Goal: Task Accomplishment & Management: Manage account settings

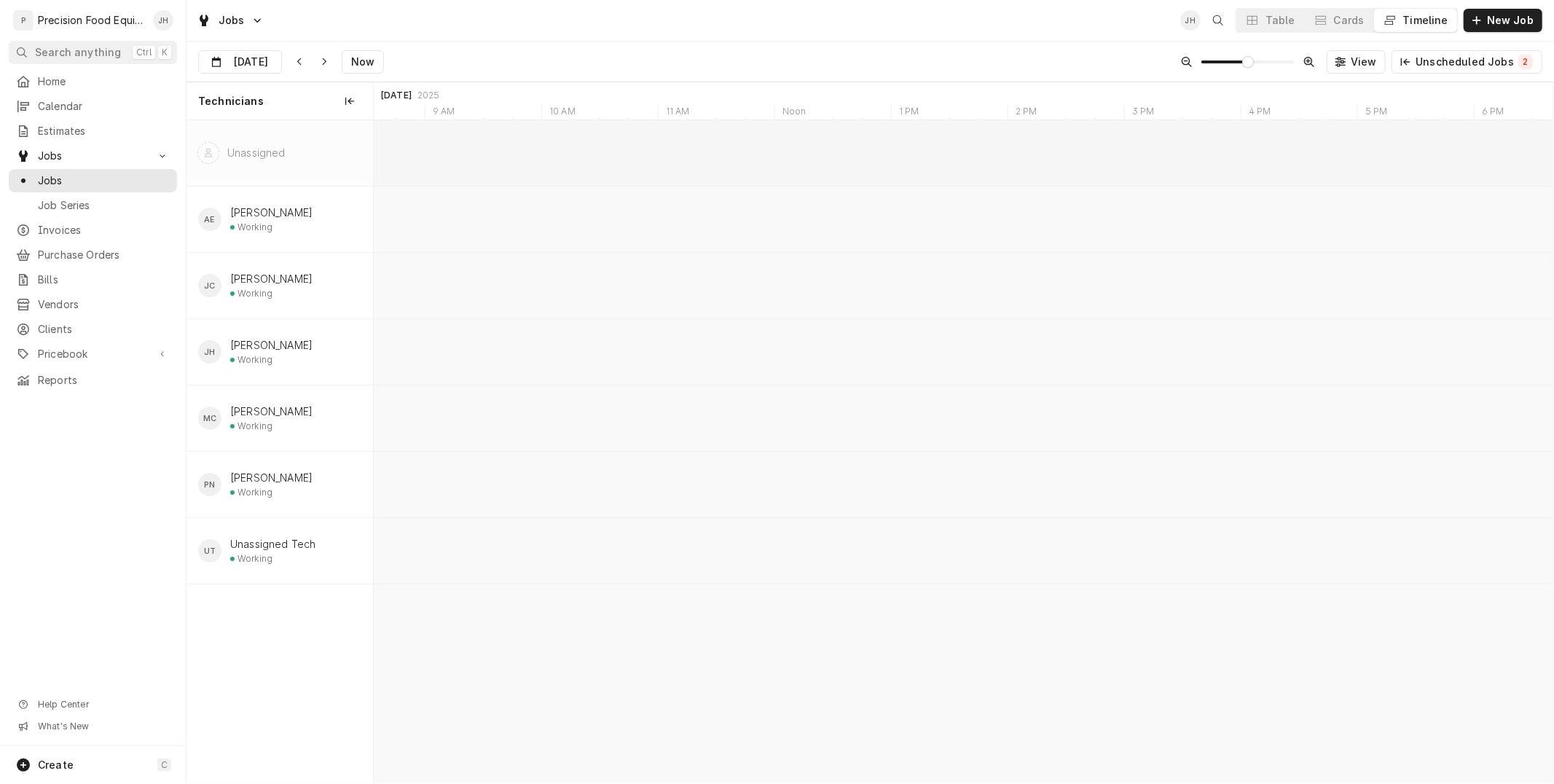
scroll to position [0, 23380]
click at [217, 59] on input "Oct 1" at bounding box center [229, 65] width 62 height 28
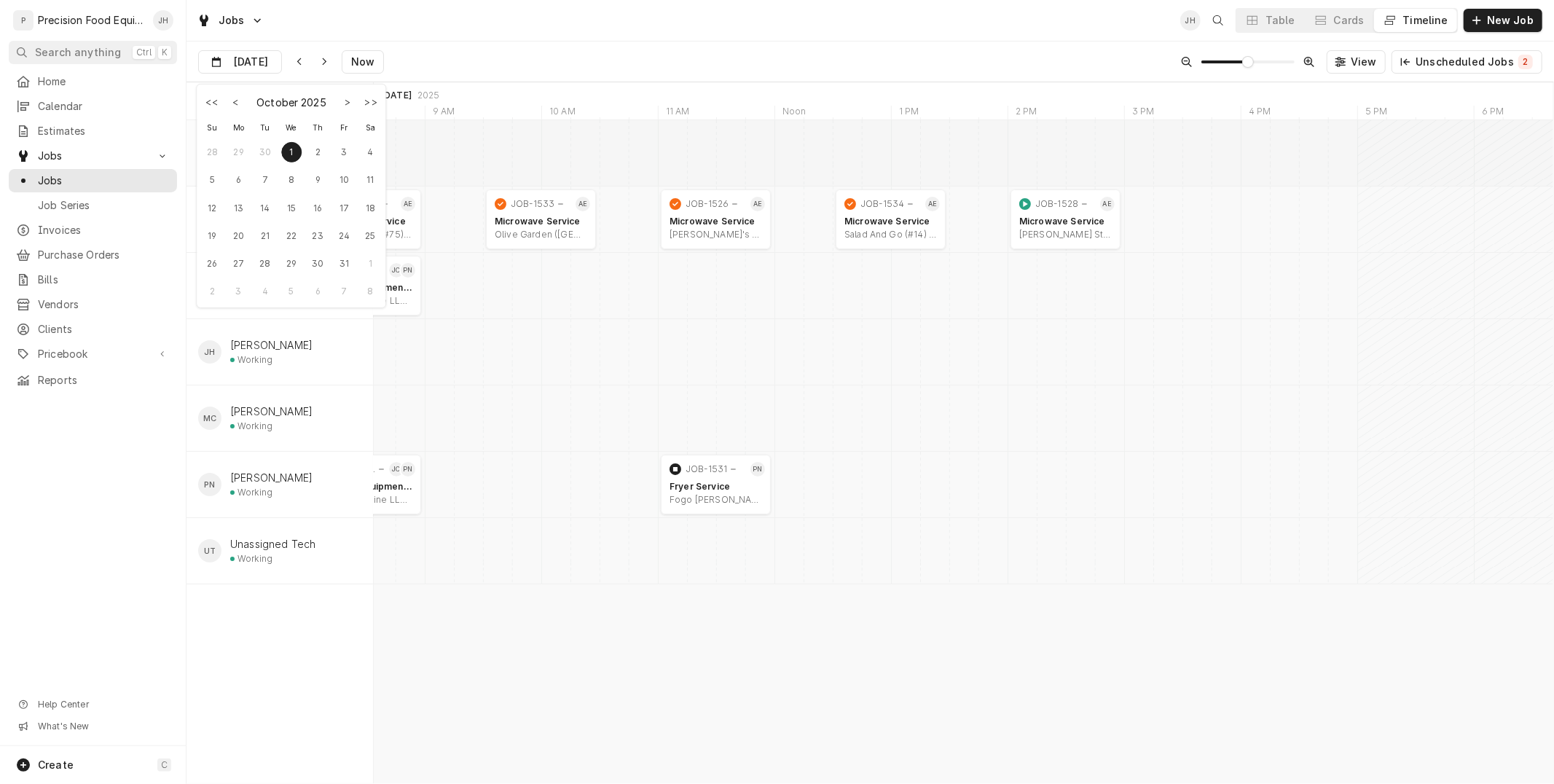
click at [314, 143] on div "2" at bounding box center [318, 151] width 21 height 21
click at [316, 149] on div "Unassigned" at bounding box center [279, 153] width 186 height 65
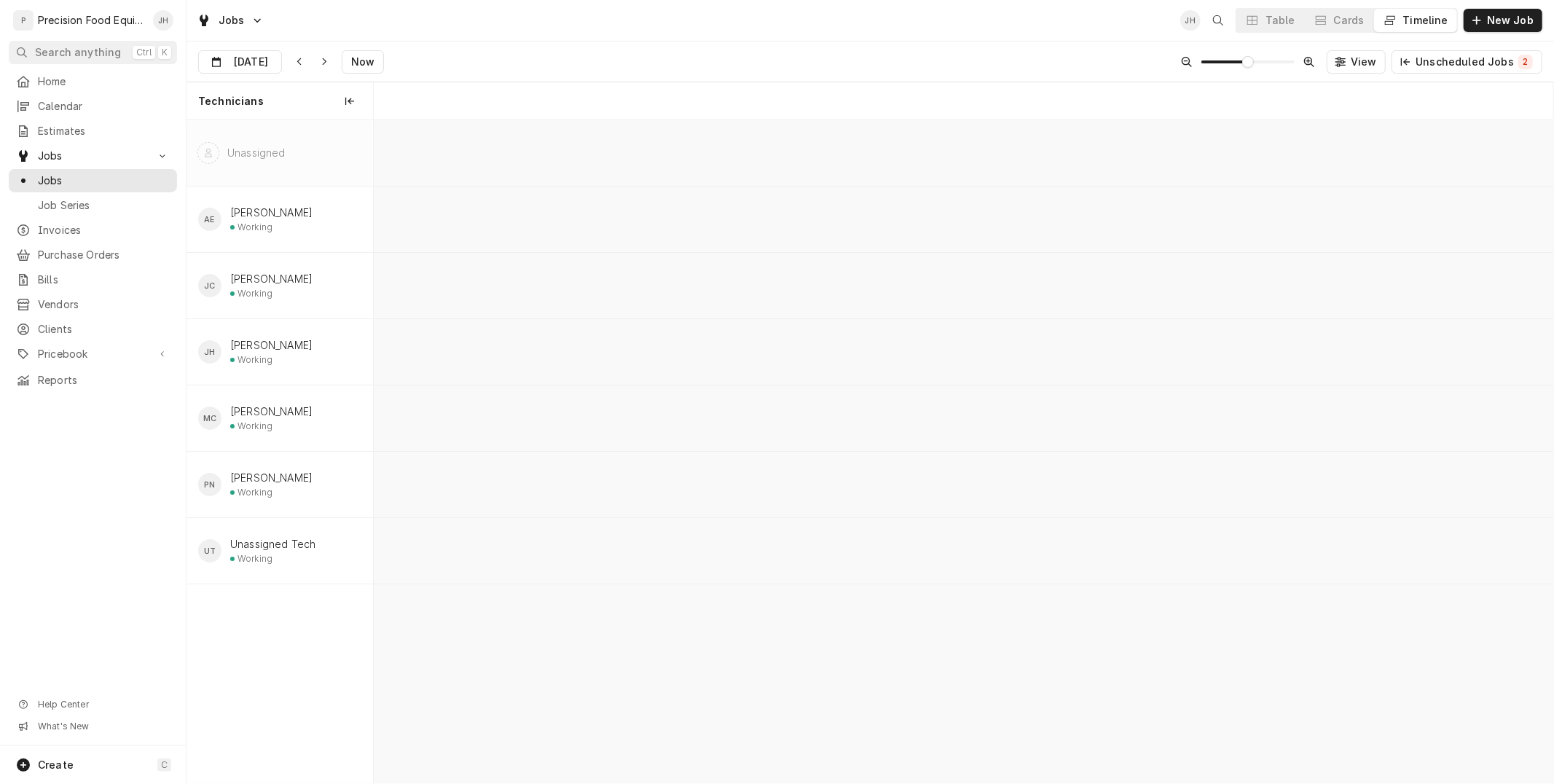
type input "Oct 2"
click at [74, 229] on span "Invoices" at bounding box center [104, 230] width 132 height 14
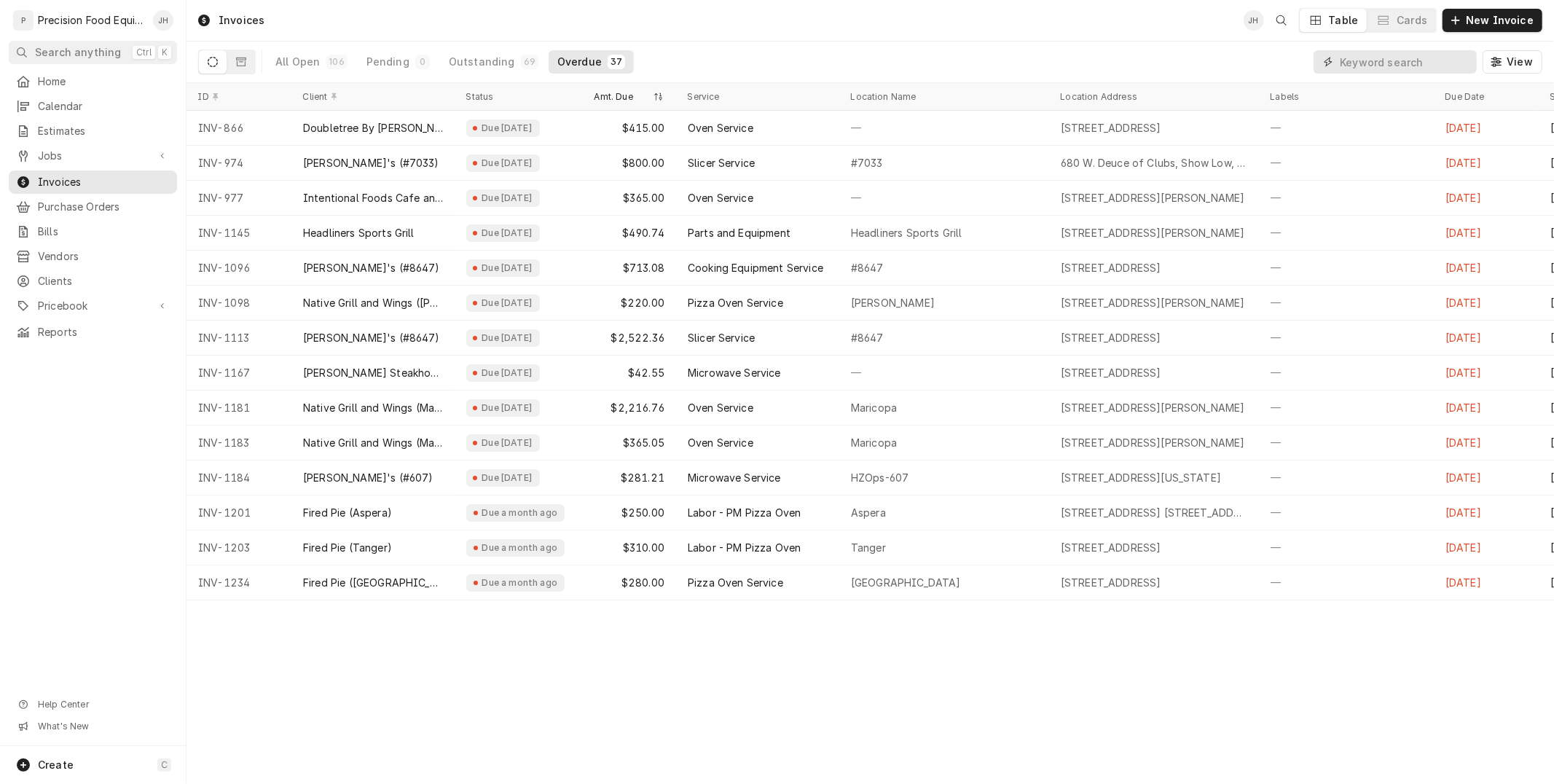
click at [1359, 66] on input "Dynamic Content Wrapper" at bounding box center [1405, 62] width 129 height 24
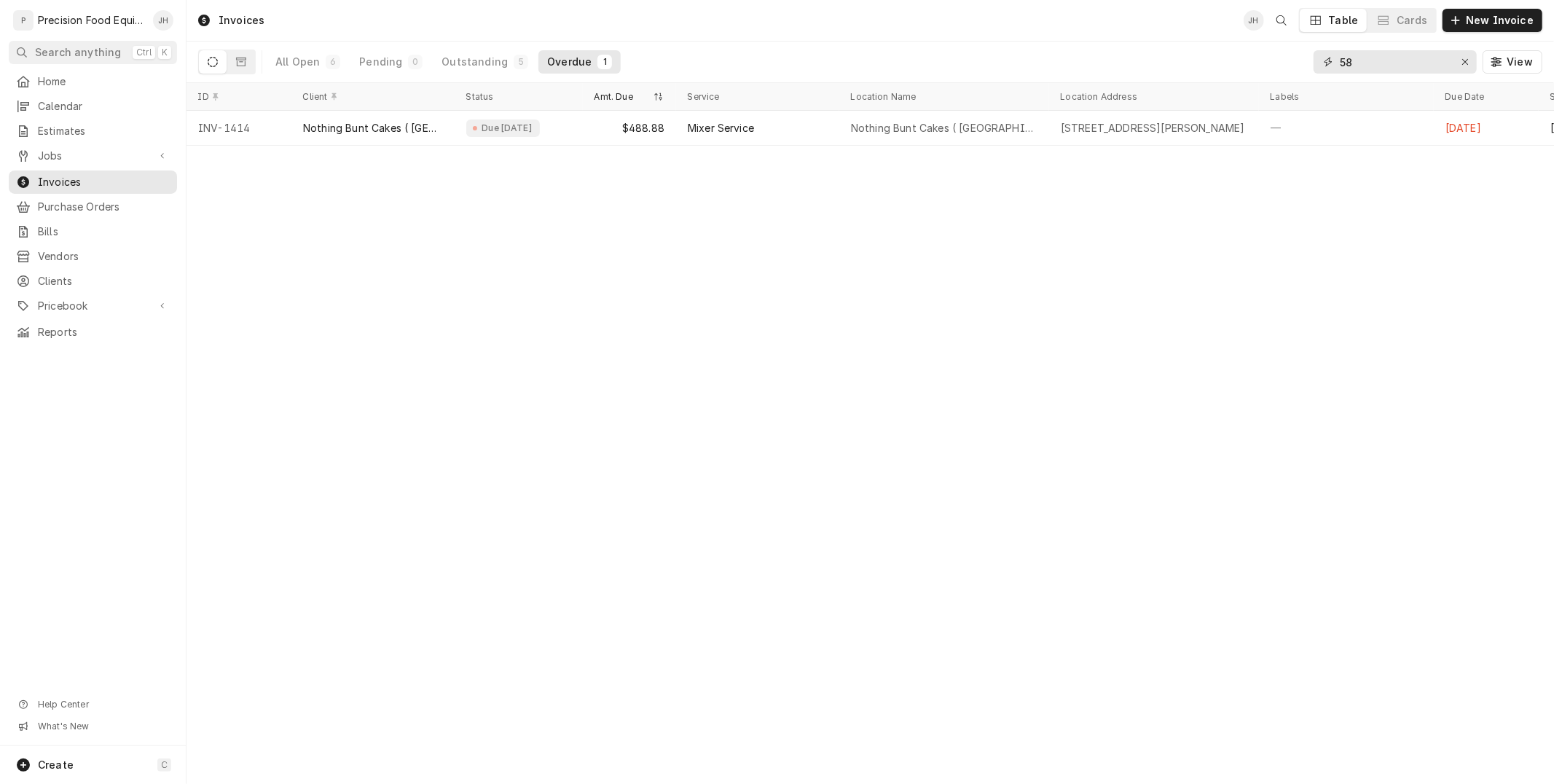
type input "58"
click at [286, 50] on button "All Open 6" at bounding box center [308, 62] width 82 height 24
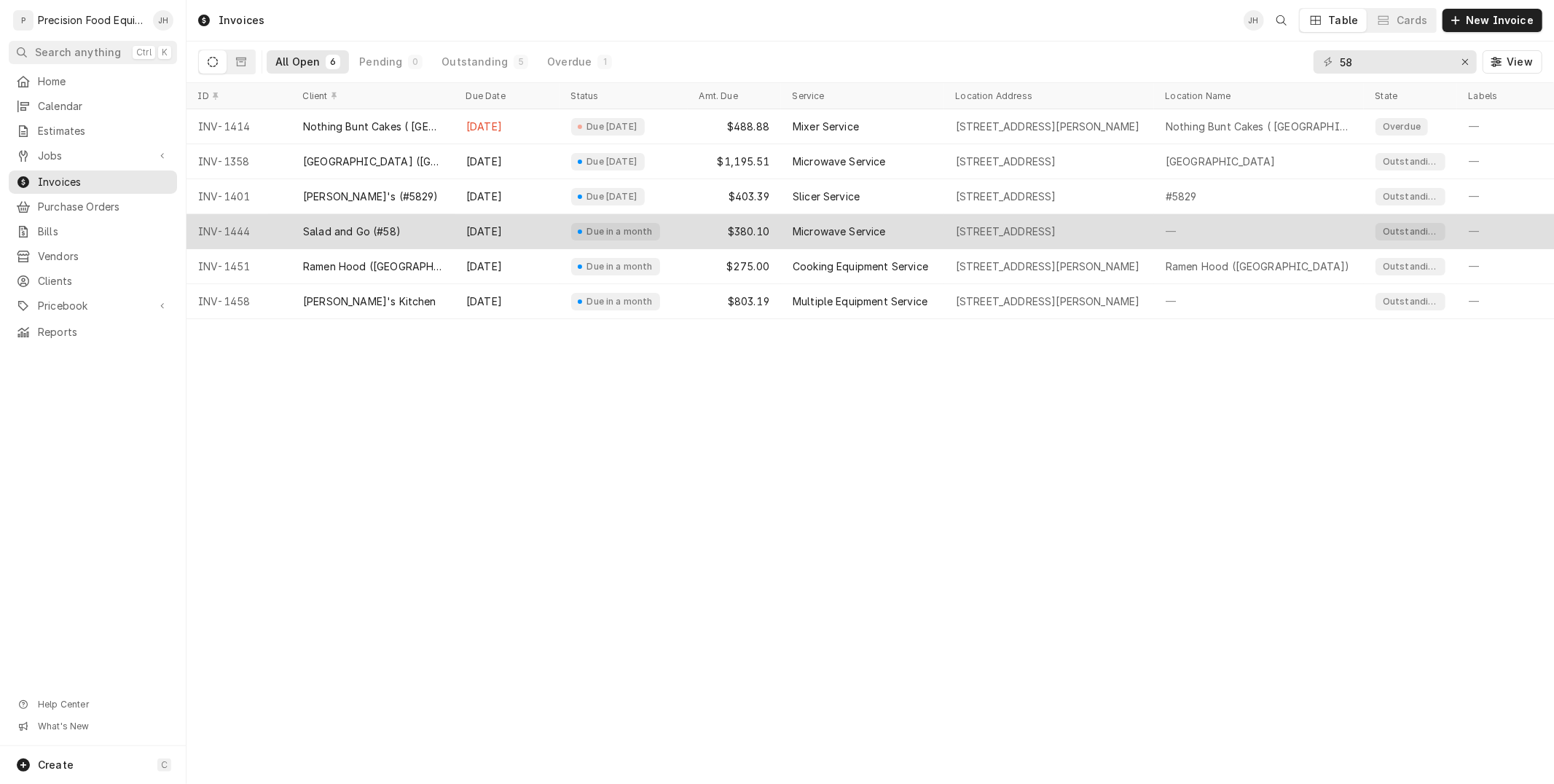
click at [643, 241] on div "Due in a month" at bounding box center [624, 231] width 128 height 35
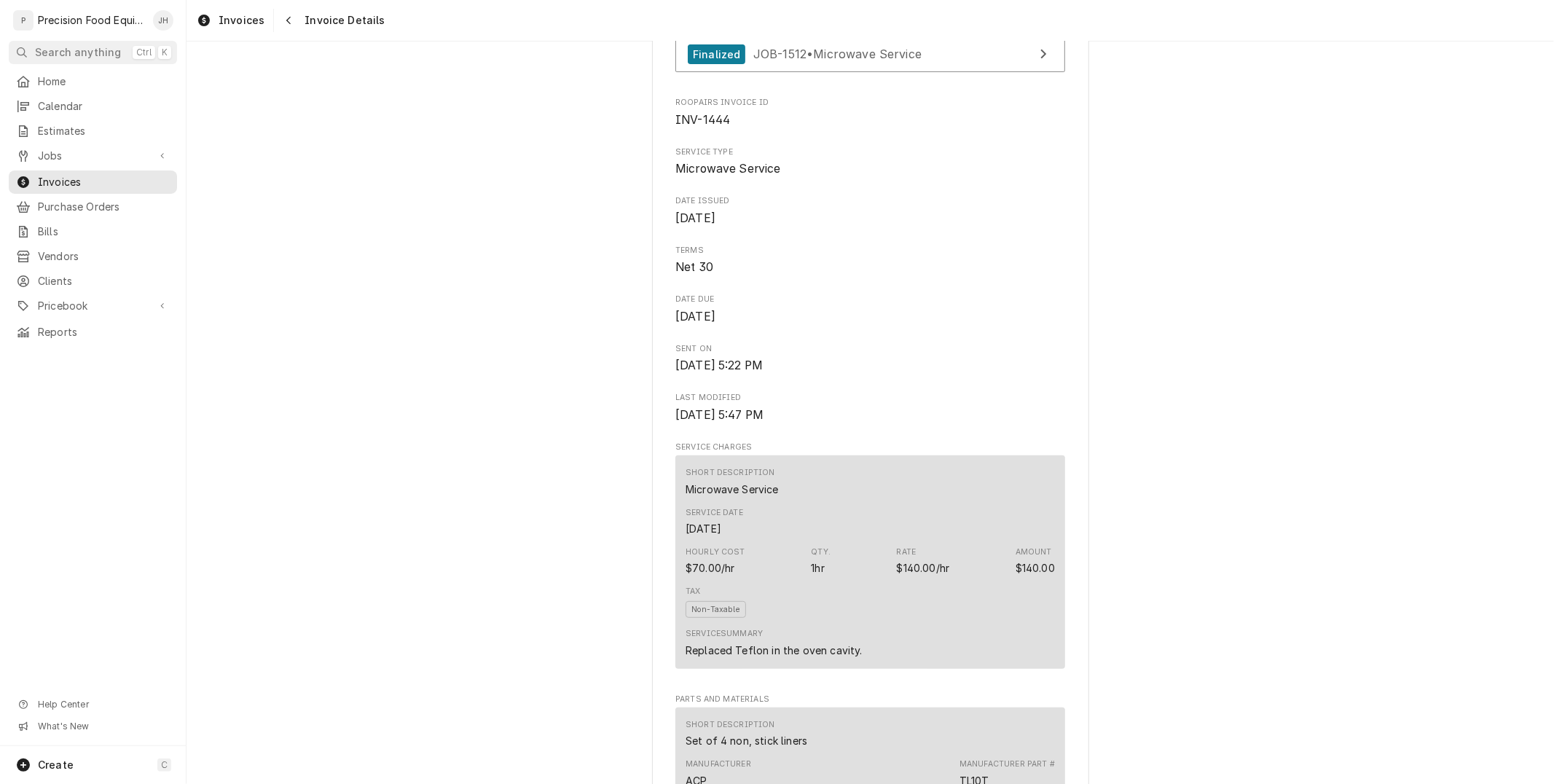
scroll to position [243, 0]
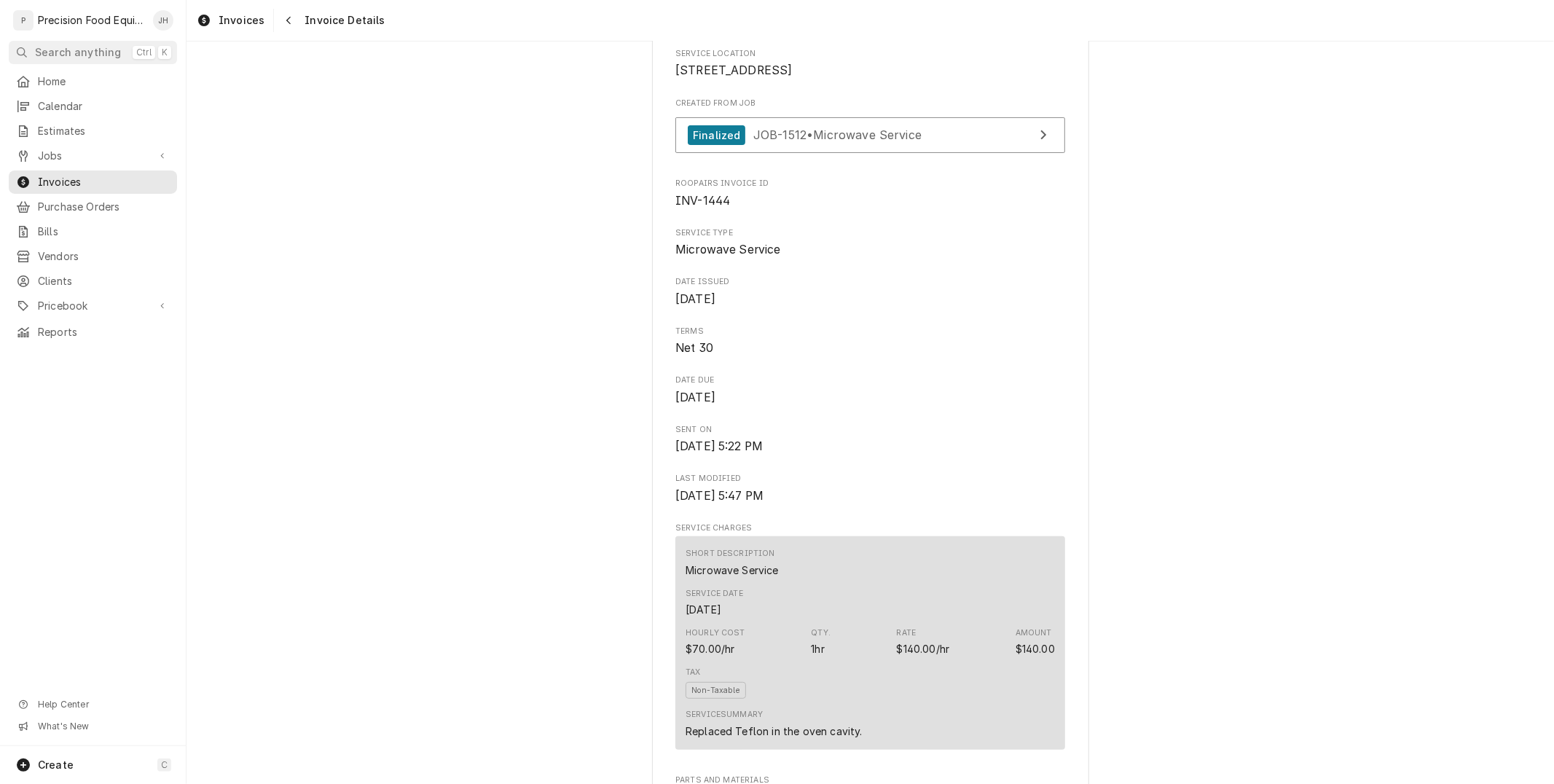
click at [701, 208] on span "INV-1444" at bounding box center [703, 201] width 55 height 14
copy span "INV-1444"
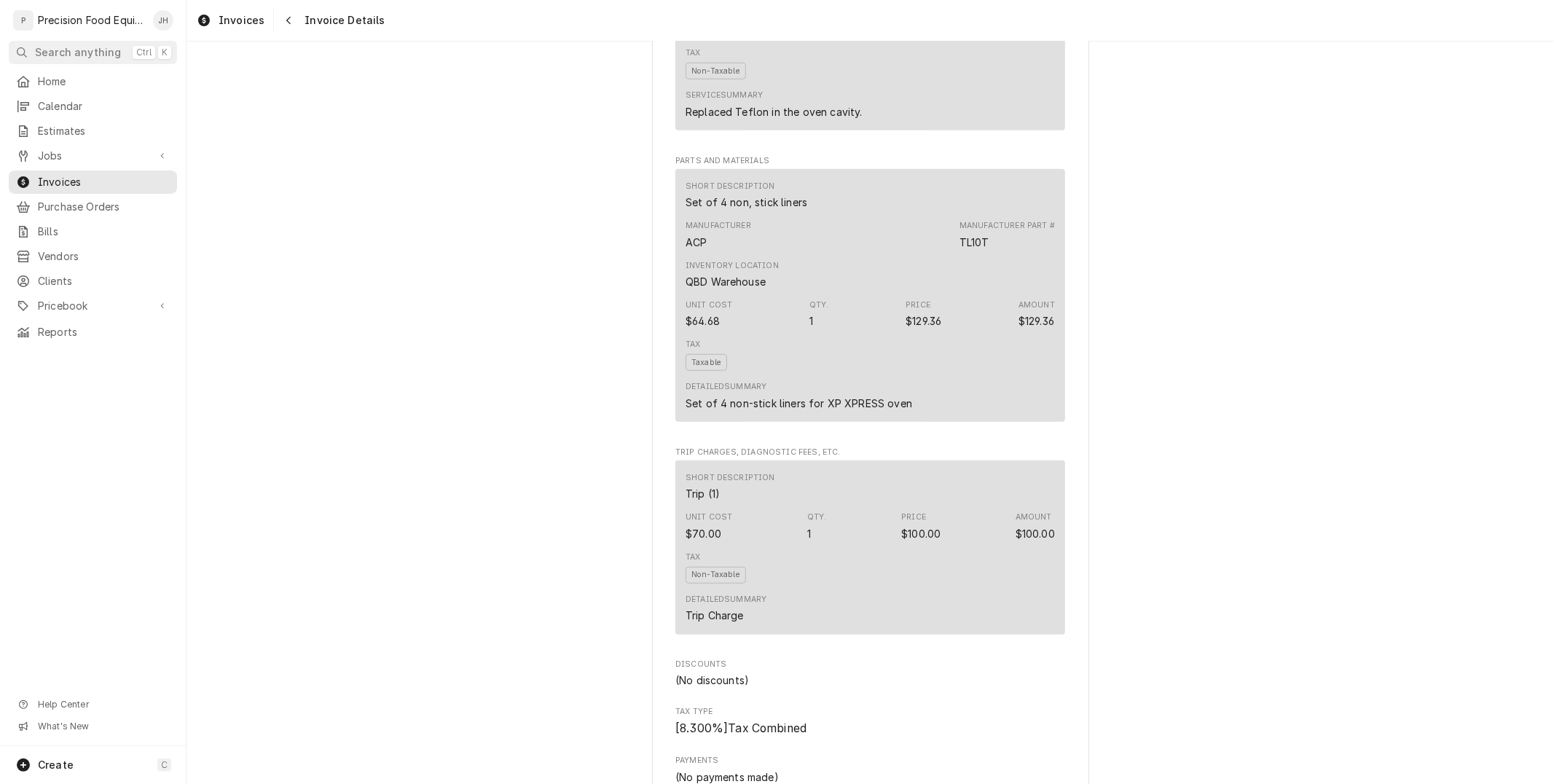
scroll to position [890, 0]
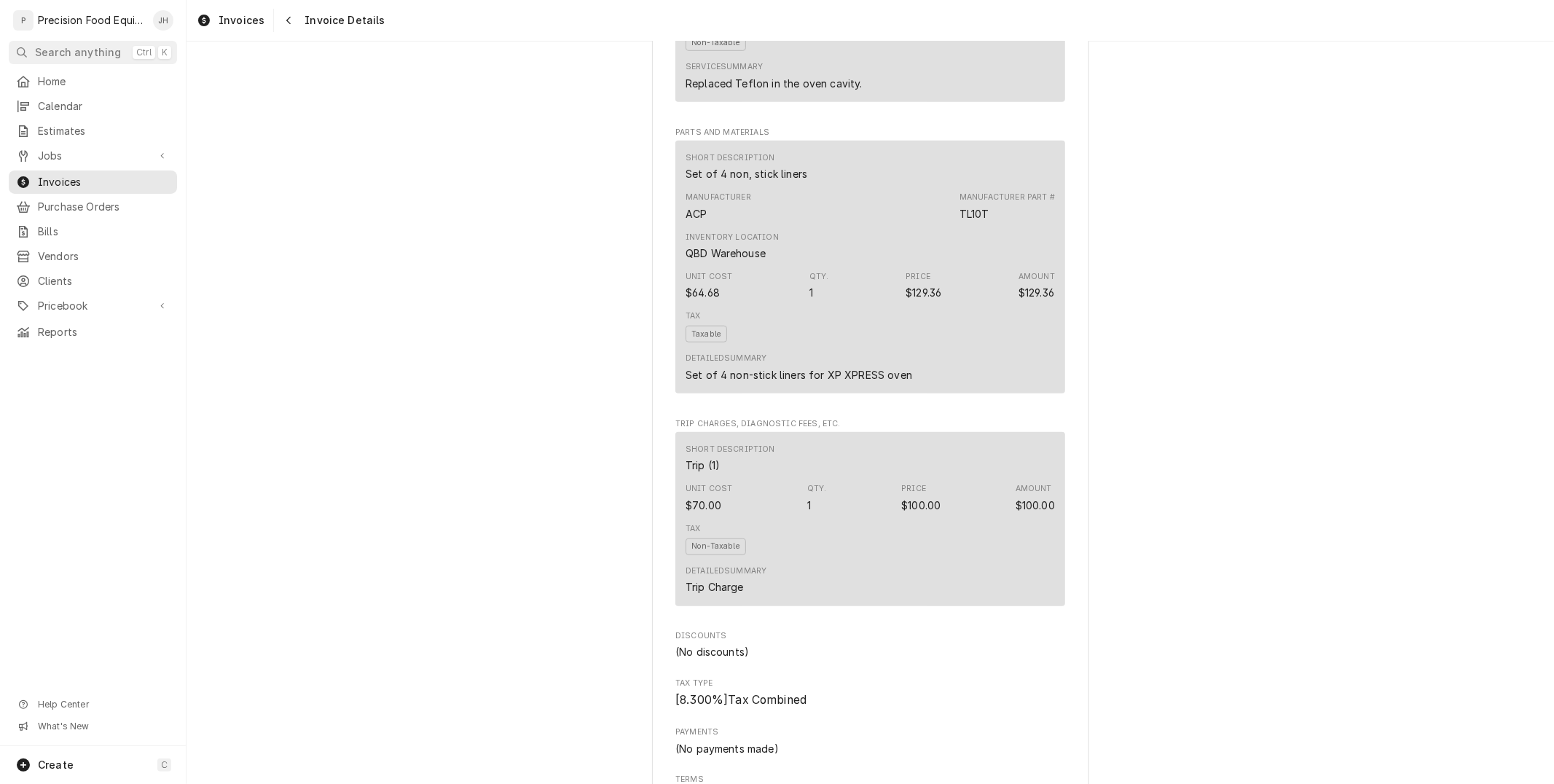
click at [758, 181] on div "Set of 4 non, stick liners" at bounding box center [746, 174] width 122 height 15
copy div "Set of 4 non, stick liners"
click at [918, 300] on div "$129.36" at bounding box center [923, 292] width 36 height 15
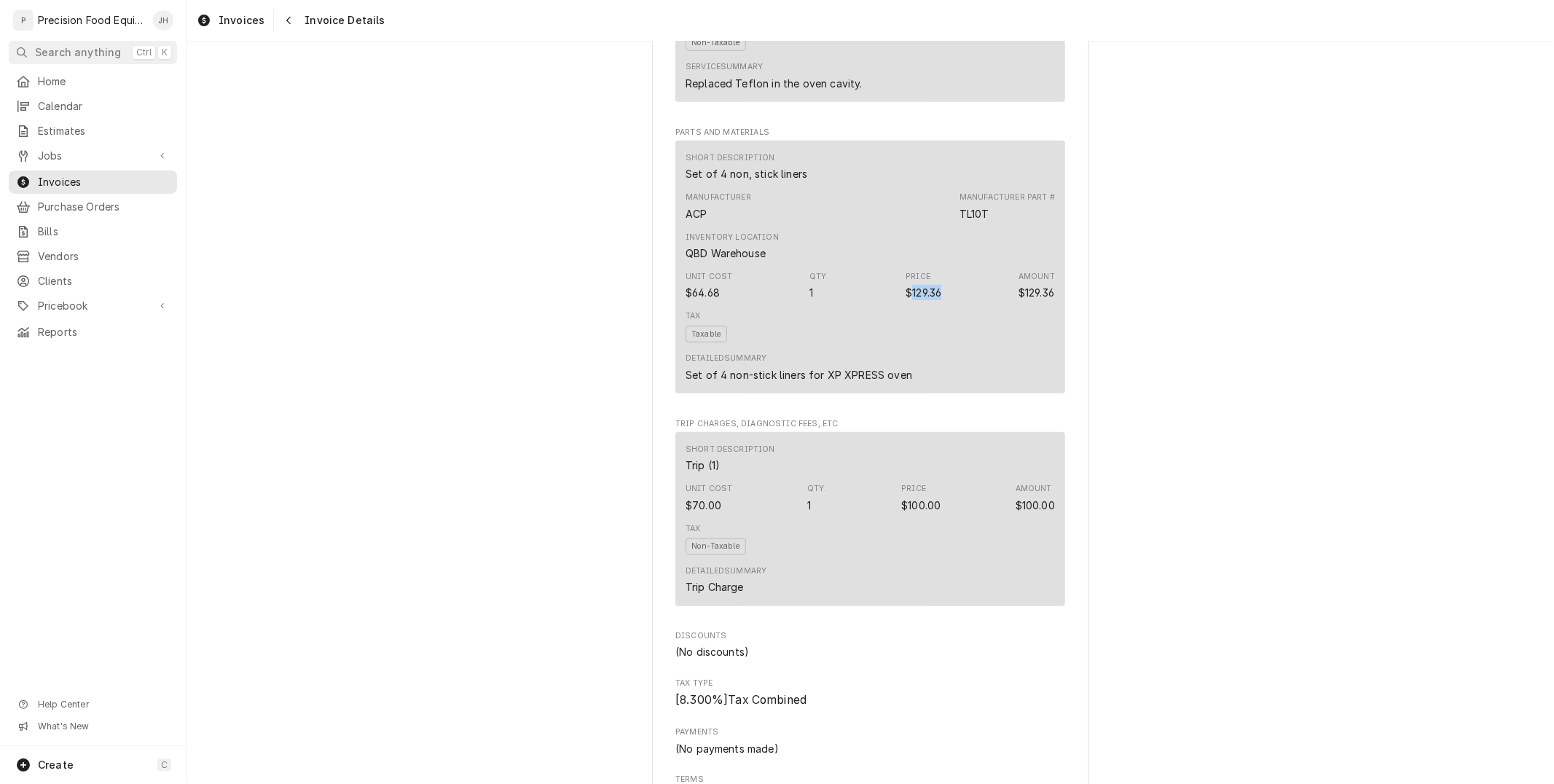
click at [918, 300] on div "$129.36" at bounding box center [923, 292] width 36 height 15
copy div "129.36"
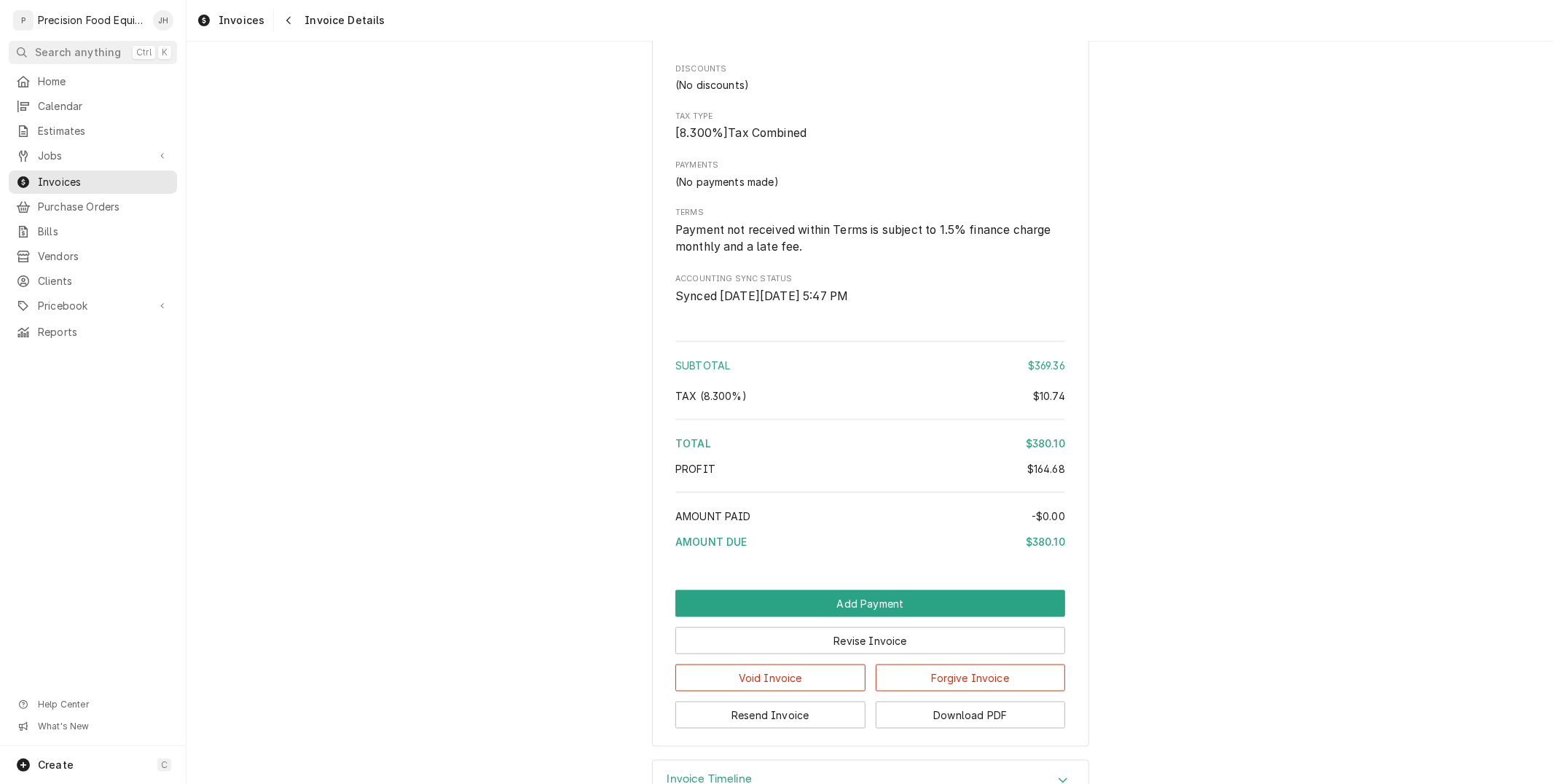
click at [1050, 403] on div "$10.74" at bounding box center [1049, 396] width 32 height 15
copy div "10.74"
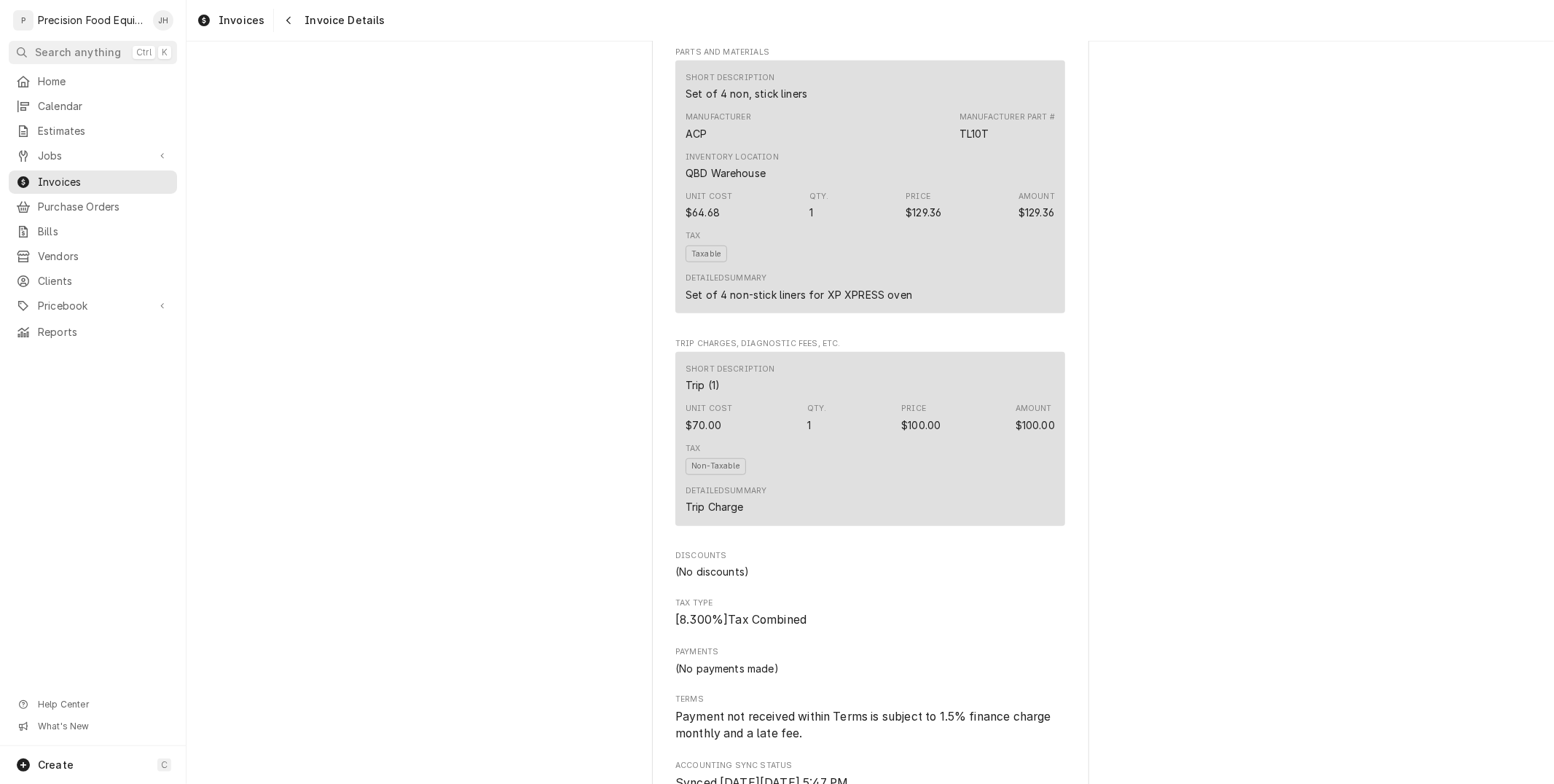
scroll to position [485, 0]
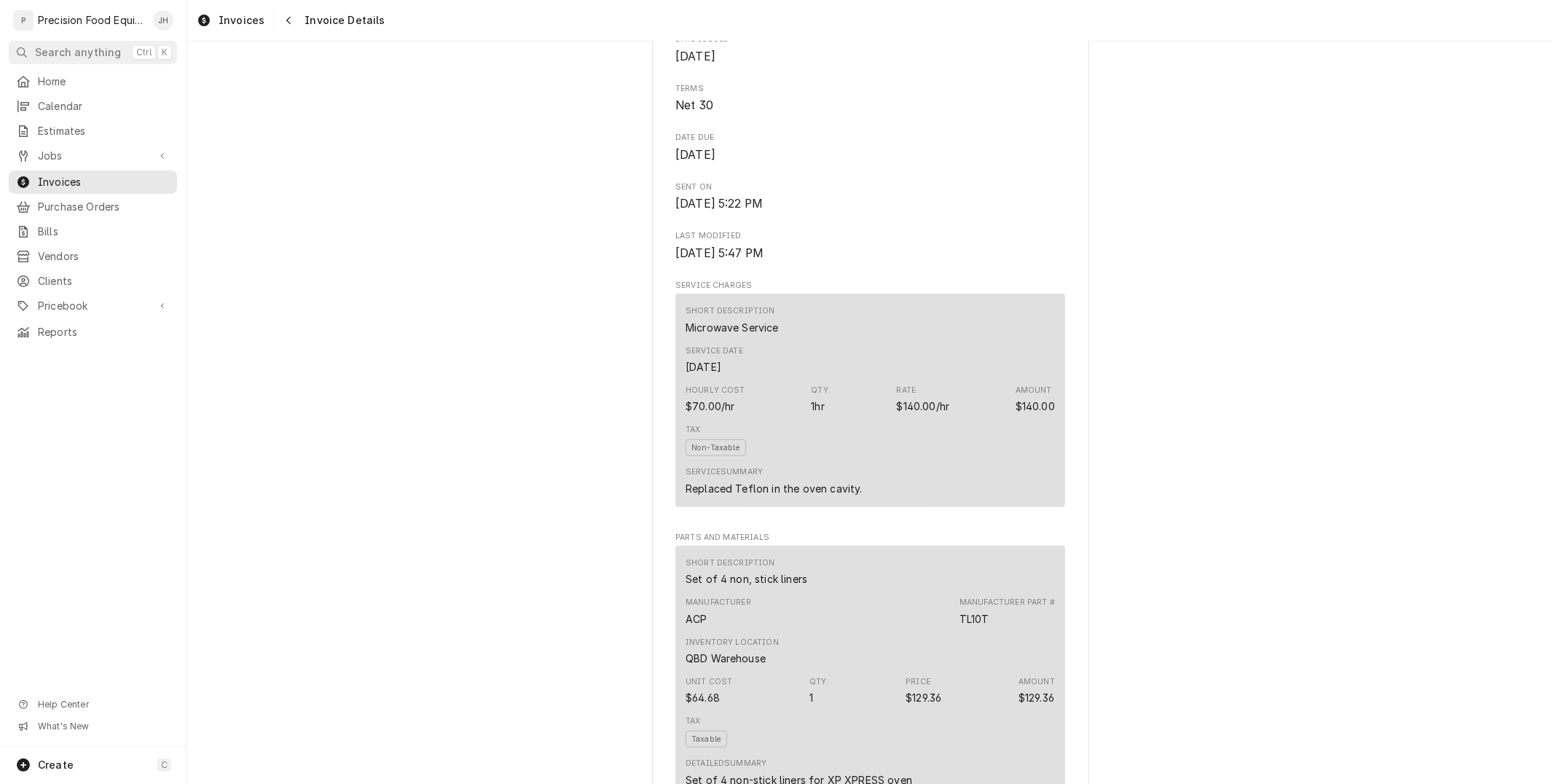
click at [781, 496] on div "Replaced Teflon in the oven cavity." at bounding box center [774, 489] width 177 height 15
click at [777, 496] on div "Replaced Teflon in the oven cavity." at bounding box center [774, 489] width 177 height 15
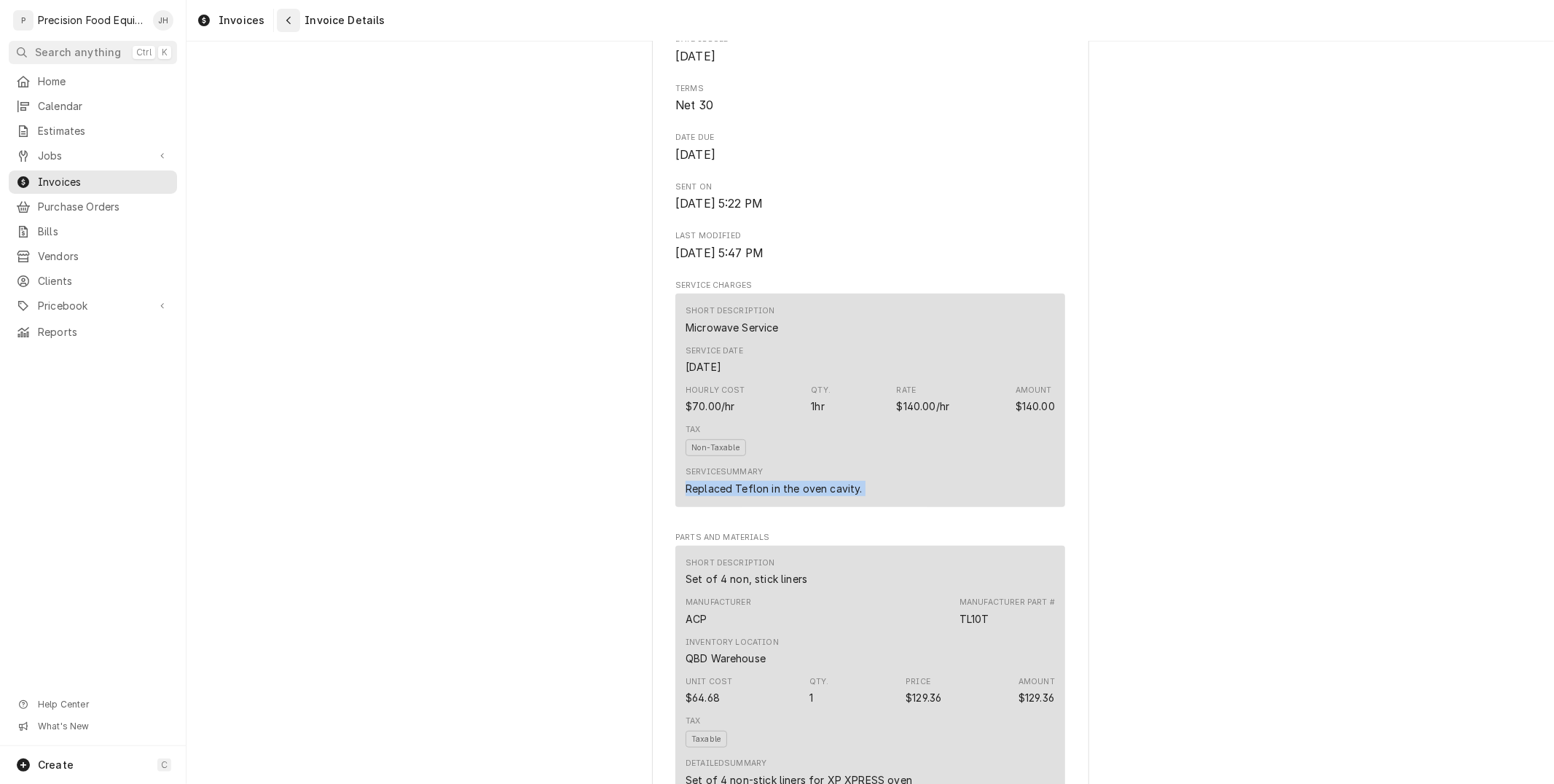
click at [289, 18] on div "Navigate back" at bounding box center [288, 20] width 14 height 14
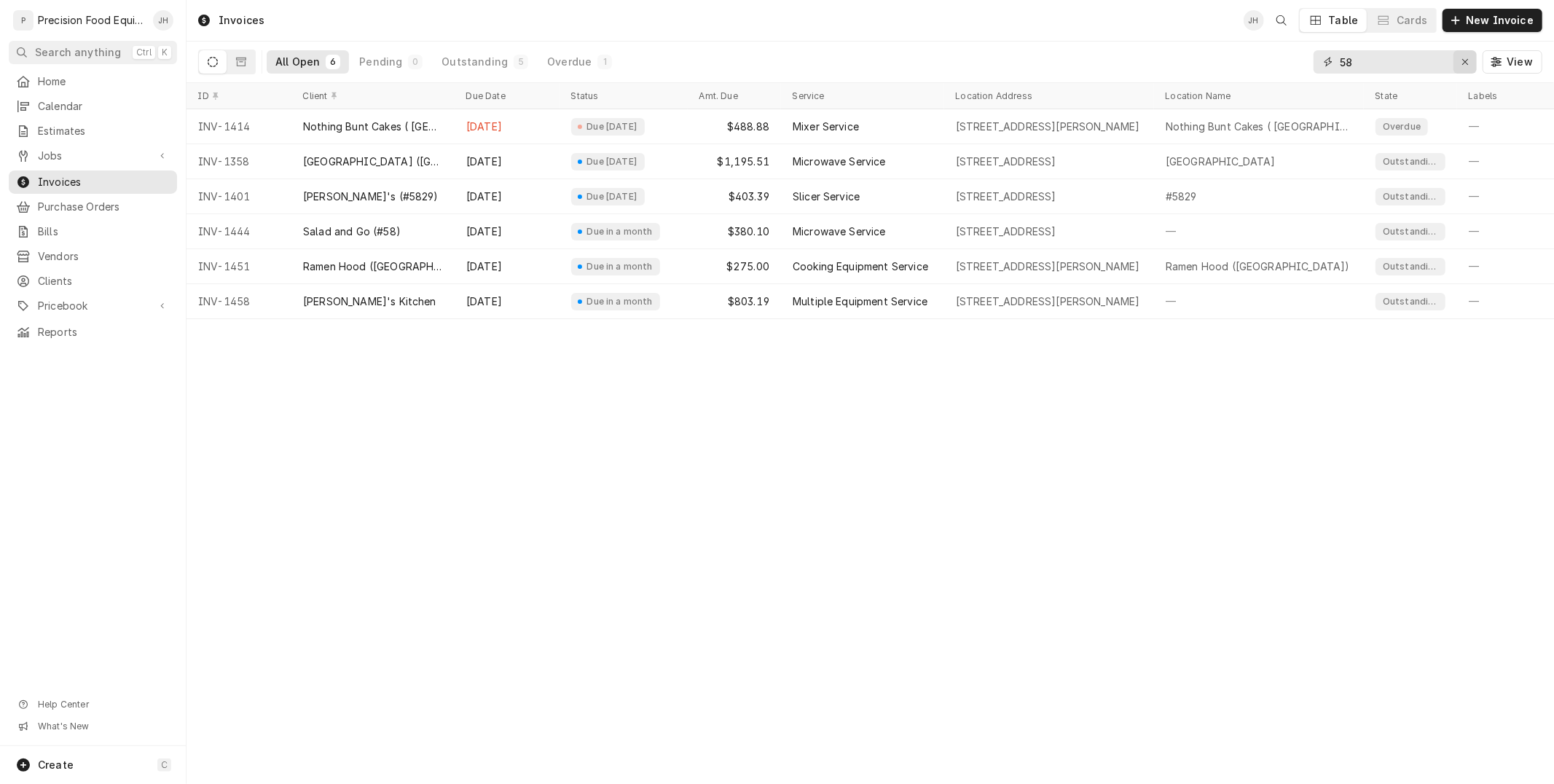
click at [1466, 59] on icon "Erase input" at bounding box center [1466, 62] width 8 height 10
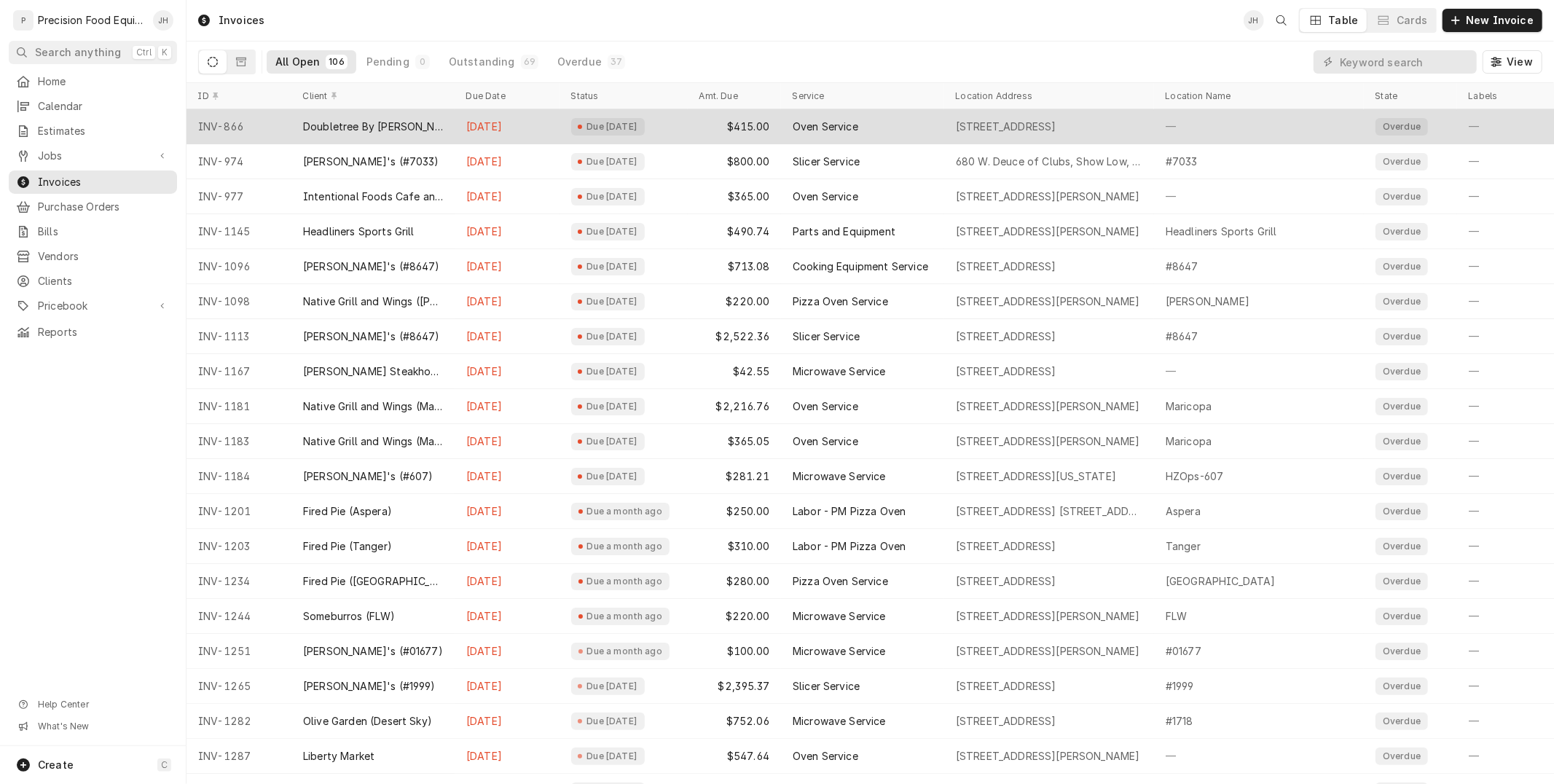
click at [622, 133] on div "Due 4 months ago" at bounding box center [608, 126] width 74 height 18
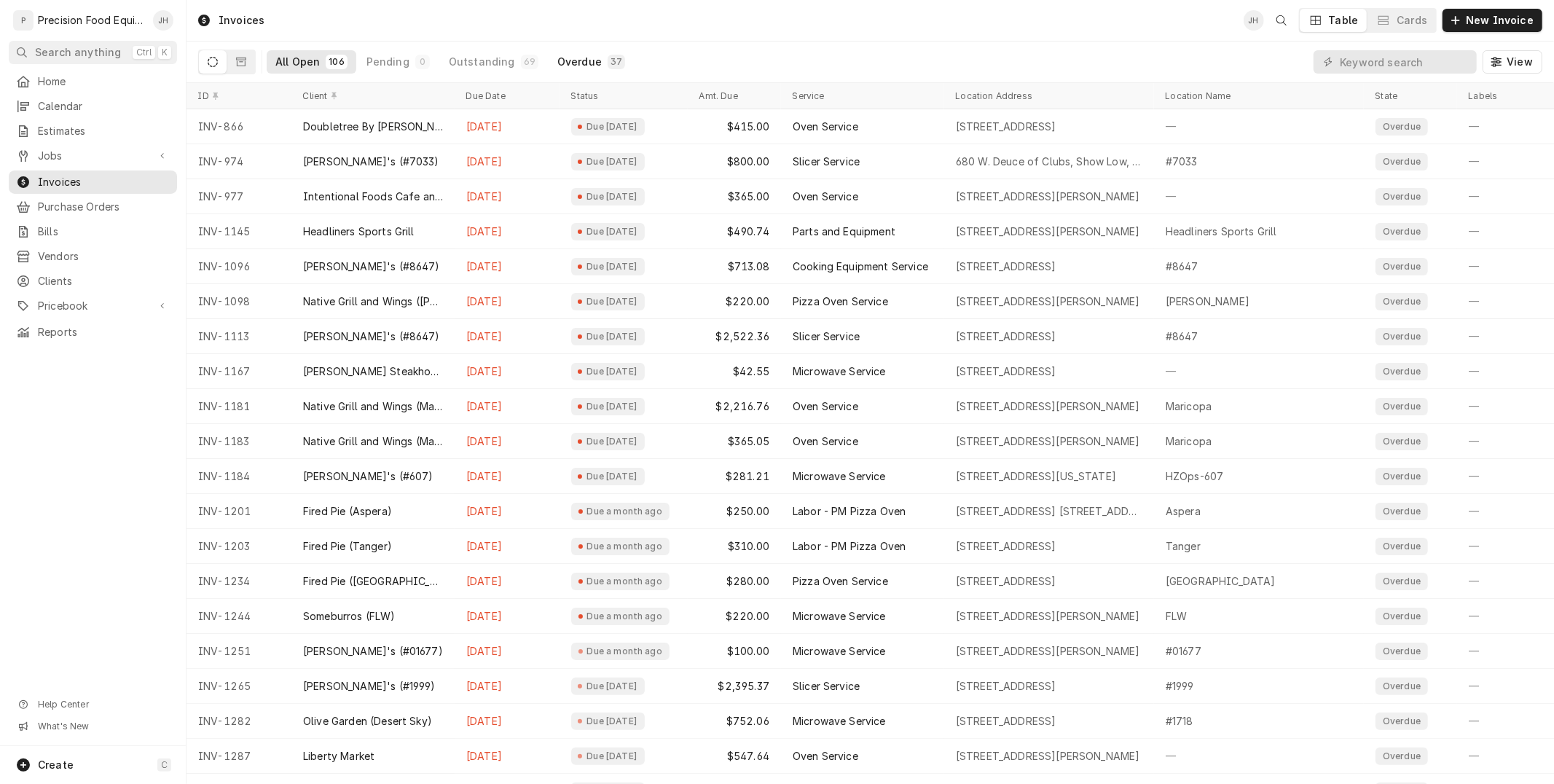
click at [581, 57] on div "Overdue" at bounding box center [579, 62] width 44 height 14
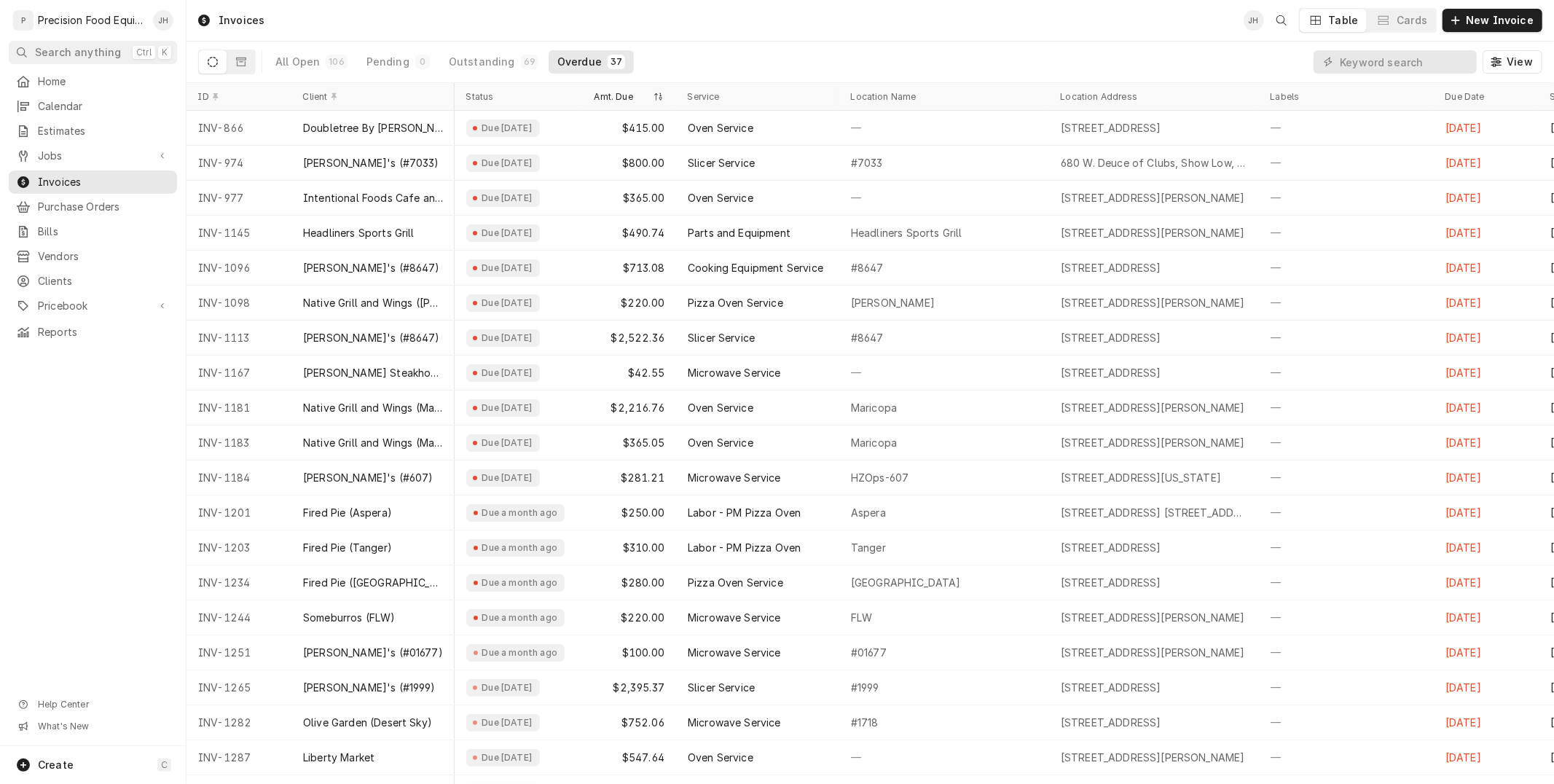
scroll to position [0, 382]
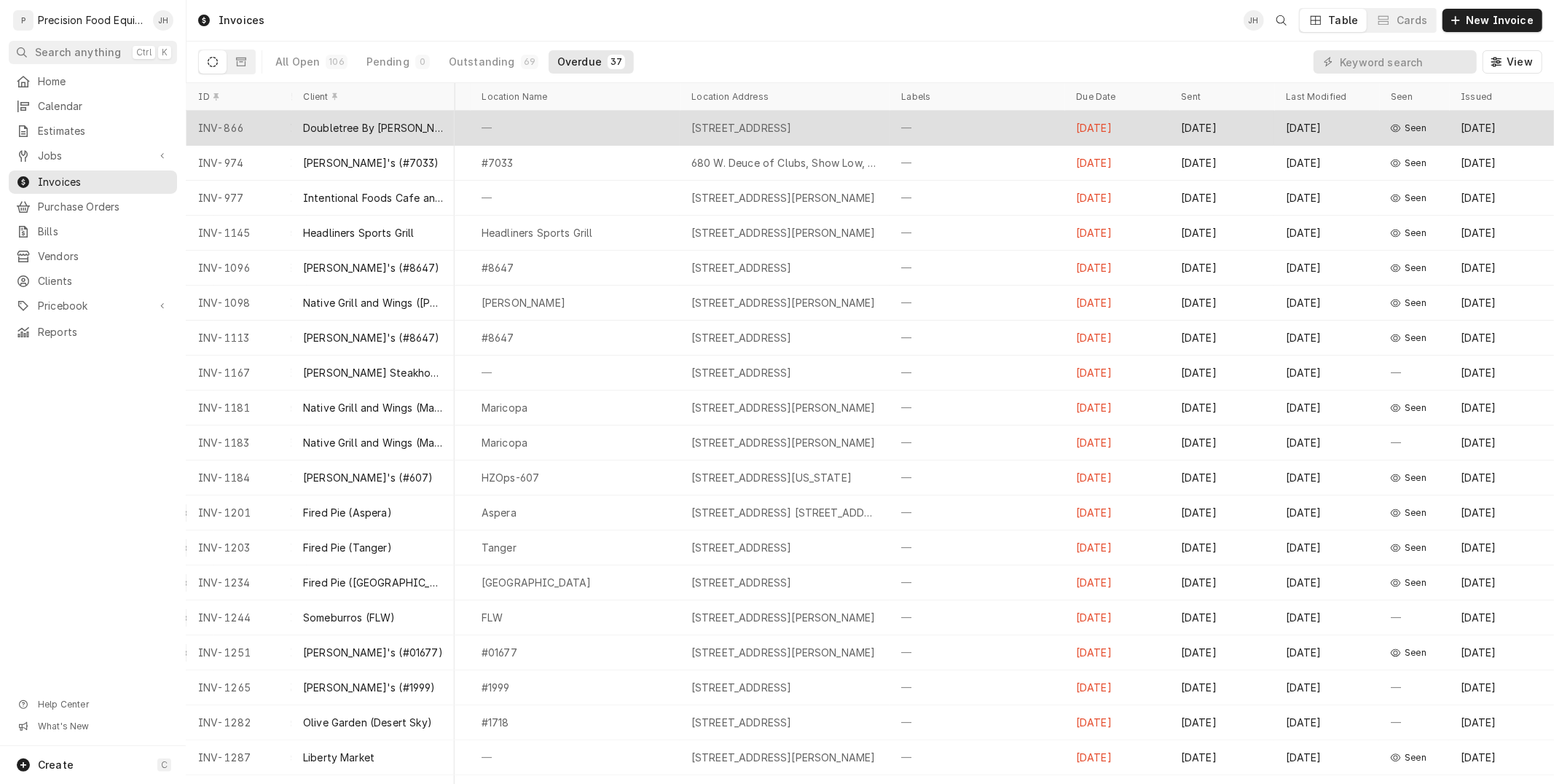
click at [641, 126] on div "—" at bounding box center [575, 128] width 210 height 35
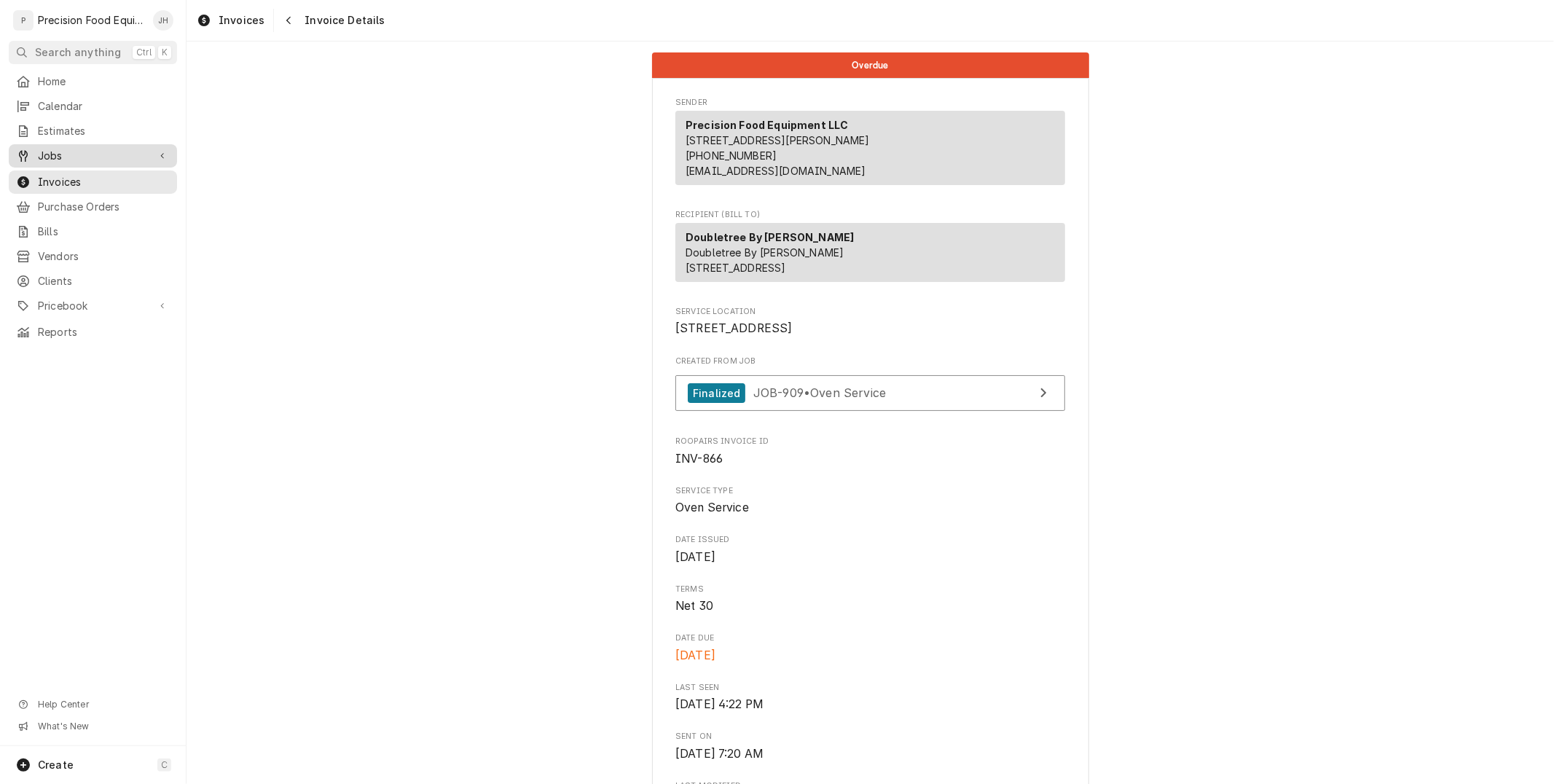
click at [52, 161] on span "Jobs" at bounding box center [93, 155] width 110 height 14
click at [54, 172] on div "Jobs" at bounding box center [92, 180] width 162 height 18
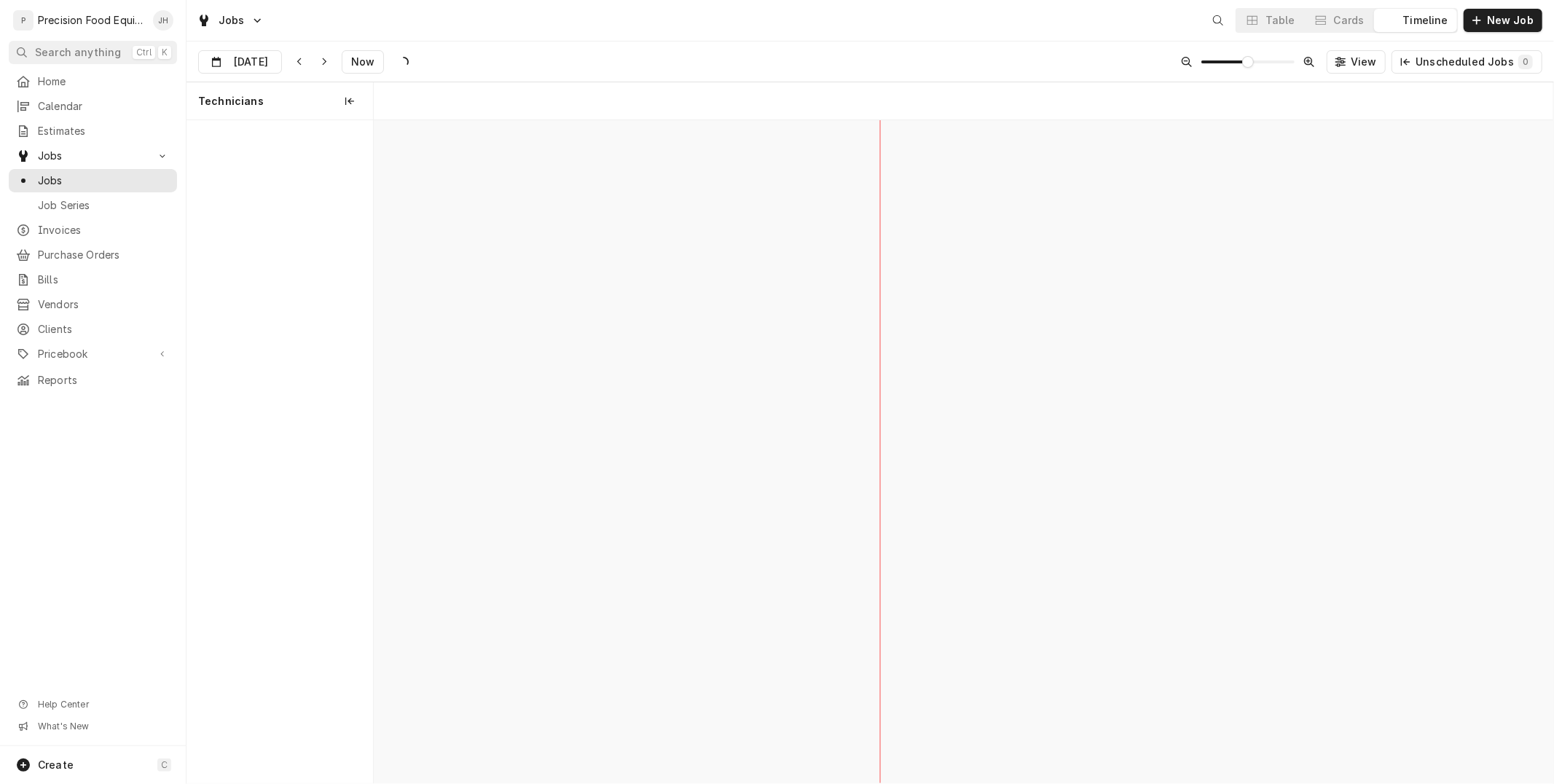
scroll to position [0, 23380]
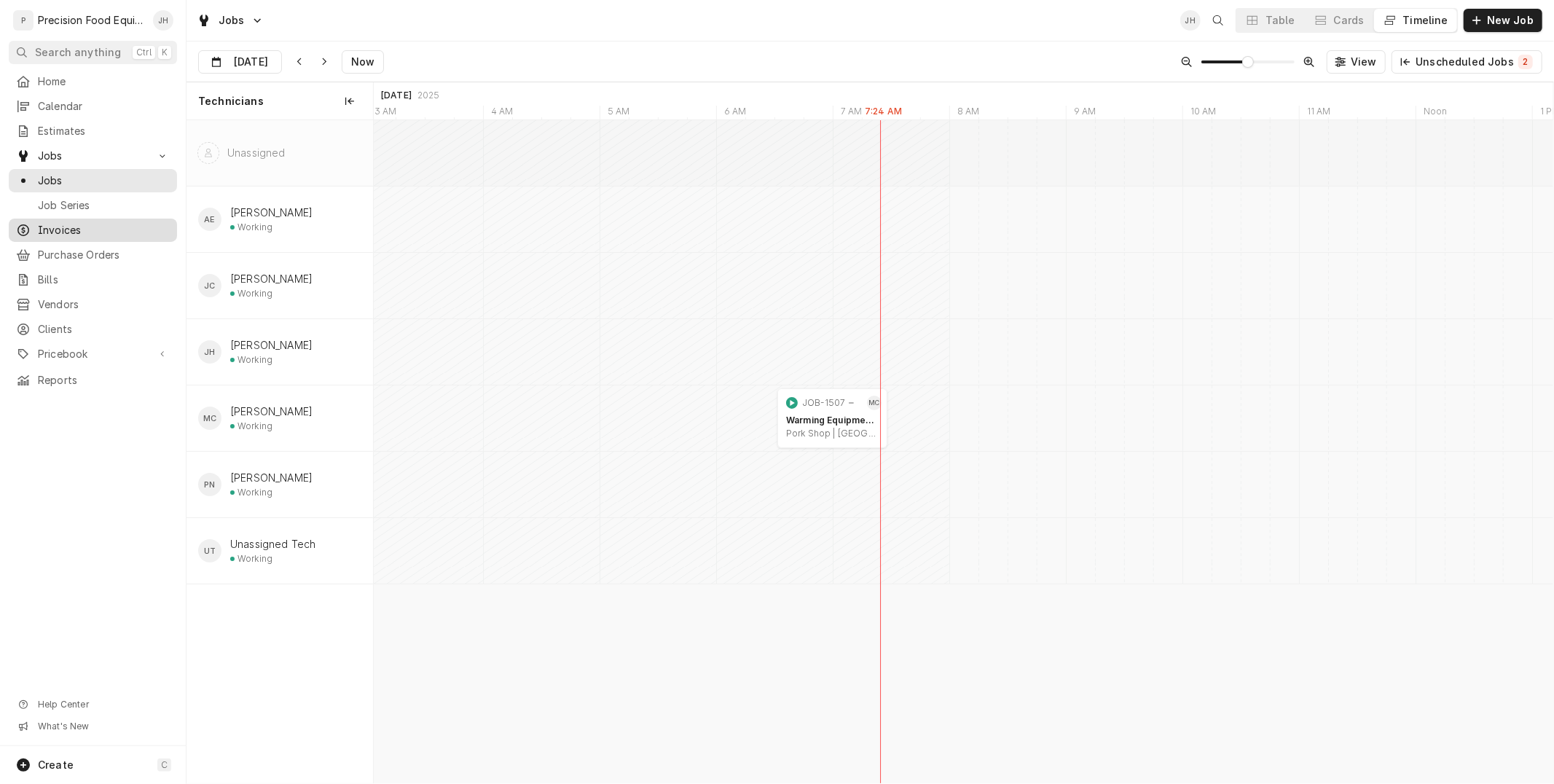
click at [73, 219] on link "Invoices" at bounding box center [92, 230] width 168 height 24
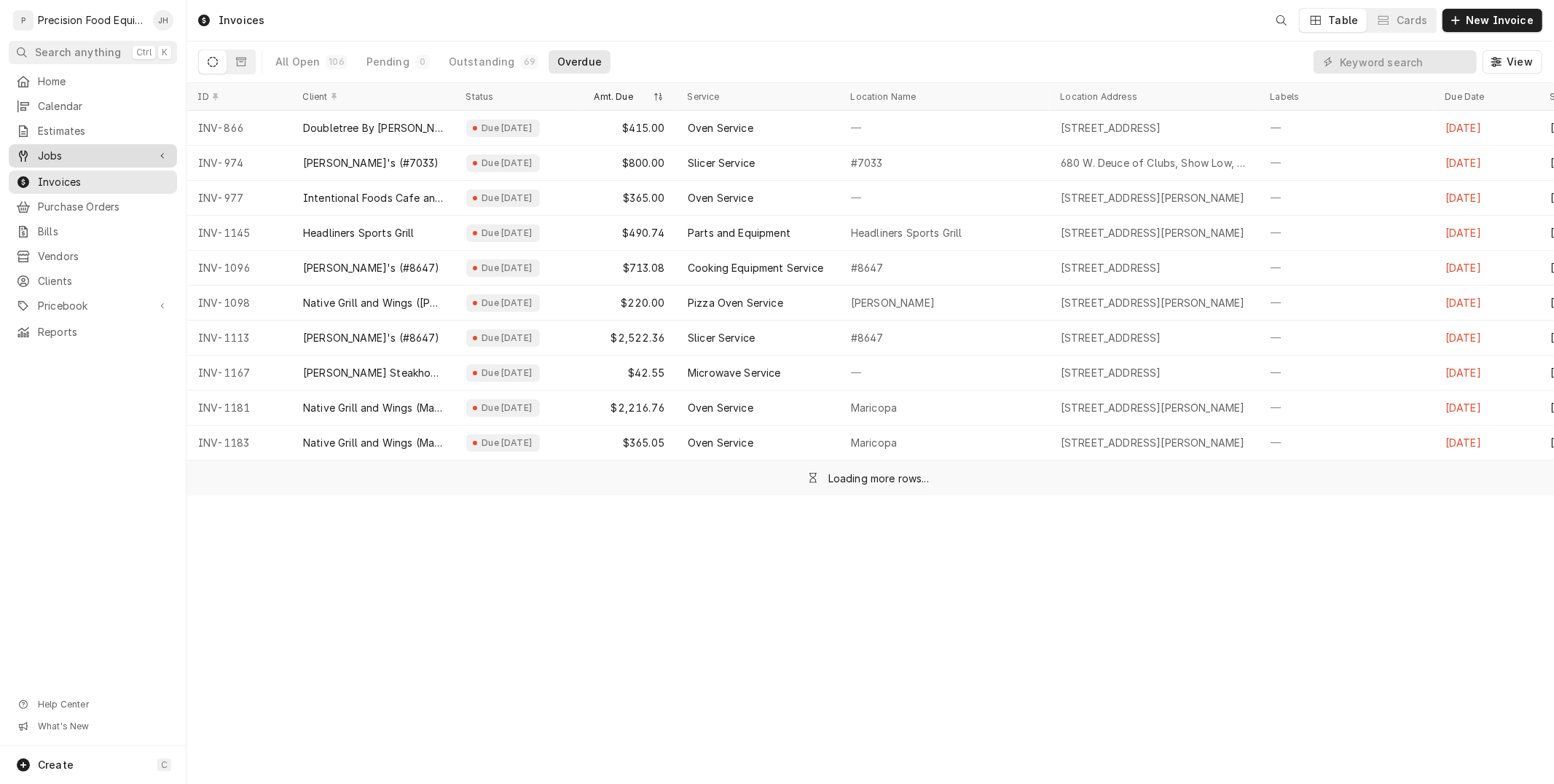
click at [64, 162] on span "Jobs" at bounding box center [93, 155] width 110 height 14
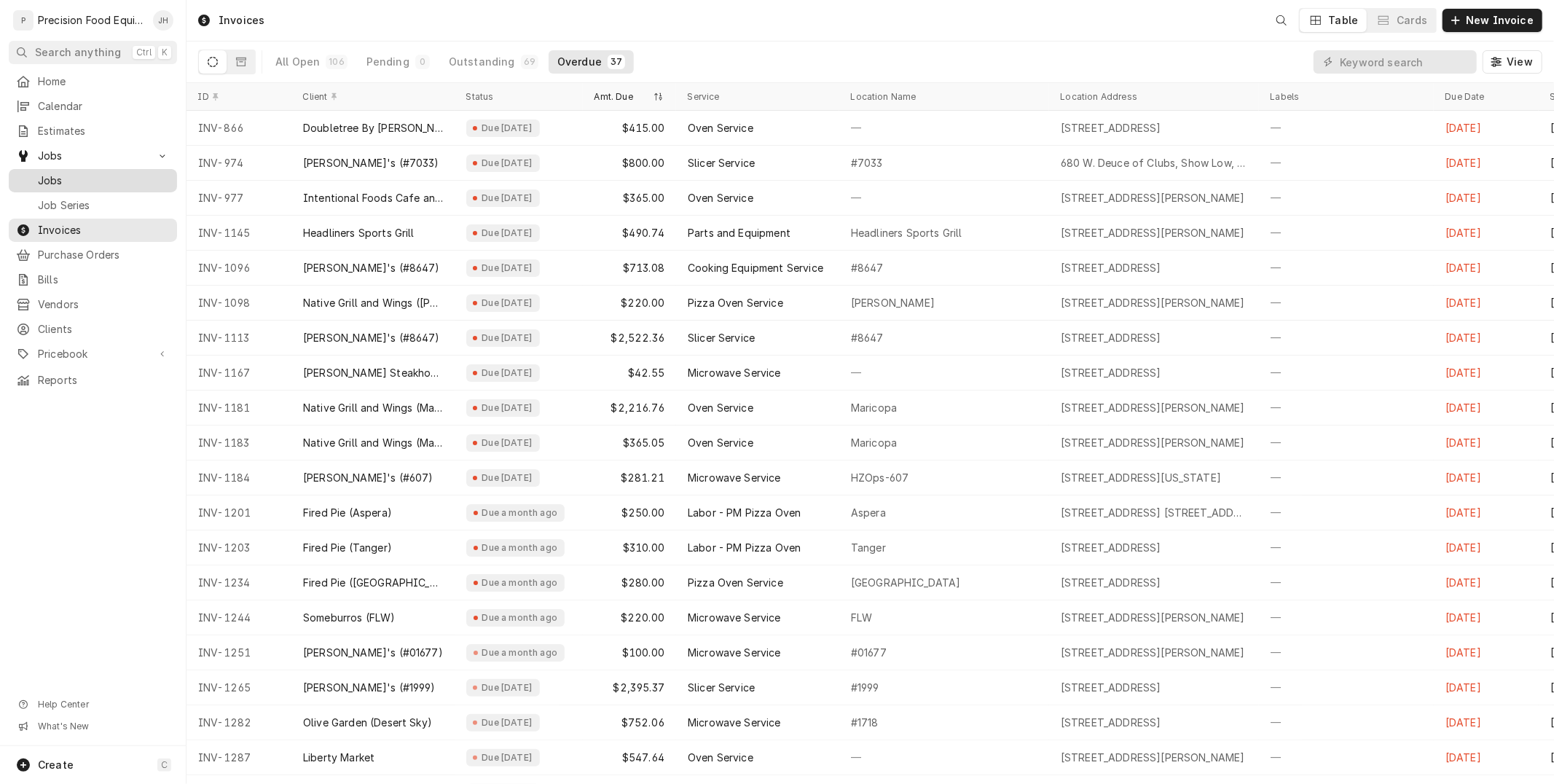
click at [62, 183] on span "Jobs" at bounding box center [104, 180] width 132 height 14
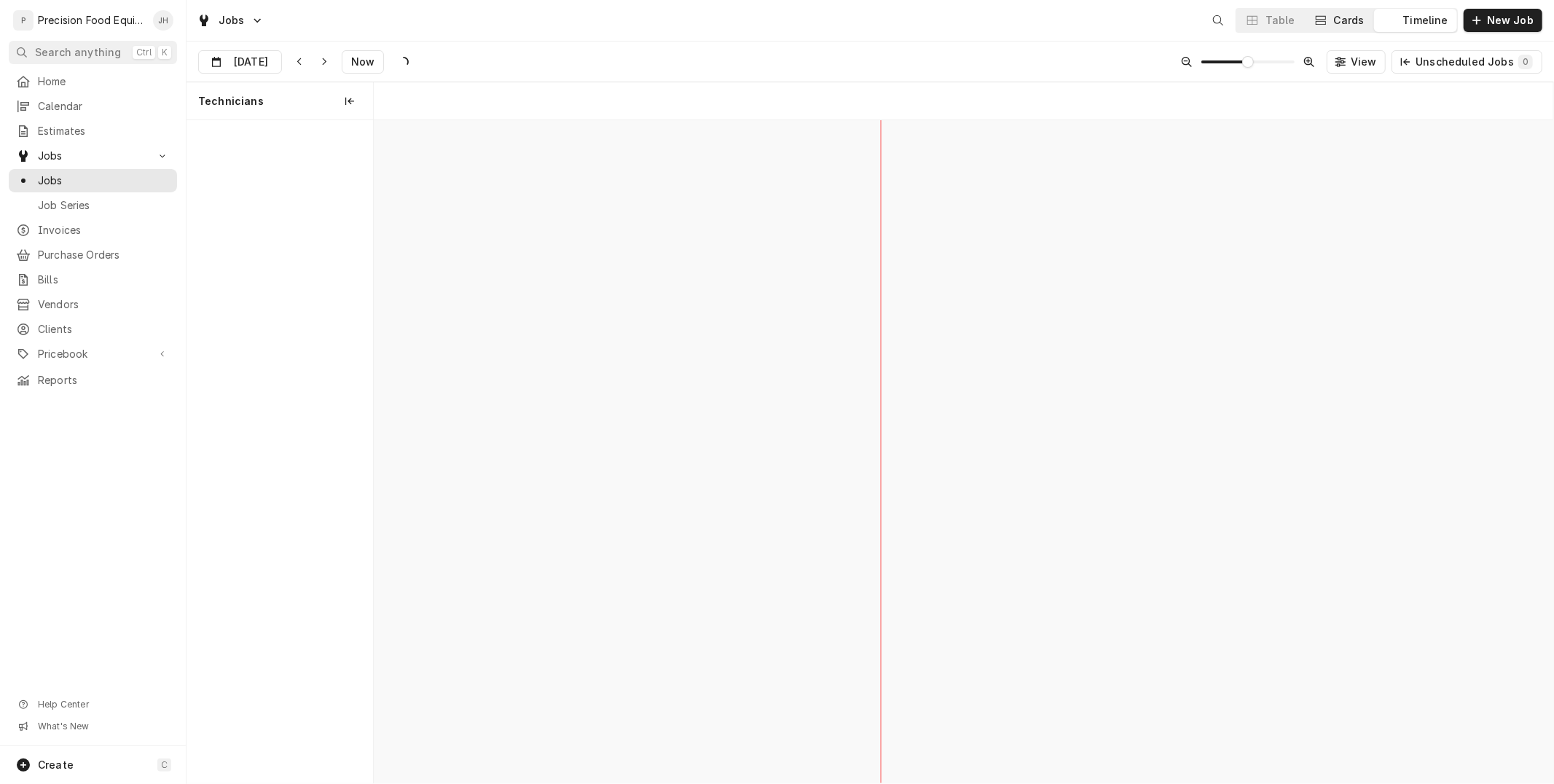
scroll to position [0, 23380]
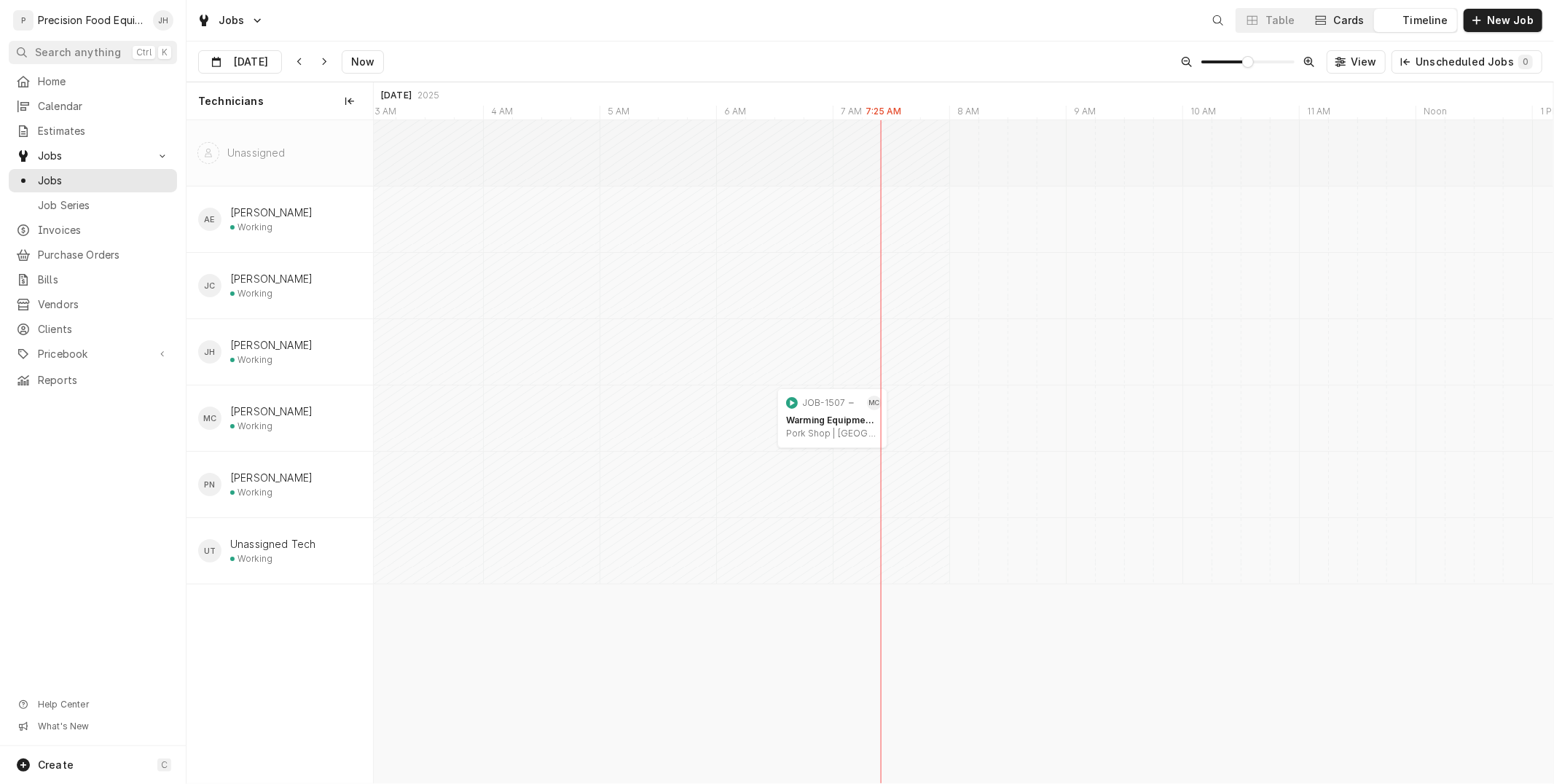
click at [1352, 24] on div "Cards" at bounding box center [1349, 20] width 30 height 14
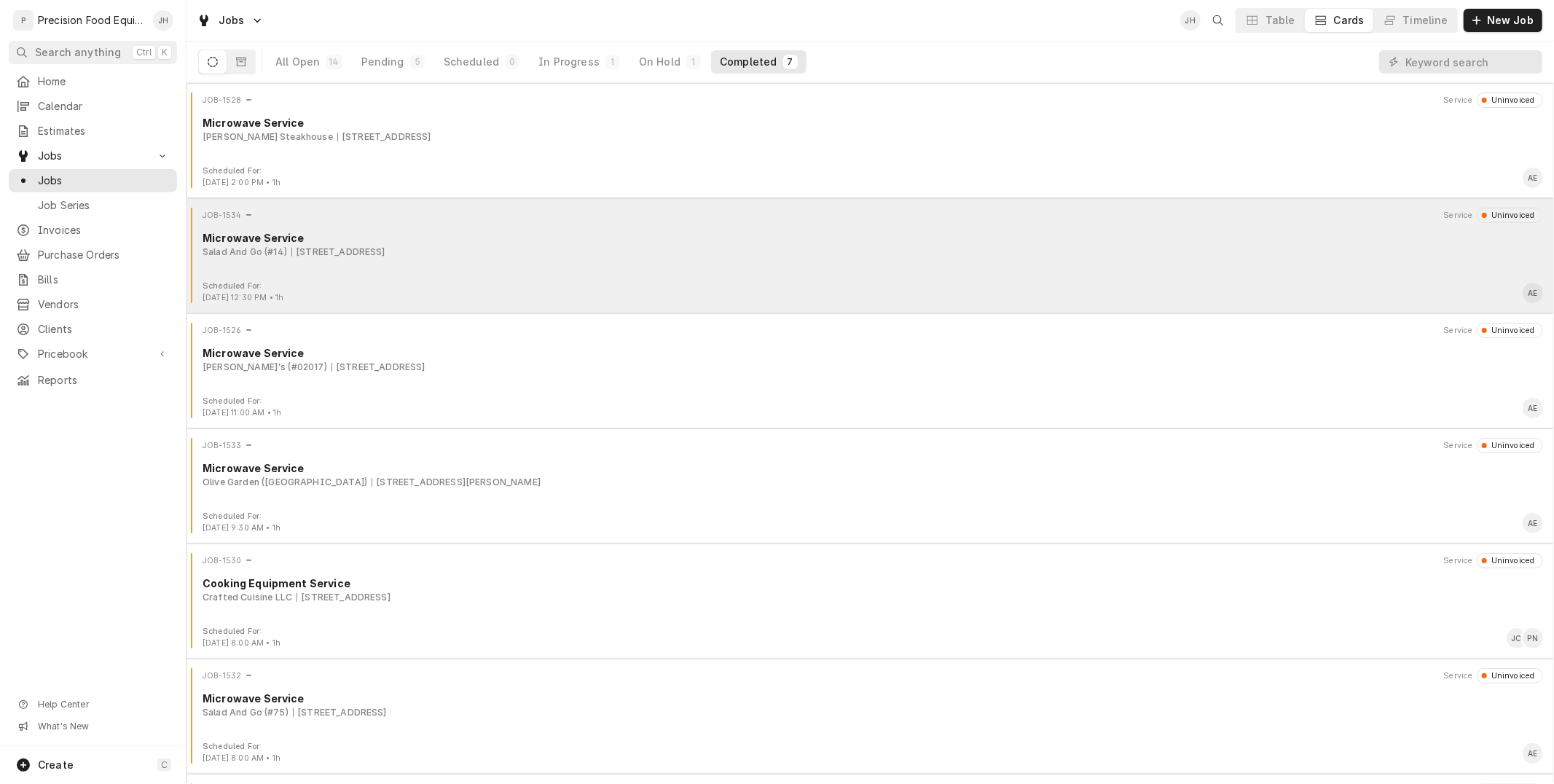
click at [506, 277] on div "JOB-1534 Service Uninvoiced Microwave Service Salad And Go (#14) 21060 N Cave C…" at bounding box center [870, 244] width 1356 height 73
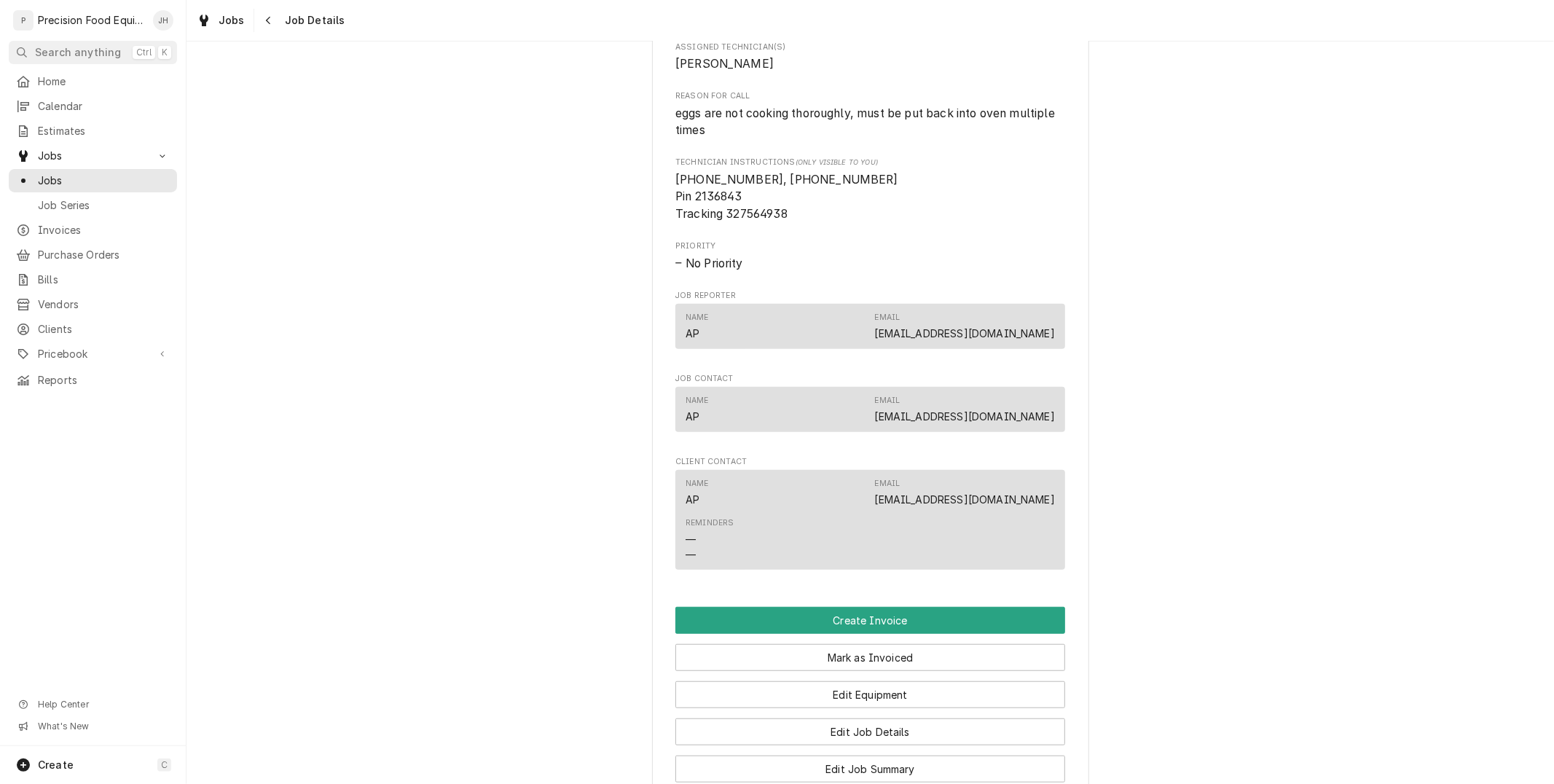
scroll to position [1173, 0]
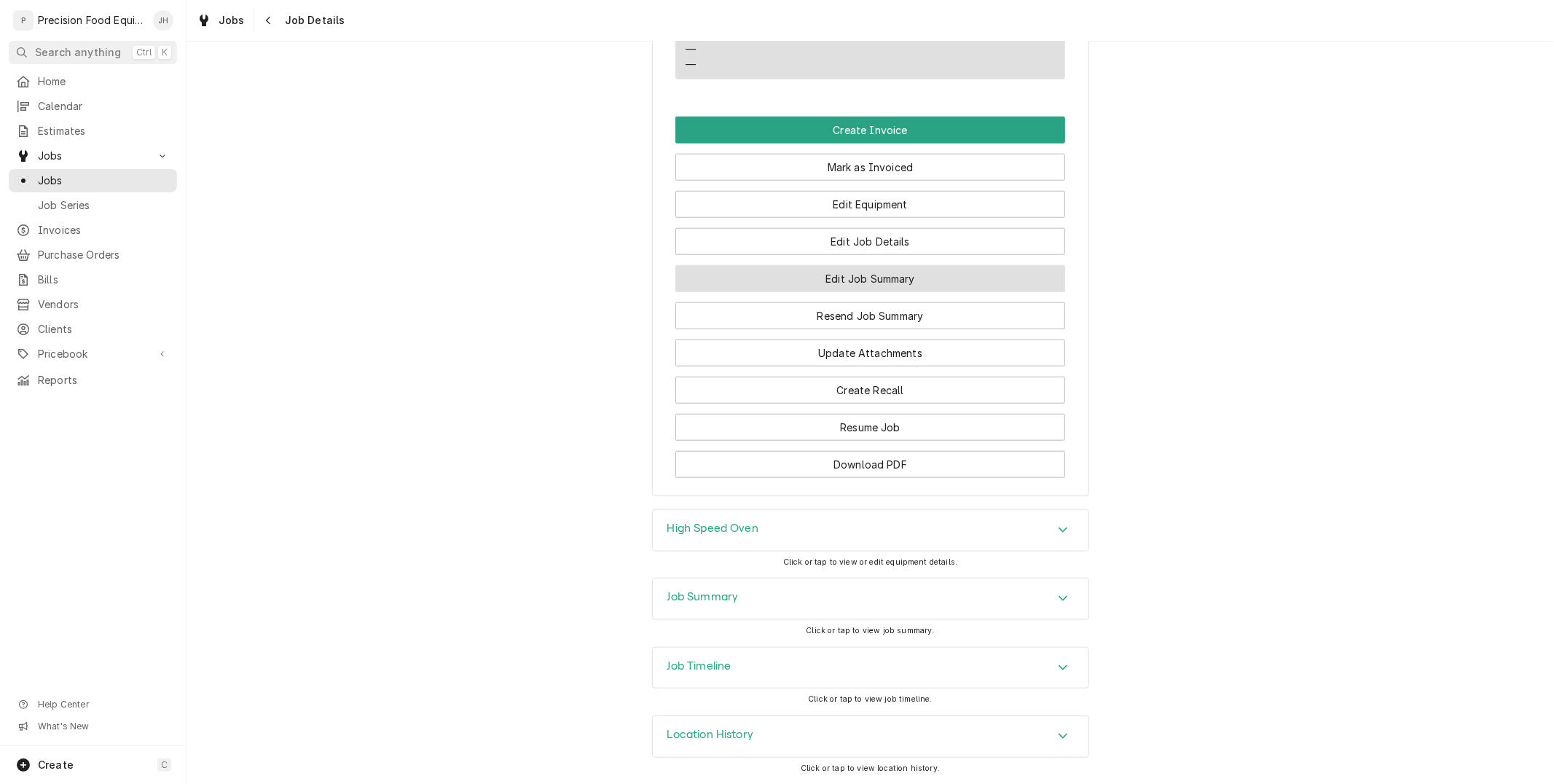
click at [838, 279] on button "Edit Job Summary" at bounding box center [870, 278] width 390 height 27
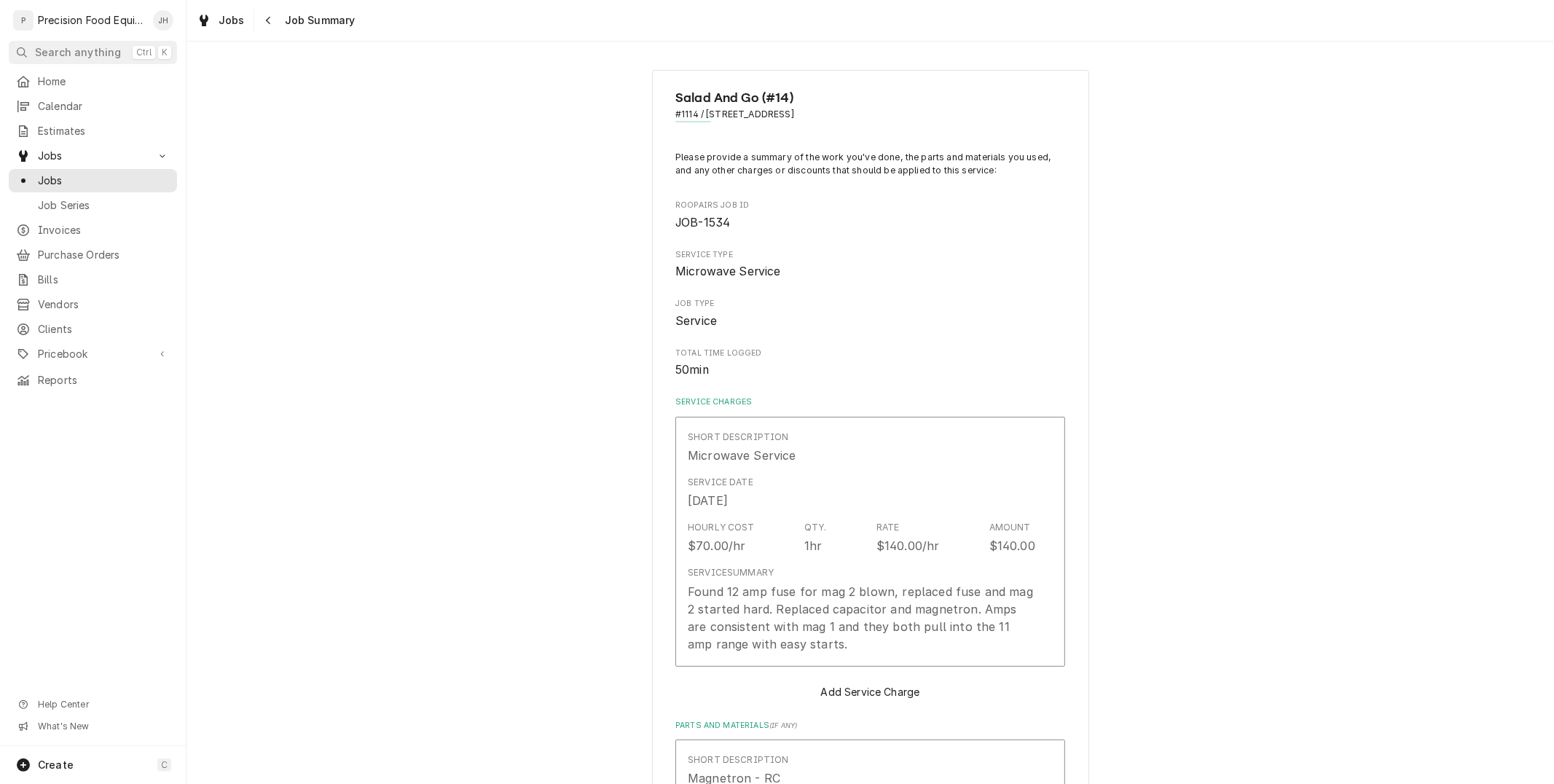
type textarea "x"
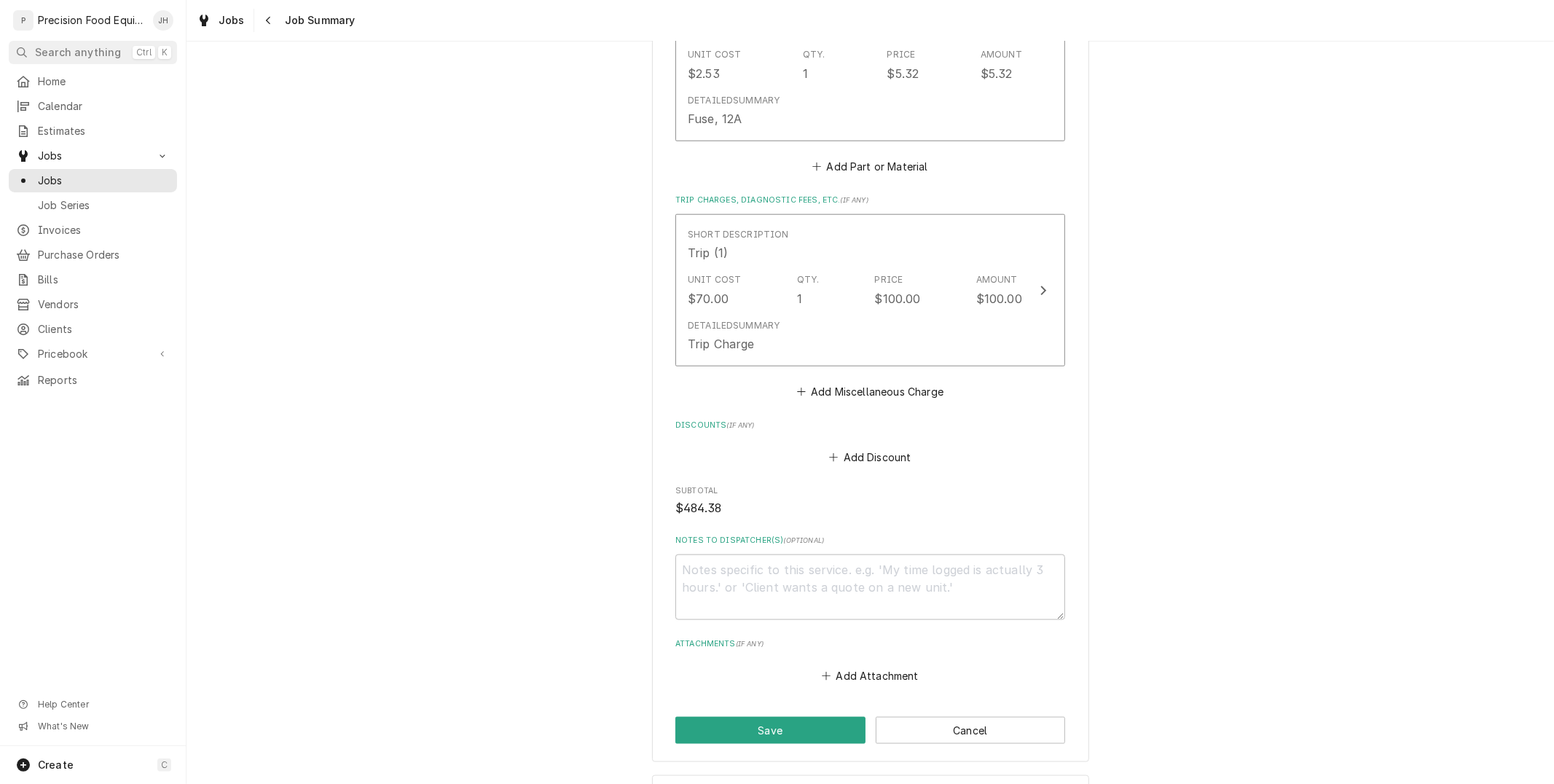
scroll to position [1388, 0]
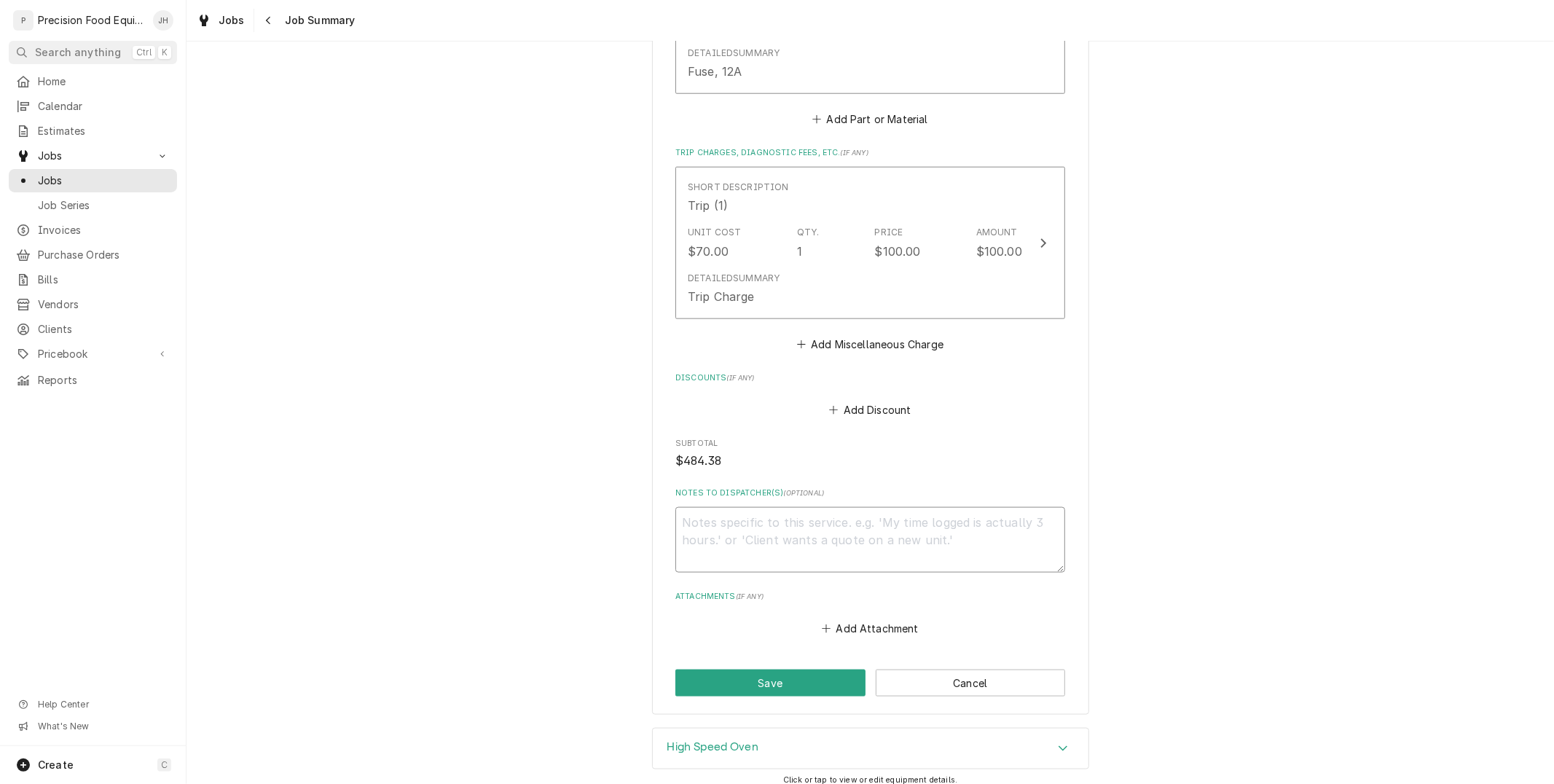
click at [773, 511] on textarea "Notes to Dispatcher(s) ( optional )" at bounding box center [870, 540] width 390 height 65
type textarea "r"
type textarea "x"
type textarea "re"
type textarea "x"
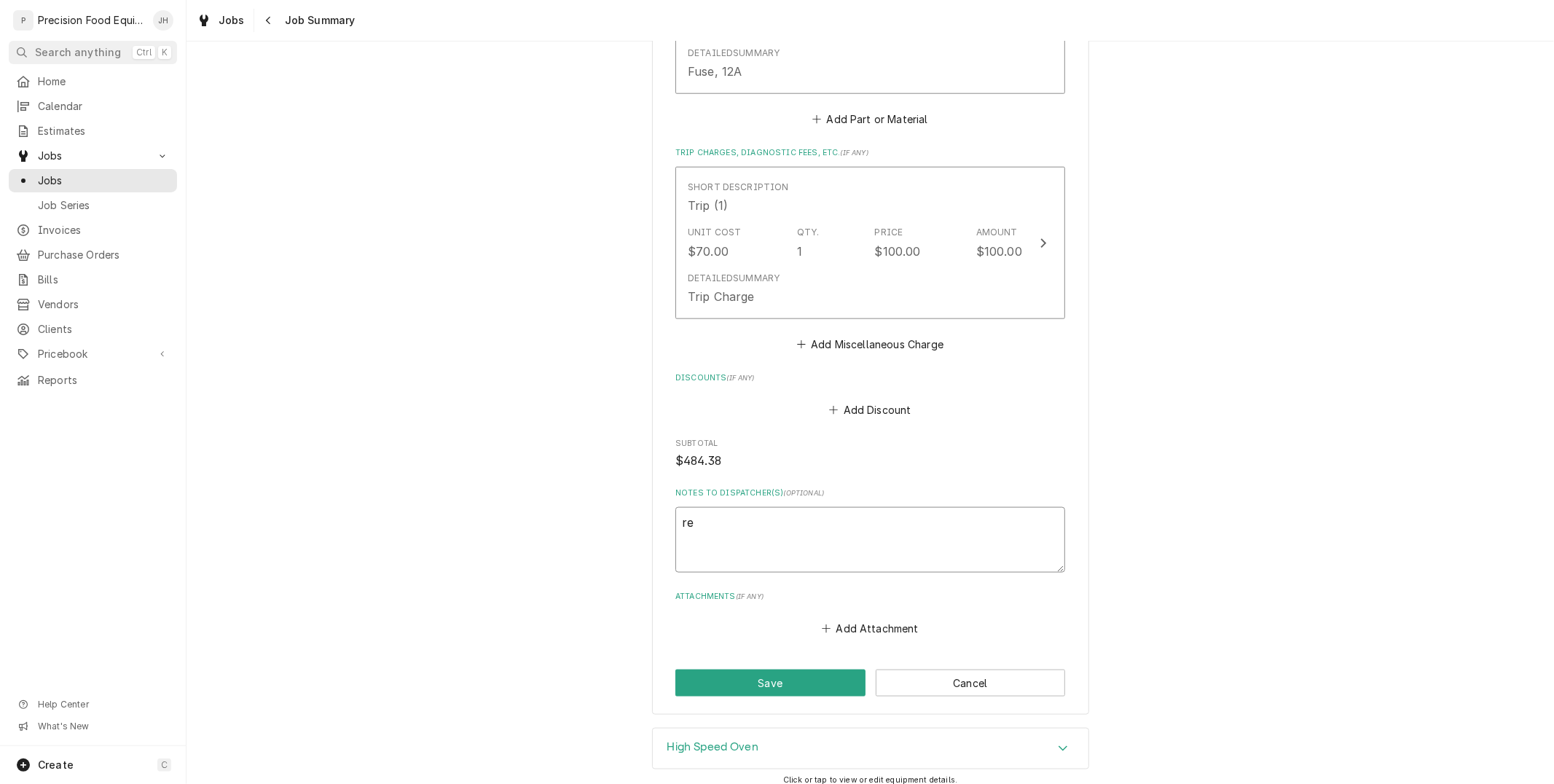
type textarea "rea"
type textarea "x"
type textarea "read"
type textarea "x"
type textarea "ready"
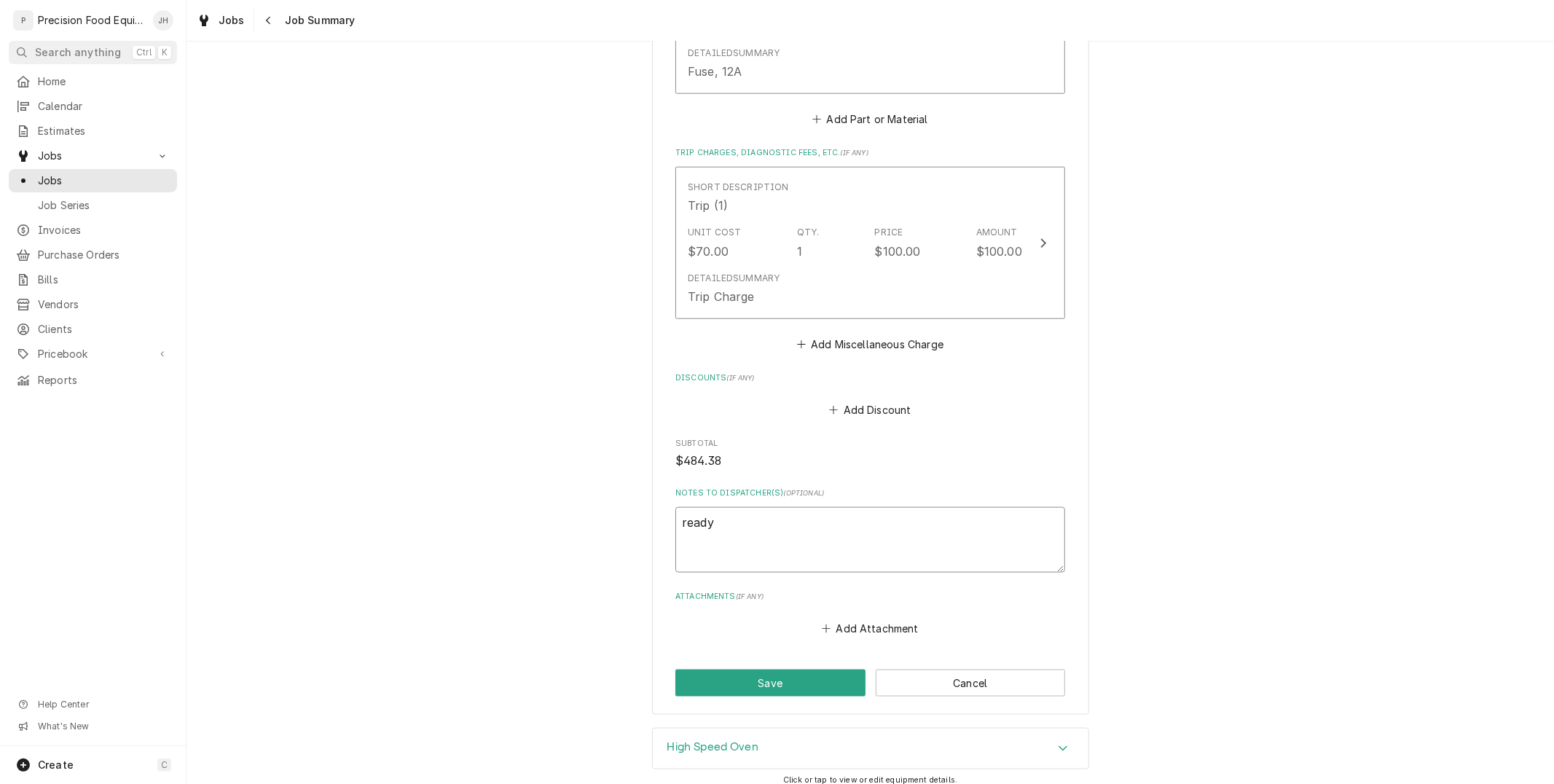
type textarea "x"
type textarea "ready"
type textarea "x"
type textarea "ready to"
type textarea "x"
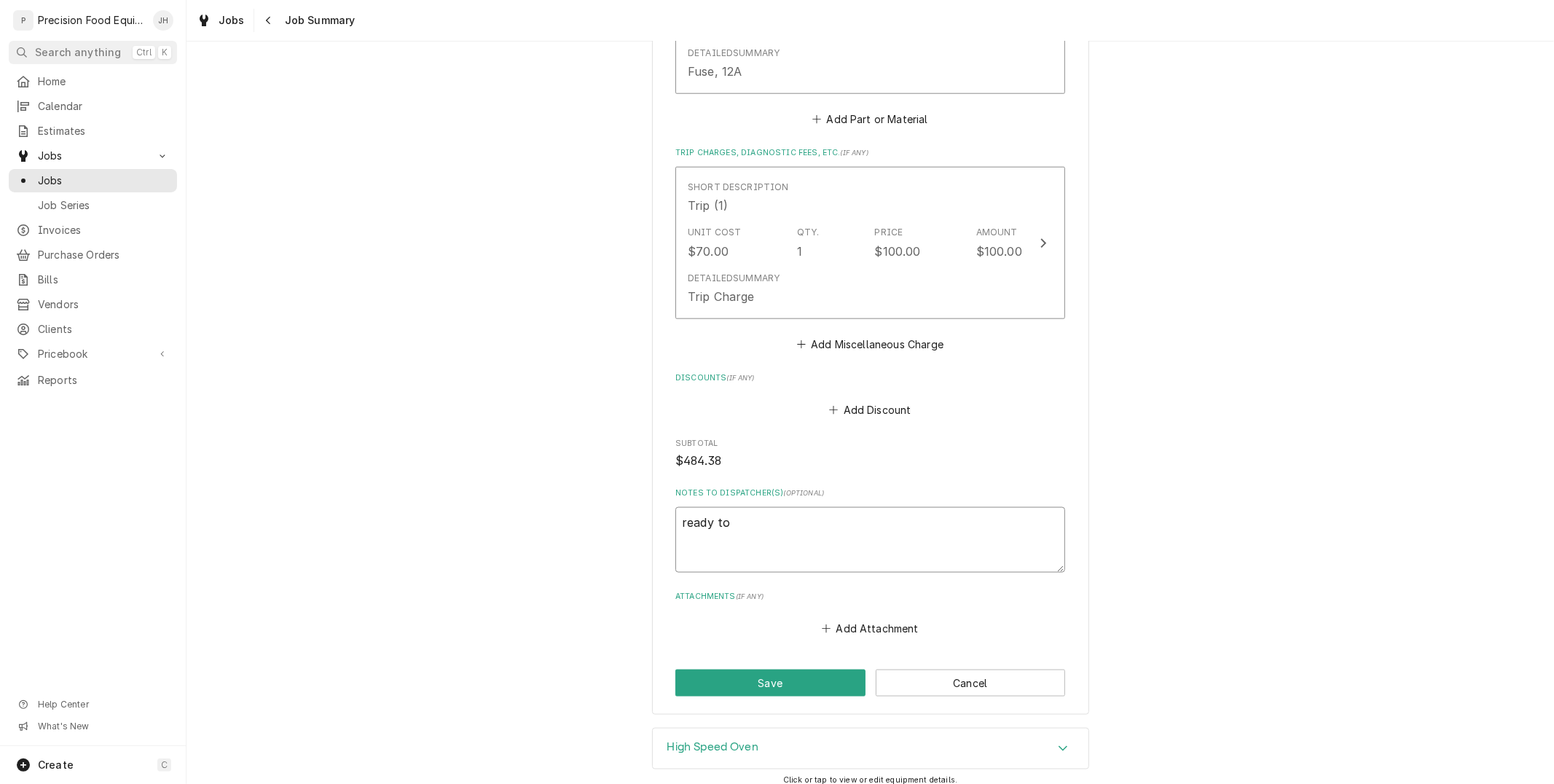
type textarea "ready to"
type textarea "x"
type textarea "ready to i"
type textarea "x"
type textarea "ready to in"
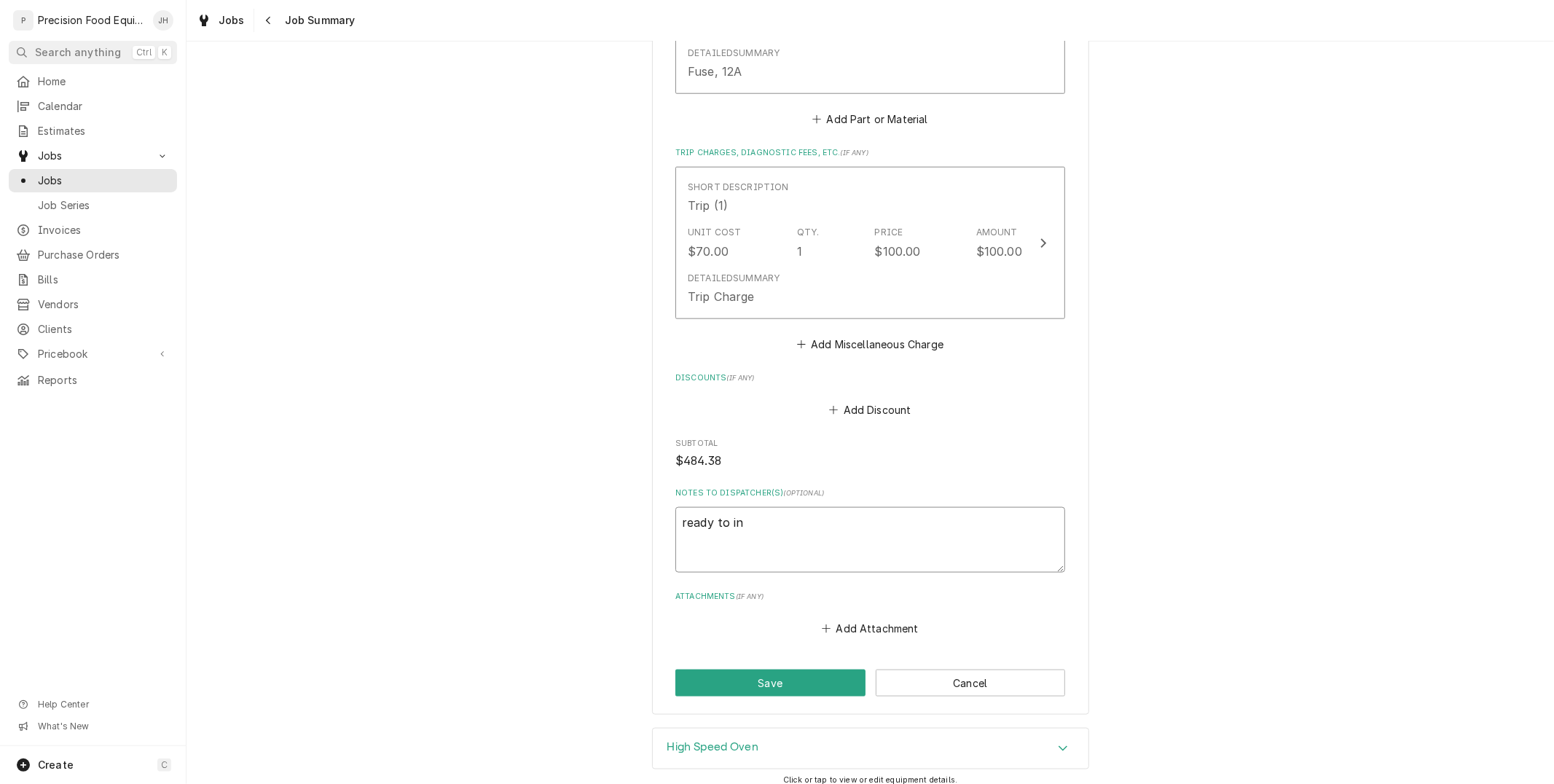
type textarea "x"
type textarea "ready to inv"
type textarea "x"
type textarea "ready to invo"
type textarea "x"
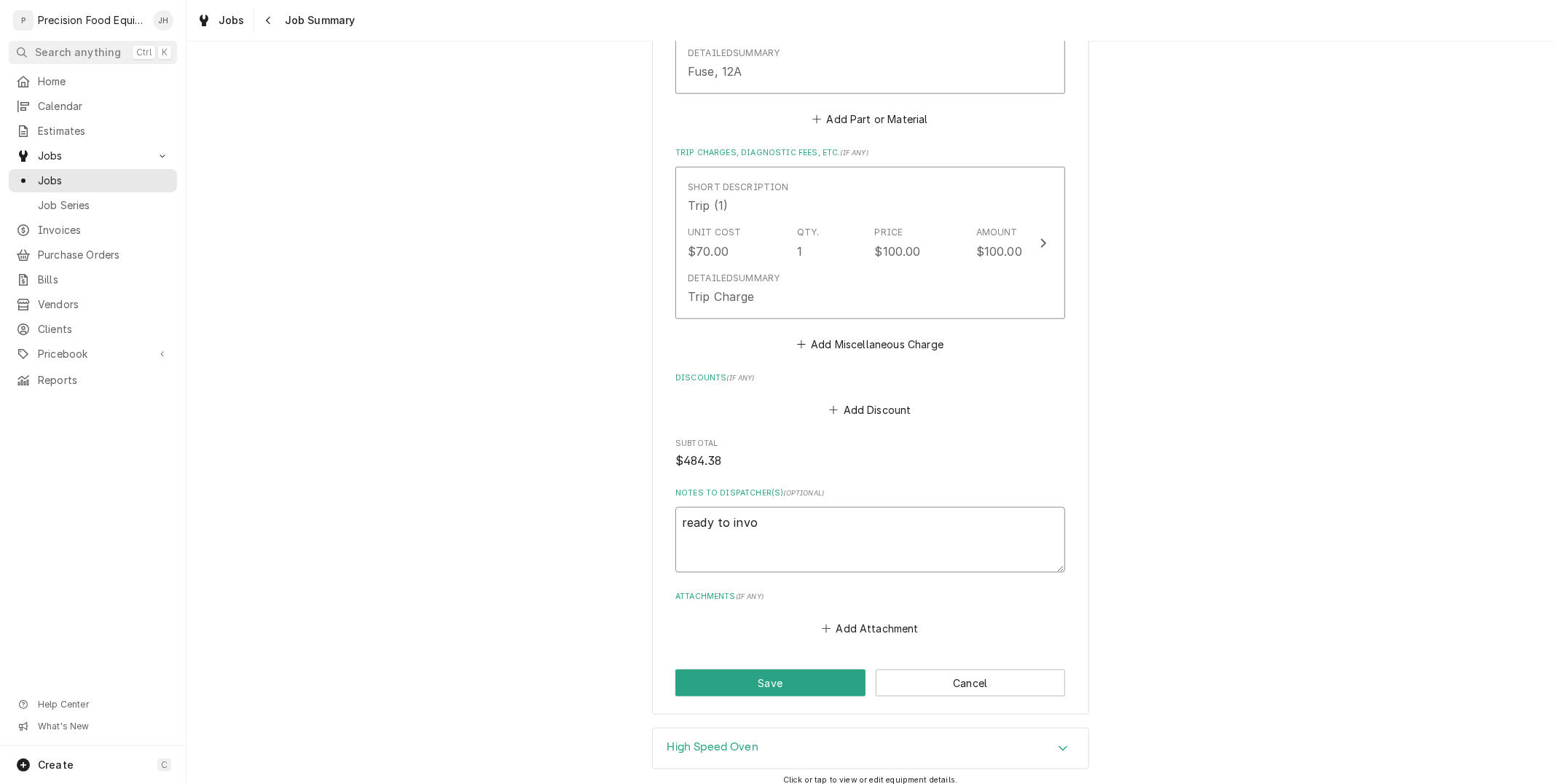
type textarea "ready to invoi"
type textarea "x"
type textarea "ready to invoic"
type textarea "x"
type textarea "ready to invoice"
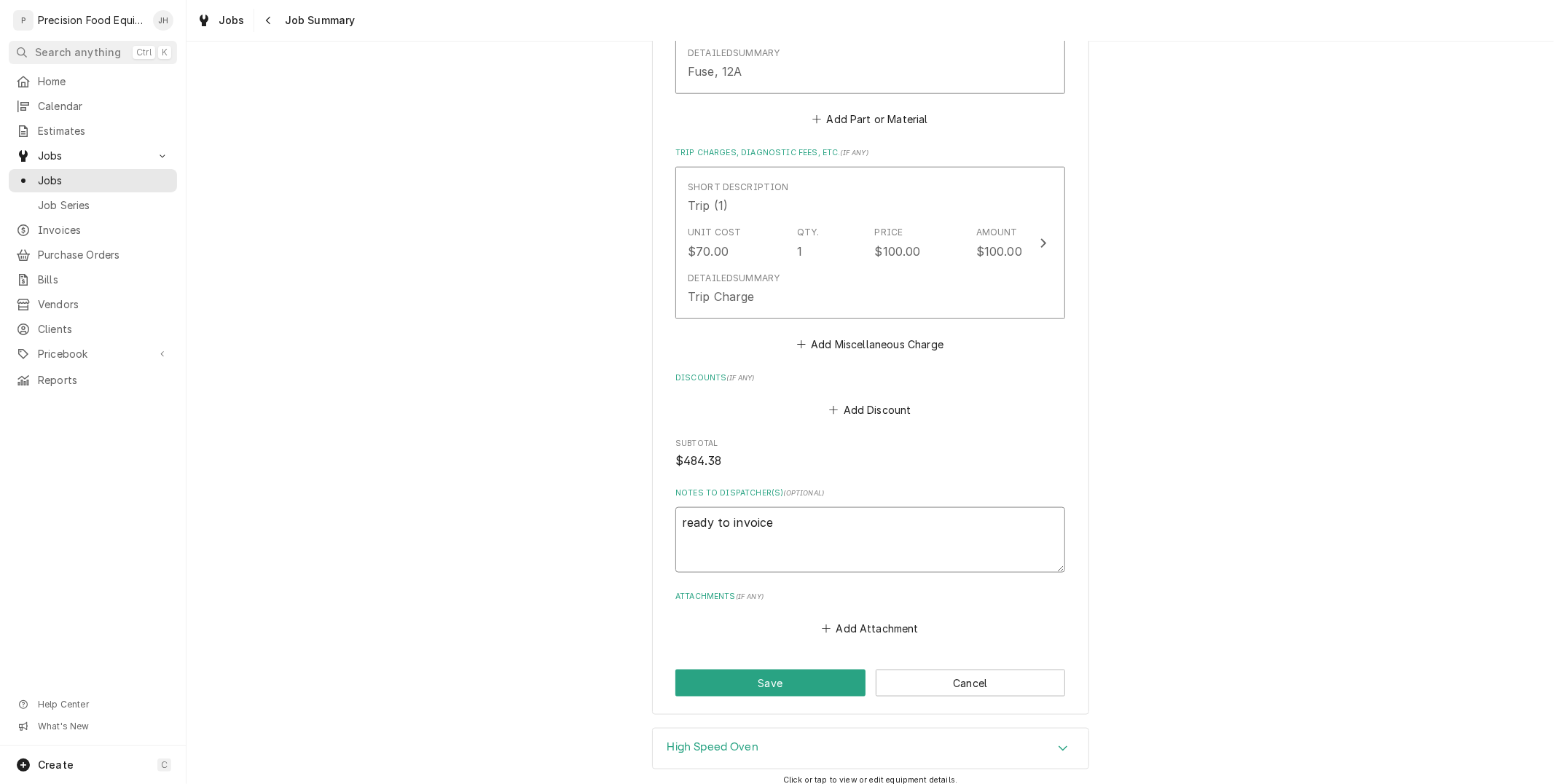
type textarea "x"
type textarea "ready to invoice"
click at [751, 683] on button "Save" at bounding box center [771, 682] width 190 height 27
type textarea "x"
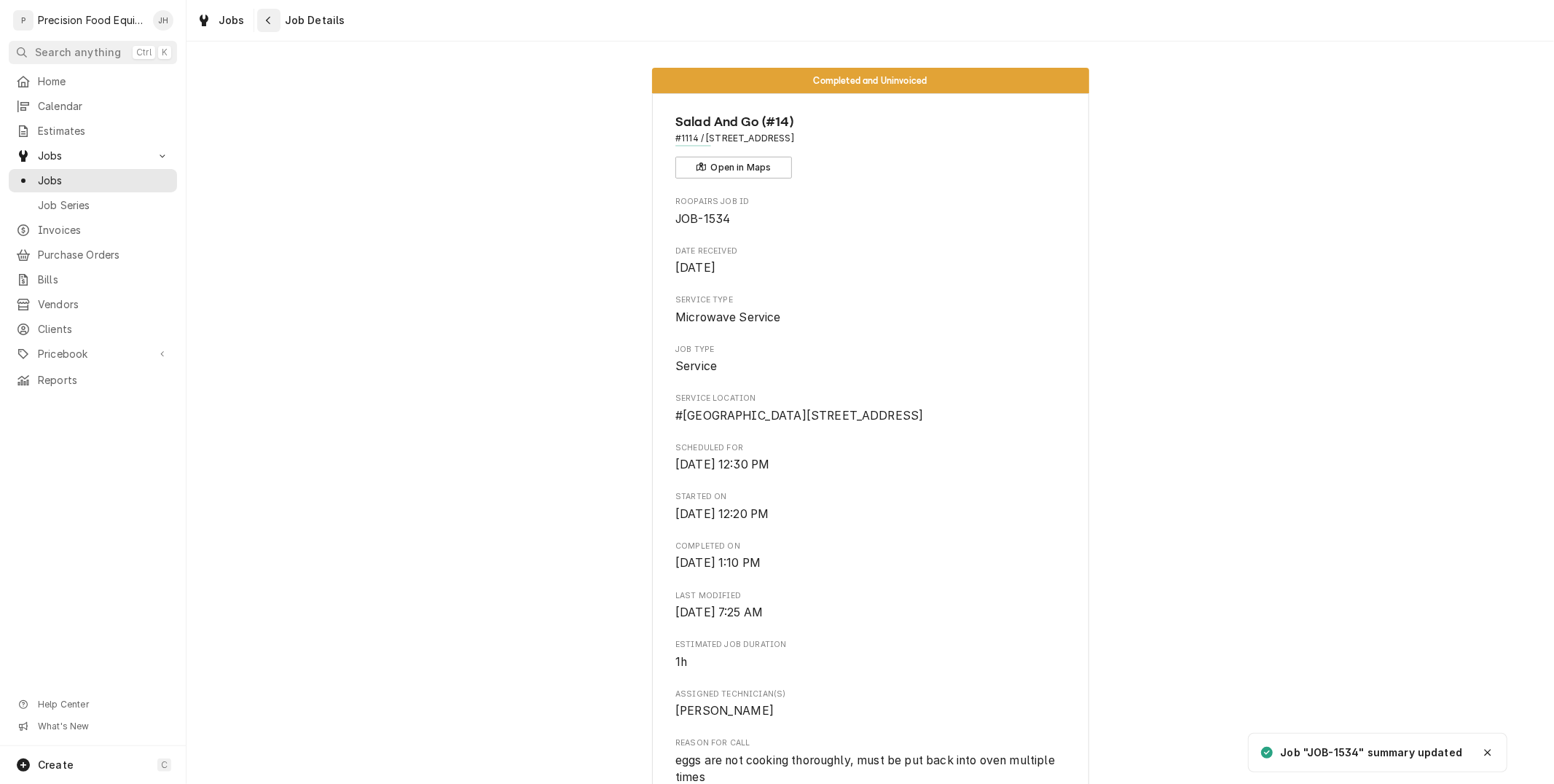
click at [272, 24] on div "Navigate back" at bounding box center [269, 20] width 14 height 14
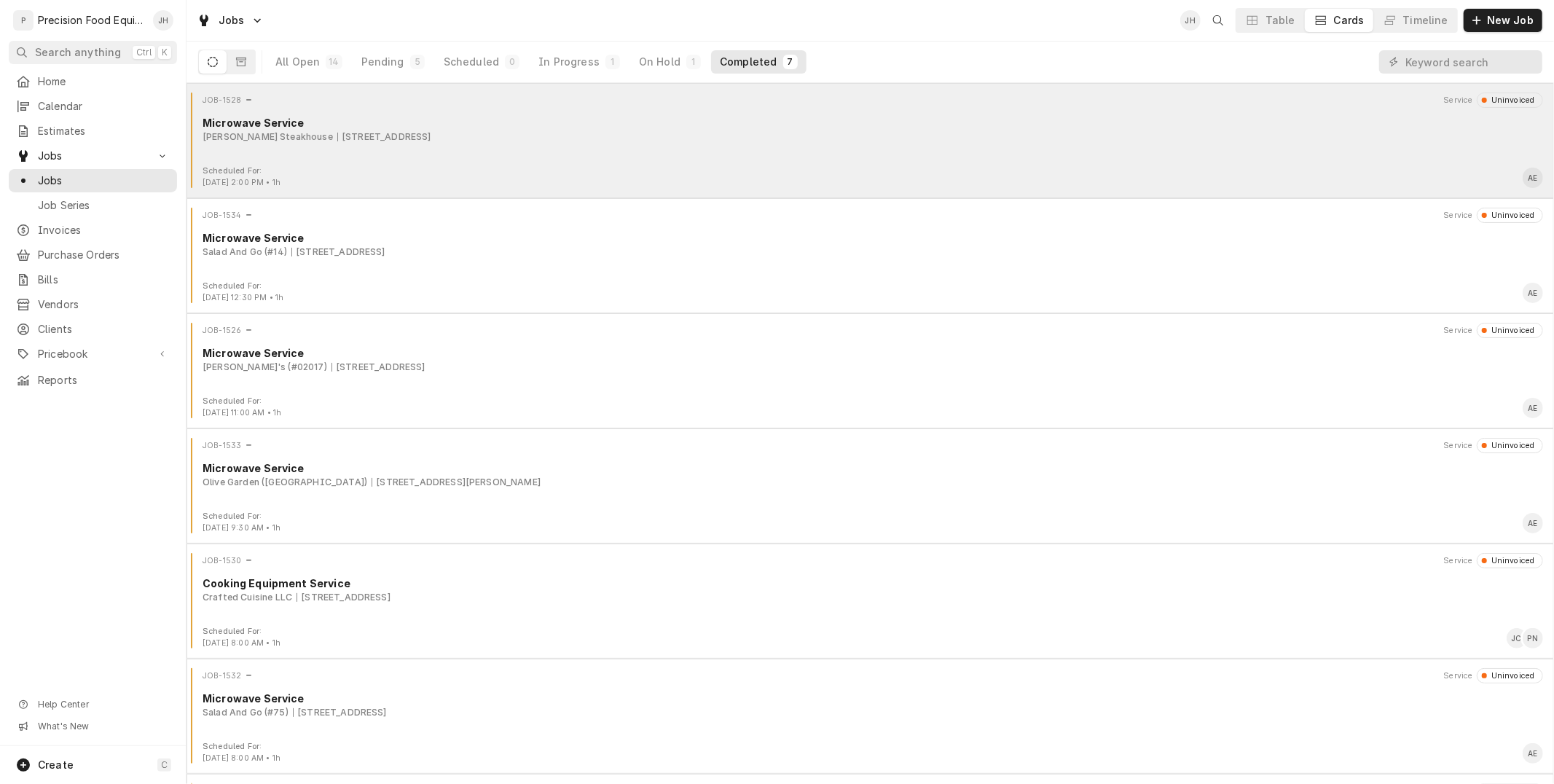
click at [799, 146] on div "JOB-1528 Service Uninvoiced Microwave Service Mastro's Steakhouse 8852 E. Pinna…" at bounding box center [870, 129] width 1356 height 73
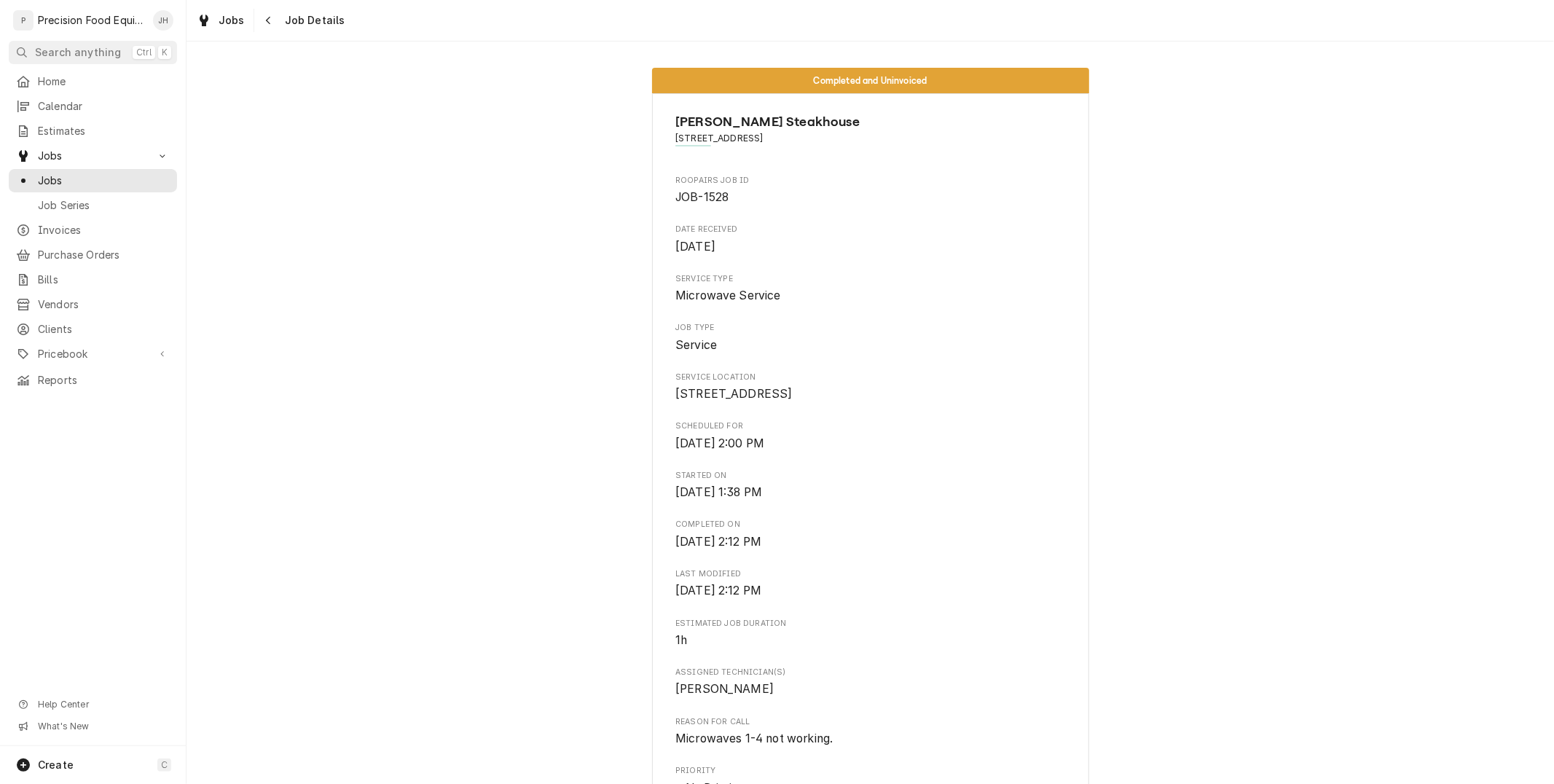
scroll to position [728, 0]
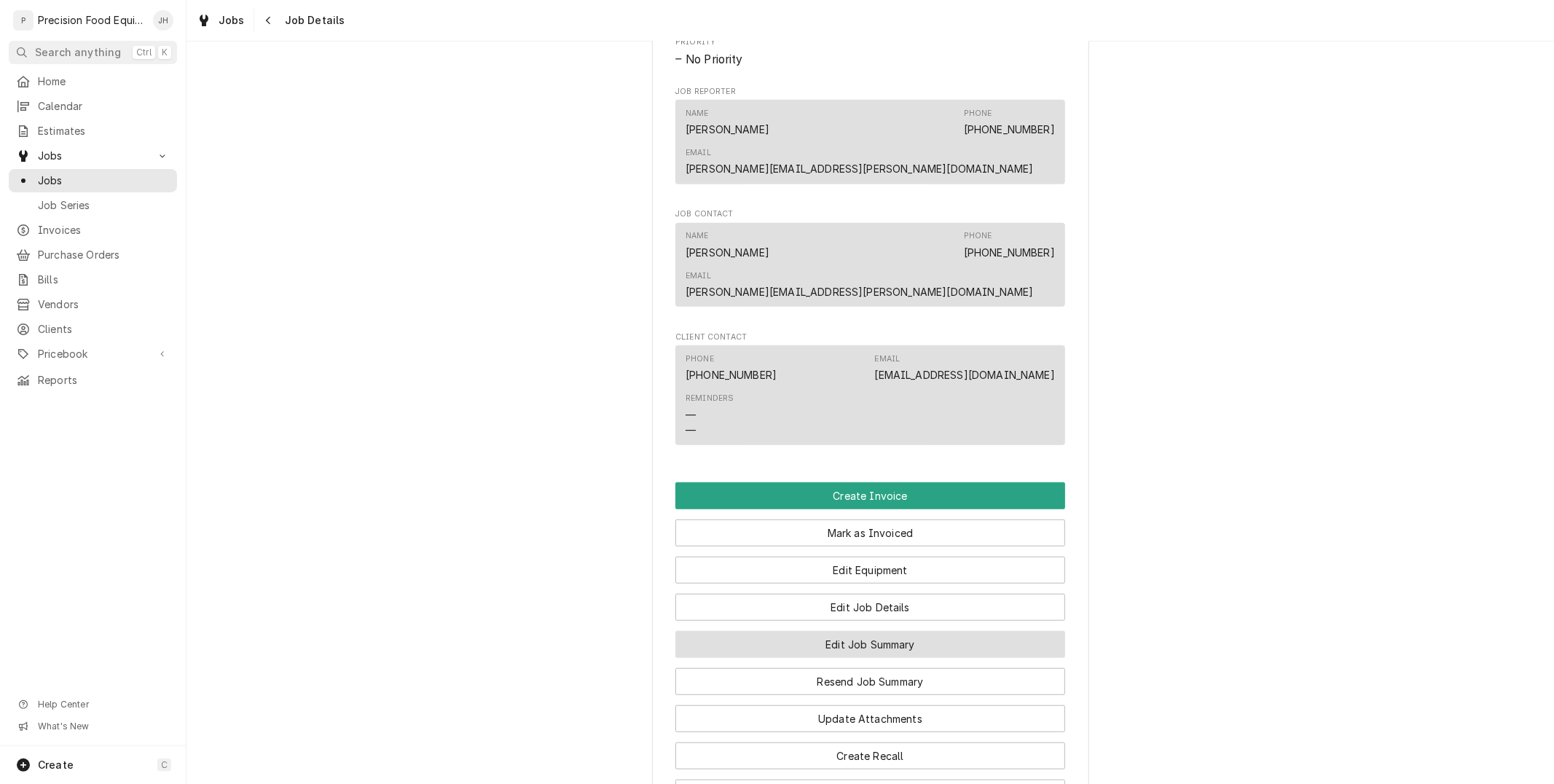
click at [828, 631] on button "Edit Job Summary" at bounding box center [870, 644] width 390 height 27
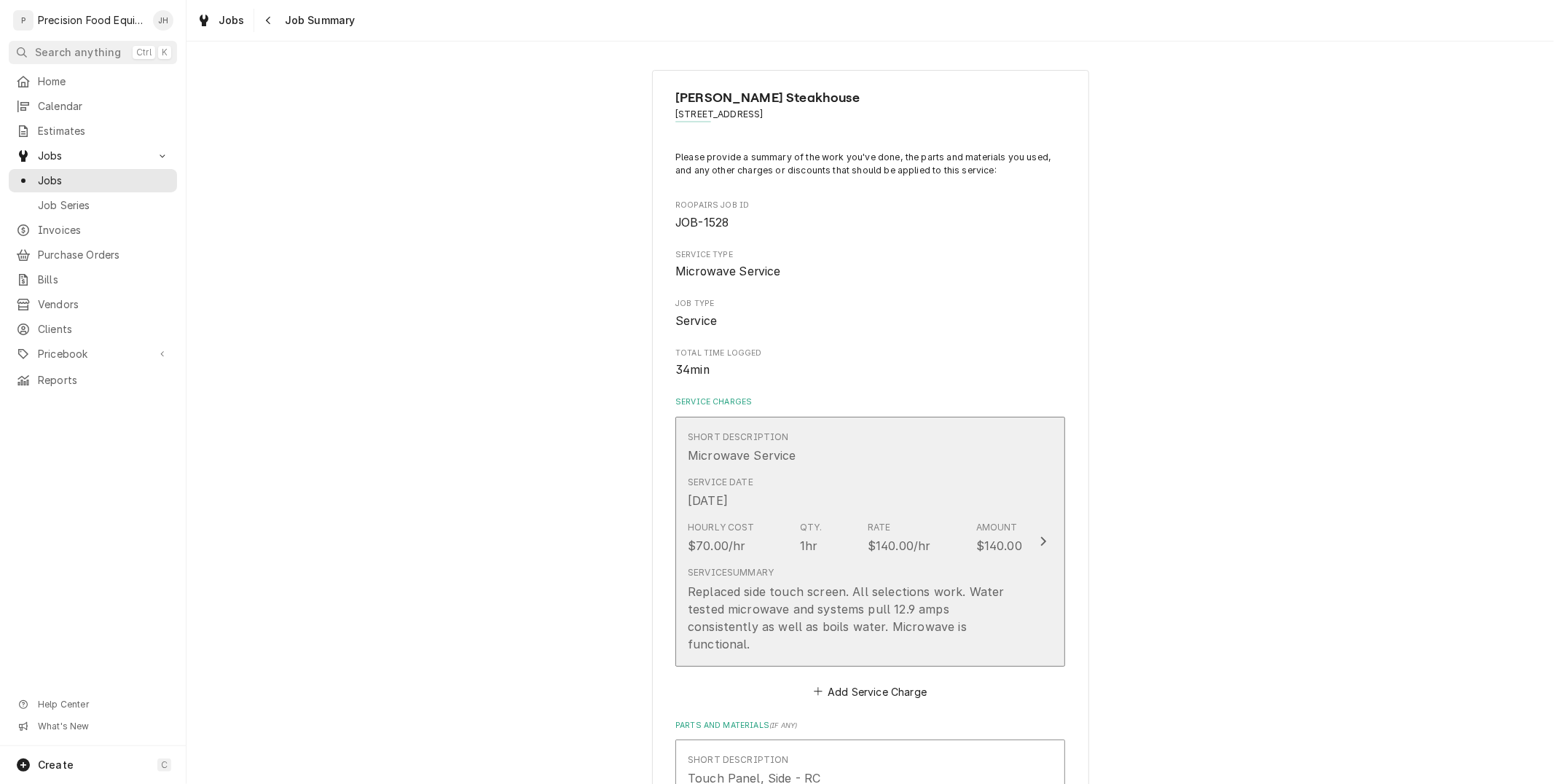
click at [797, 515] on div "Hourly Cost $70.00/hr Qty. 1hr Rate $140.00/hr Amount $140.00" at bounding box center [854, 537] width 334 height 45
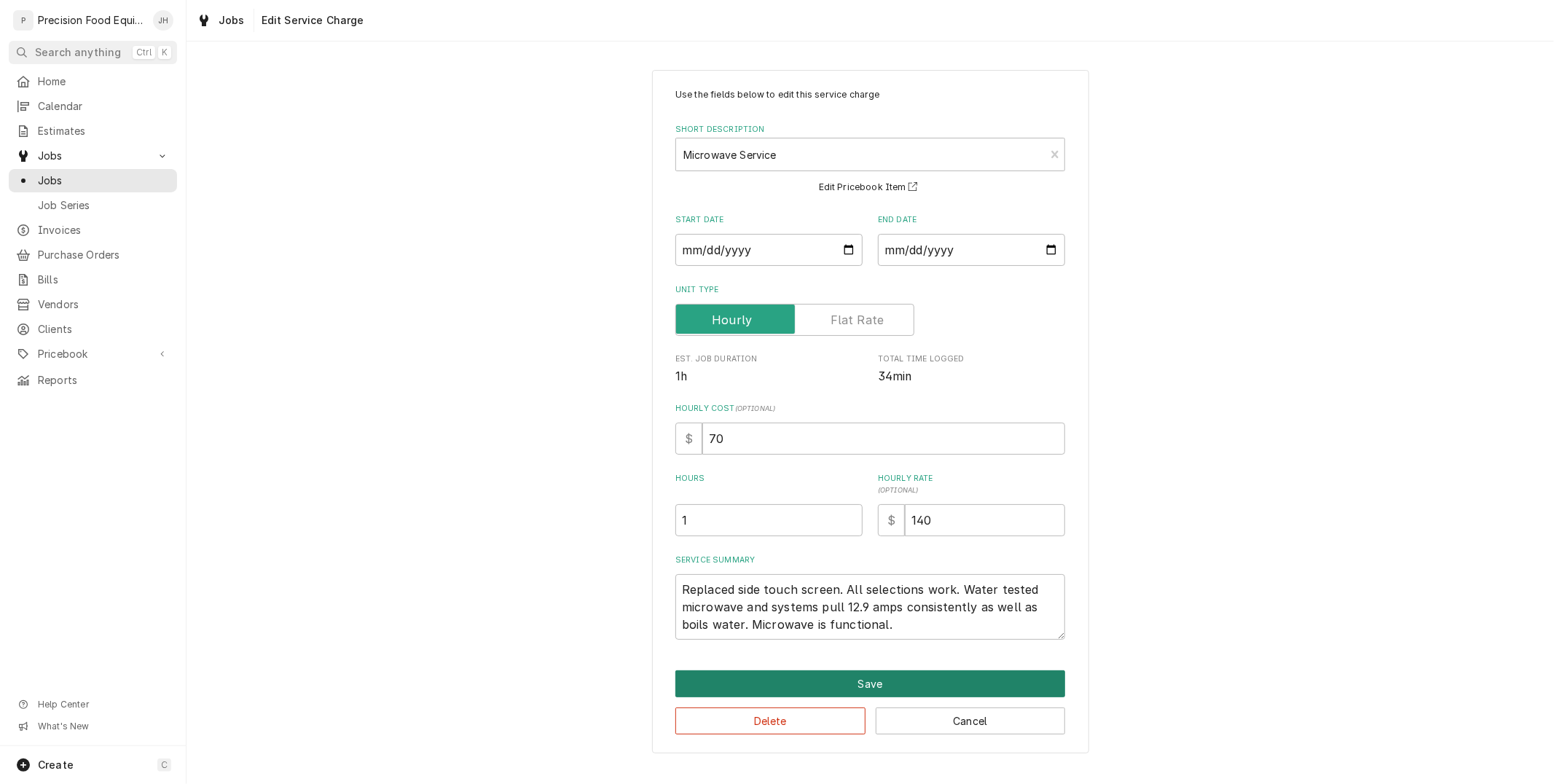
click at [957, 676] on button "Save" at bounding box center [870, 683] width 390 height 27
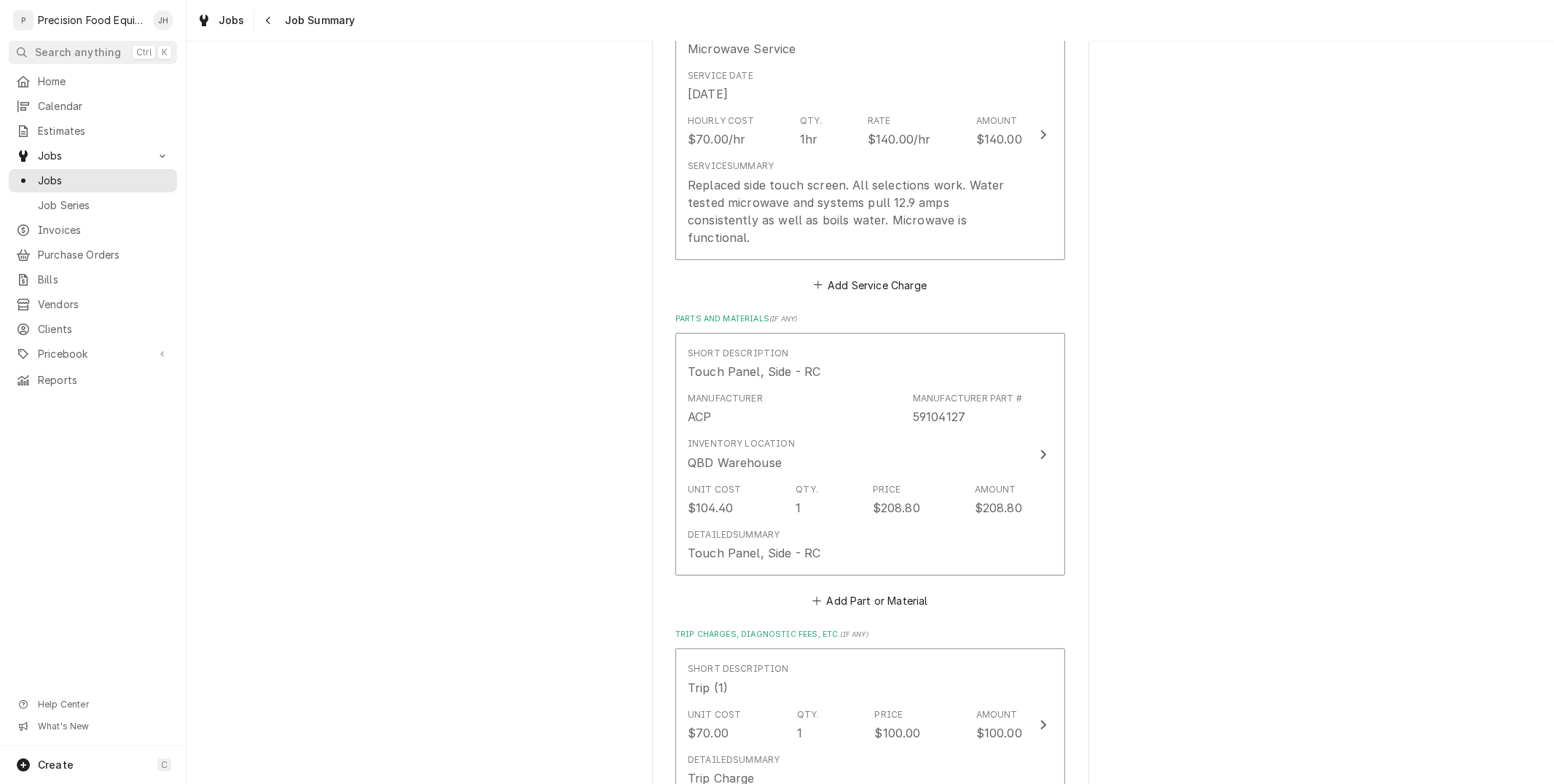
scroll to position [728, 0]
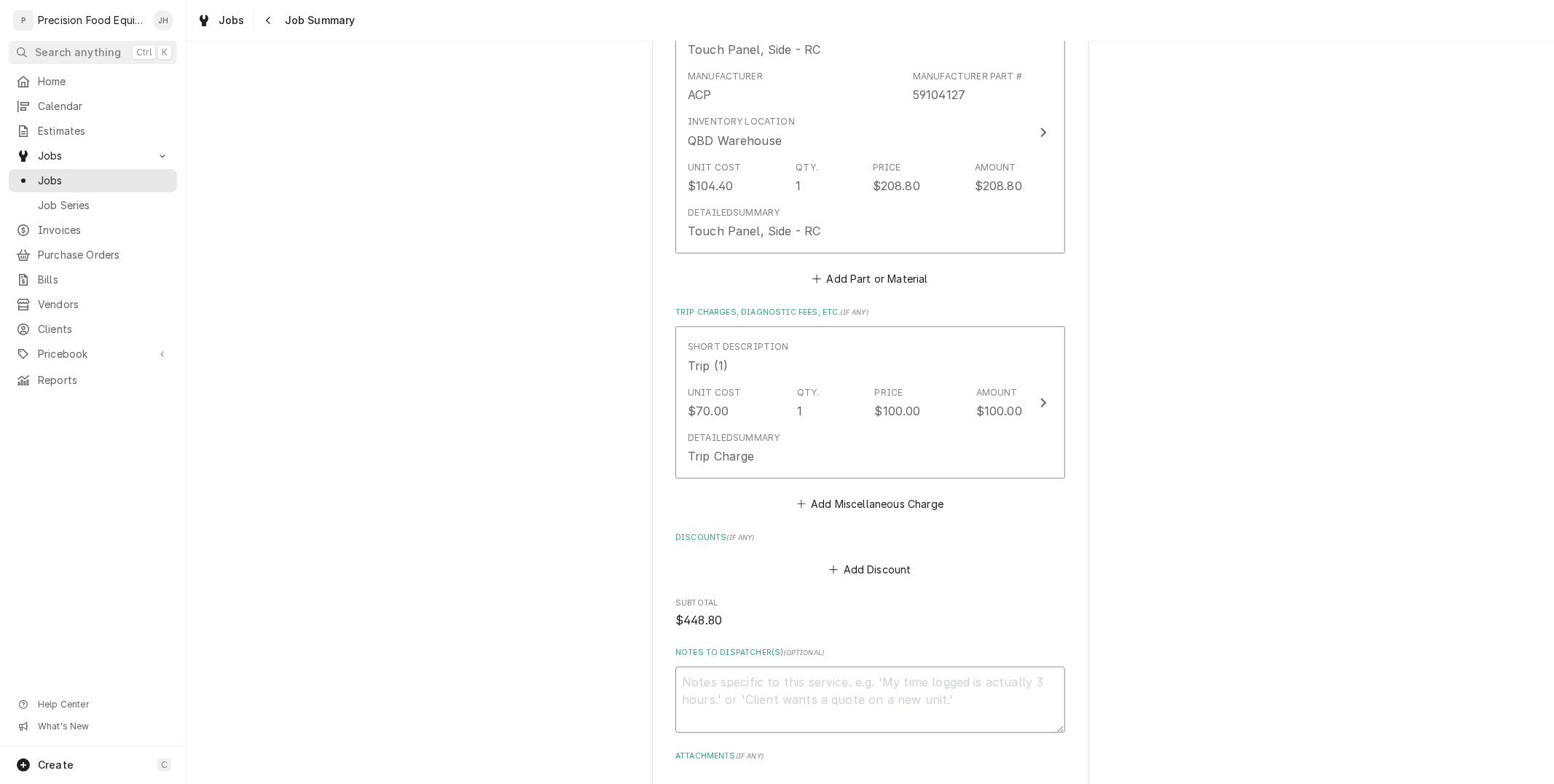
click at [957, 676] on textarea "Notes to Dispatcher(s) ( optional )" at bounding box center [870, 700] width 390 height 65
type textarea "x"
type textarea "R"
type textarea "x"
type textarea "Re"
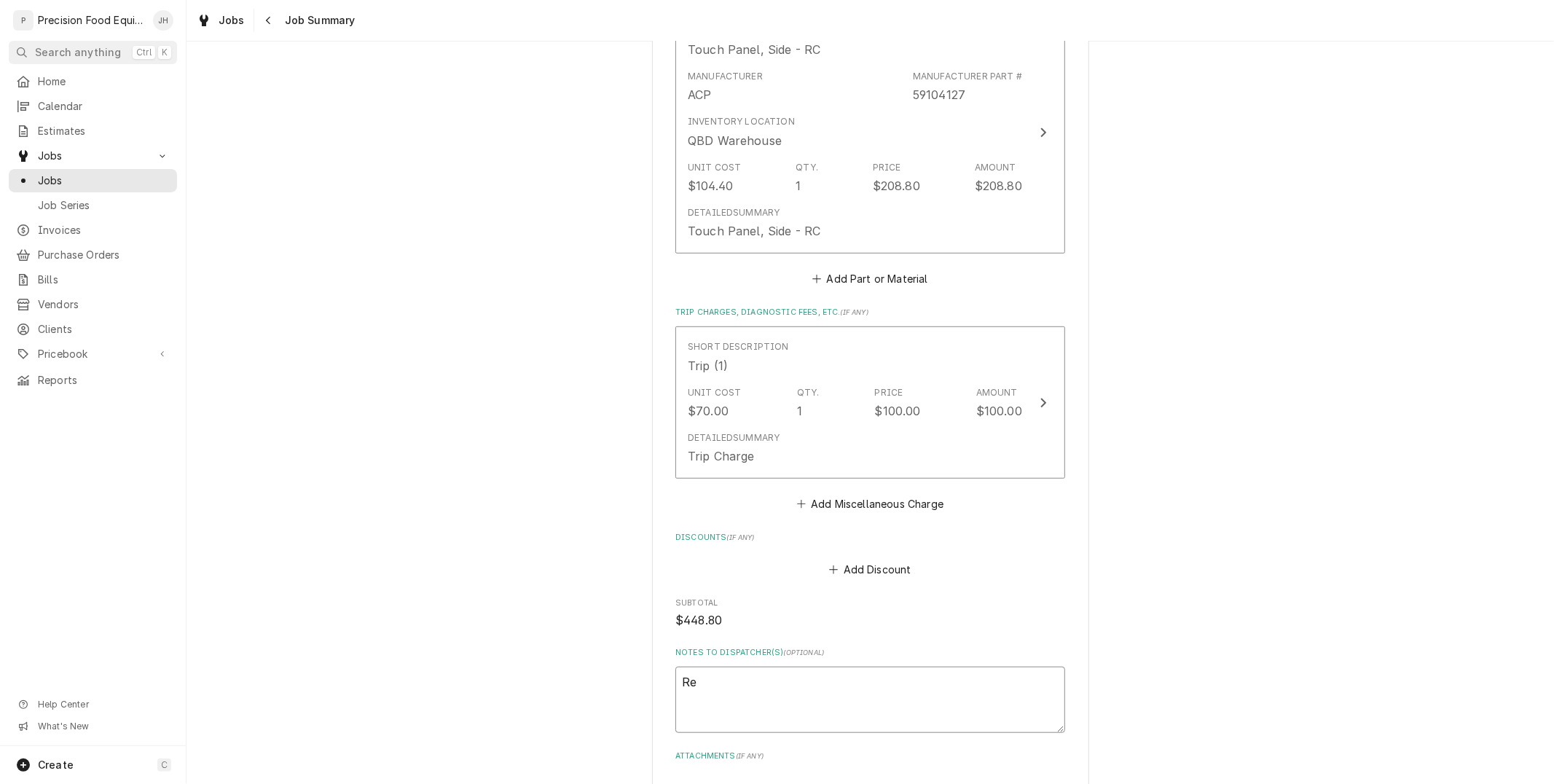
type textarea "x"
type textarea "Rea"
type textarea "x"
type textarea "Read"
type textarea "x"
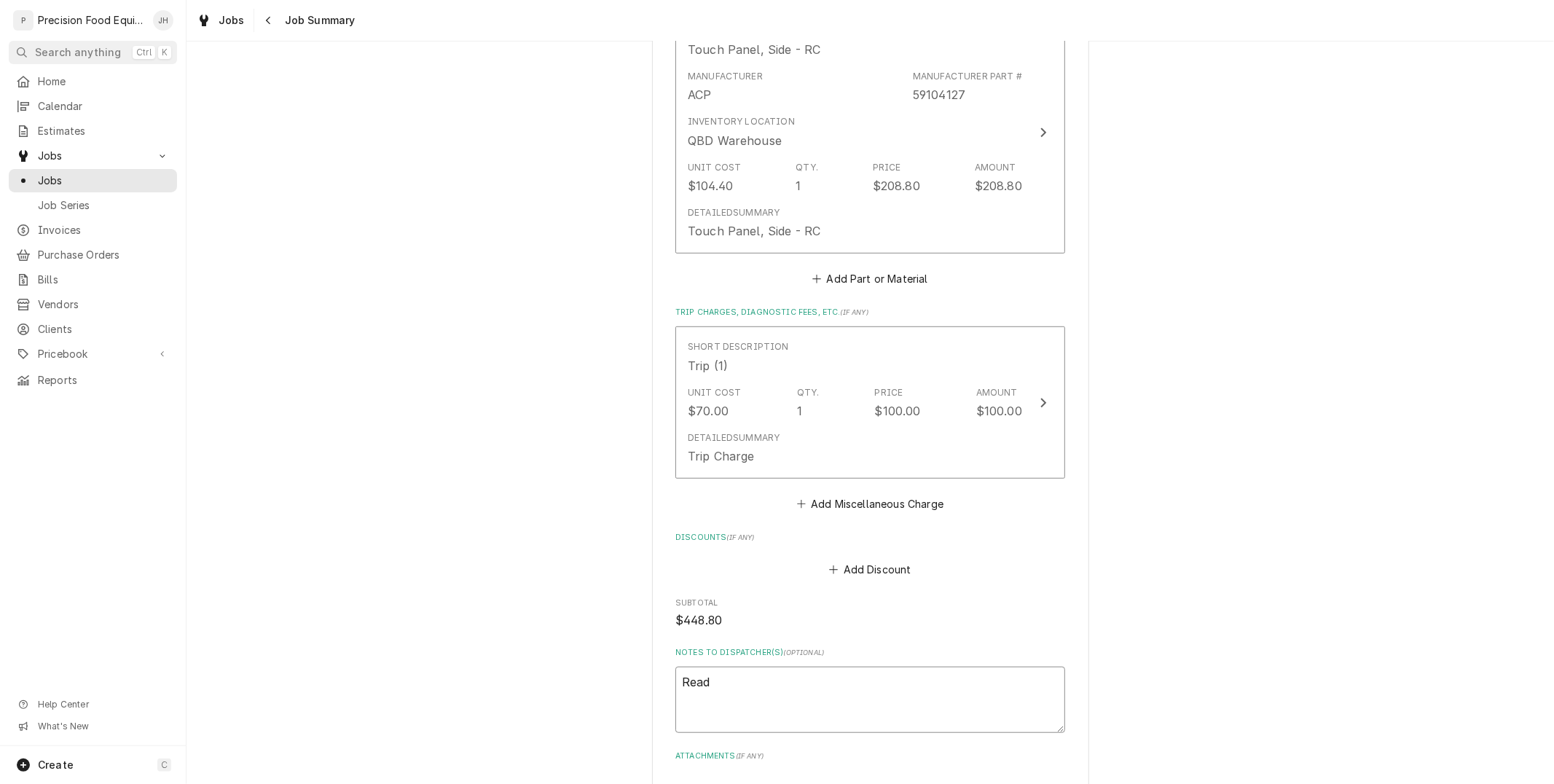
type textarea "Ready"
type textarea "x"
type textarea "Ready"
type textarea "x"
type textarea "Ready t"
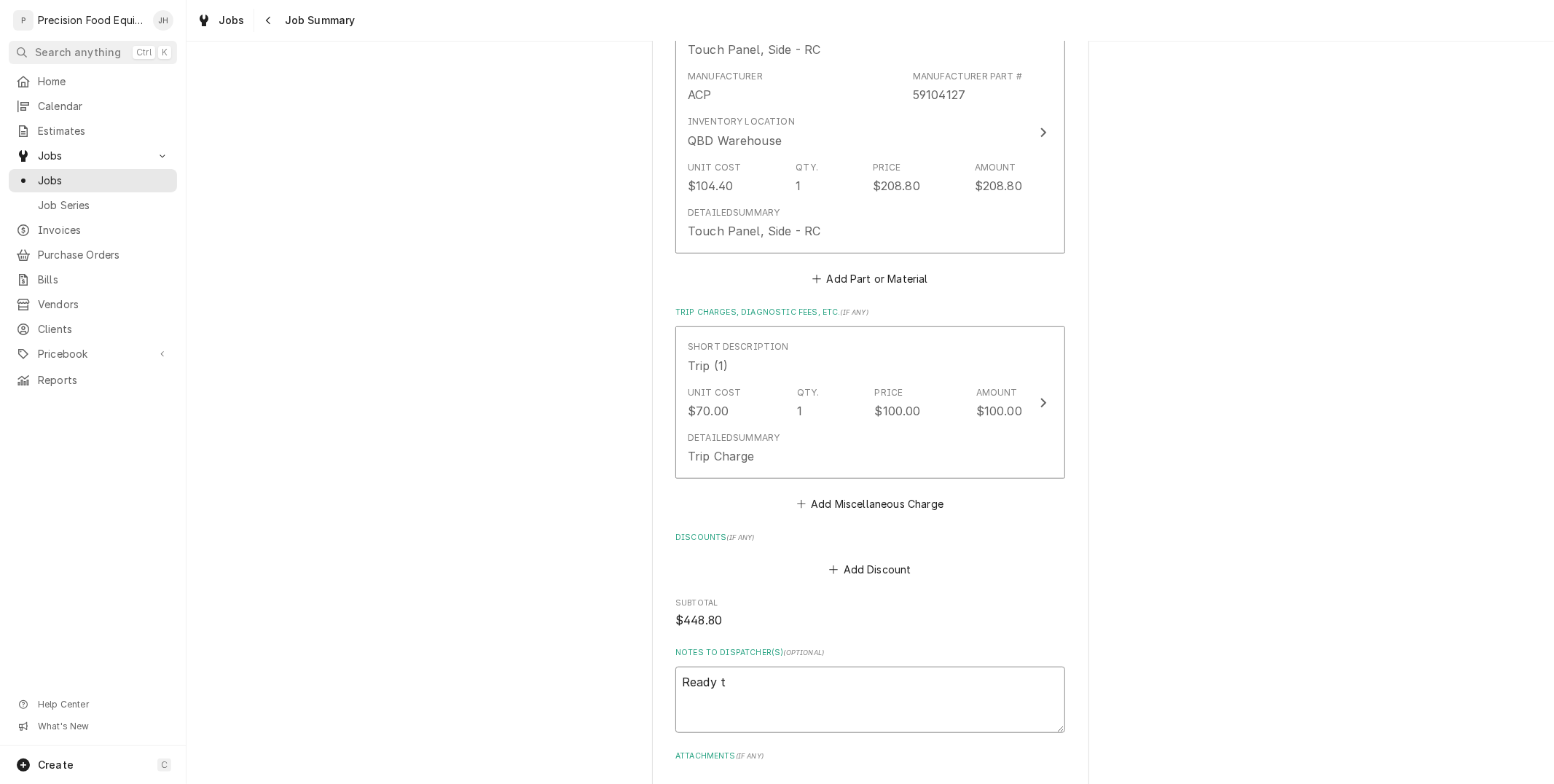
type textarea "x"
type textarea "Ready t"
type textarea "x"
type textarea "Ready t o"
type textarea "x"
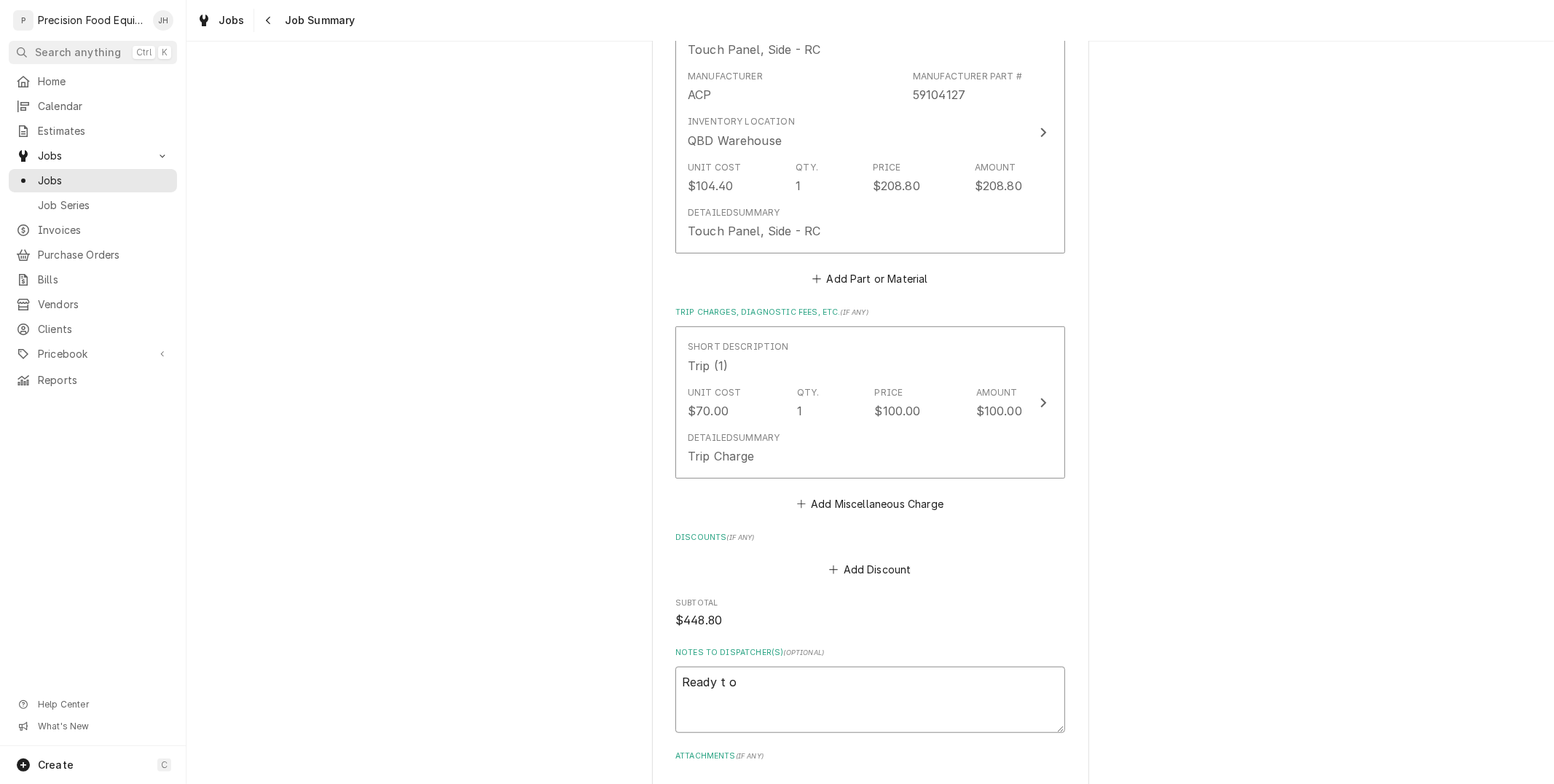
type textarea "Ready t"
type textarea "x"
type textarea "Ready t"
type textarea "x"
type textarea "Ready to"
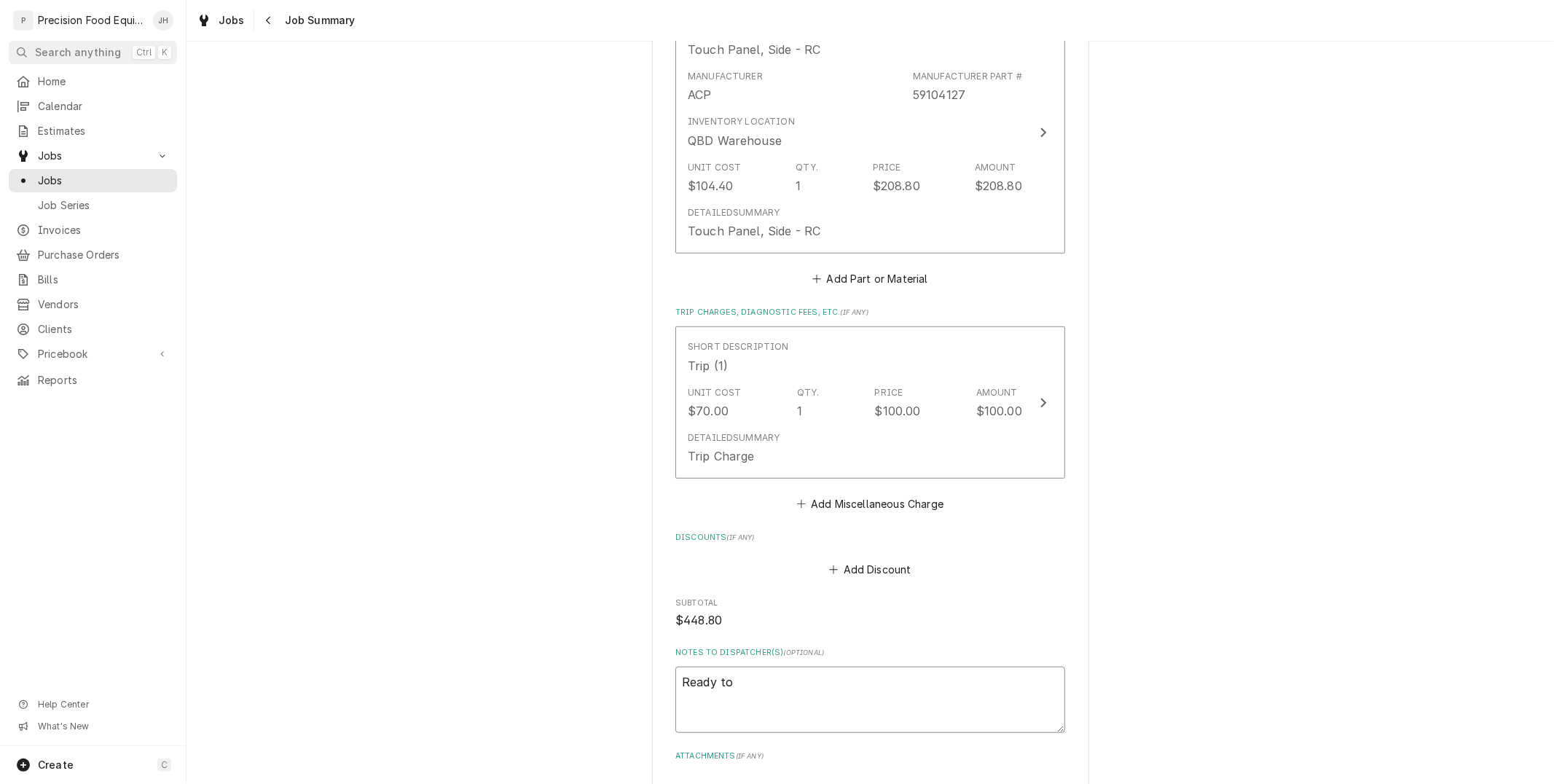
type textarea "x"
type textarea "Ready to"
type textarea "x"
type textarea "Ready to i"
type textarea "x"
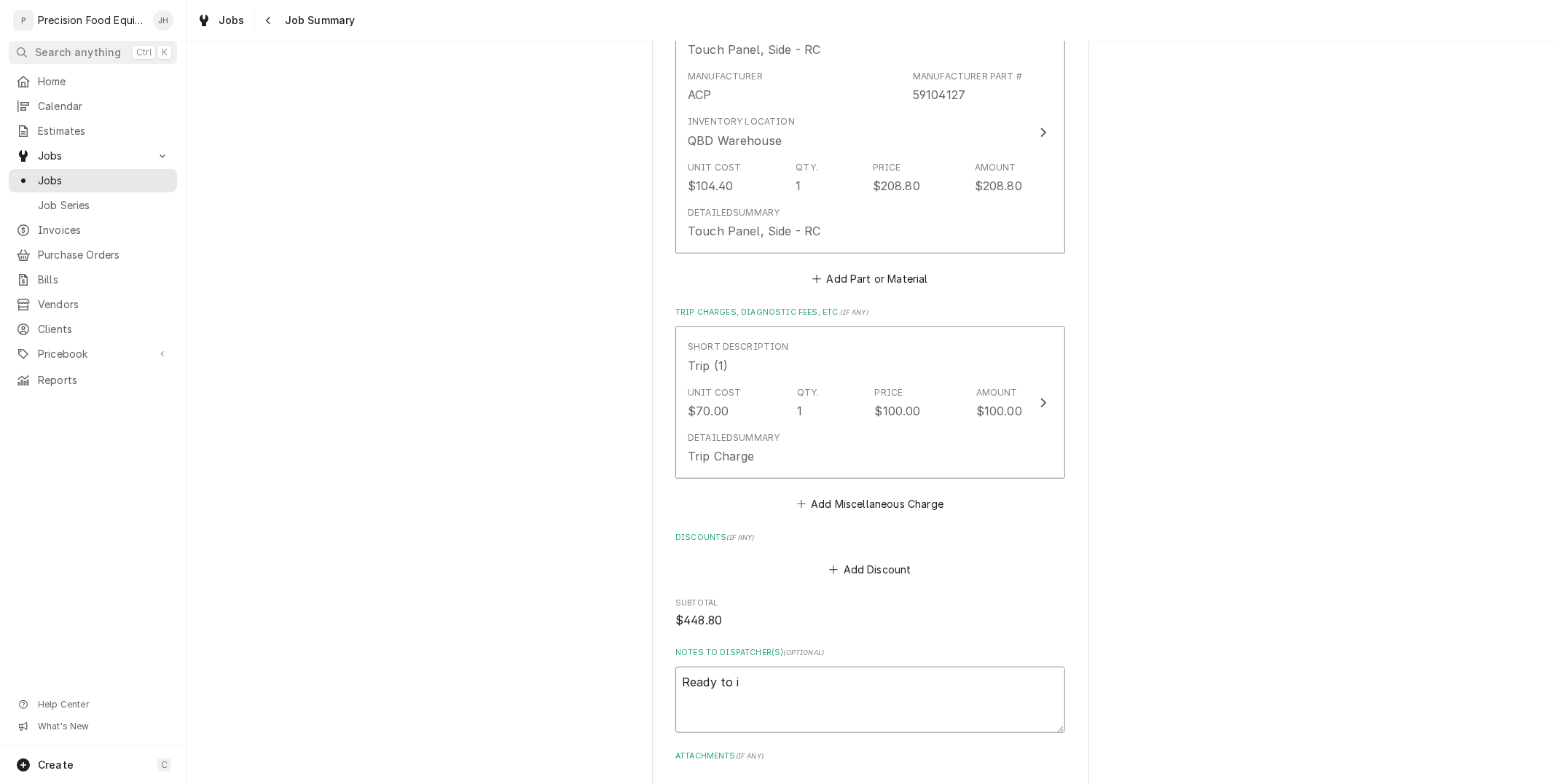
type textarea "Ready to in"
type textarea "x"
type textarea "Ready to ino"
type textarea "x"
type textarea "Ready to in"
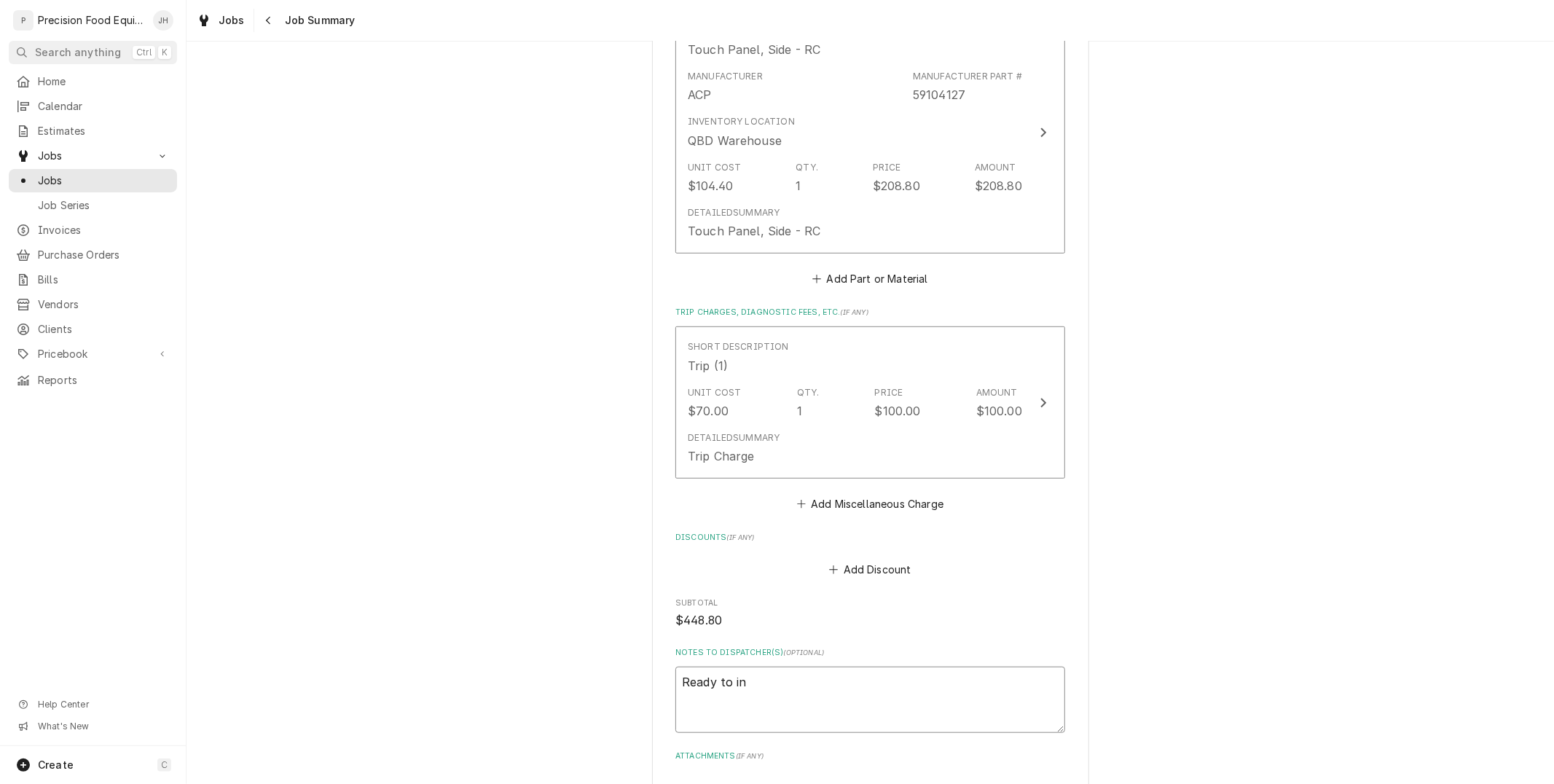
type textarea "x"
type textarea "Ready to inv"
type textarea "x"
type textarea "Ready to invo"
type textarea "x"
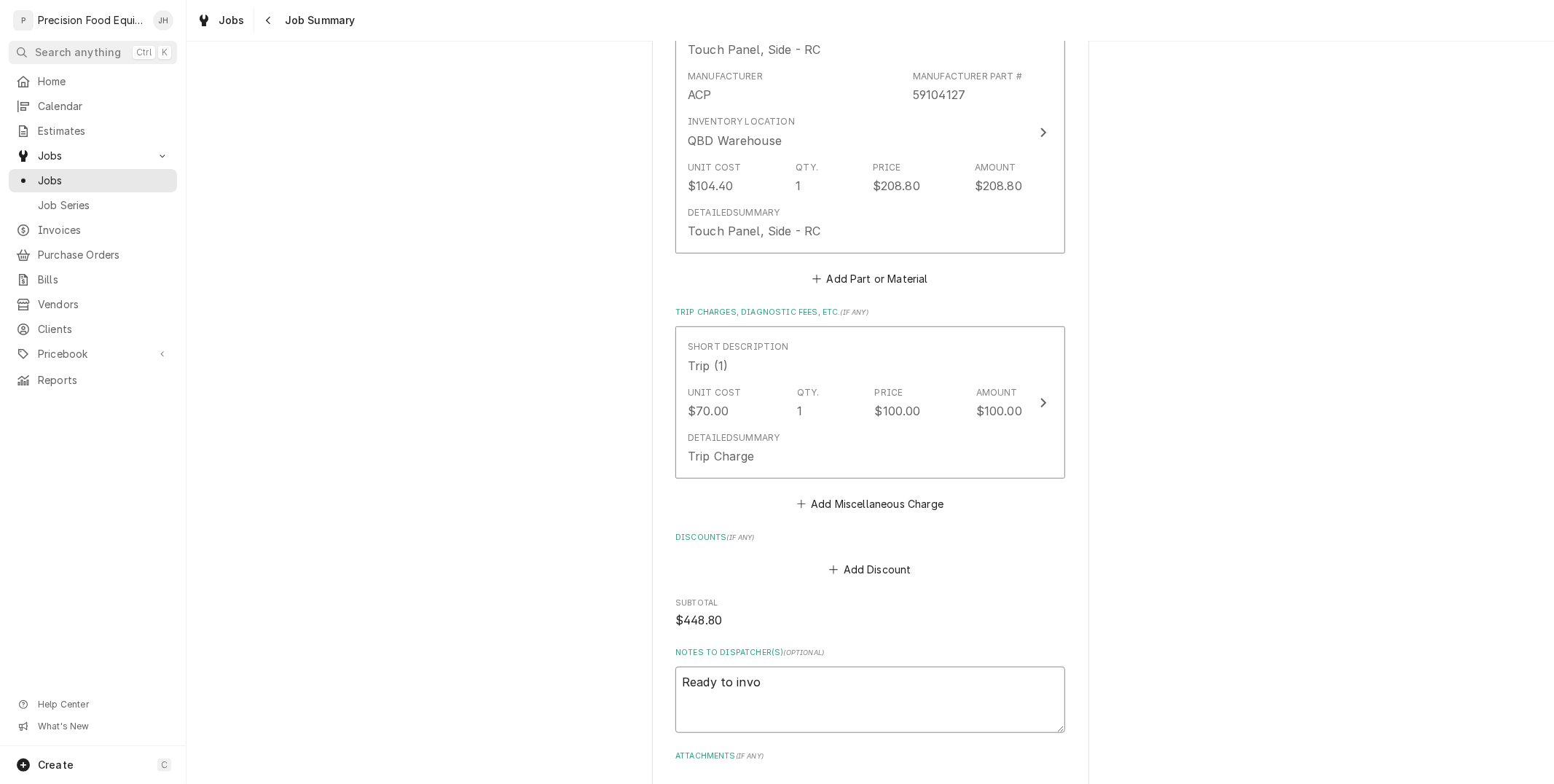
type textarea "Ready to invoi"
type textarea "x"
type textarea "Ready to invoic"
type textarea "x"
type textarea "Ready to invoice"
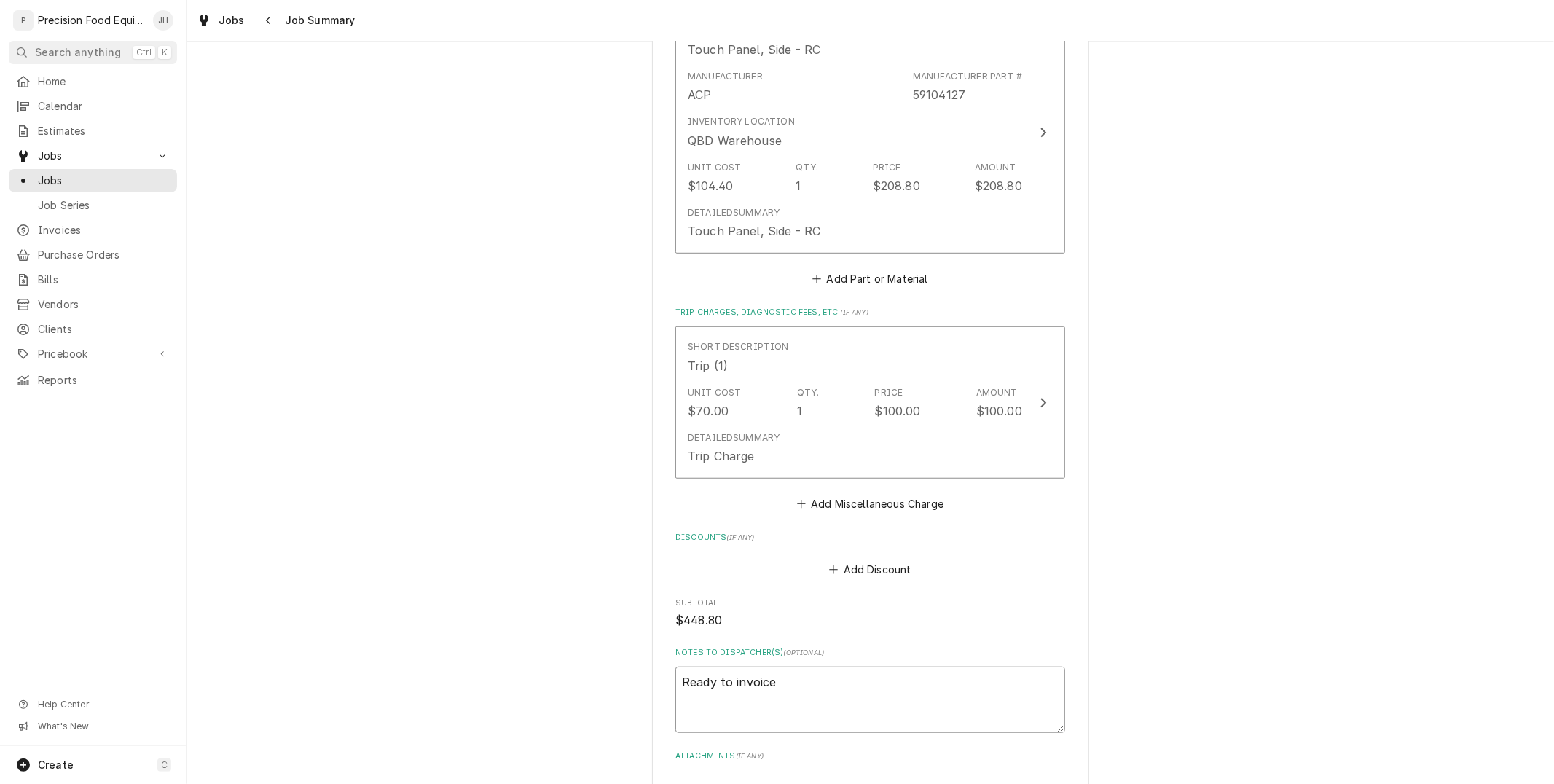
type textarea "x"
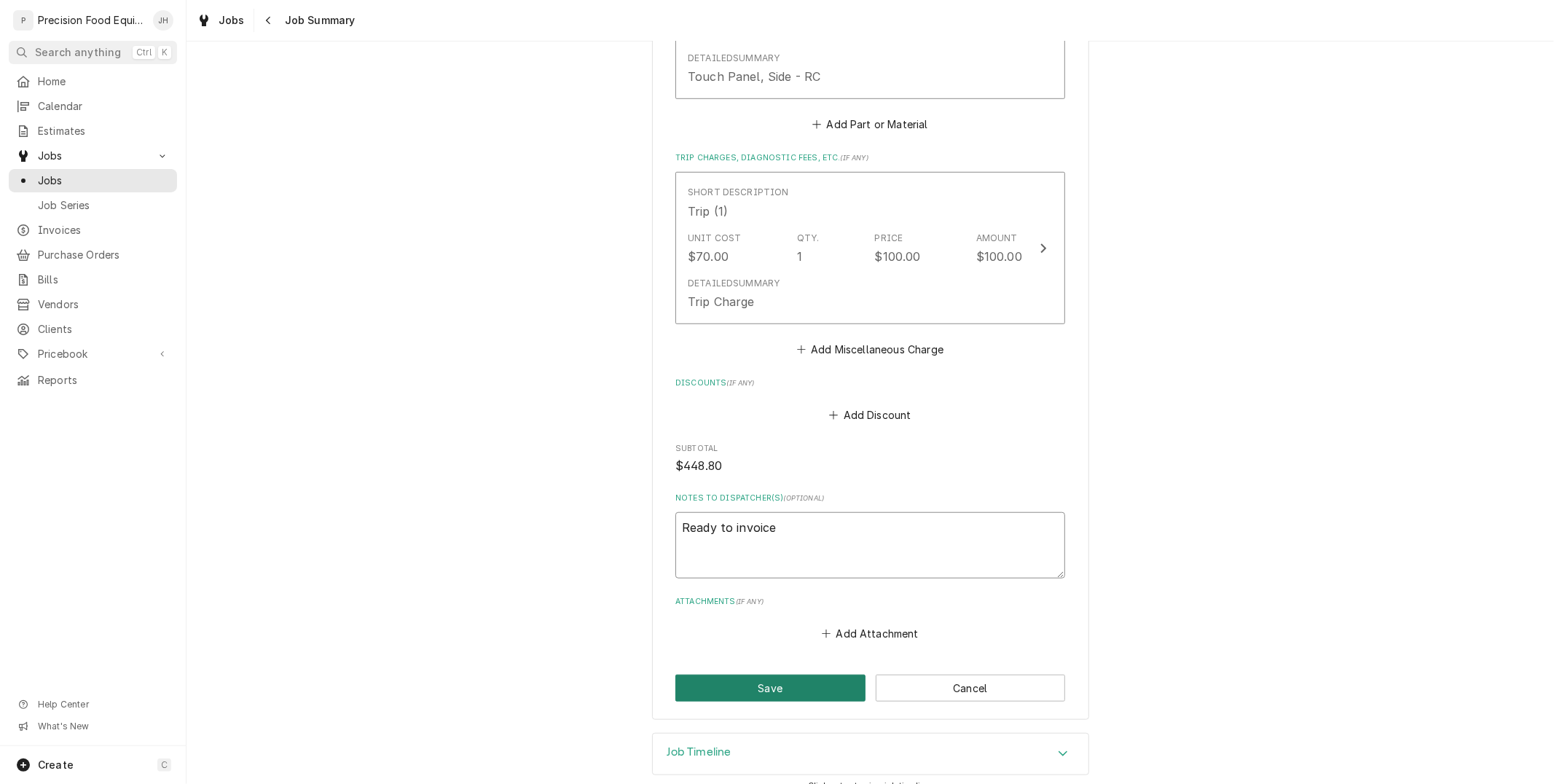
type textarea "Ready to invoice"
click at [764, 680] on button "Save" at bounding box center [771, 687] width 190 height 27
type textarea "x"
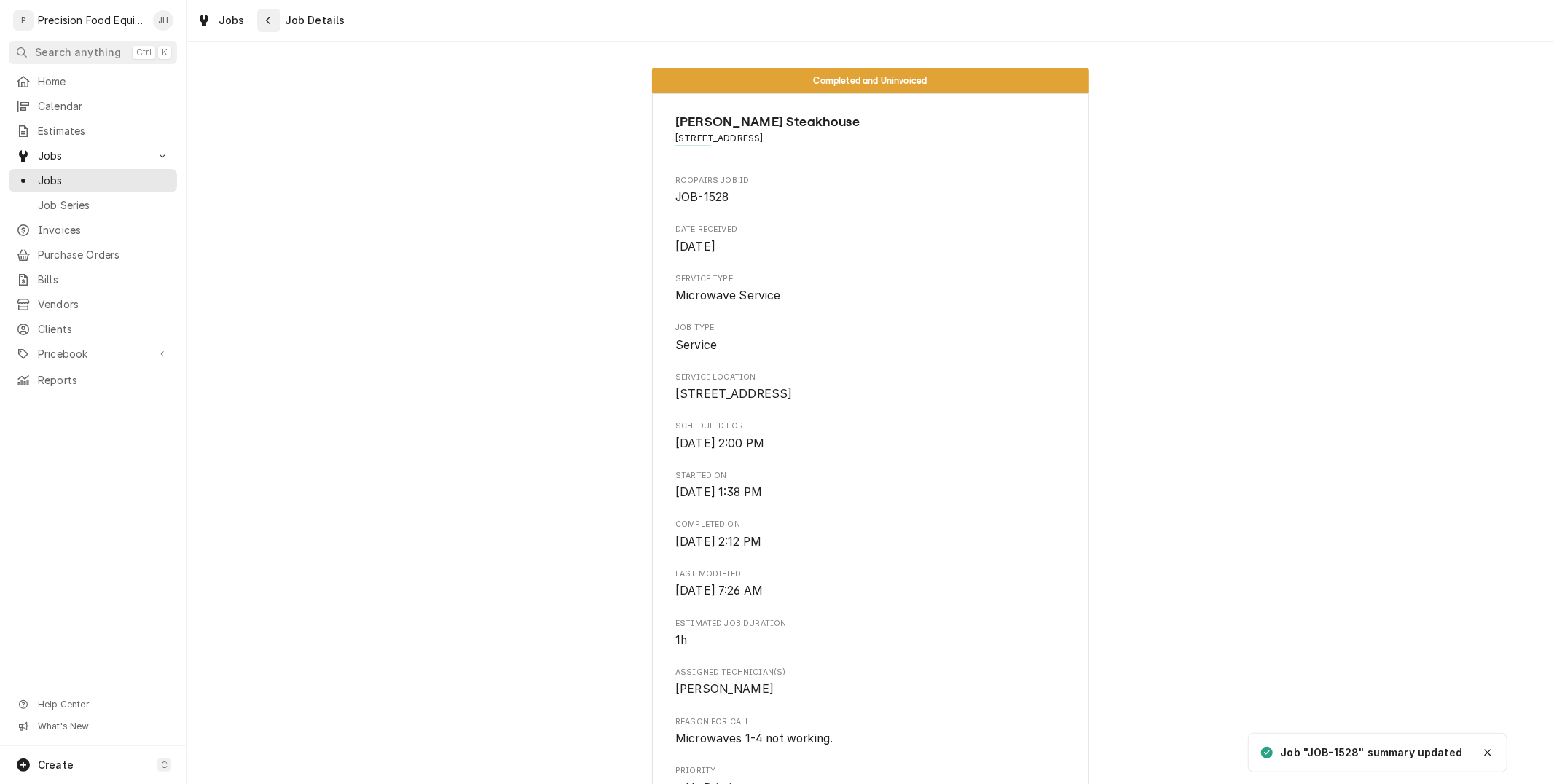
click at [268, 19] on icon "Navigate back" at bounding box center [268, 20] width 7 height 10
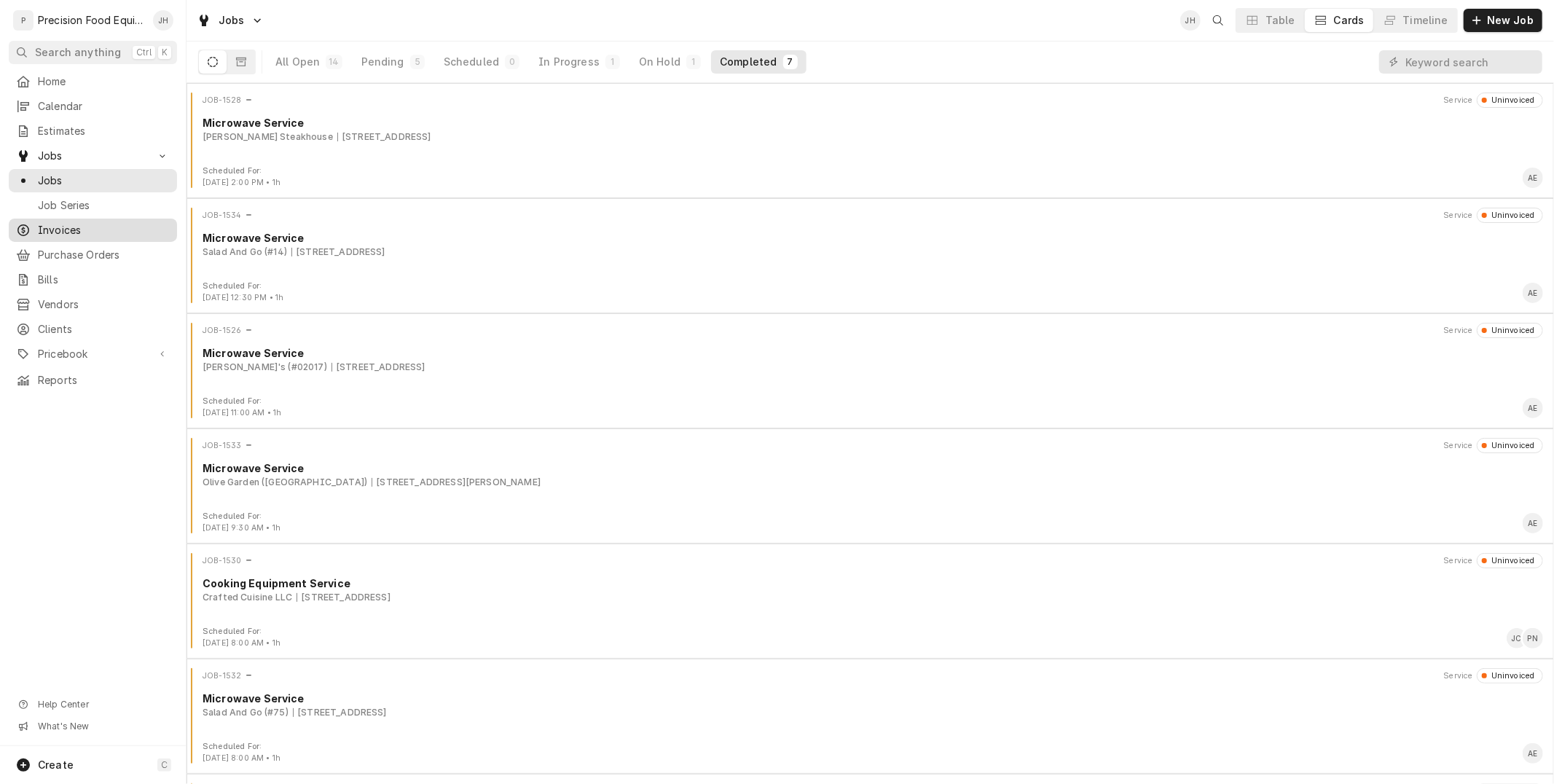
click at [64, 228] on span "Invoices" at bounding box center [104, 230] width 132 height 14
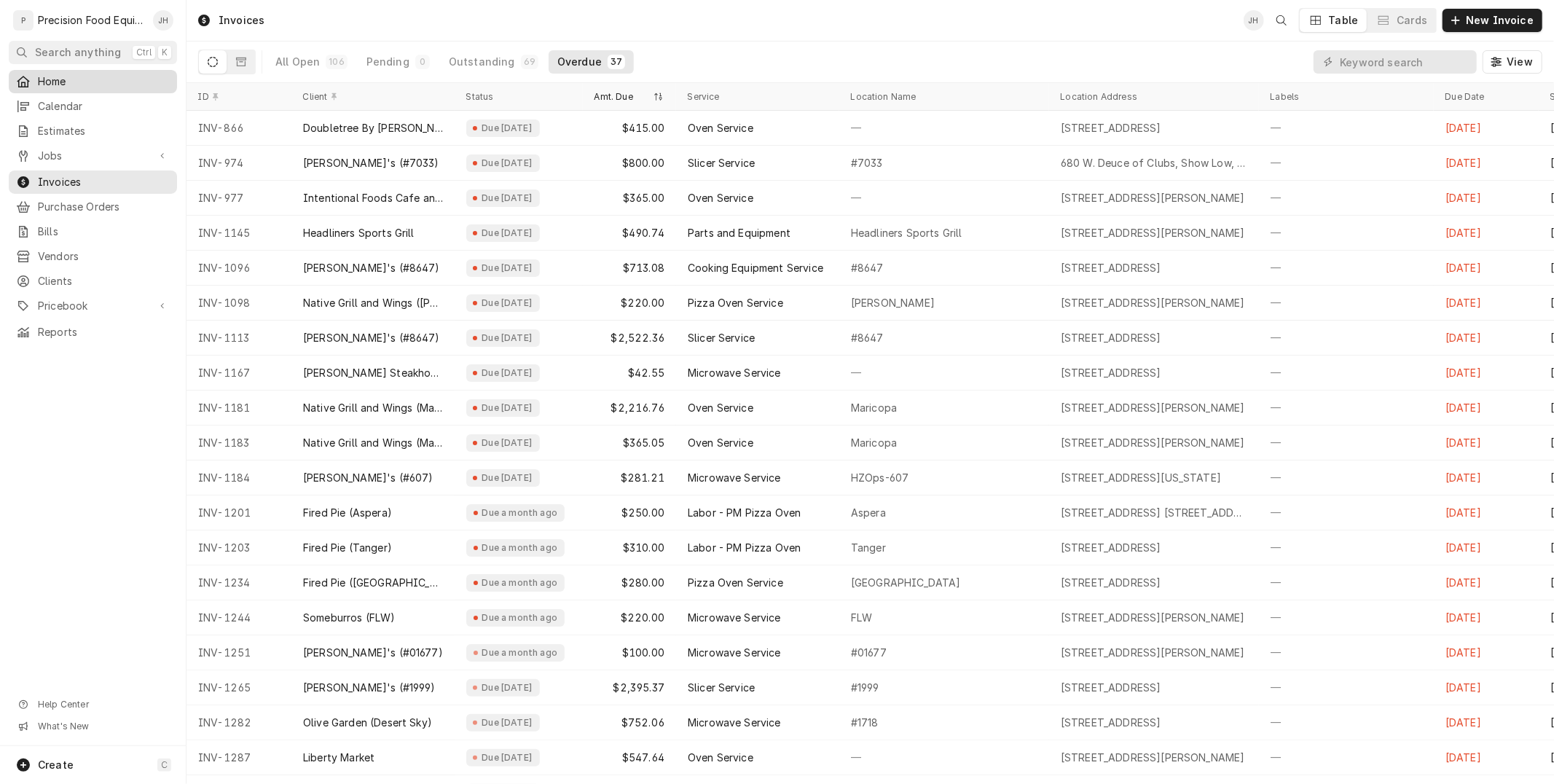
click at [56, 81] on span "Home" at bounding box center [104, 81] width 132 height 14
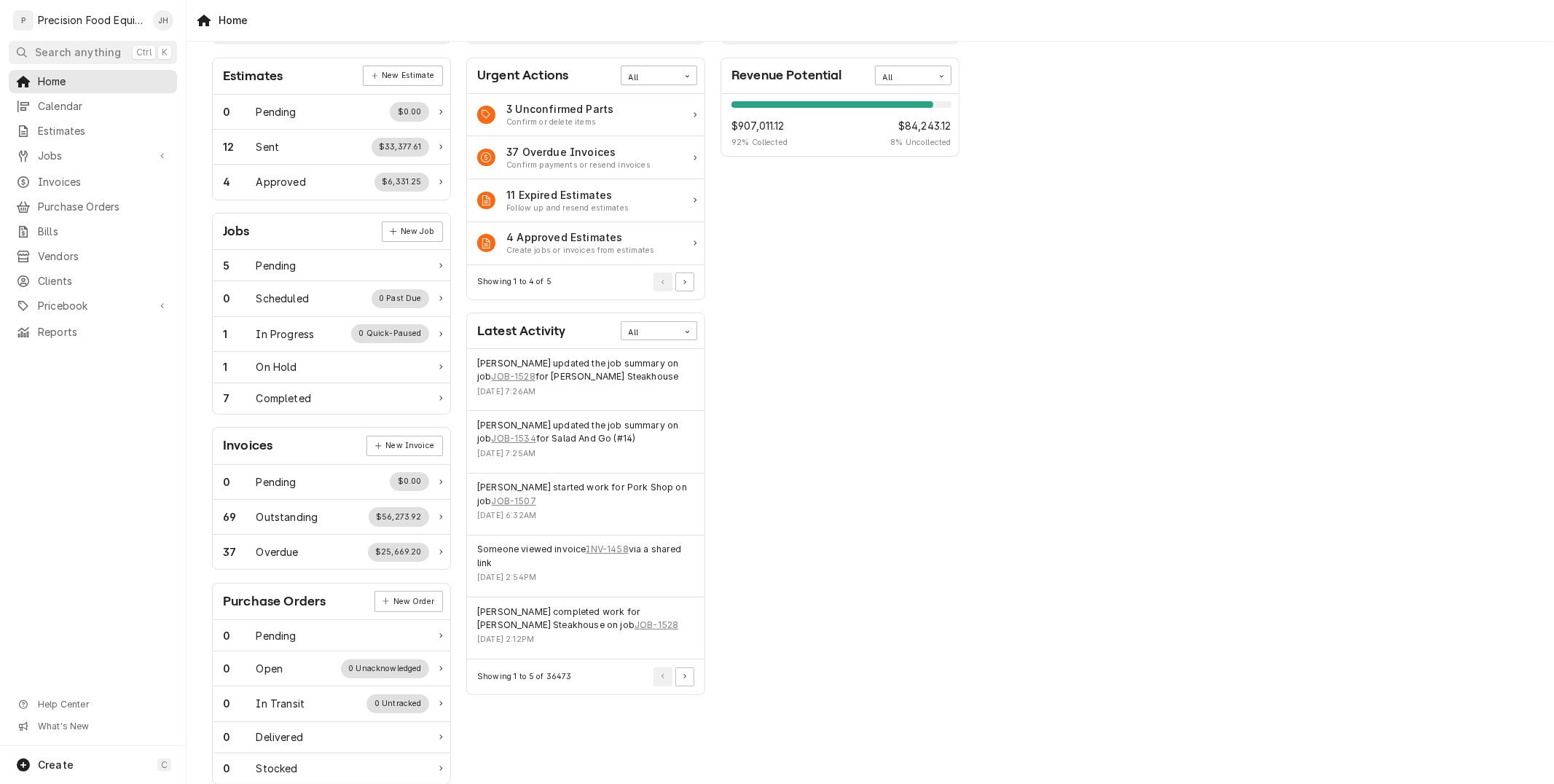
scroll to position [81, 0]
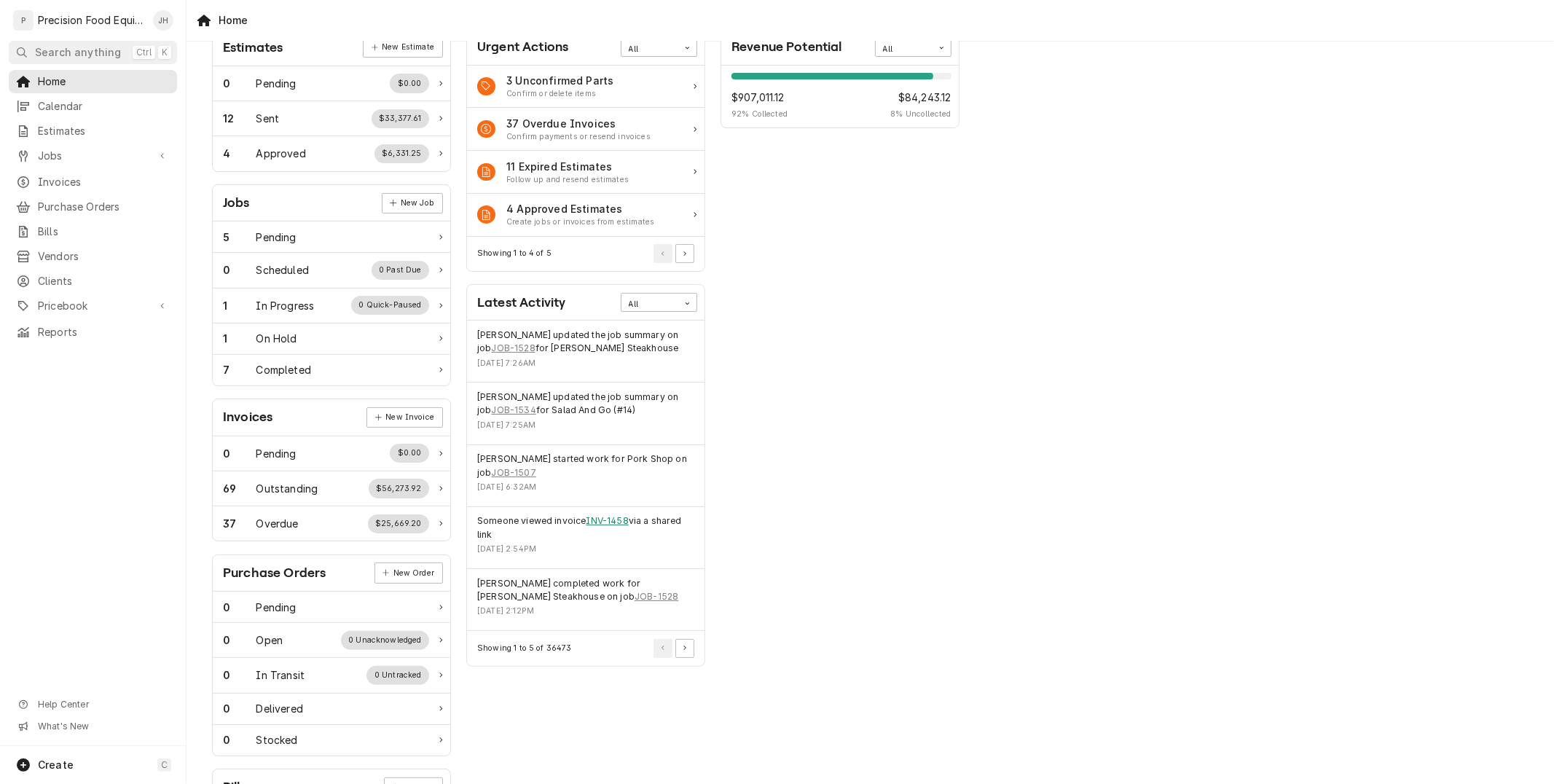
click at [614, 521] on link "INV-1458" at bounding box center [608, 521] width 43 height 13
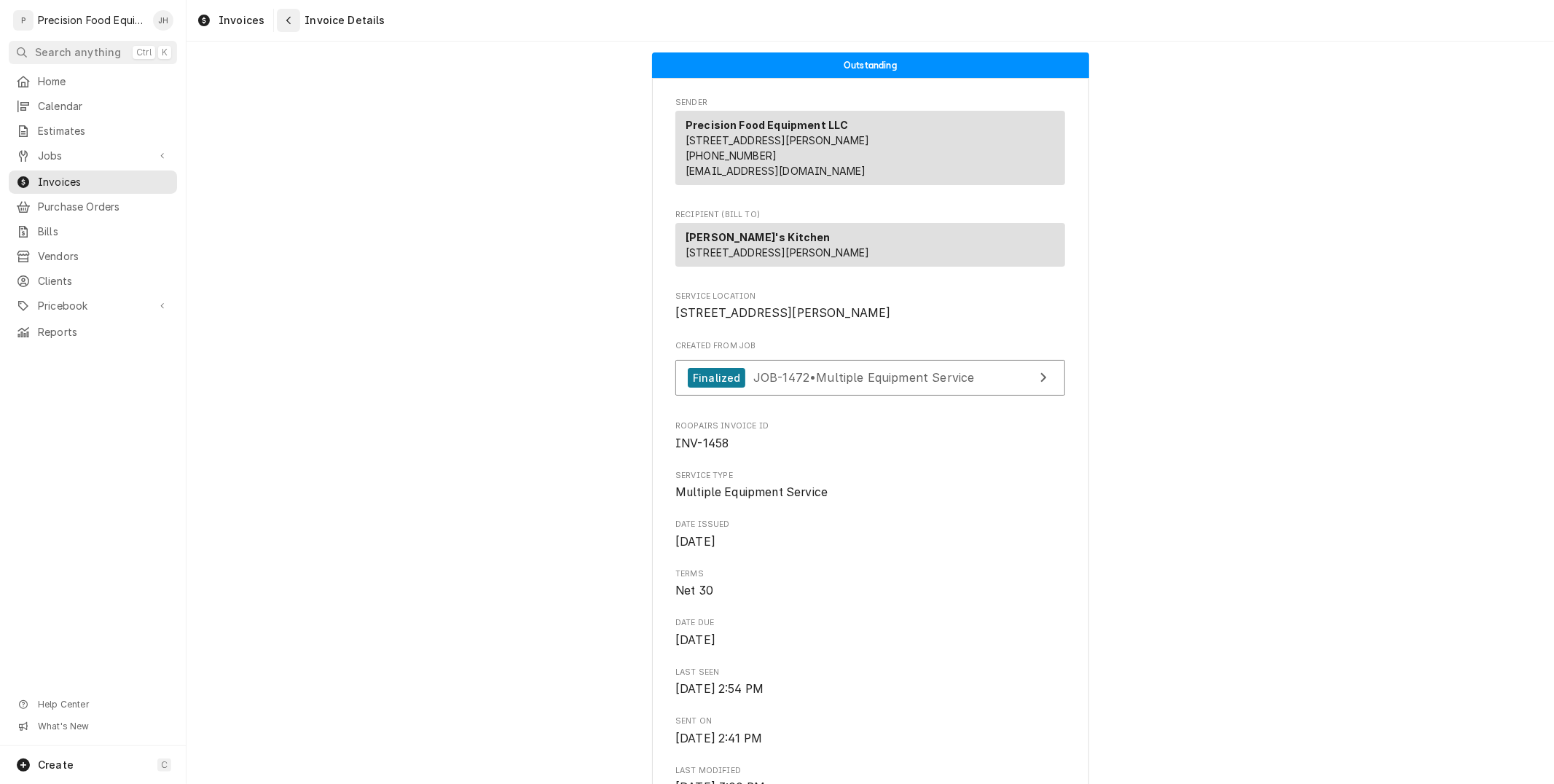
click at [292, 23] on div "Navigate back" at bounding box center [288, 20] width 14 height 14
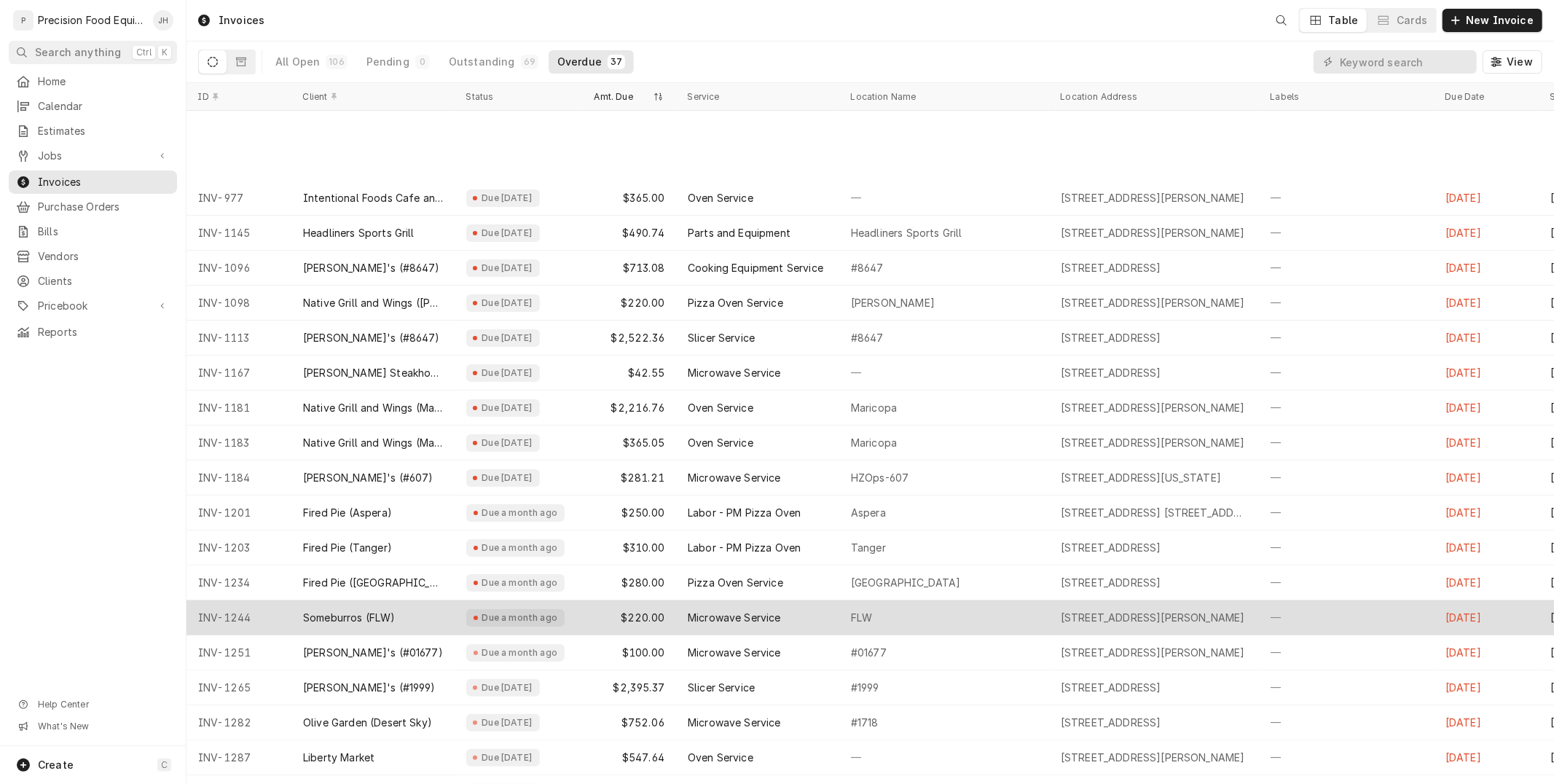
scroll to position [110, 0]
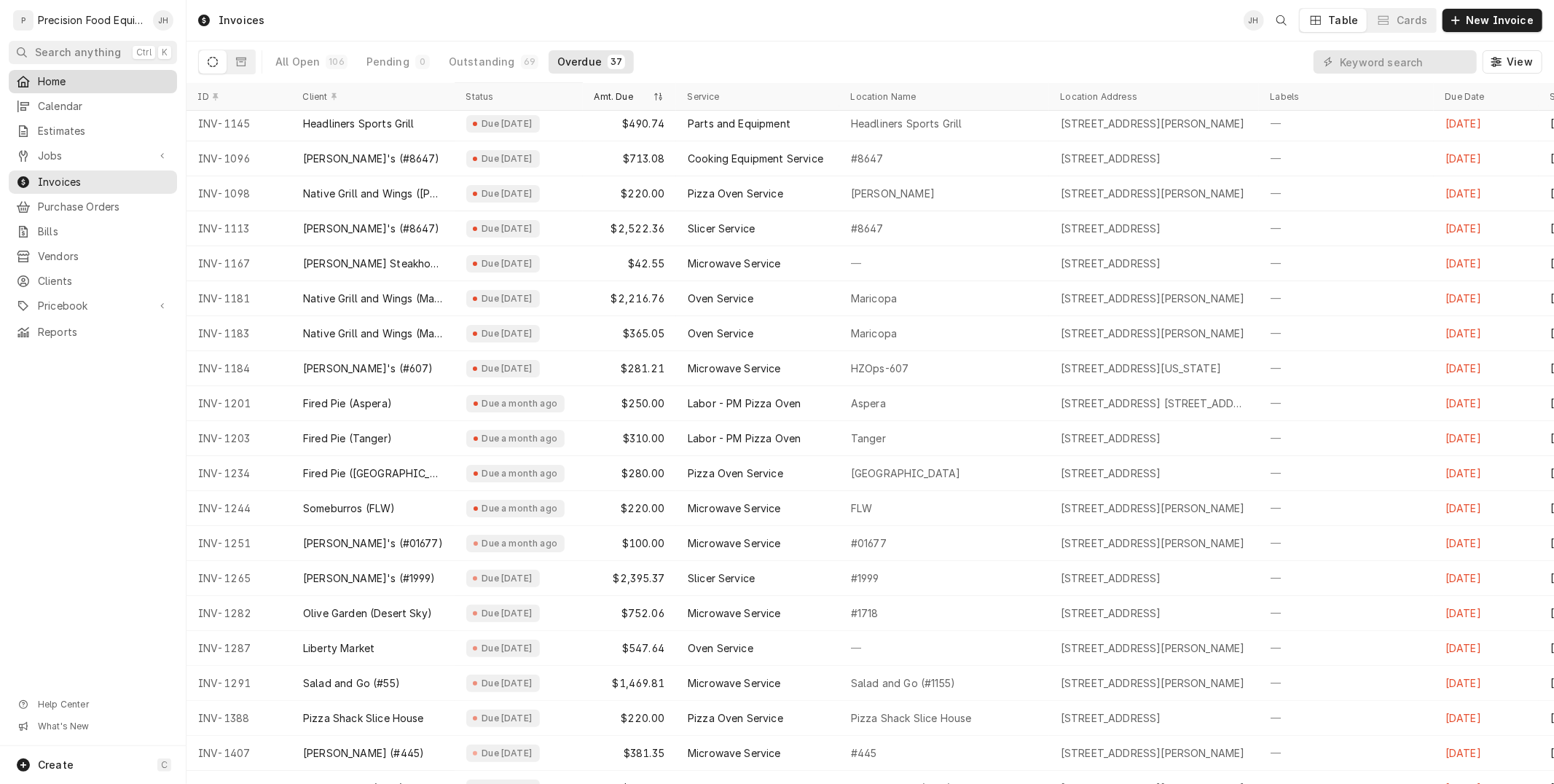
click at [60, 77] on span "Home" at bounding box center [104, 81] width 132 height 14
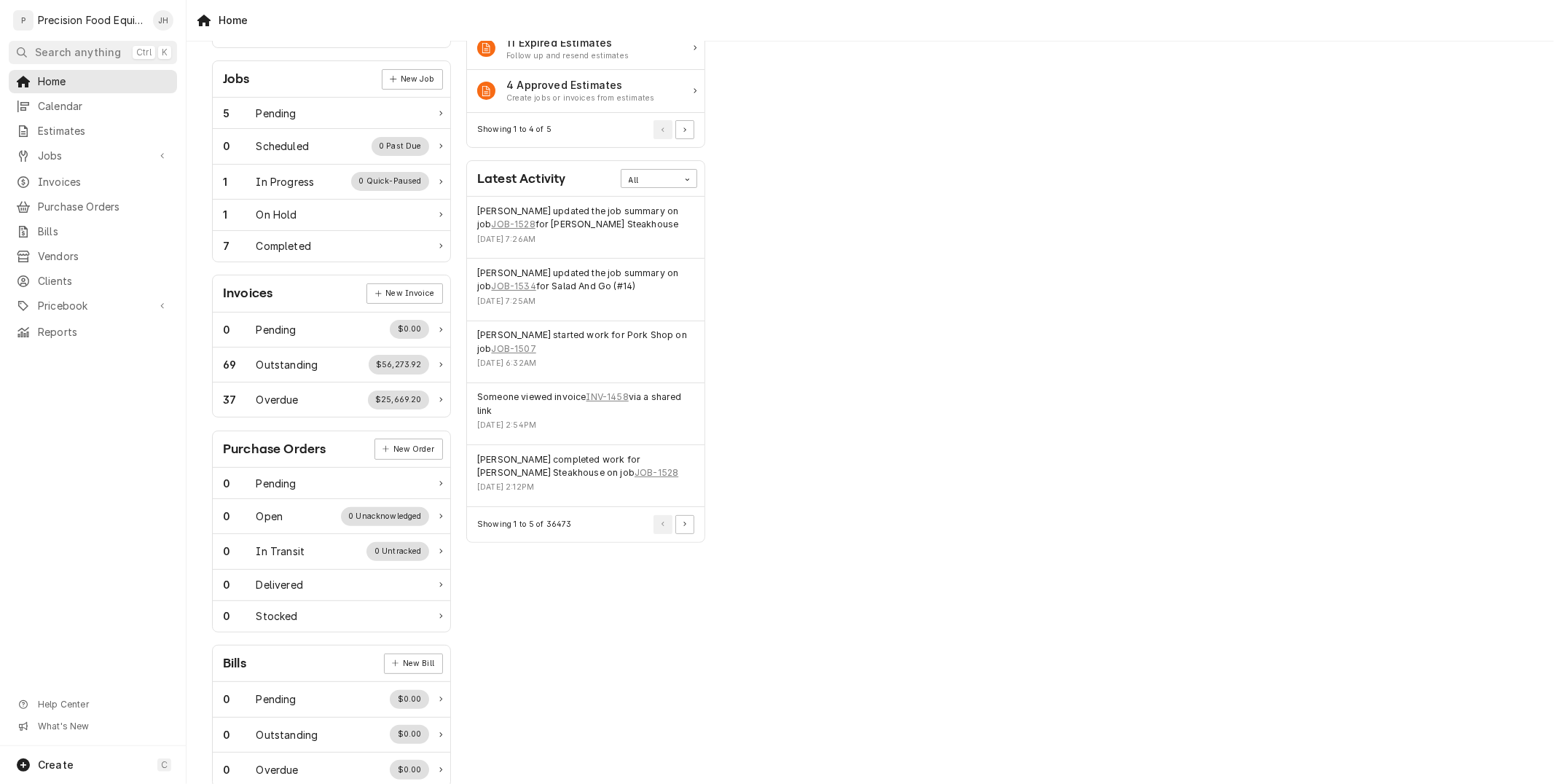
scroll to position [235, 0]
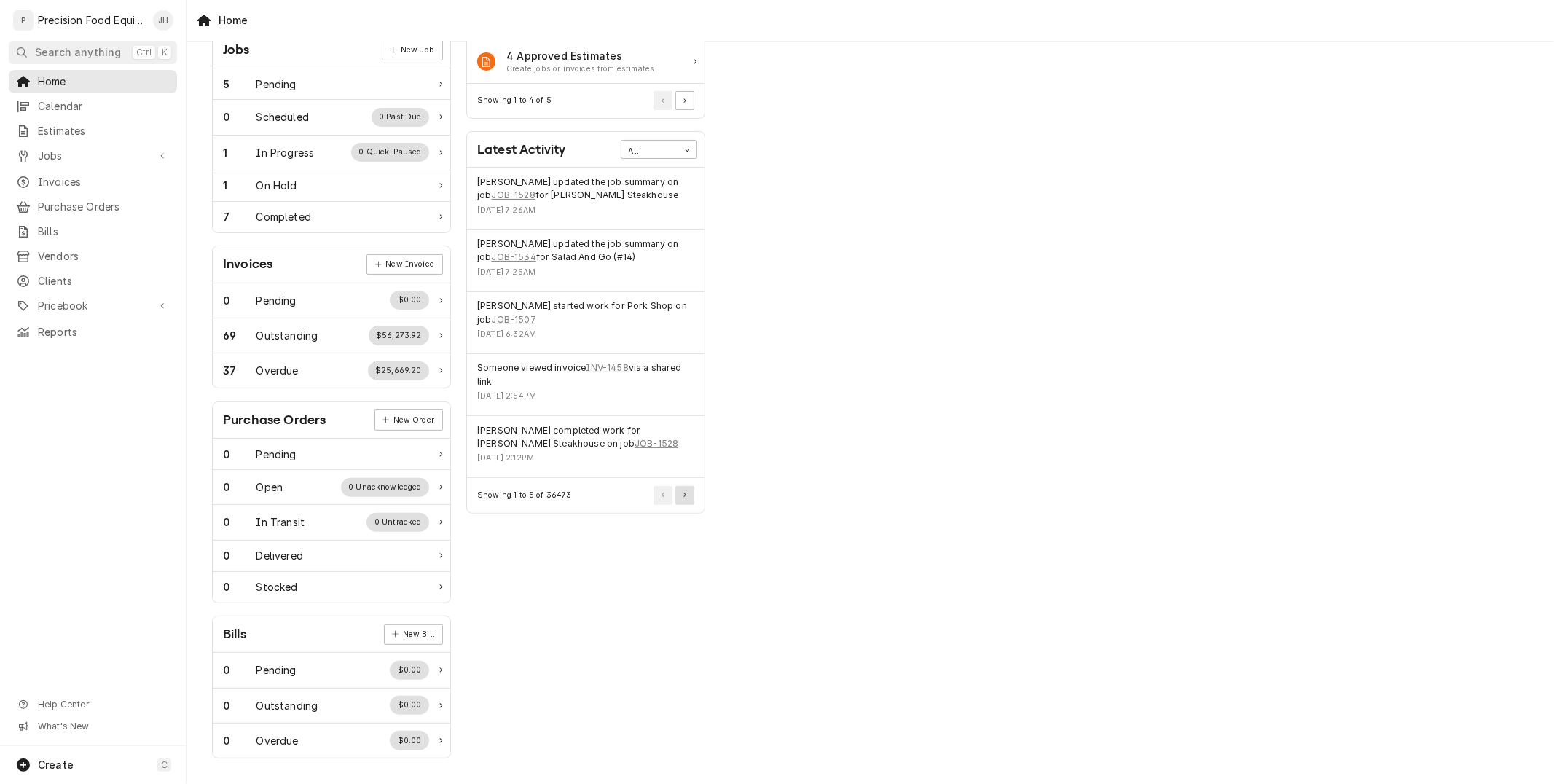
click at [686, 496] on button "Pagination Controls" at bounding box center [684, 495] width 19 height 19
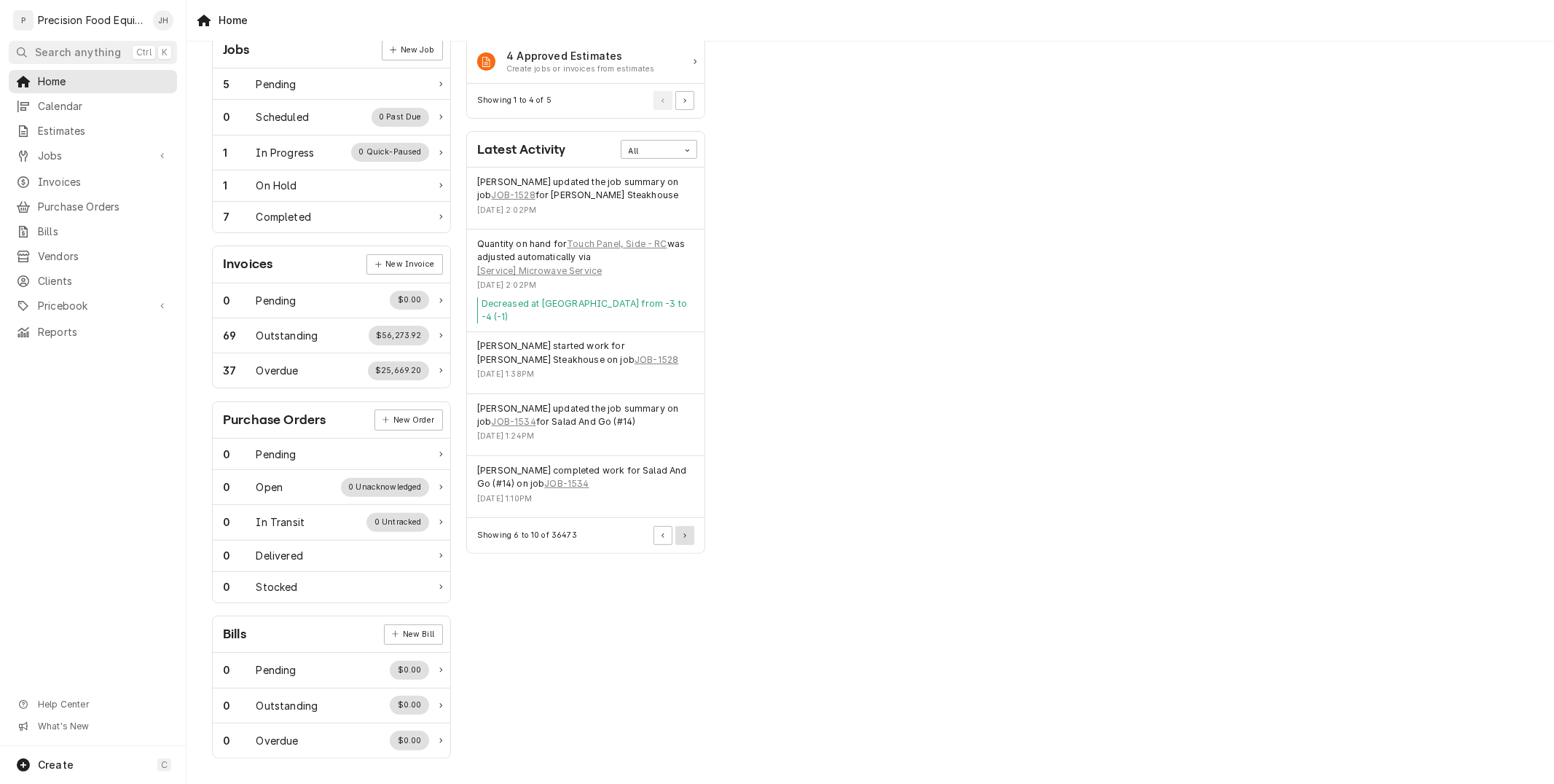
click at [679, 526] on button "Pagination Controls" at bounding box center [684, 535] width 19 height 19
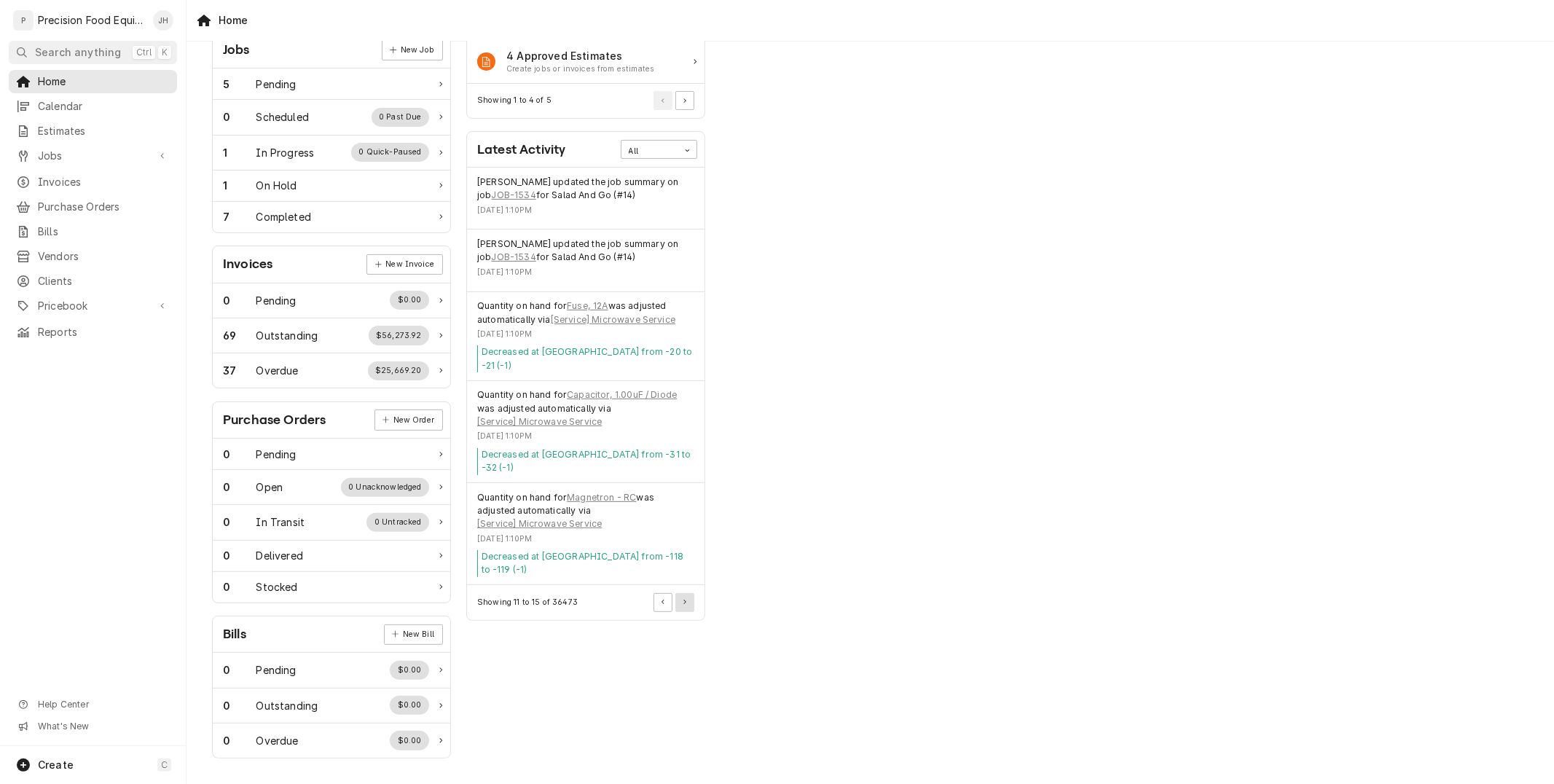
click at [676, 594] on button "Pagination Controls" at bounding box center [684, 602] width 19 height 19
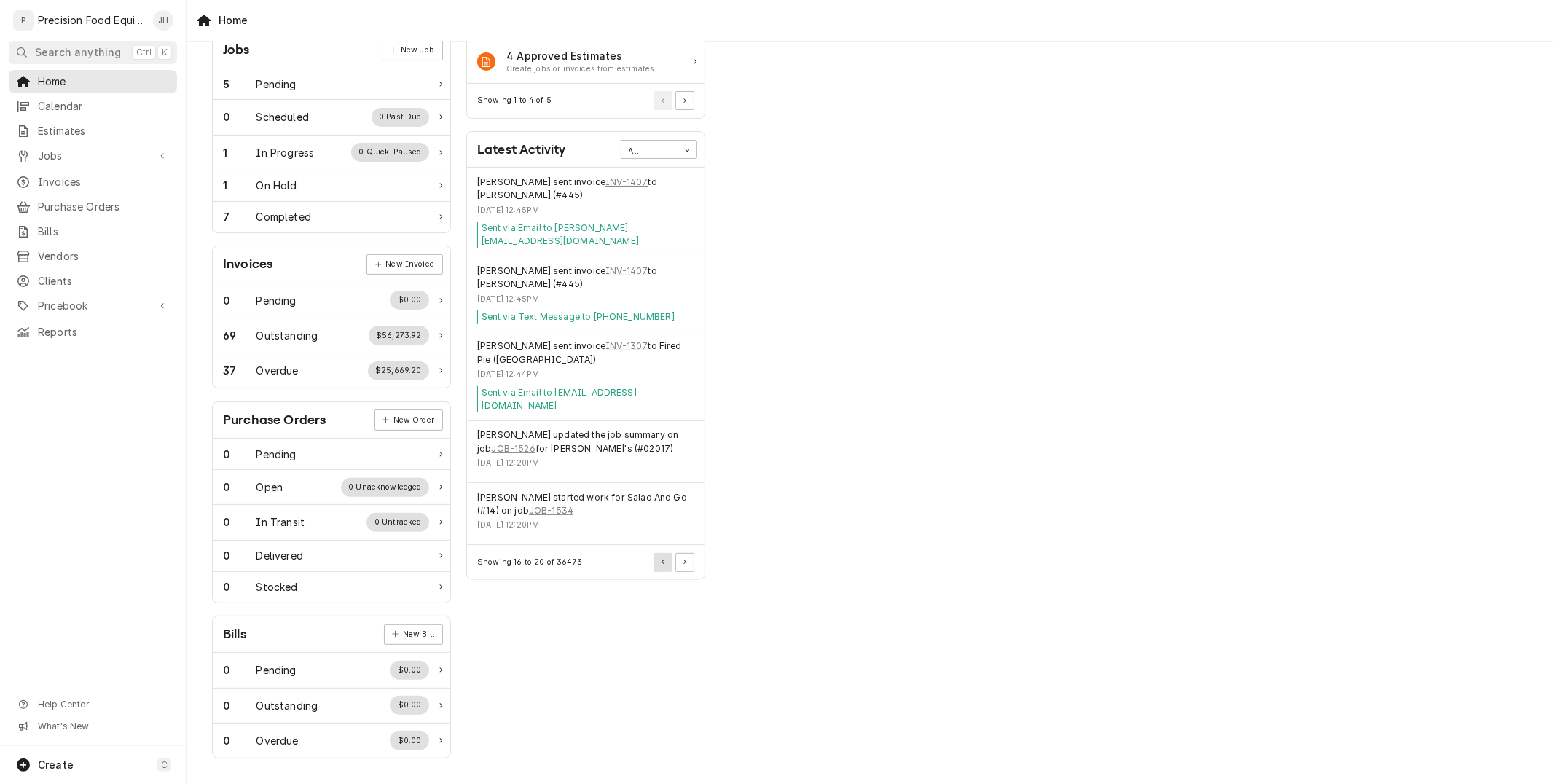
click at [658, 553] on button "Pagination Controls" at bounding box center [662, 562] width 19 height 19
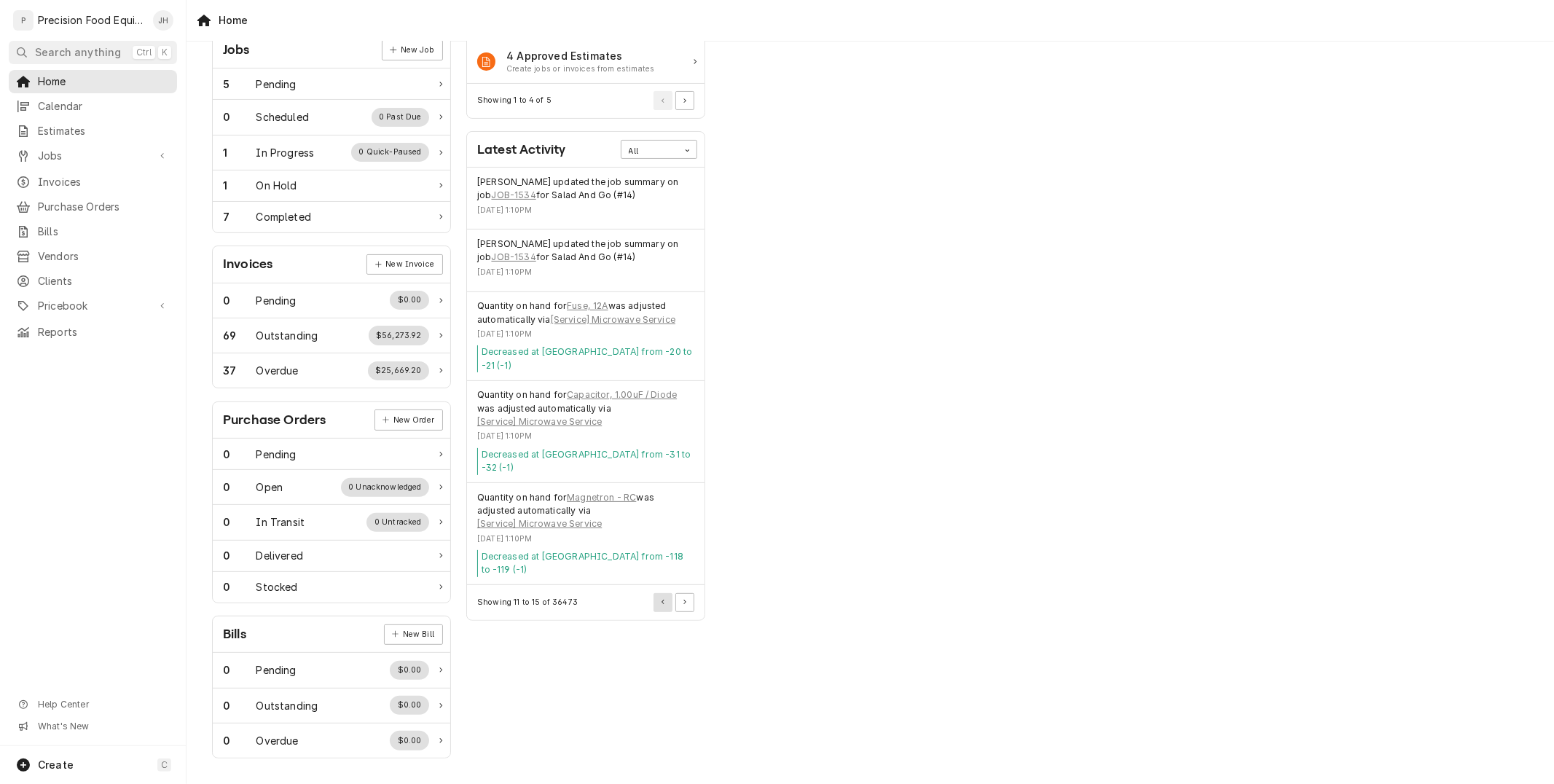
click at [664, 593] on button "Pagination Controls" at bounding box center [662, 602] width 19 height 19
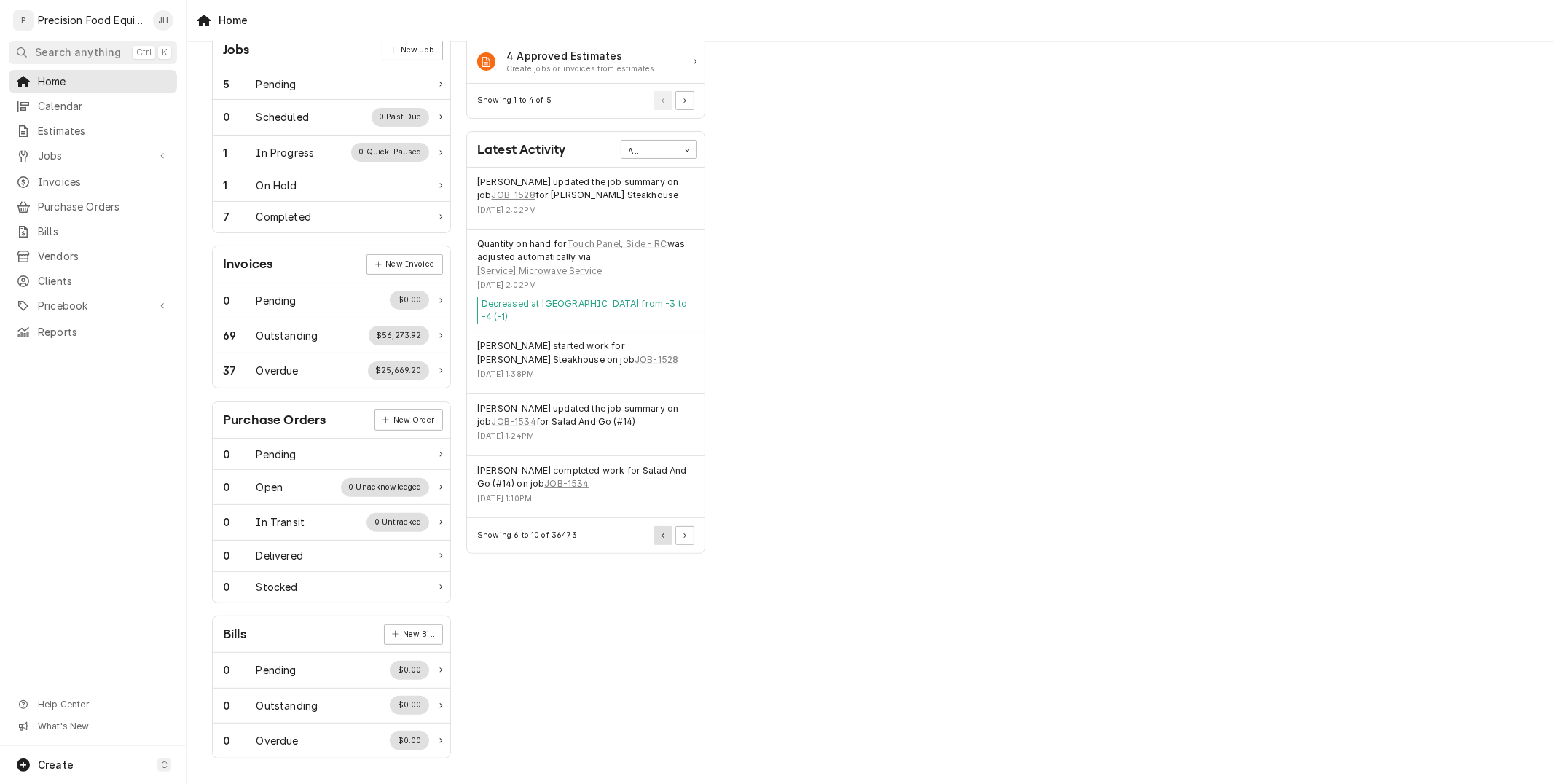
click at [666, 526] on button "Pagination Controls" at bounding box center [662, 535] width 19 height 19
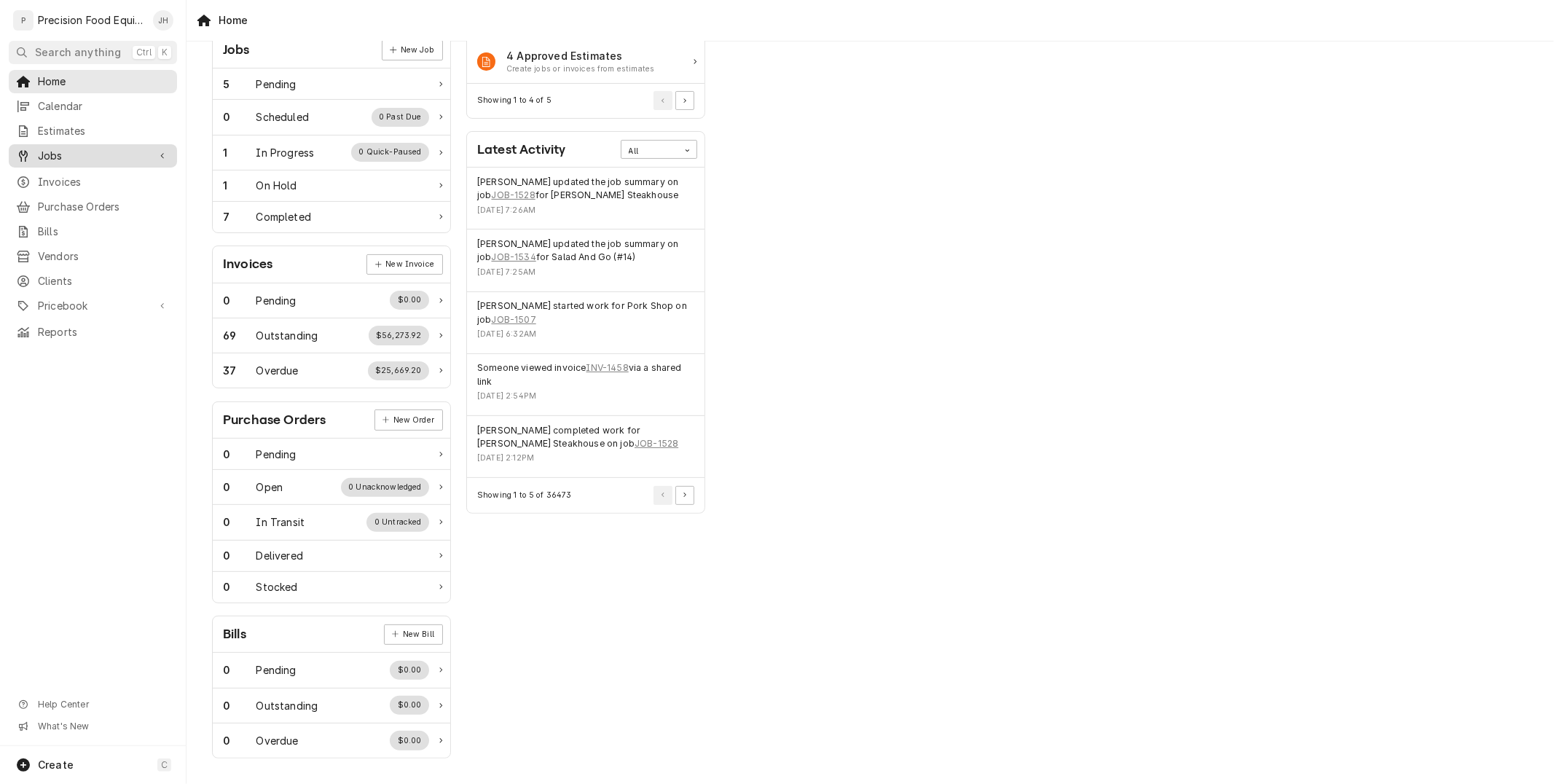
click at [71, 151] on span "Jobs" at bounding box center [93, 155] width 110 height 14
click at [55, 177] on span "Jobs" at bounding box center [104, 180] width 132 height 14
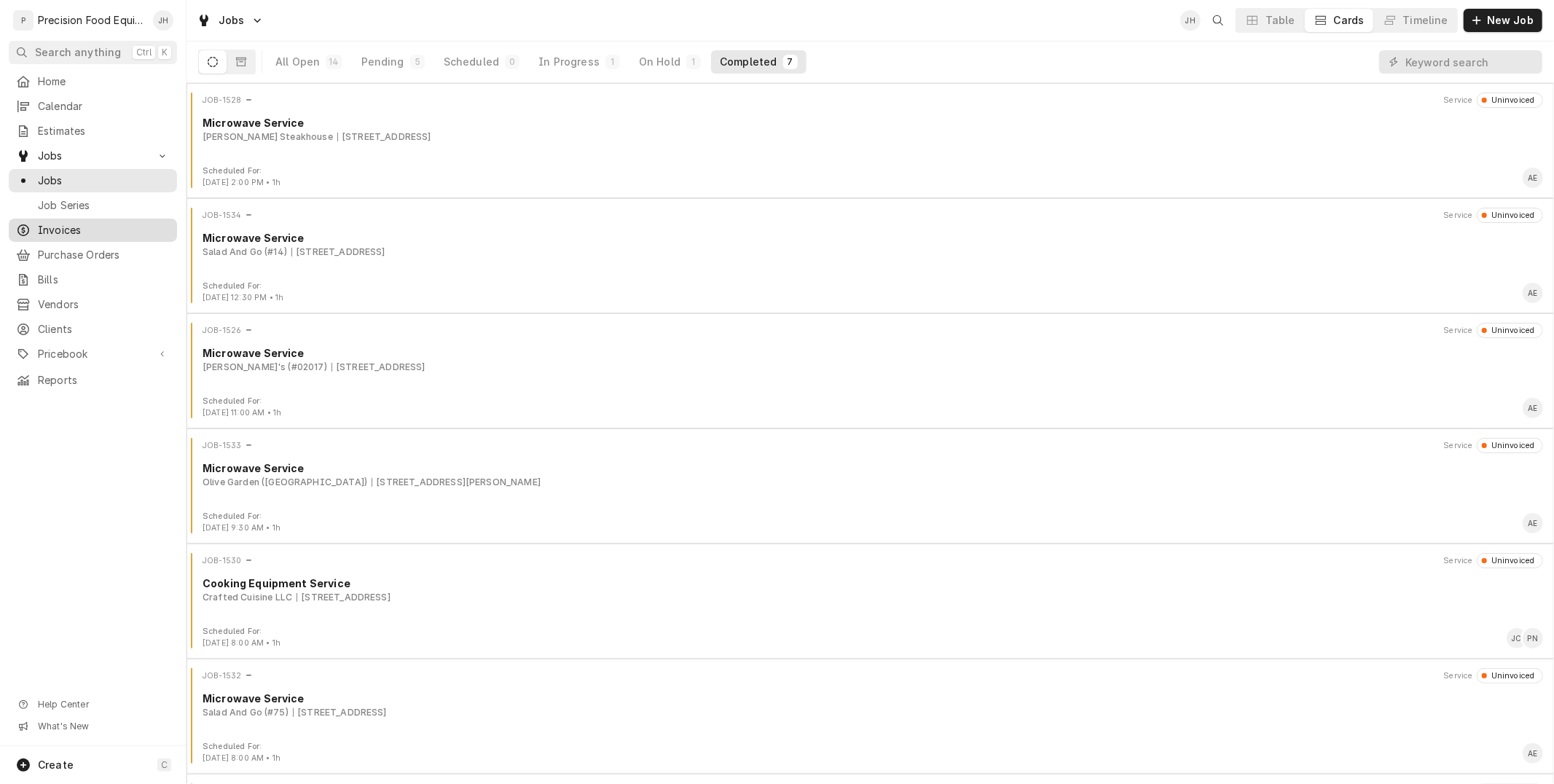
click at [70, 233] on span "Invoices" at bounding box center [104, 230] width 132 height 14
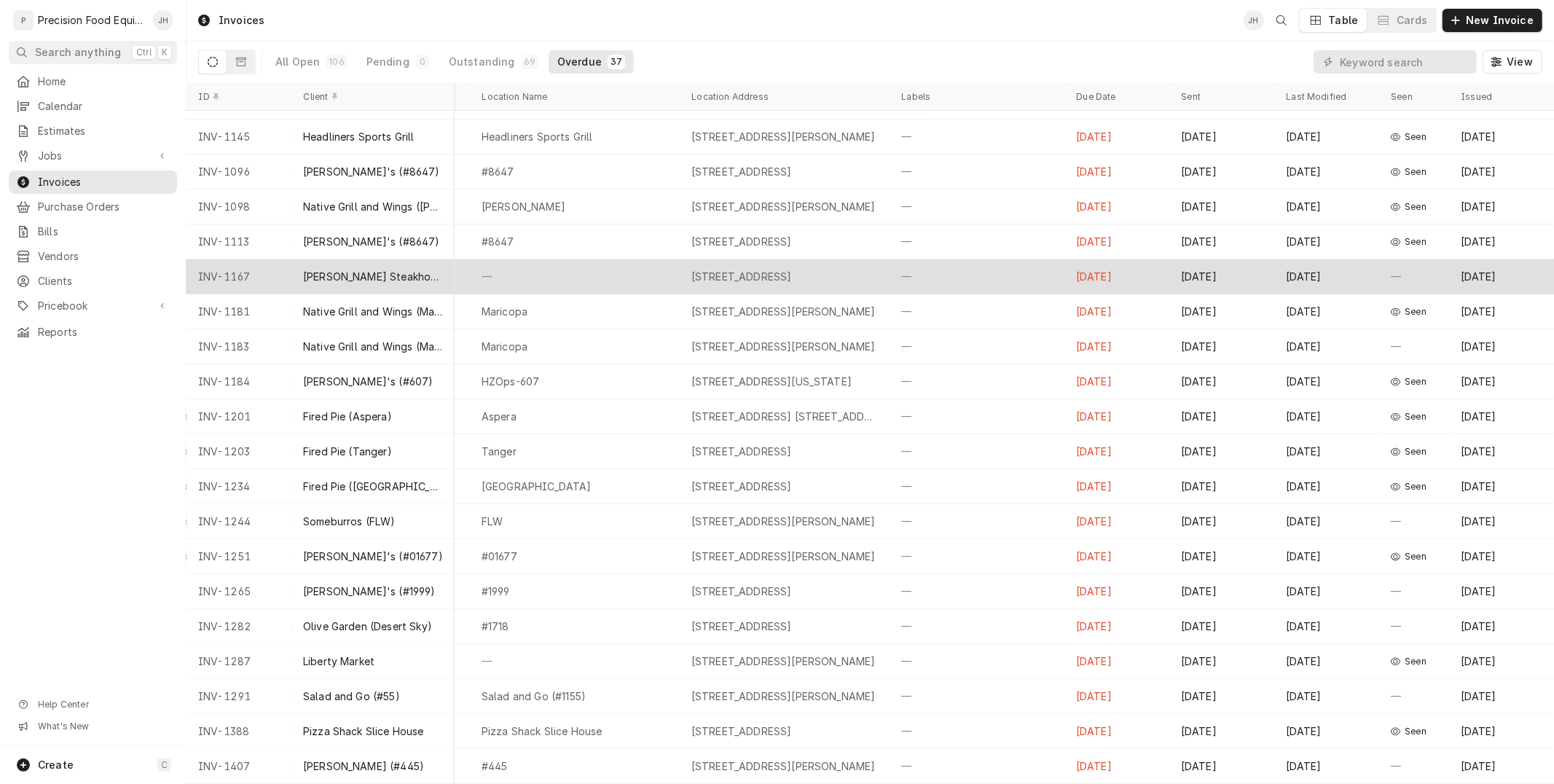
scroll to position [0, 382]
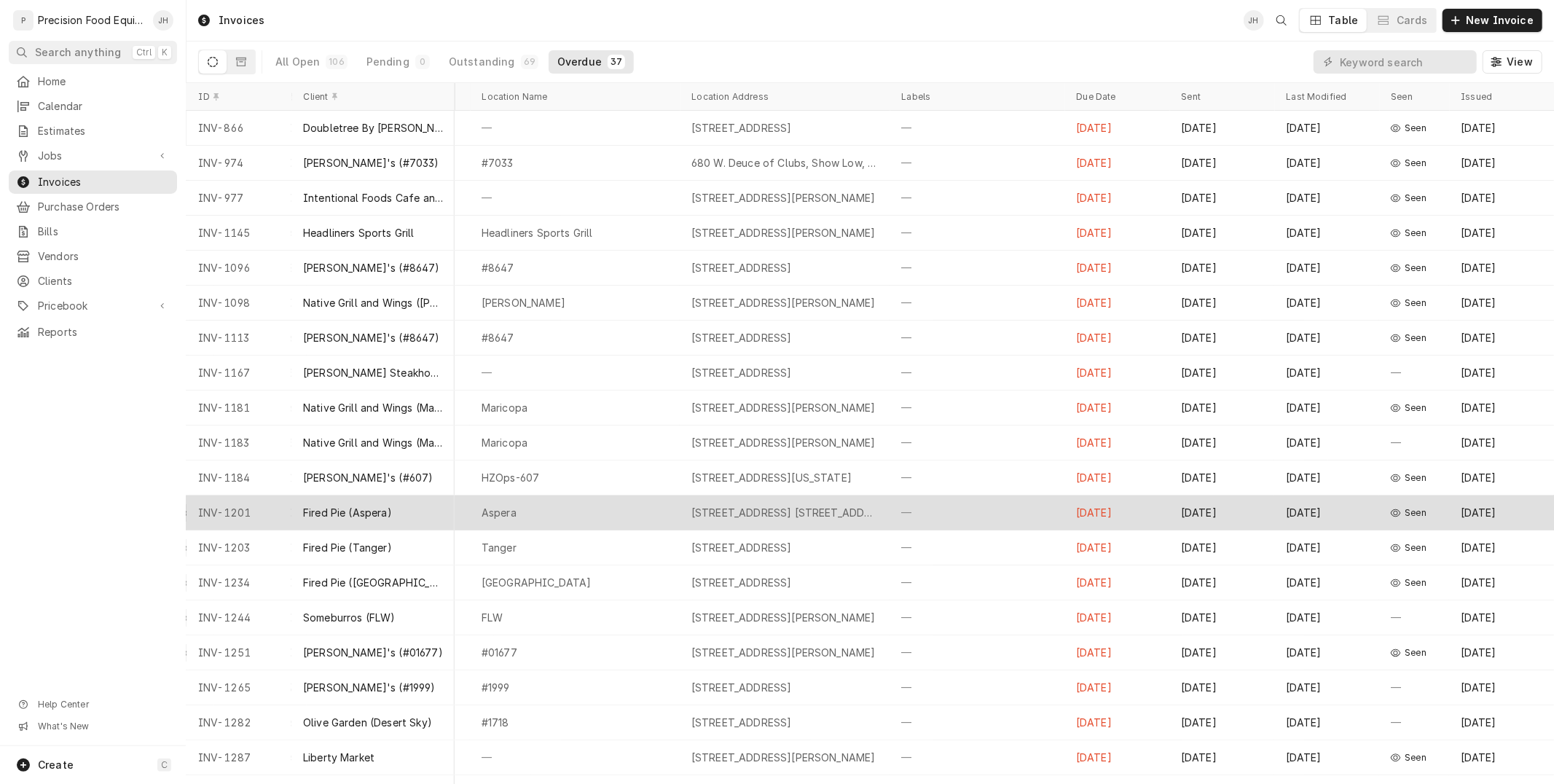
click at [1389, 510] on div "Seen" at bounding box center [1414, 513] width 70 height 35
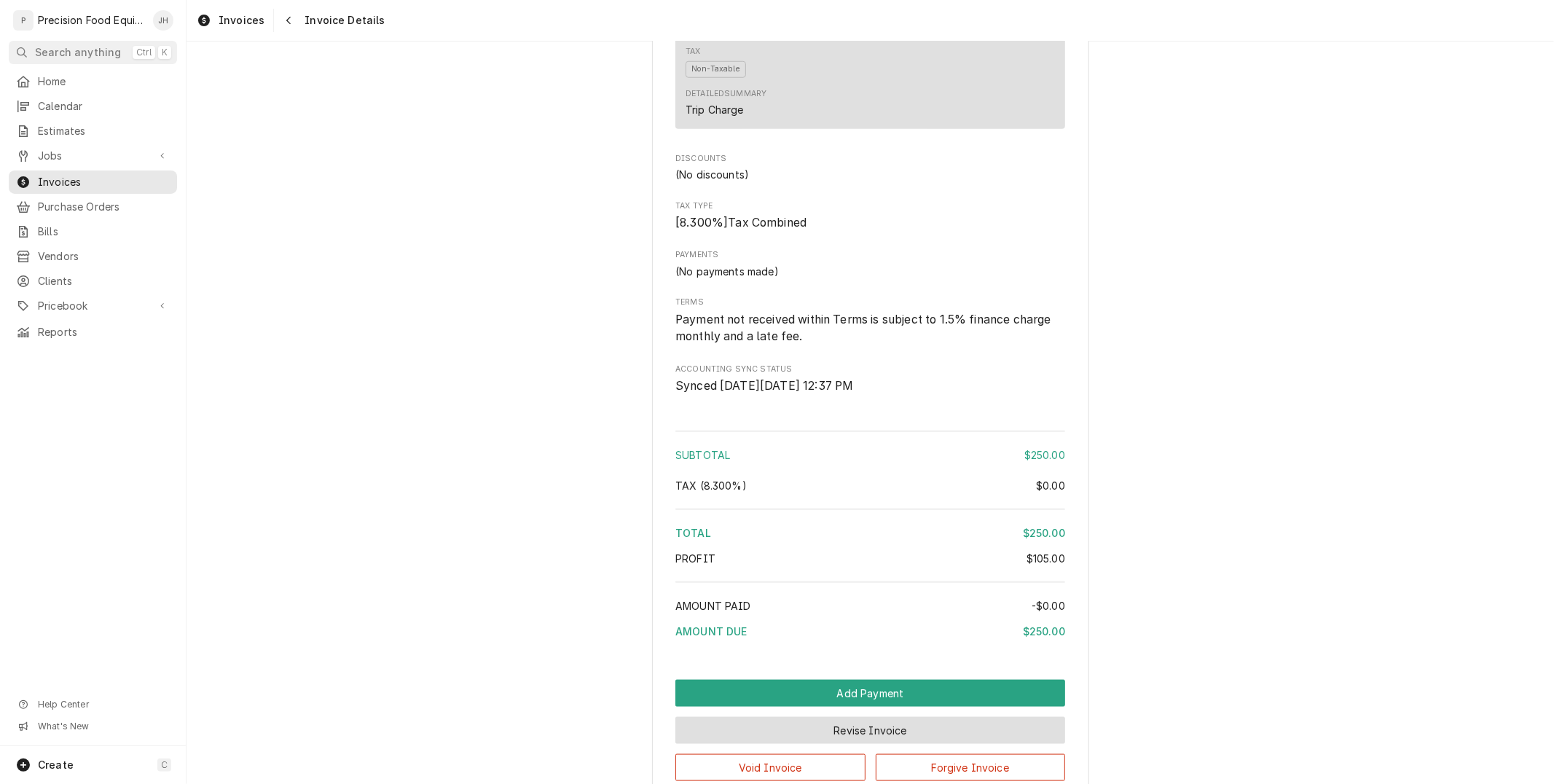
scroll to position [1369, 0]
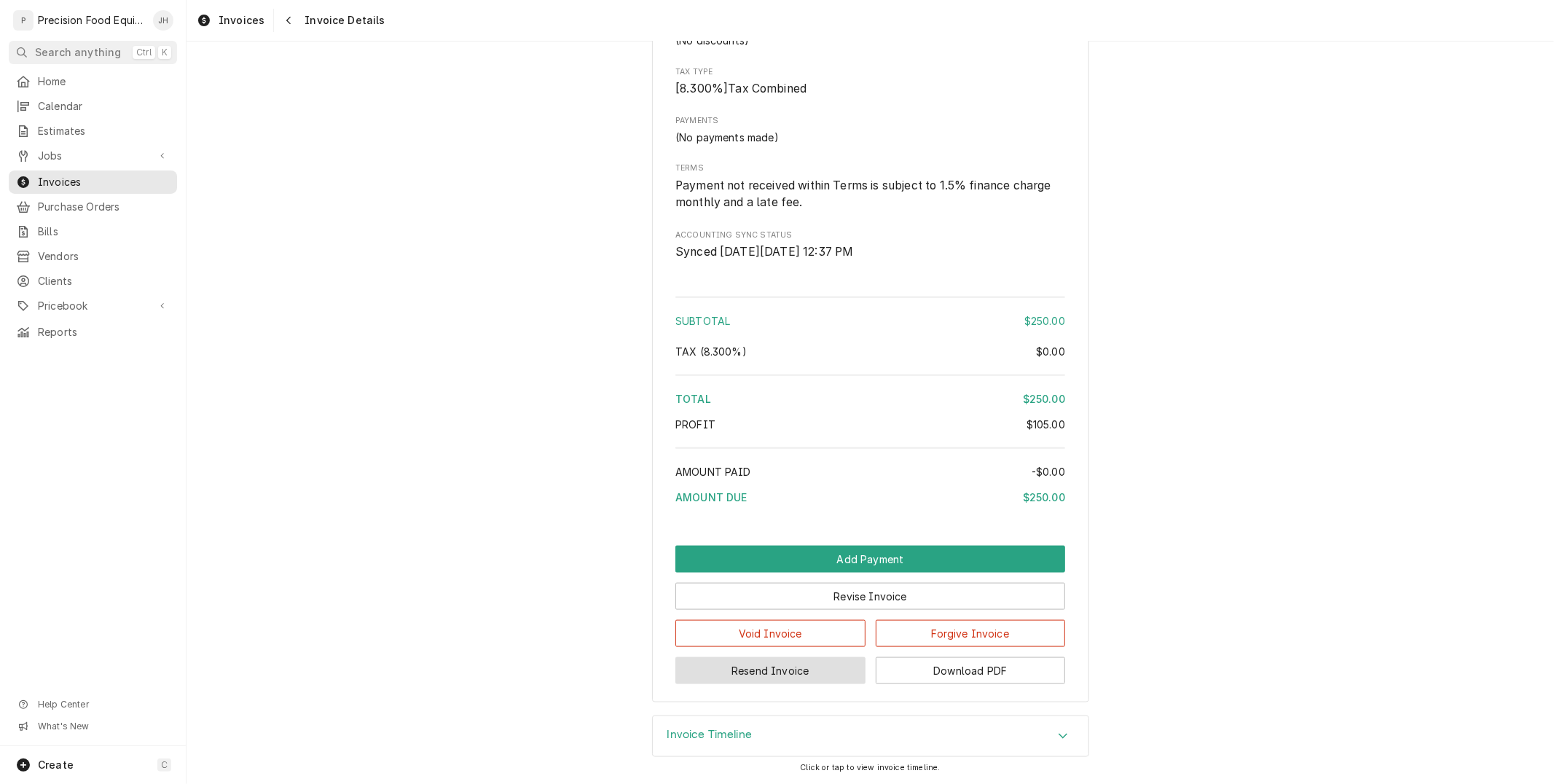
click at [758, 675] on button "Resend Invoice" at bounding box center [771, 670] width 190 height 27
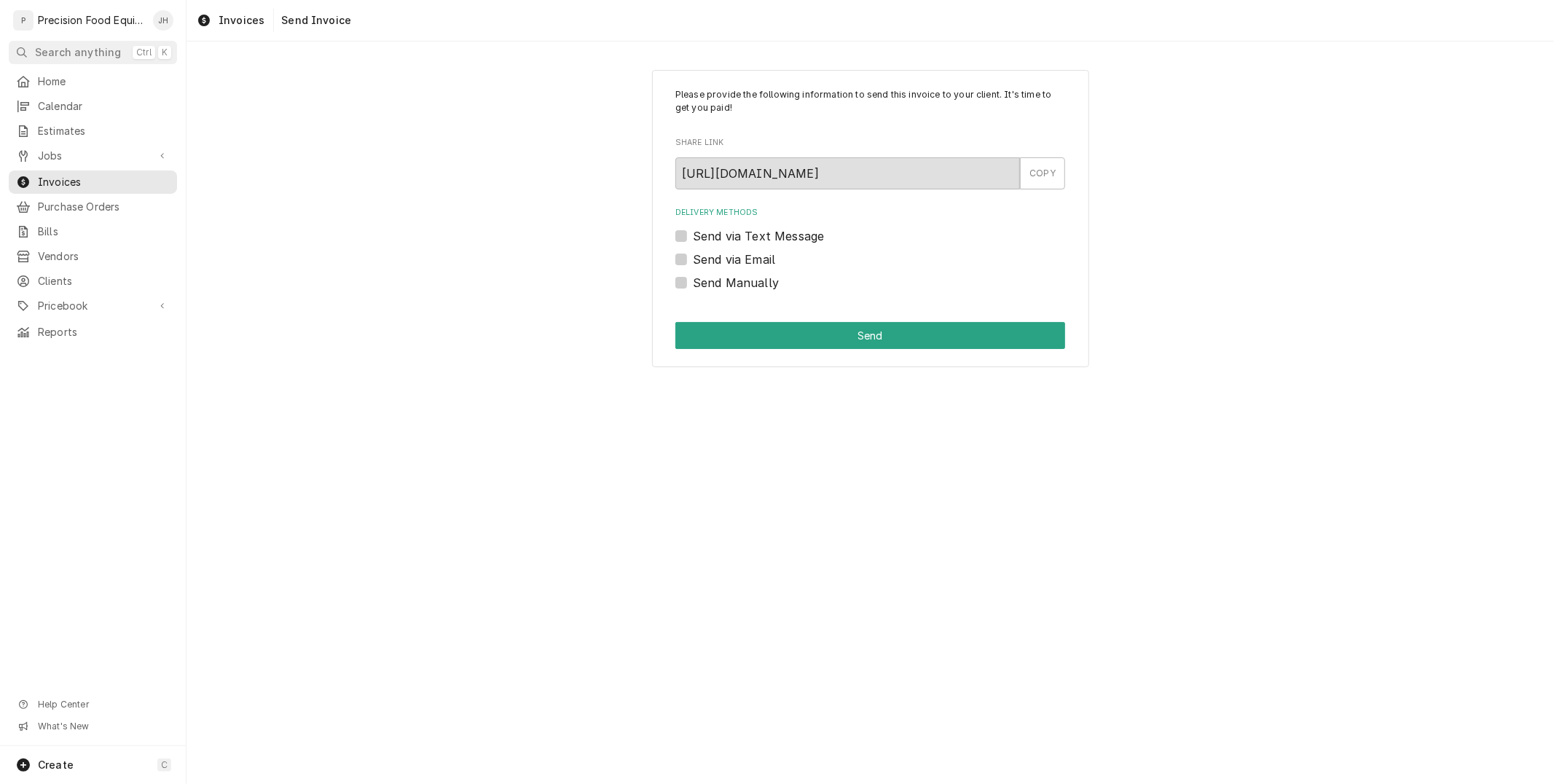
click at [693, 234] on label "Send via Text Message" at bounding box center [758, 236] width 131 height 18
click at [693, 234] on input "Send via Text Message" at bounding box center [888, 244] width 390 height 32
checkbox input "true"
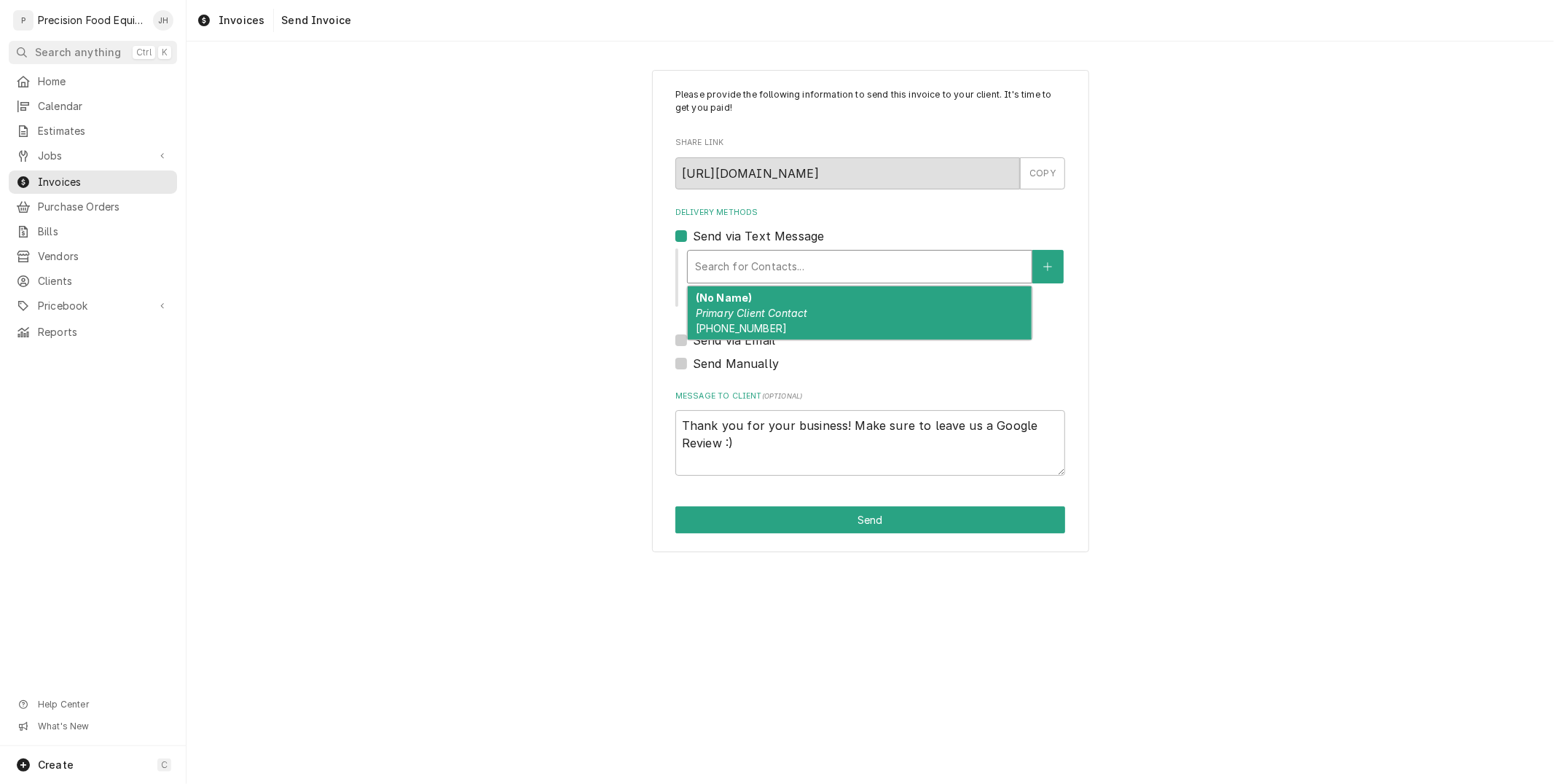
click at [841, 261] on div "Delivery Methods" at bounding box center [860, 266] width 330 height 26
click at [823, 311] on div "(No Name) Primary Client Contact [PHONE_NUMBER]" at bounding box center [860, 313] width 344 height 53
type textarea "x"
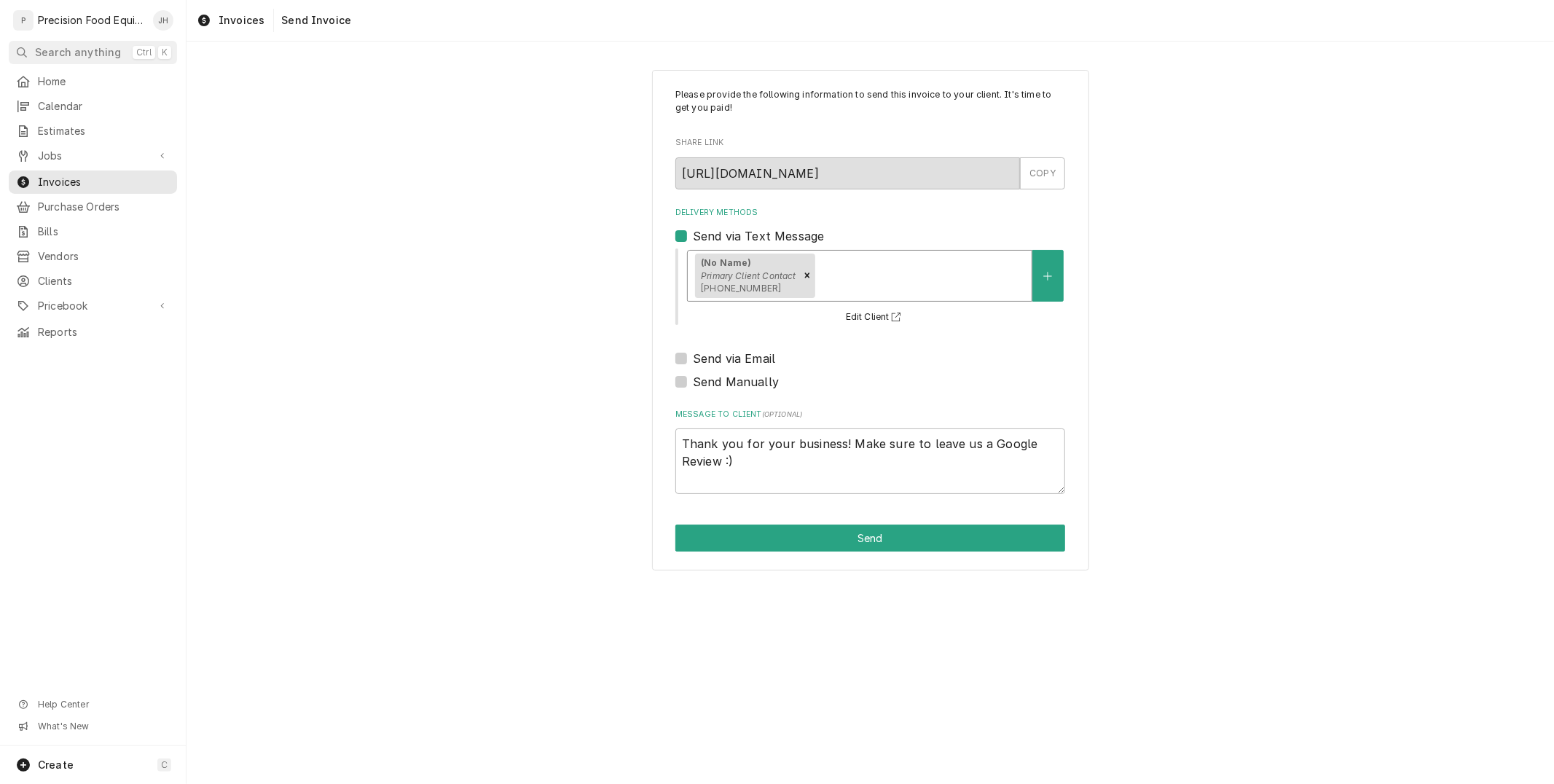
click at [693, 354] on label "Send via Email" at bounding box center [734, 358] width 82 height 18
click at [693, 354] on input "Send via Email" at bounding box center [888, 365] width 390 height 32
checkbox input "true"
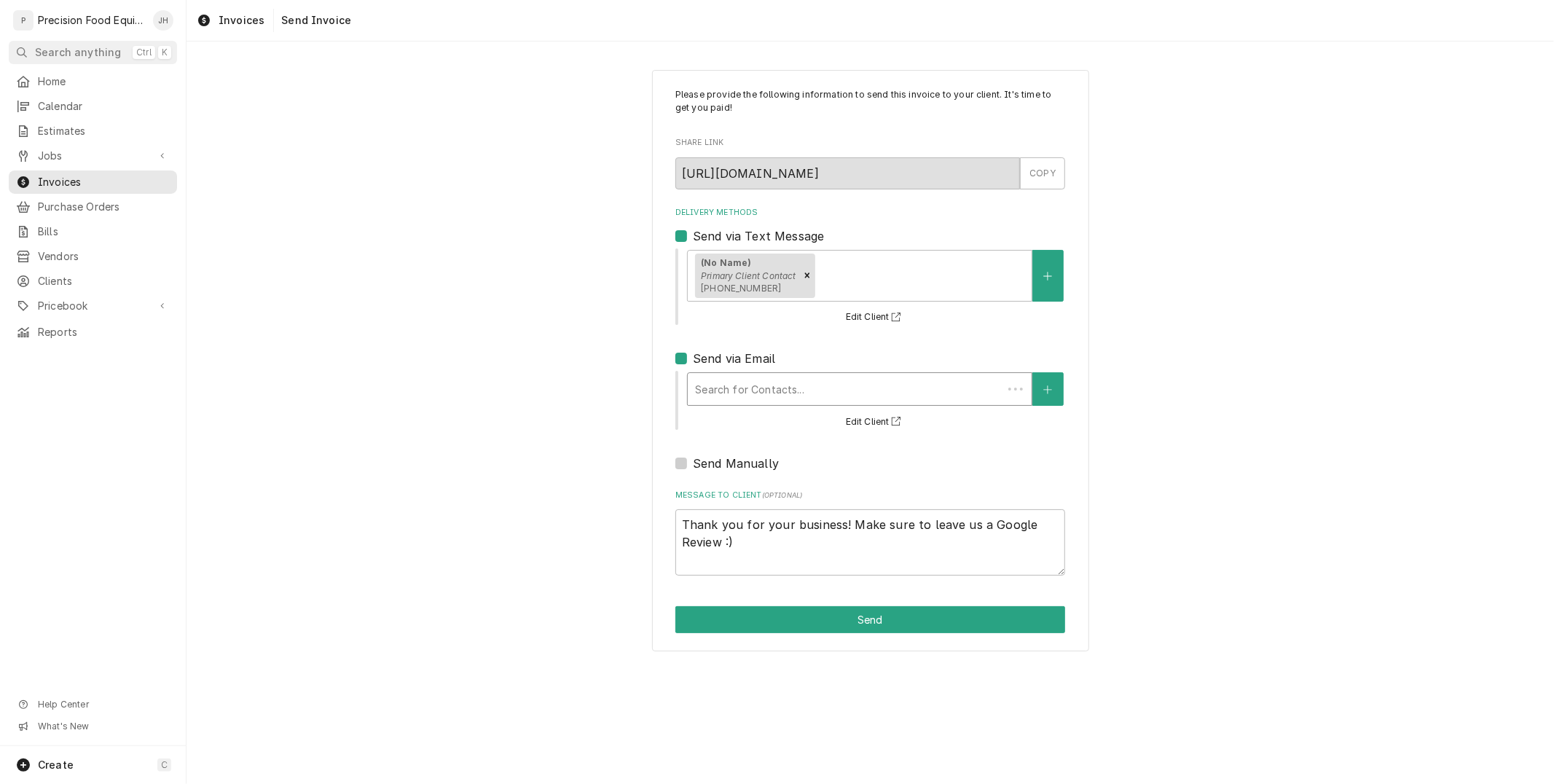
click at [724, 381] on div "Delivery Methods" at bounding box center [845, 389] width 300 height 26
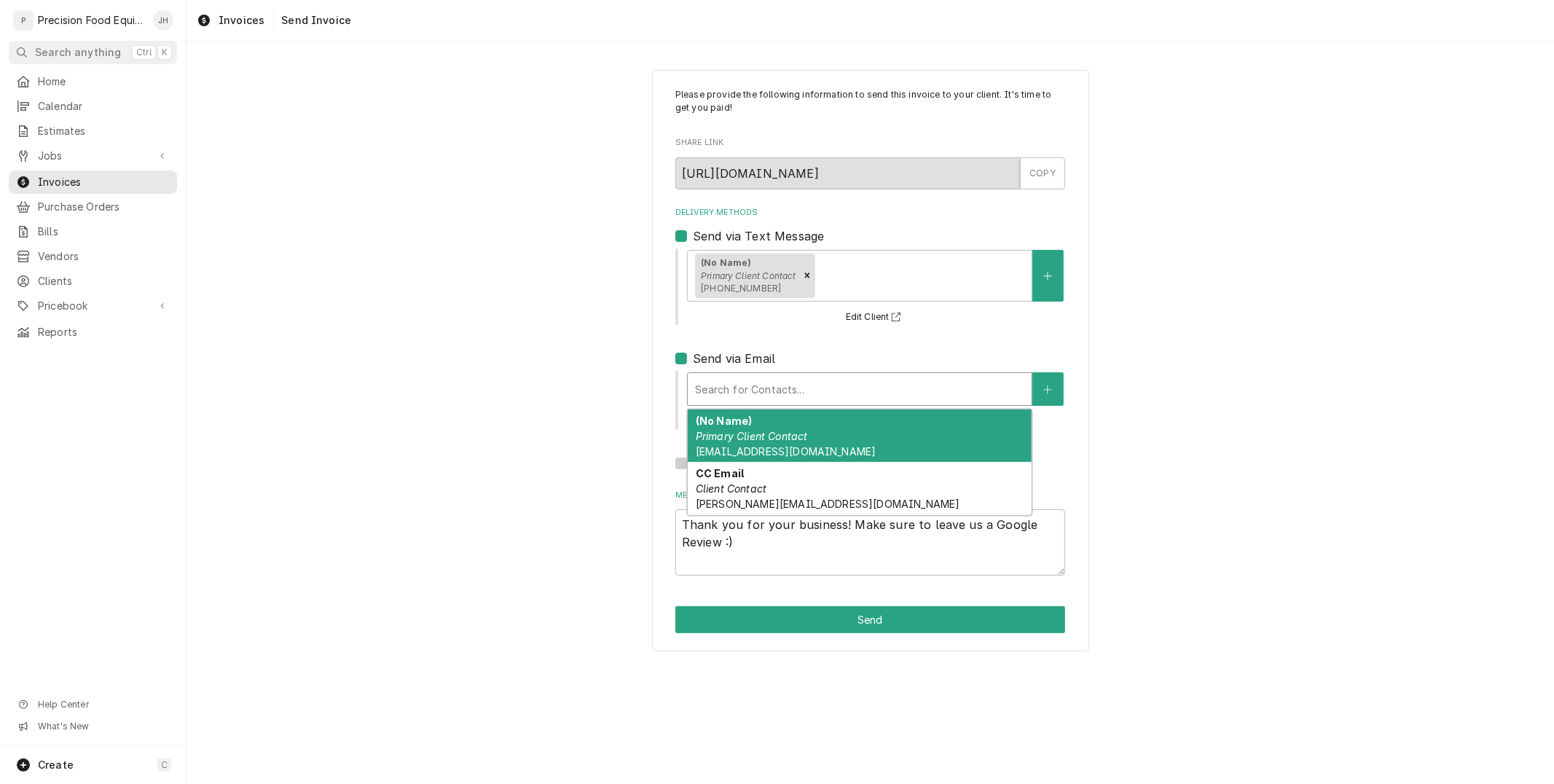
click at [741, 454] on span "accounting@firedpie.com" at bounding box center [786, 451] width 180 height 12
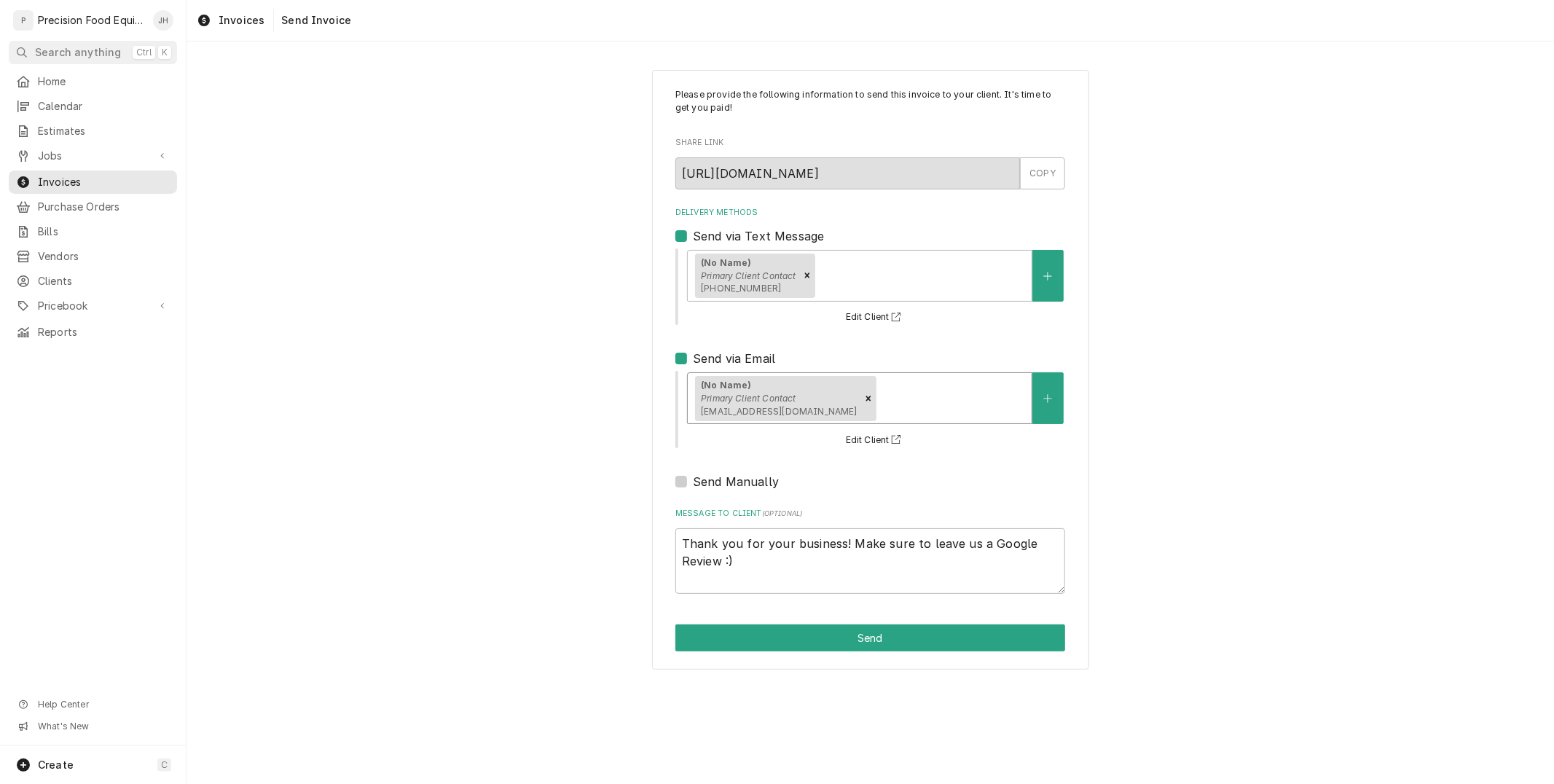
click at [879, 403] on div "Delivery Methods" at bounding box center [951, 398] width 145 height 26
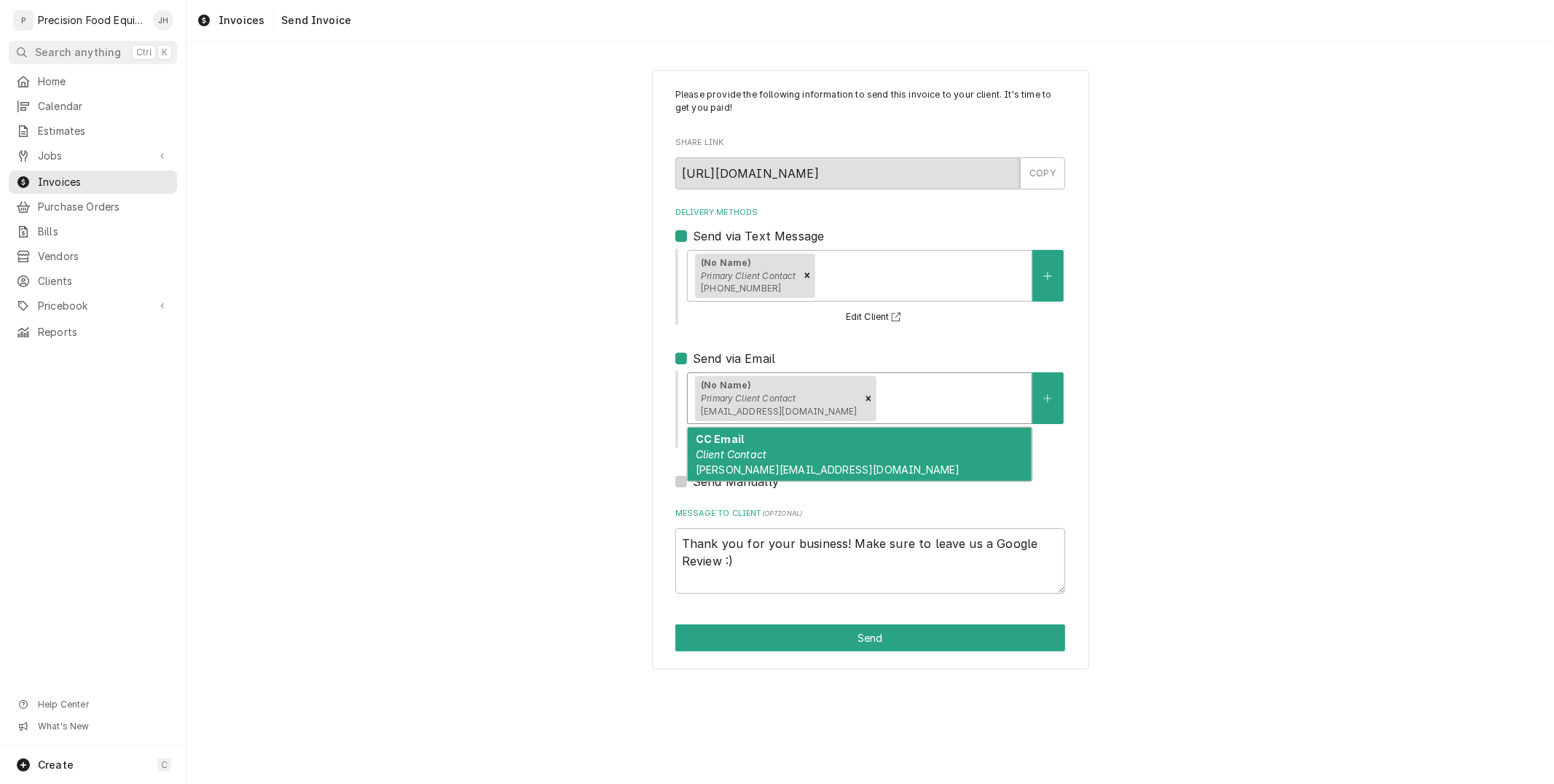
click at [858, 466] on div "CC Email Client Contact doug@firedpie.com" at bounding box center [860, 454] width 344 height 53
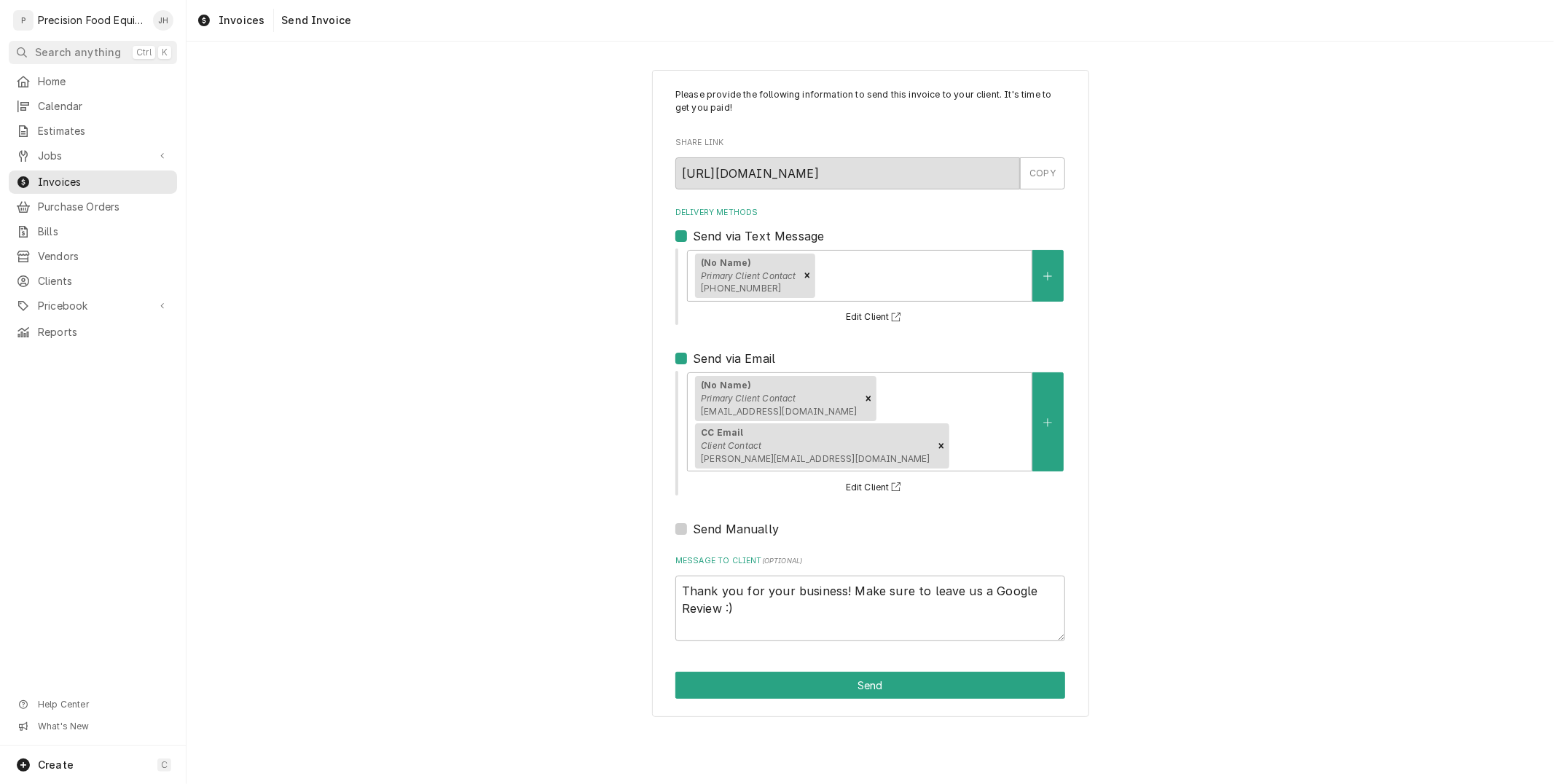
click at [870, 651] on div "Please provide the following information to send this invoice to your client. I…" at bounding box center [870, 394] width 437 height 648
click at [776, 671] on button "Send" at bounding box center [870, 684] width 390 height 27
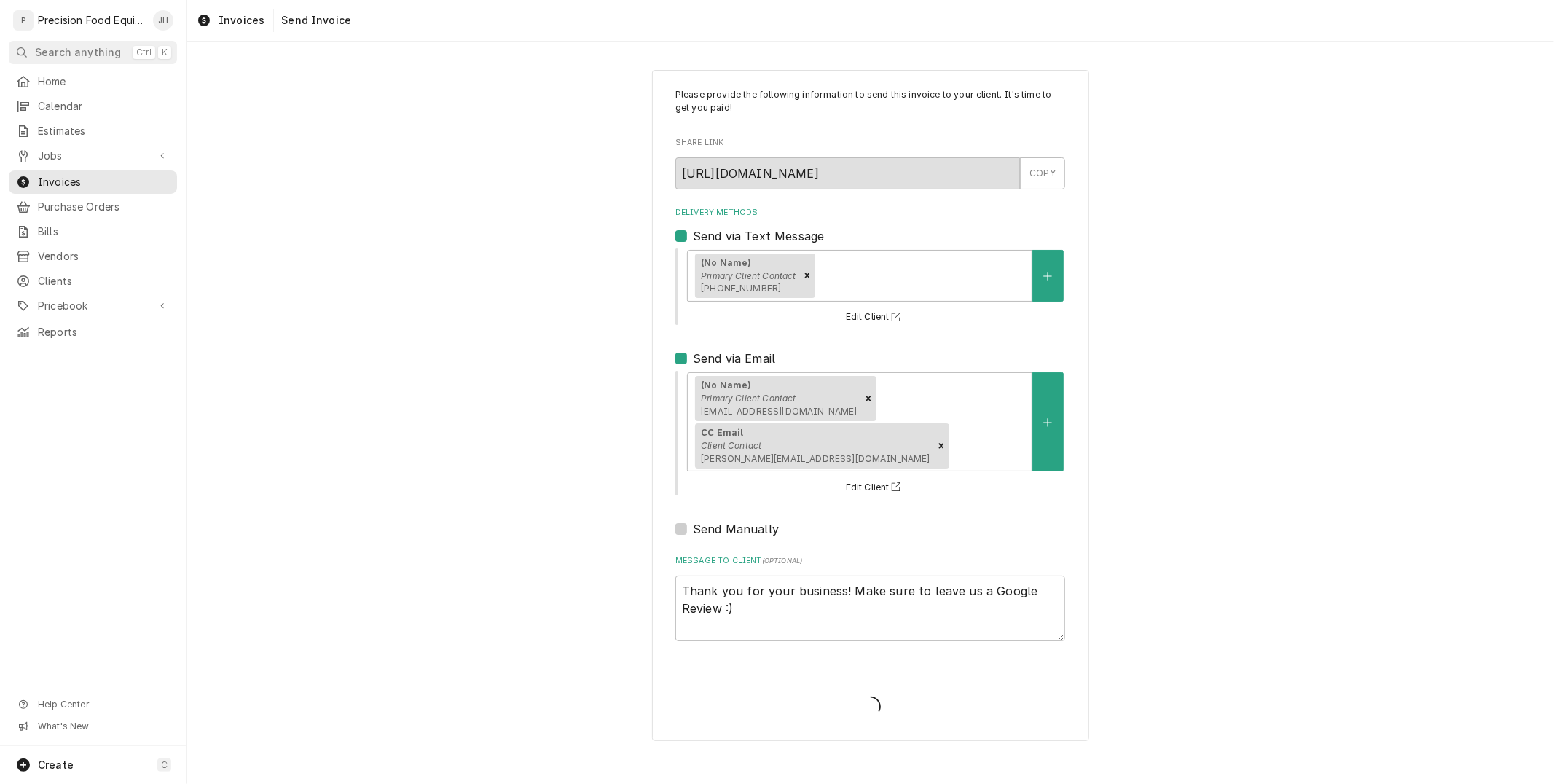
type textarea "x"
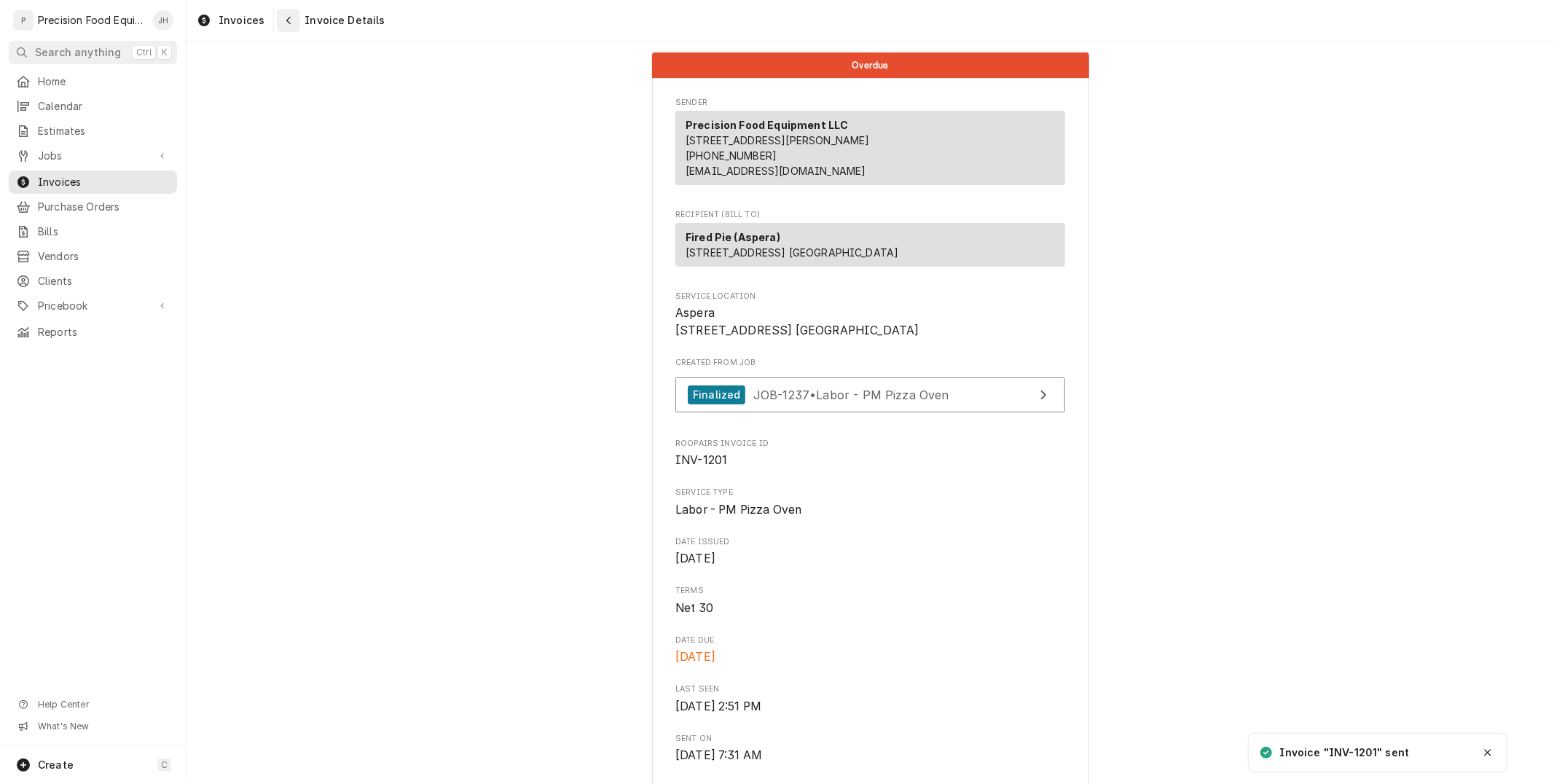
click at [278, 25] on button "Navigate back" at bounding box center [289, 20] width 24 height 24
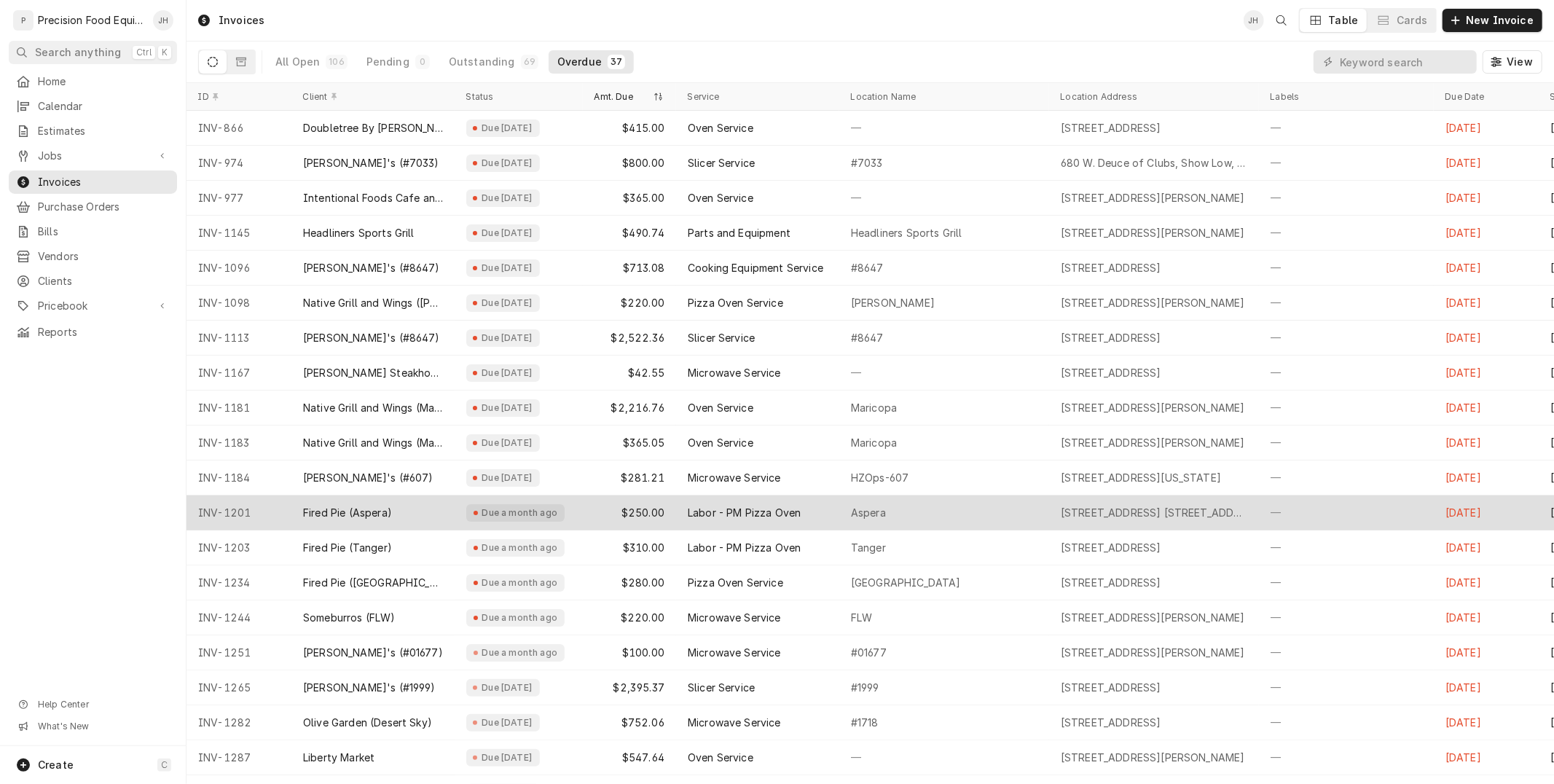
click at [798, 505] on div "Labor - PM Pizza Oven" at bounding box center [744, 512] width 113 height 14
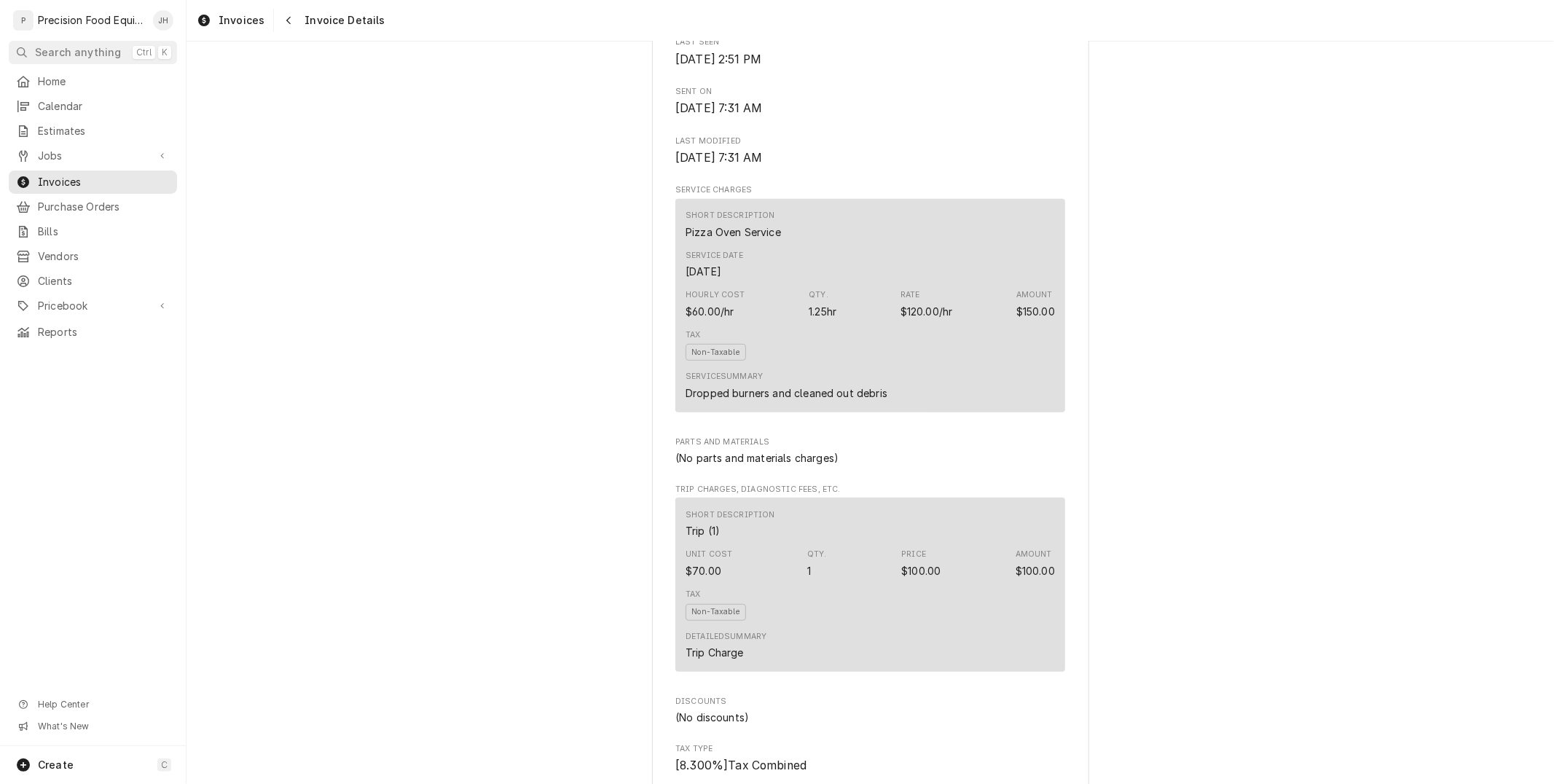
scroll to position [1369, 0]
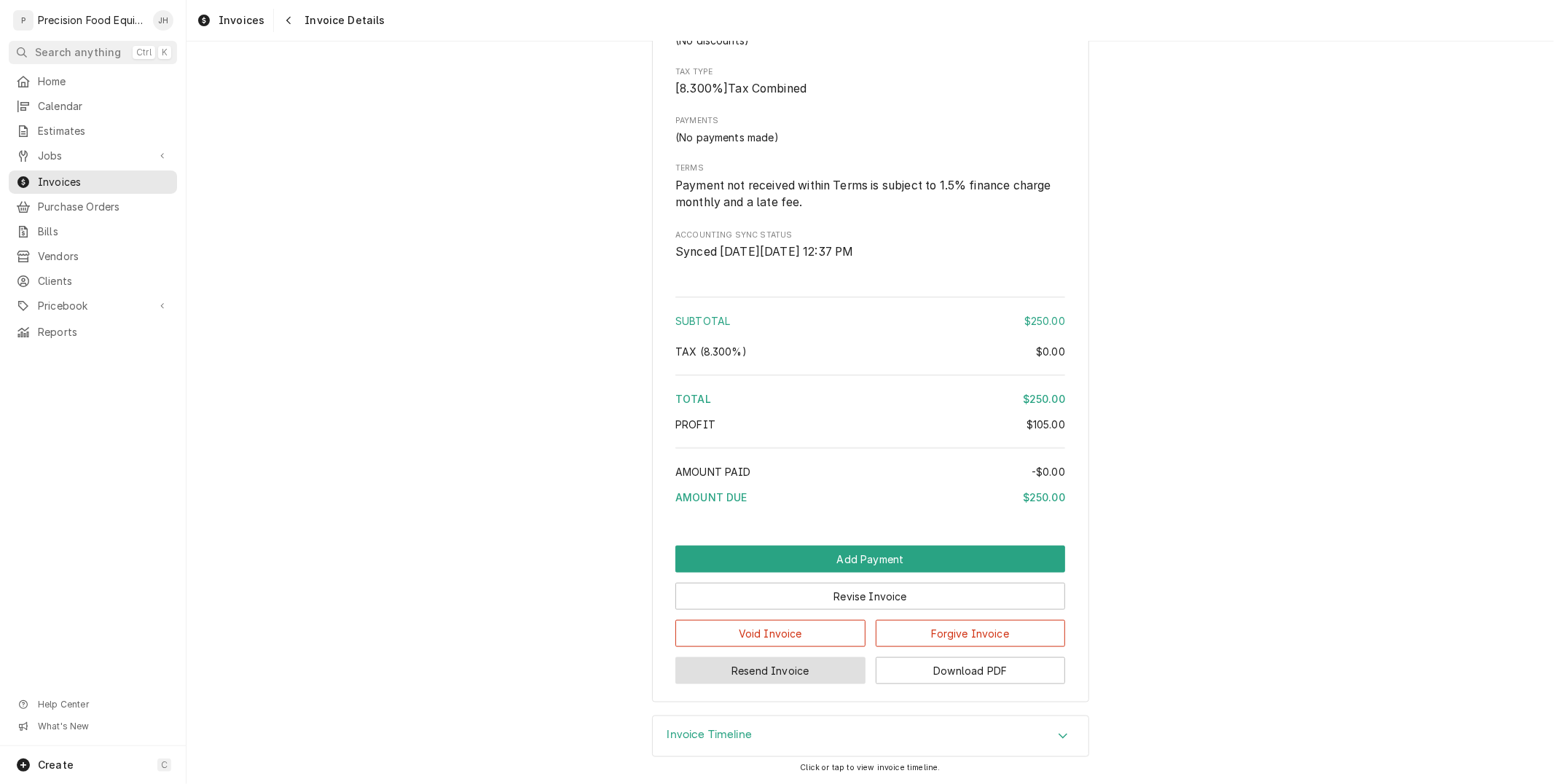
click at [767, 675] on button "Resend Invoice" at bounding box center [771, 670] width 190 height 27
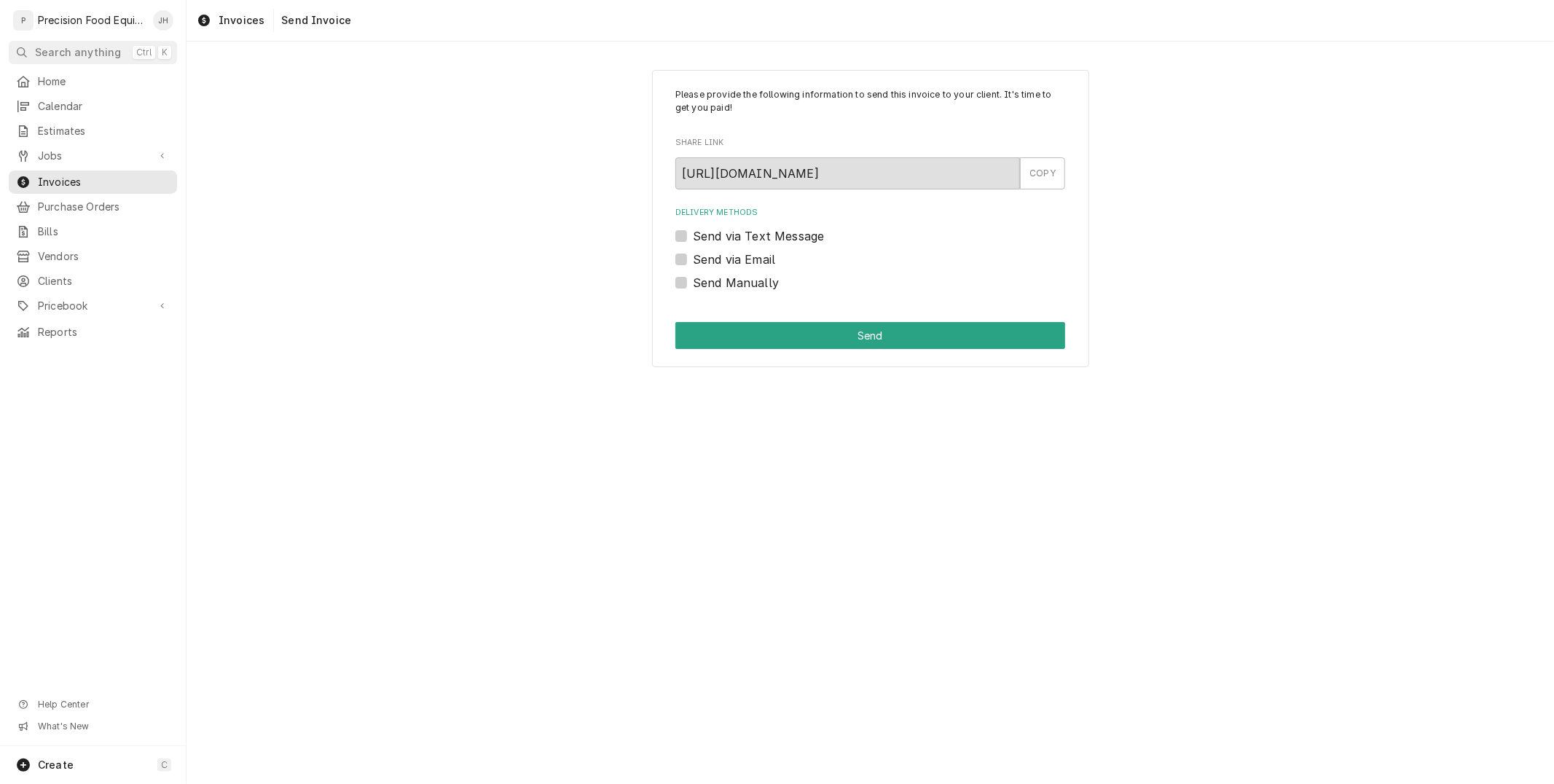
click at [693, 260] on label "Send via Email" at bounding box center [734, 259] width 82 height 18
click at [693, 260] on input "Send via Email" at bounding box center [888, 266] width 390 height 32
checkbox input "true"
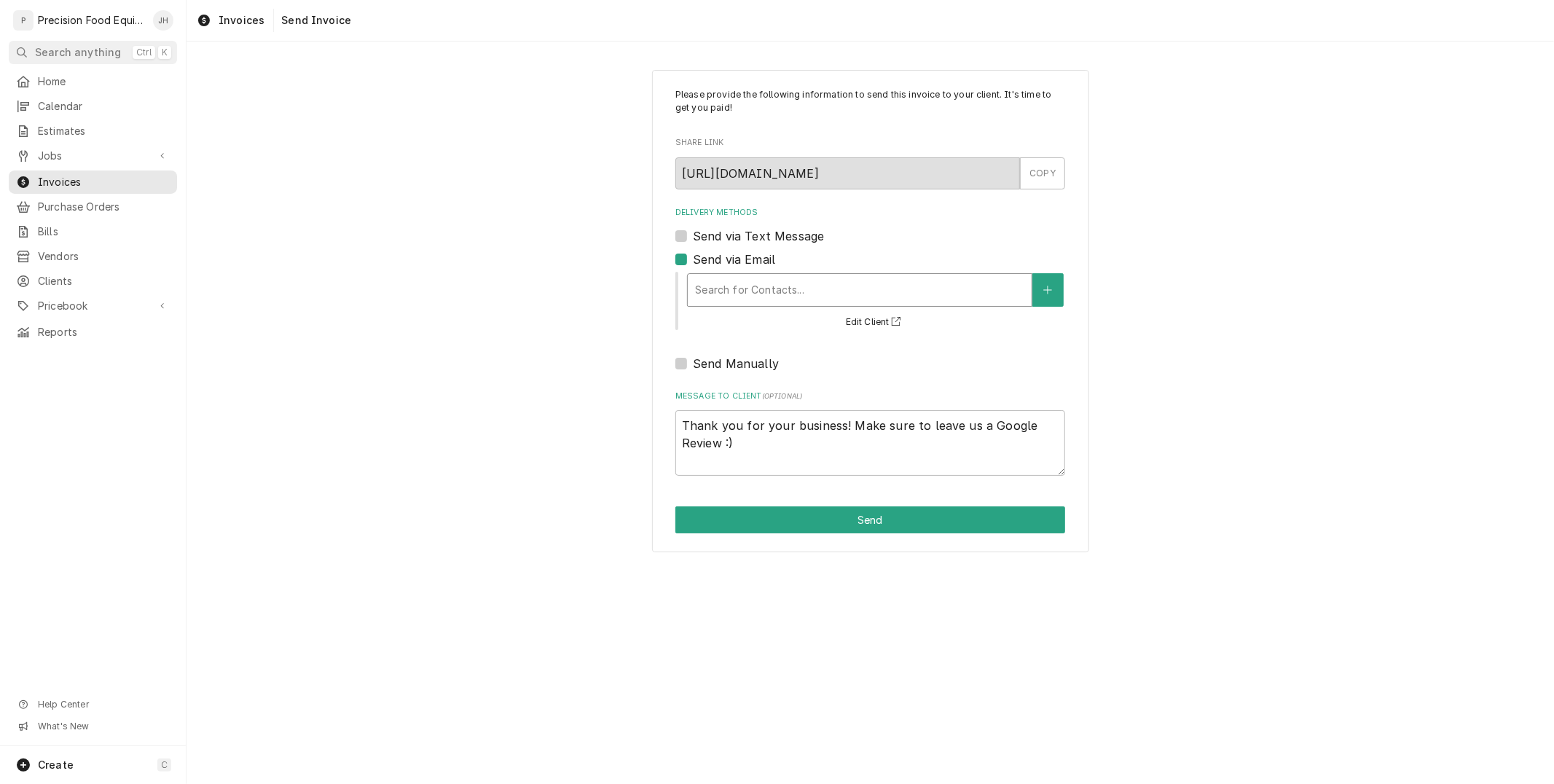
click at [729, 295] on div "Delivery Methods" at bounding box center [860, 290] width 330 height 26
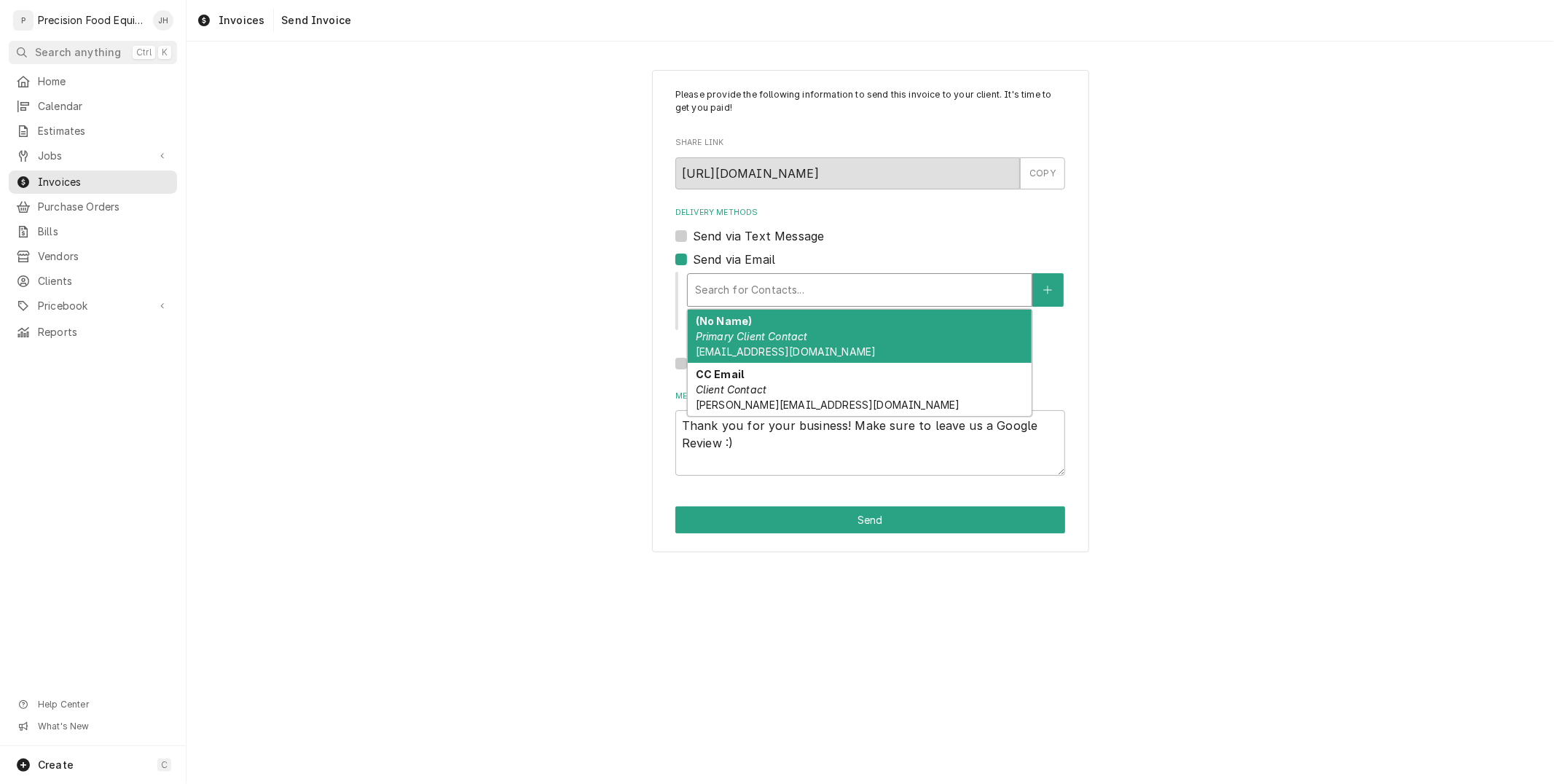
click at [758, 352] on span "accounting@firedpie.com" at bounding box center [786, 352] width 180 height 12
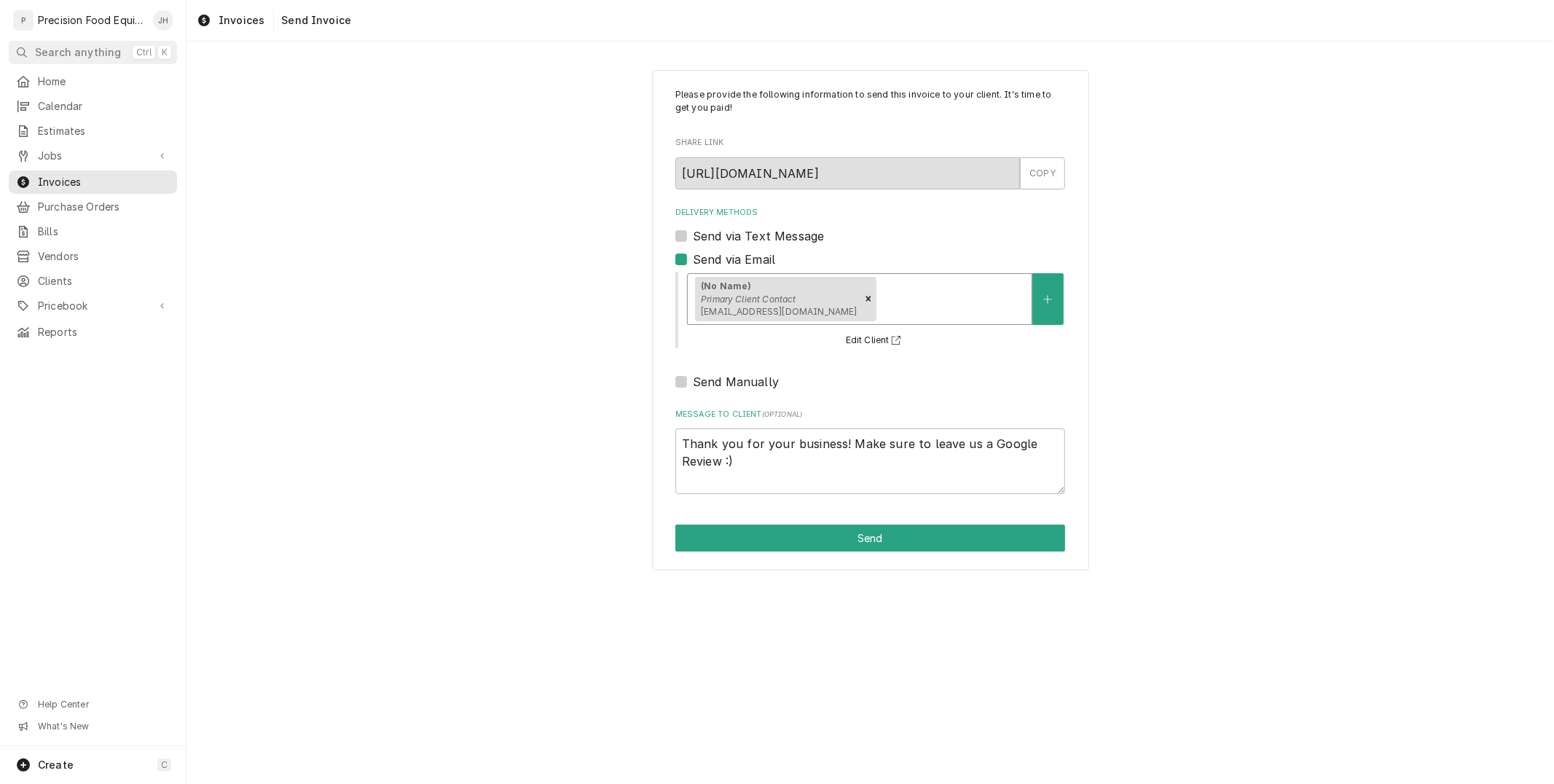
click at [958, 285] on div "(No Name) Primary Client Contact accounting@firedpie.com" at bounding box center [860, 299] width 344 height 50
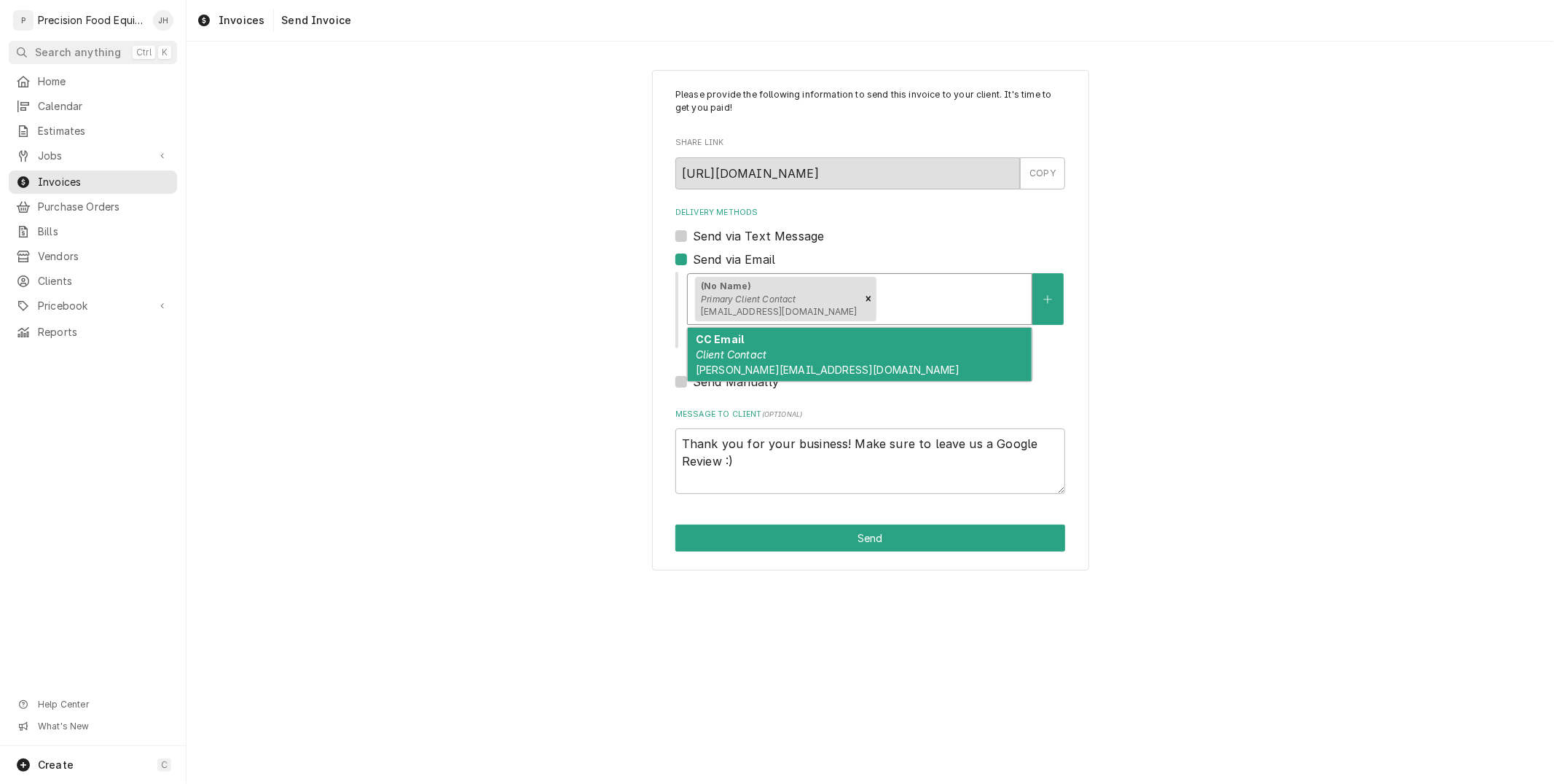
click at [962, 354] on div "CC Email Client Contact doug@firedpie.com" at bounding box center [860, 355] width 344 height 53
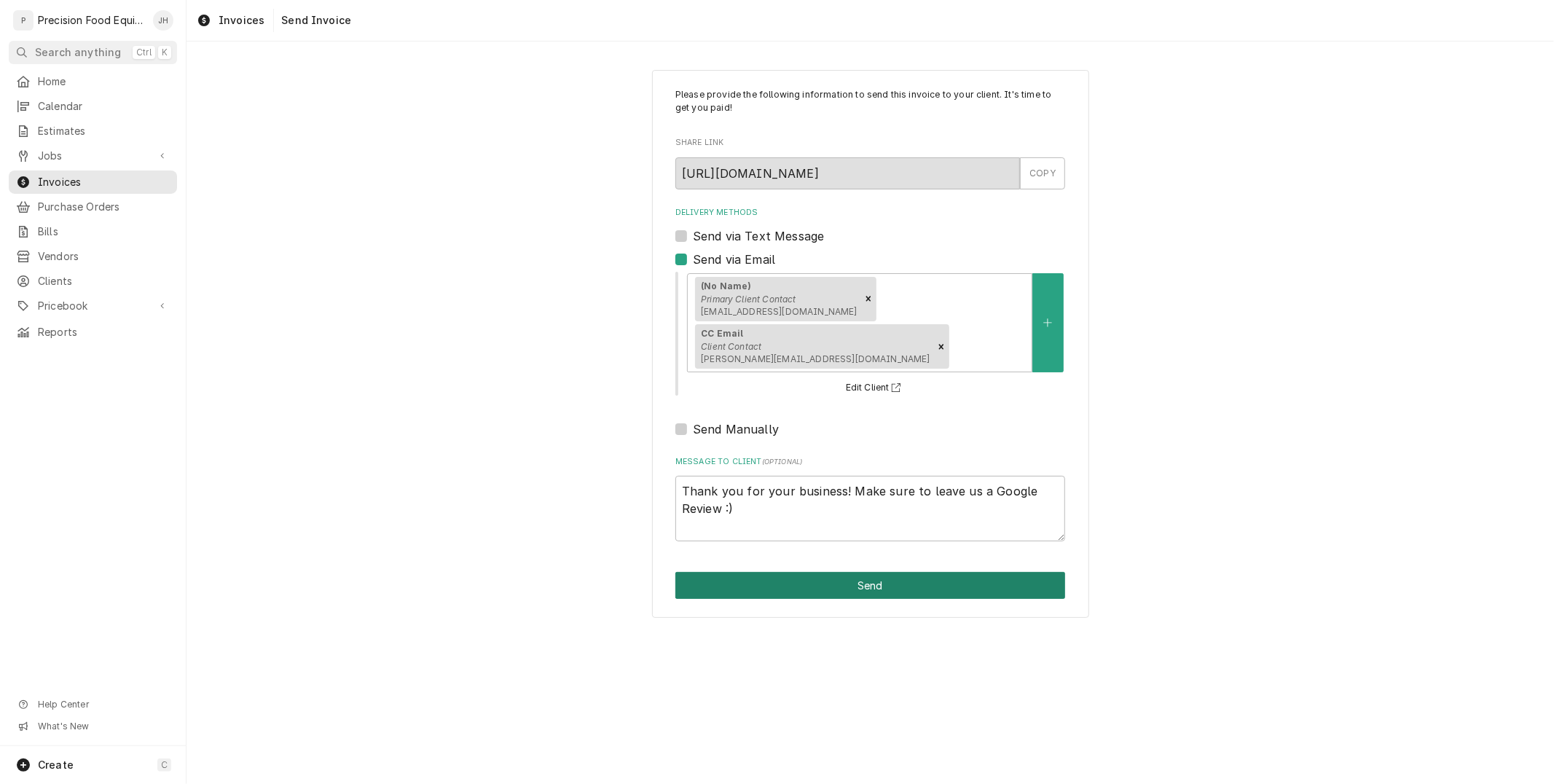
click at [946, 572] on button "Send" at bounding box center [870, 585] width 390 height 27
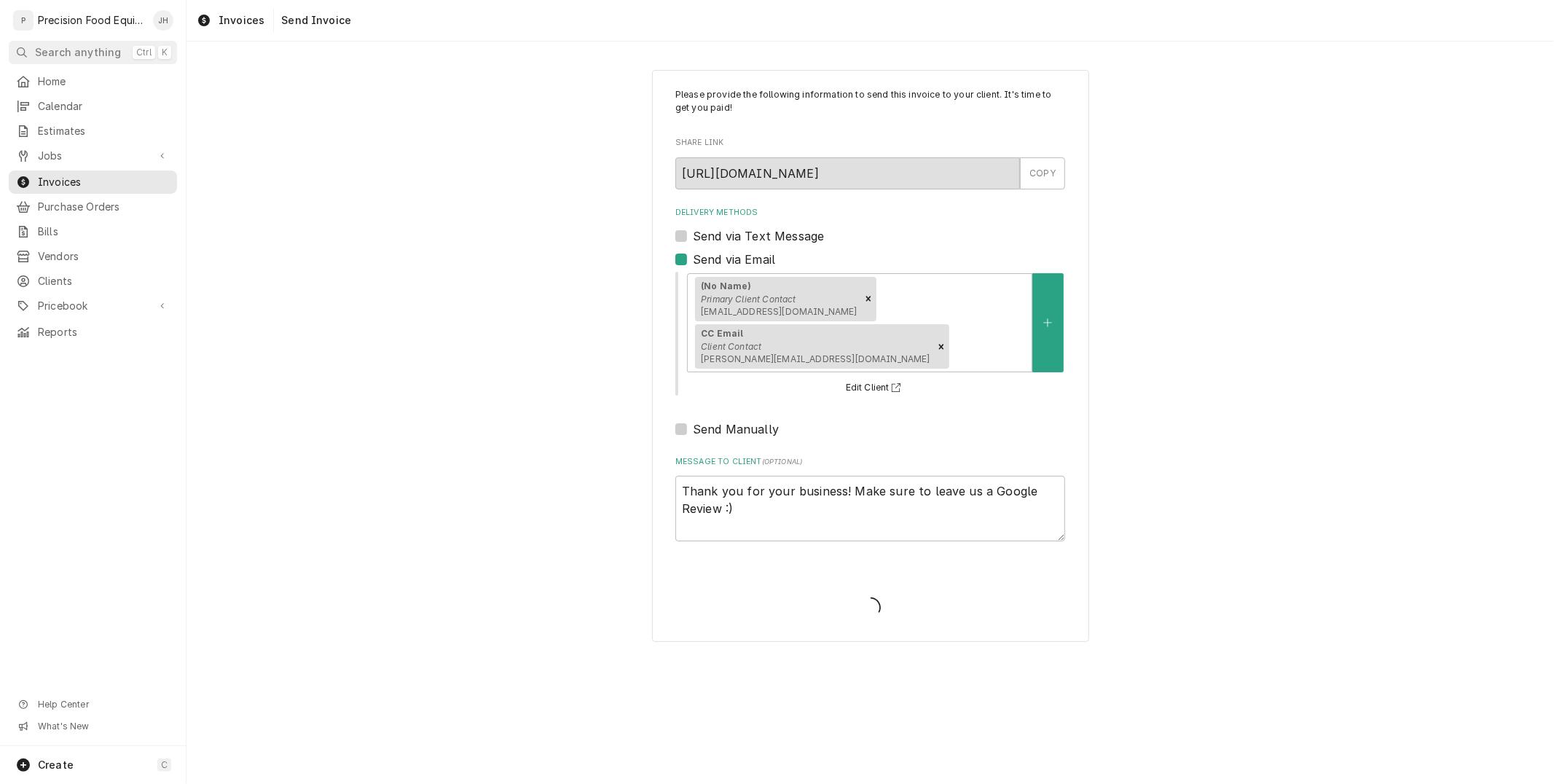
type textarea "x"
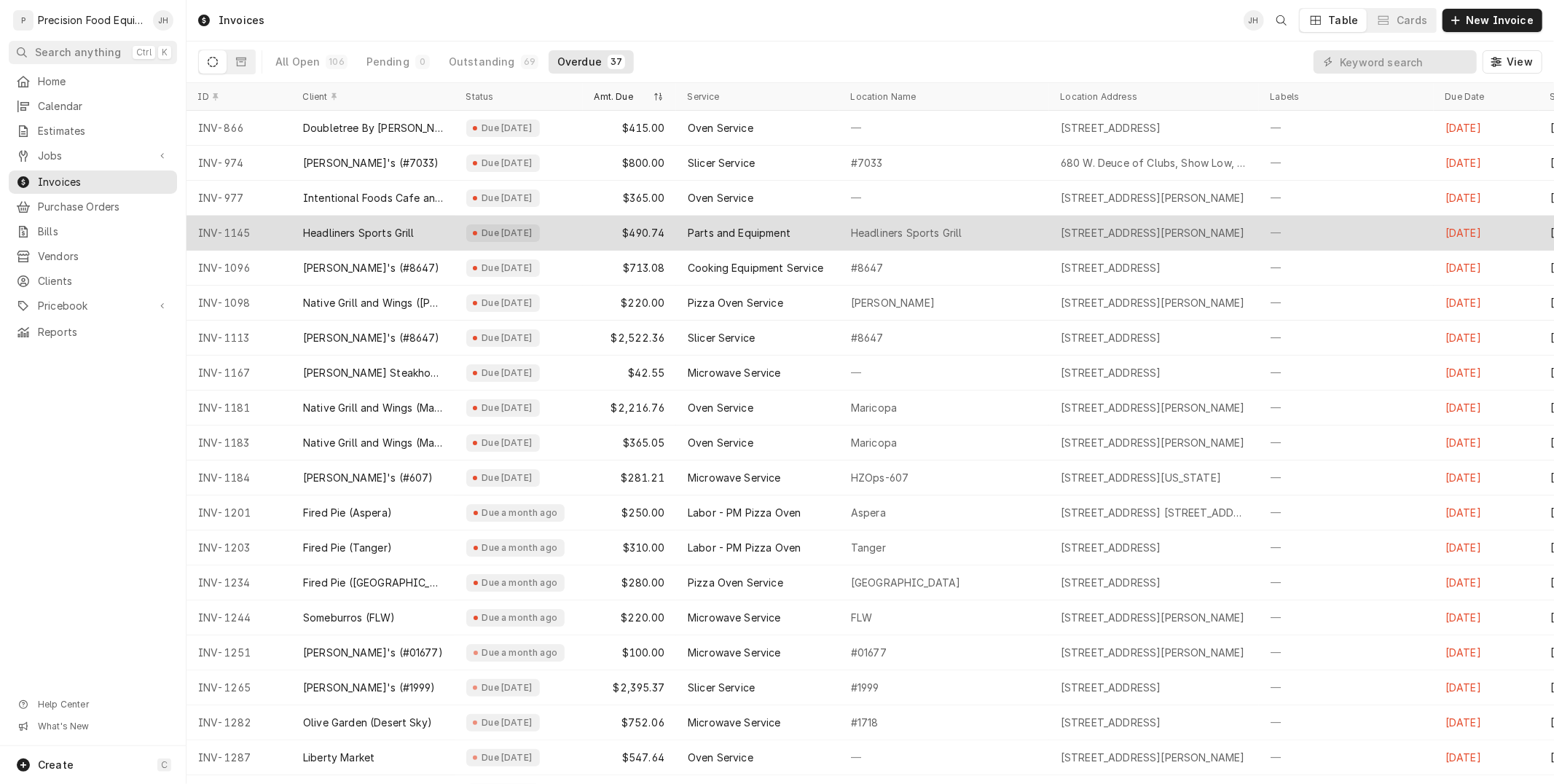
click at [696, 226] on div "Parts and Equipment" at bounding box center [739, 233] width 103 height 14
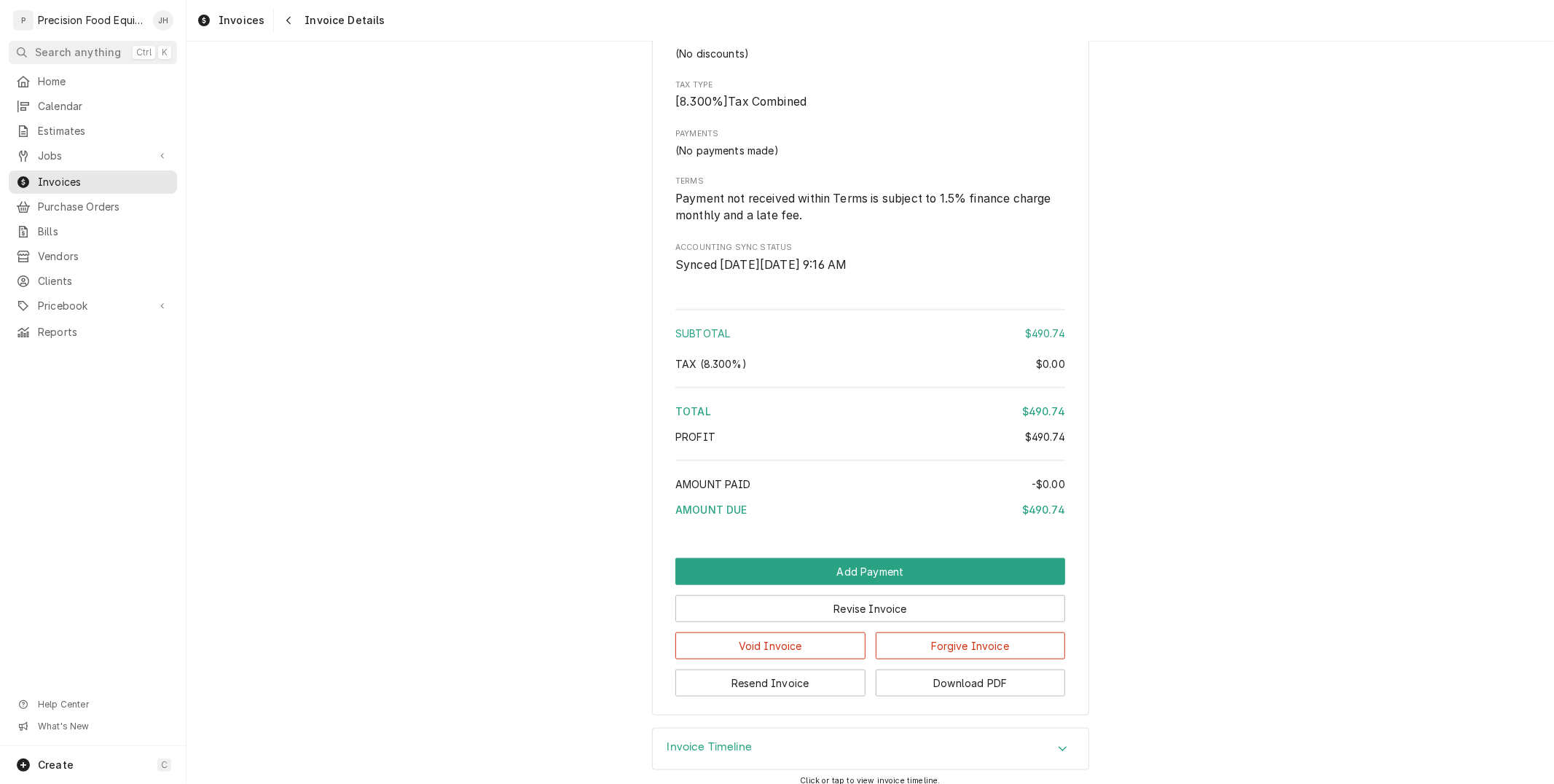
scroll to position [1176, 0]
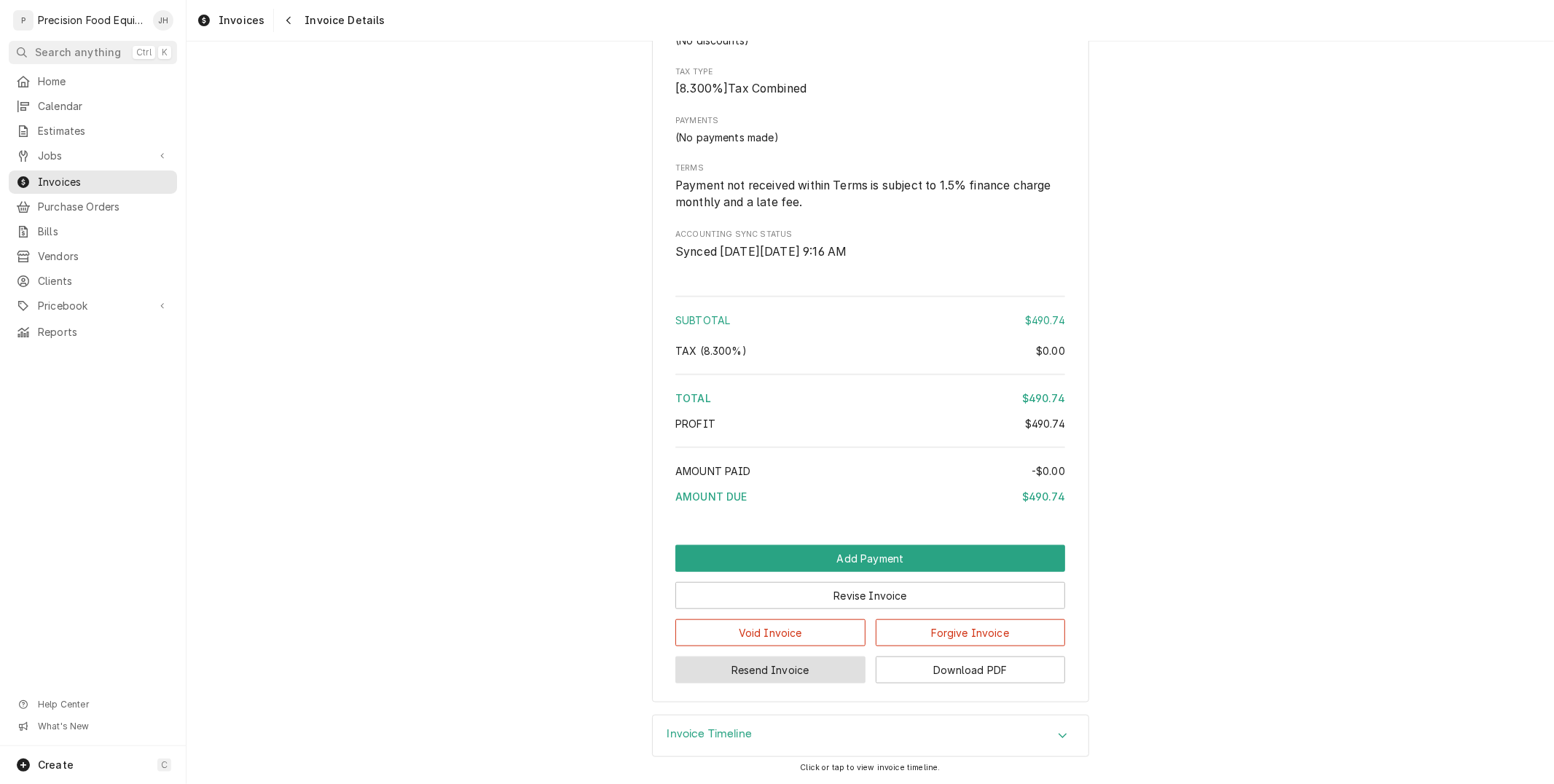
click at [788, 661] on button "Resend Invoice" at bounding box center [771, 669] width 190 height 27
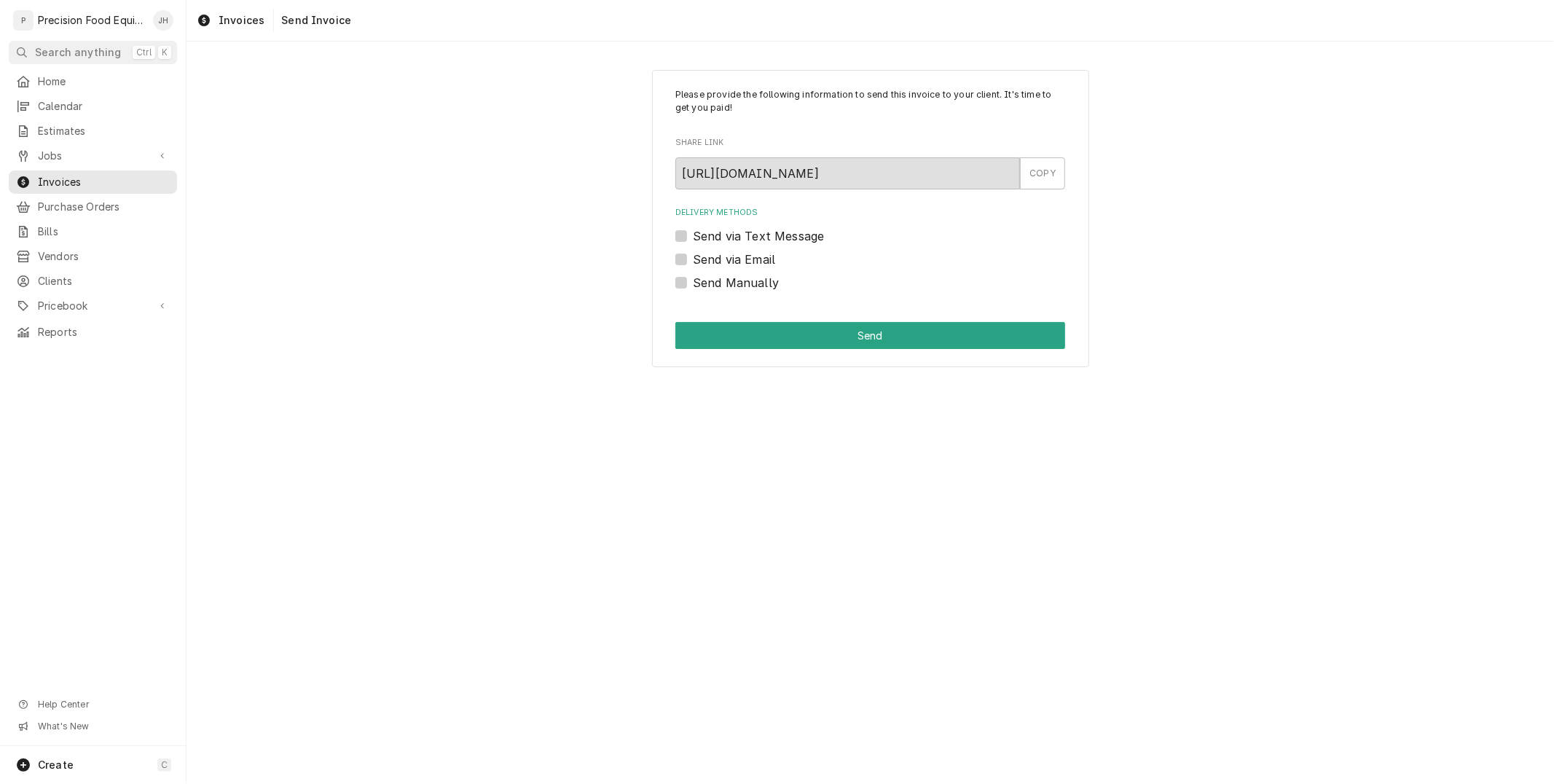
click at [693, 264] on label "Send via Email" at bounding box center [734, 259] width 82 height 18
click at [693, 264] on input "Send via Email" at bounding box center [888, 266] width 390 height 32
checkbox input "true"
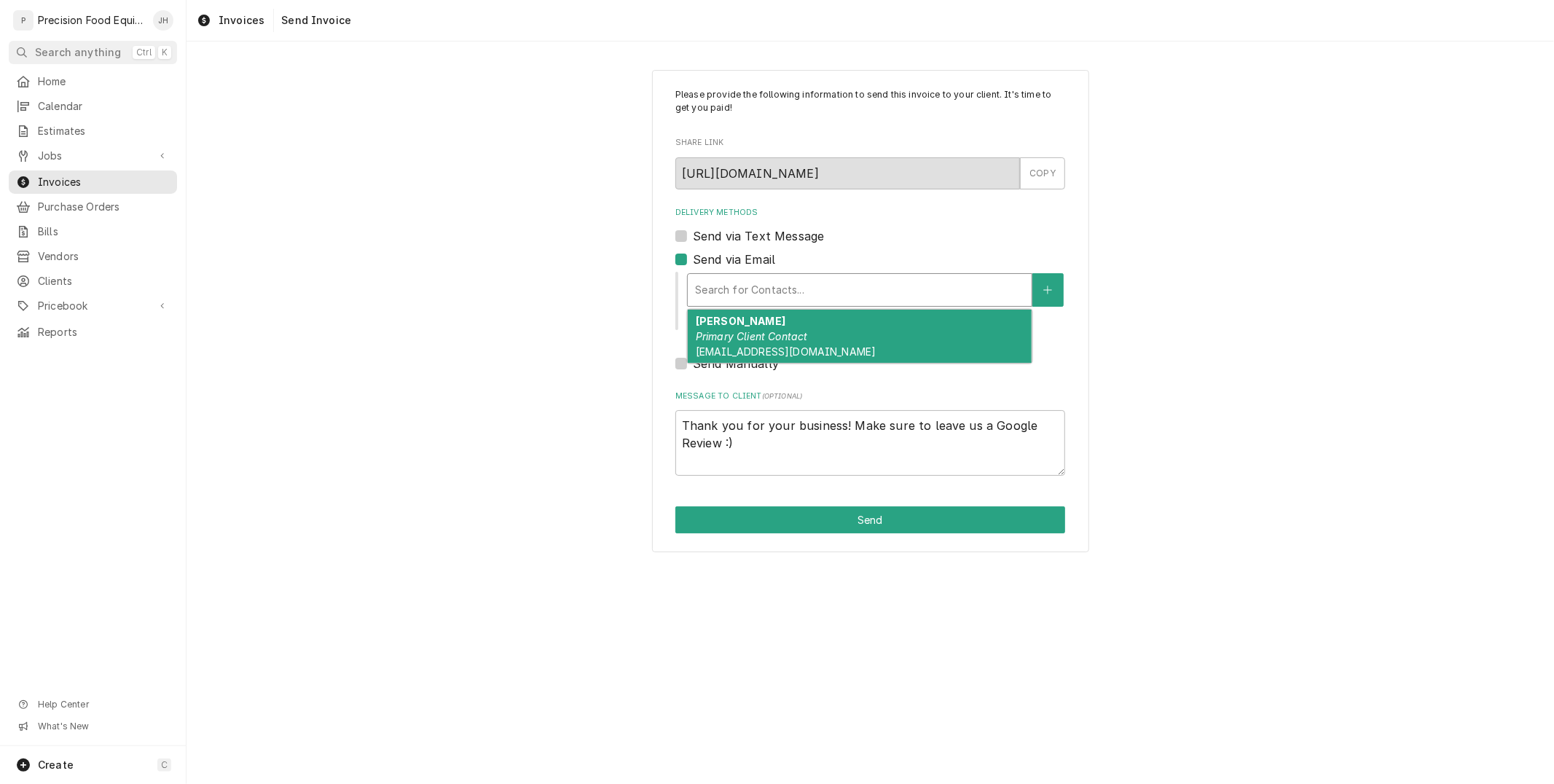
click at [756, 292] on div "Delivery Methods" at bounding box center [860, 290] width 330 height 26
click at [758, 328] on div "Jessica Primary Client Contact headlinerssportsgrill@gmail.com" at bounding box center [860, 336] width 344 height 53
type textarea "x"
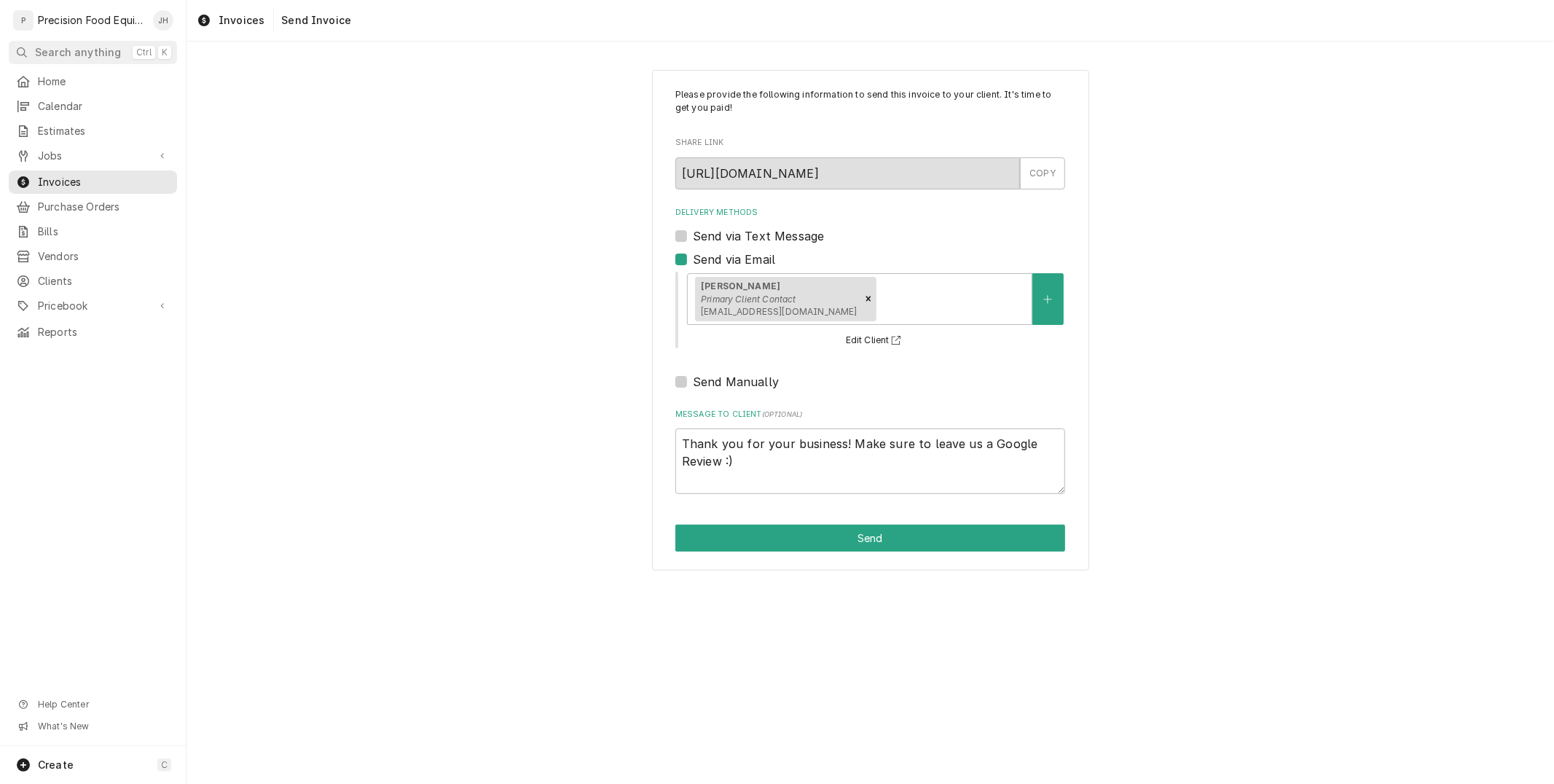
click at [693, 238] on label "Send via Text Message" at bounding box center [758, 236] width 131 height 18
click at [693, 238] on input "Send via Text Message" at bounding box center [888, 244] width 390 height 32
checkbox input "true"
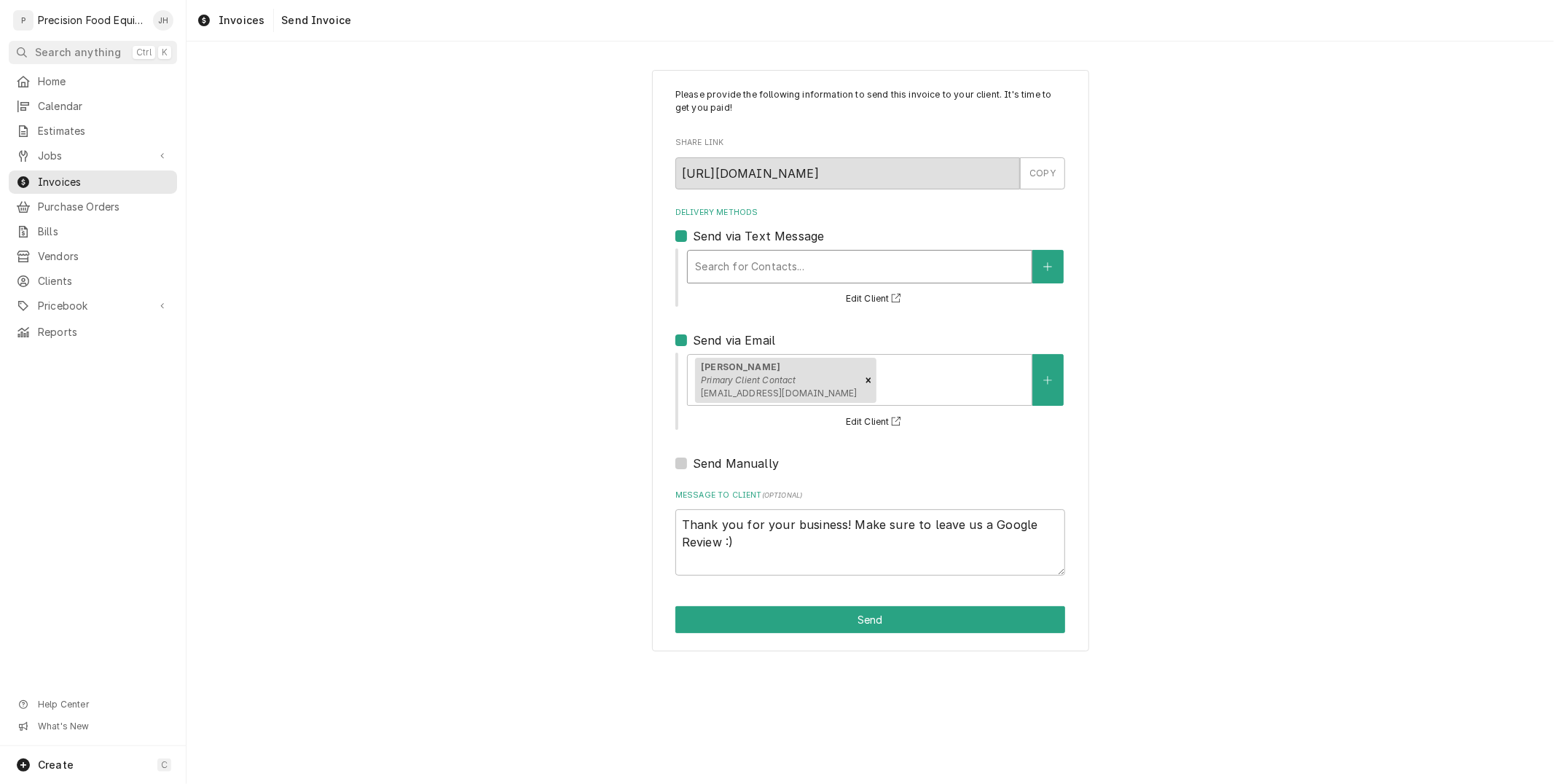
click at [723, 250] on div "Search for Contacts..." at bounding box center [860, 266] width 344 height 32
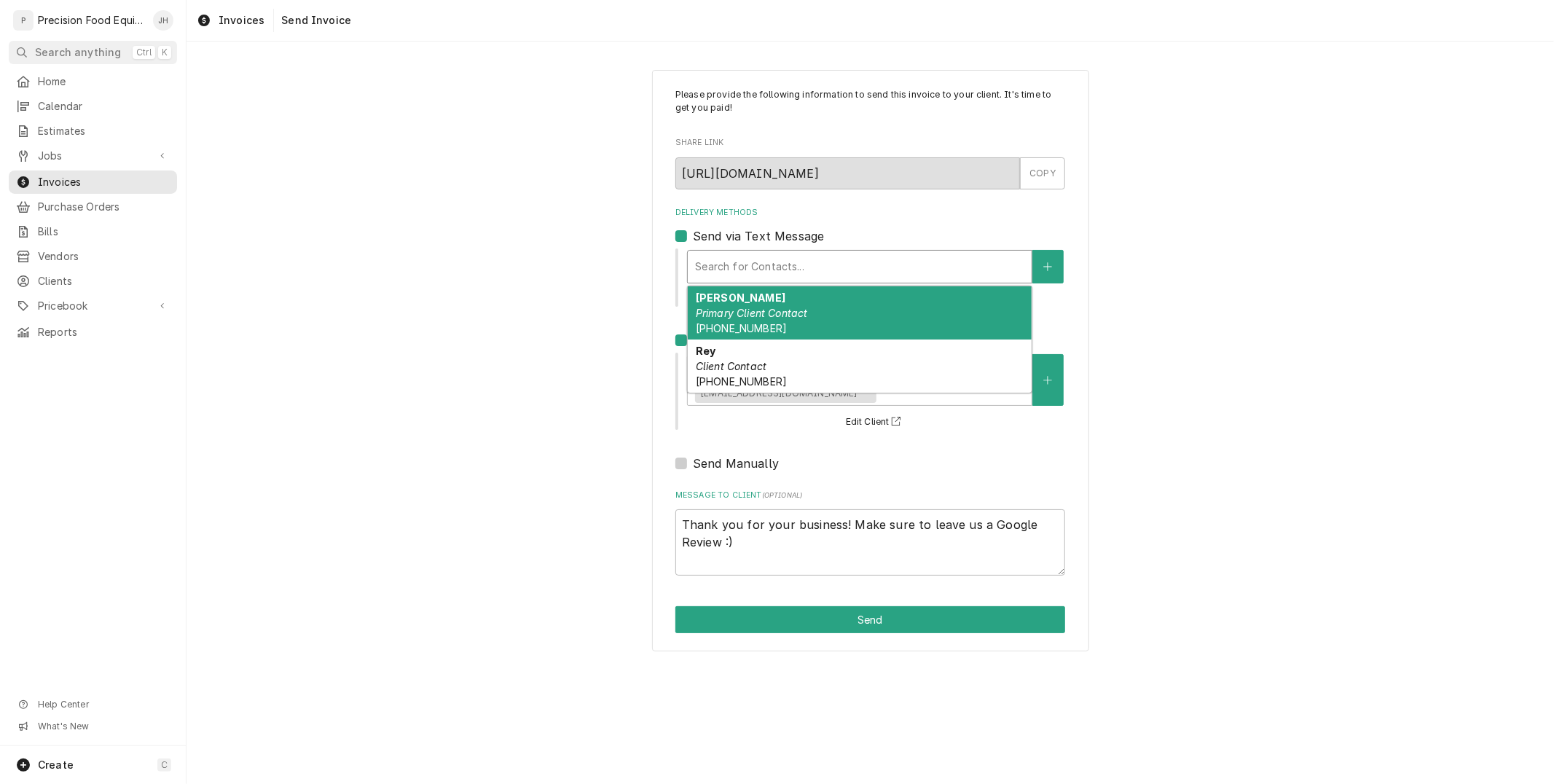
click at [769, 298] on div "Jessica Primary Client Contact (480) 906-6977" at bounding box center [860, 313] width 344 height 53
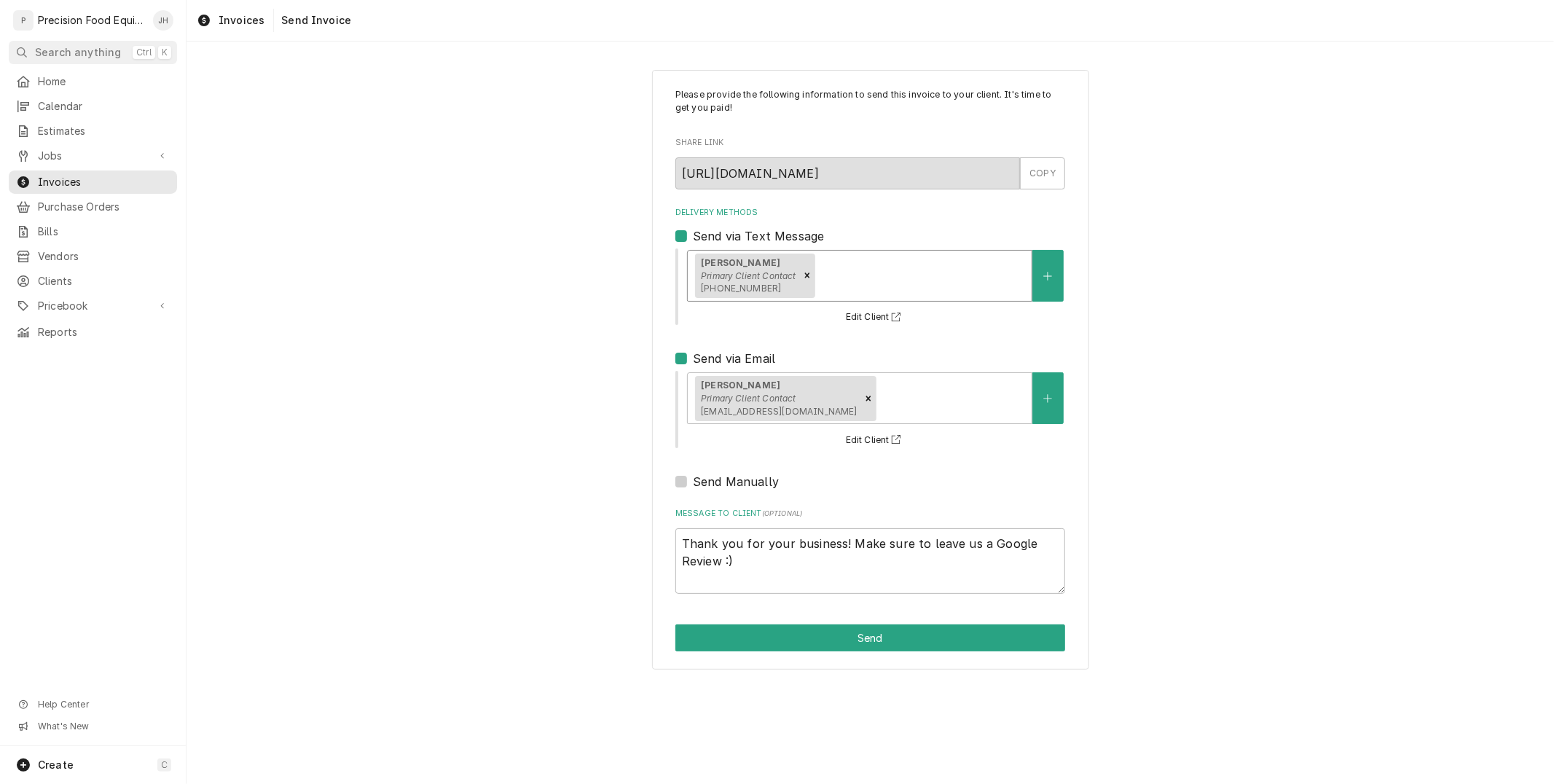
click at [944, 250] on div "Jessica Primary Client Contact (480) 906-6977" at bounding box center [860, 276] width 346 height 52
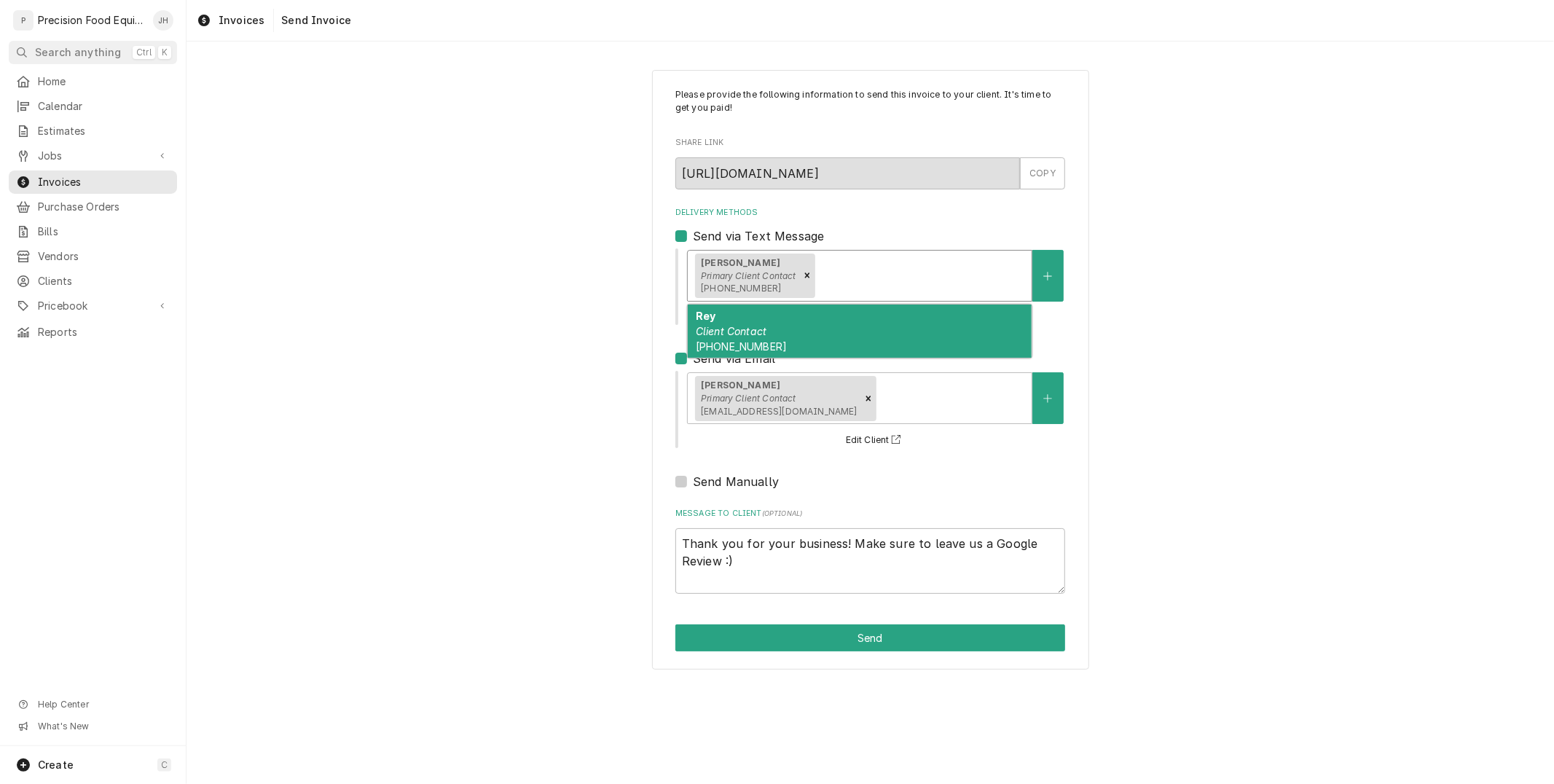
click at [911, 326] on div "Rey Client Contact (602) 810-4536" at bounding box center [860, 331] width 344 height 53
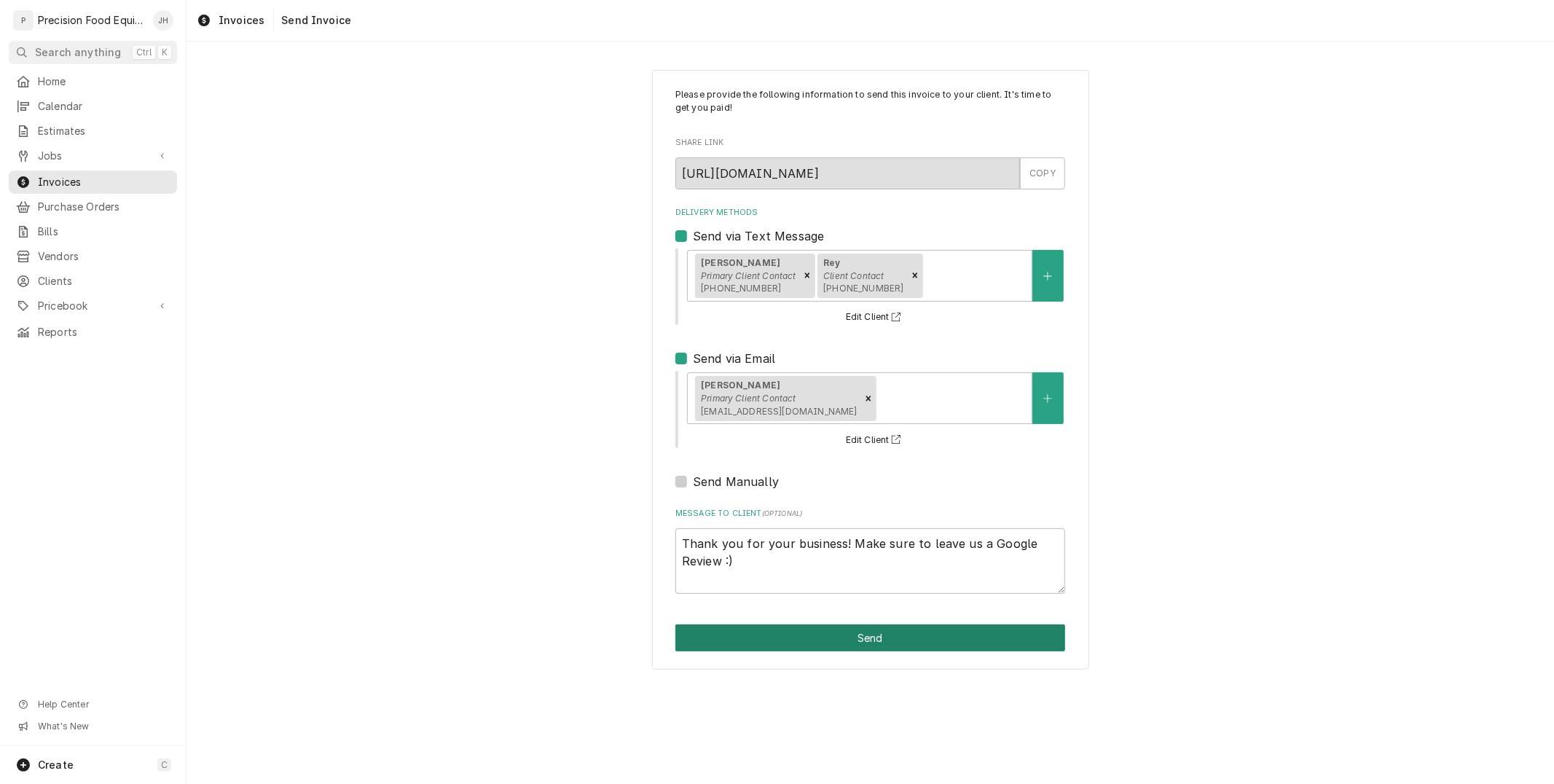
click at [914, 634] on button "Send" at bounding box center [870, 637] width 390 height 27
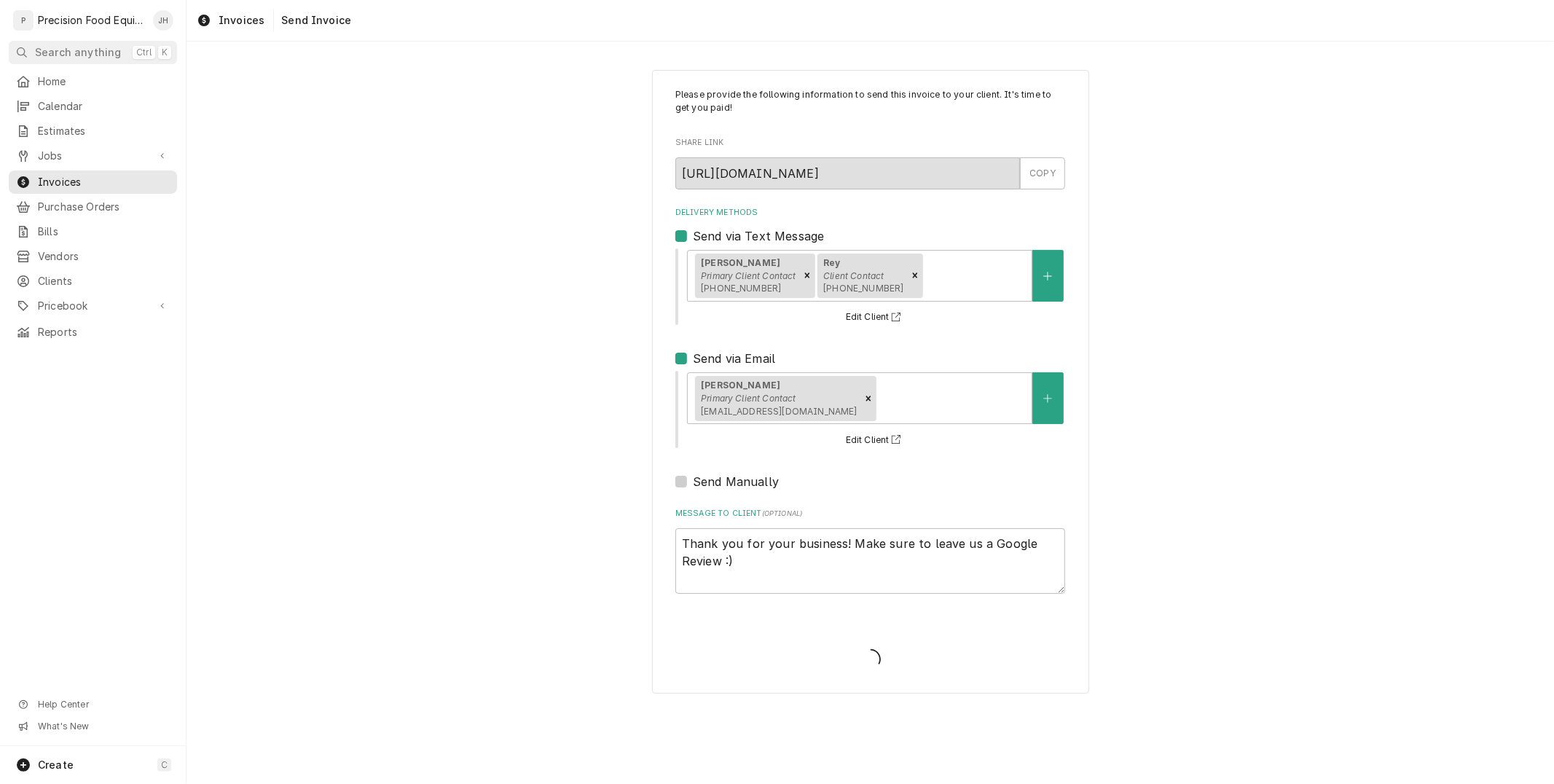
type textarea "x"
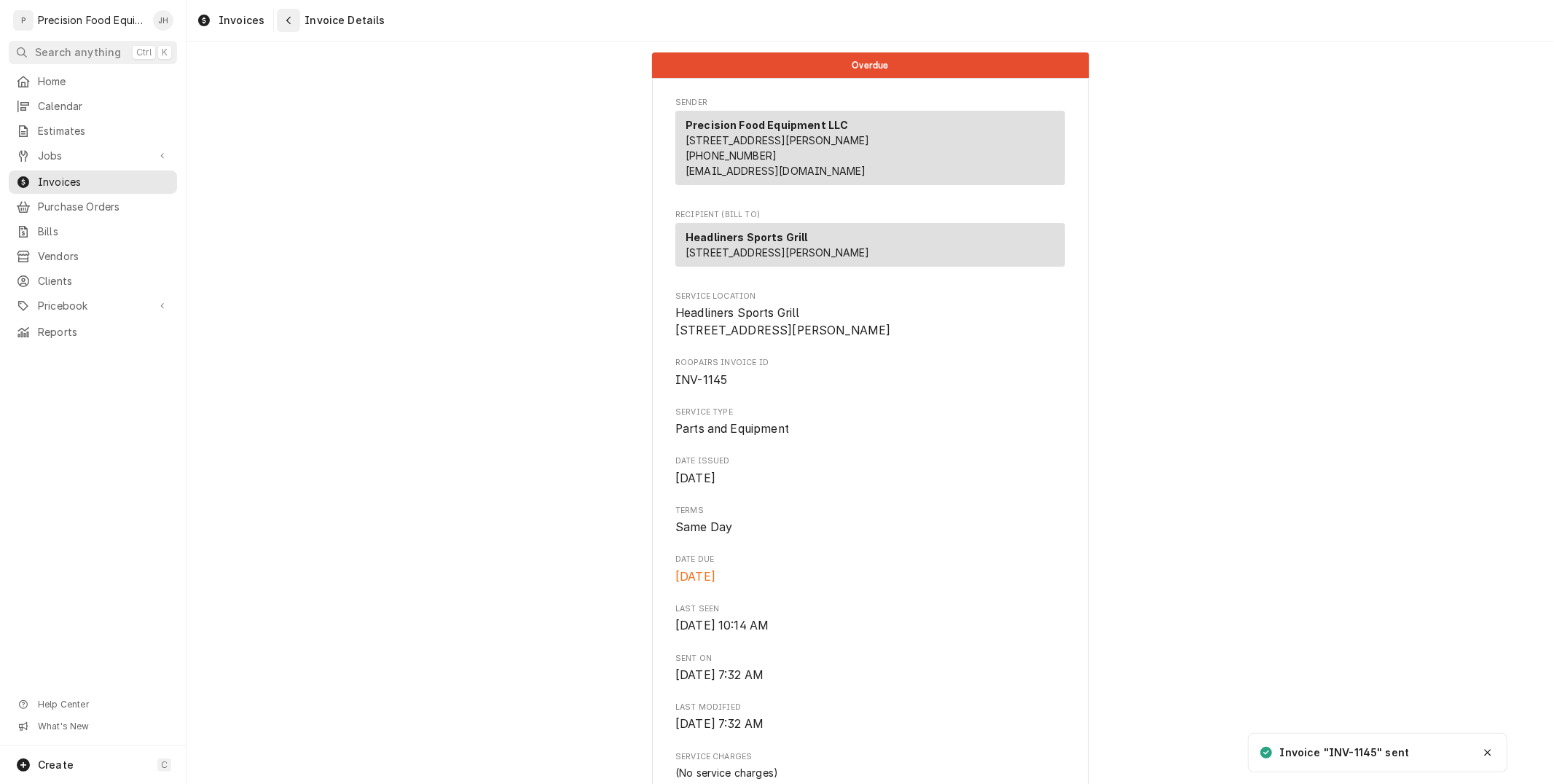
click at [289, 15] on icon "Navigate back" at bounding box center [289, 20] width 7 height 10
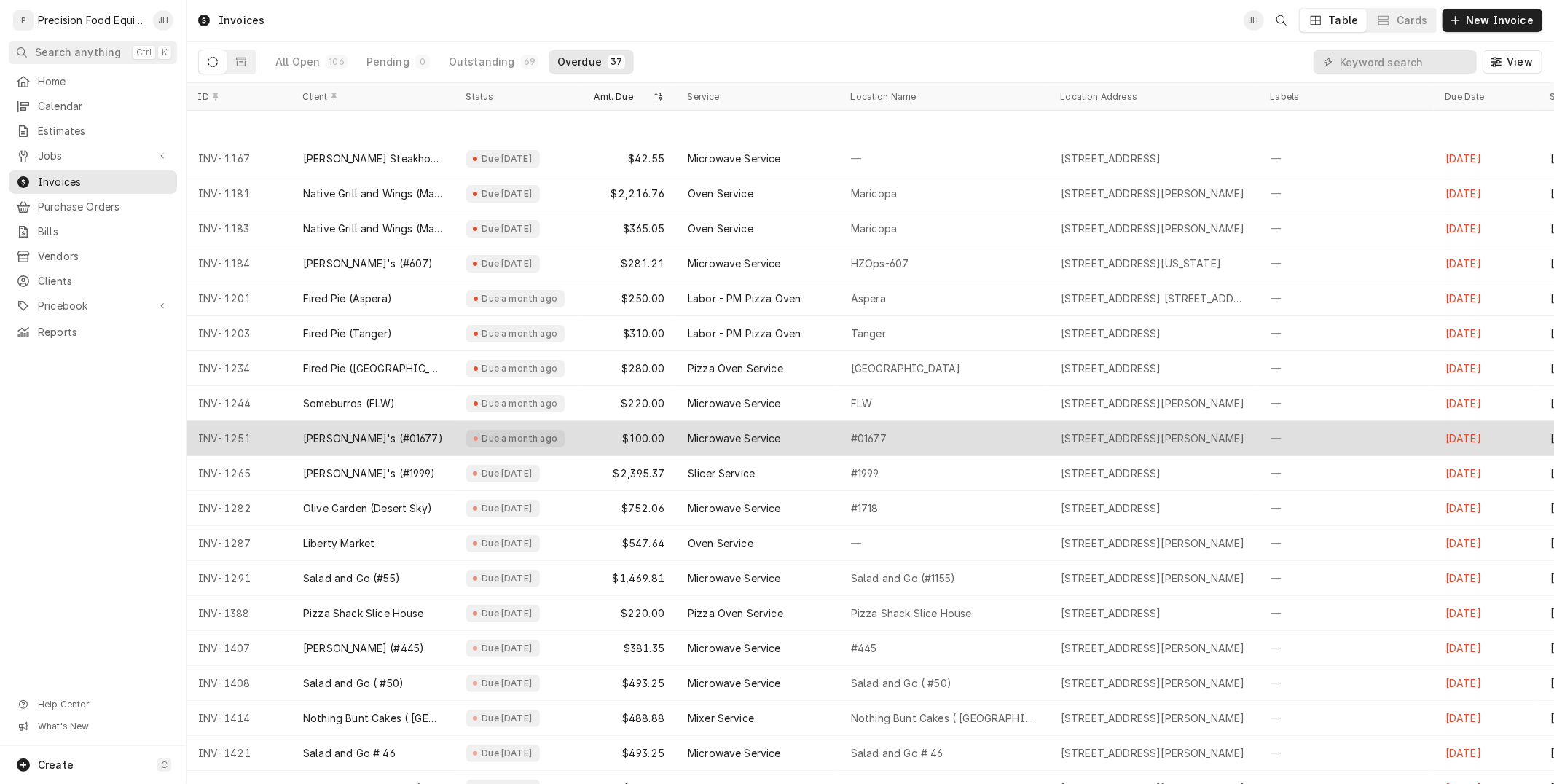
scroll to position [295, 0]
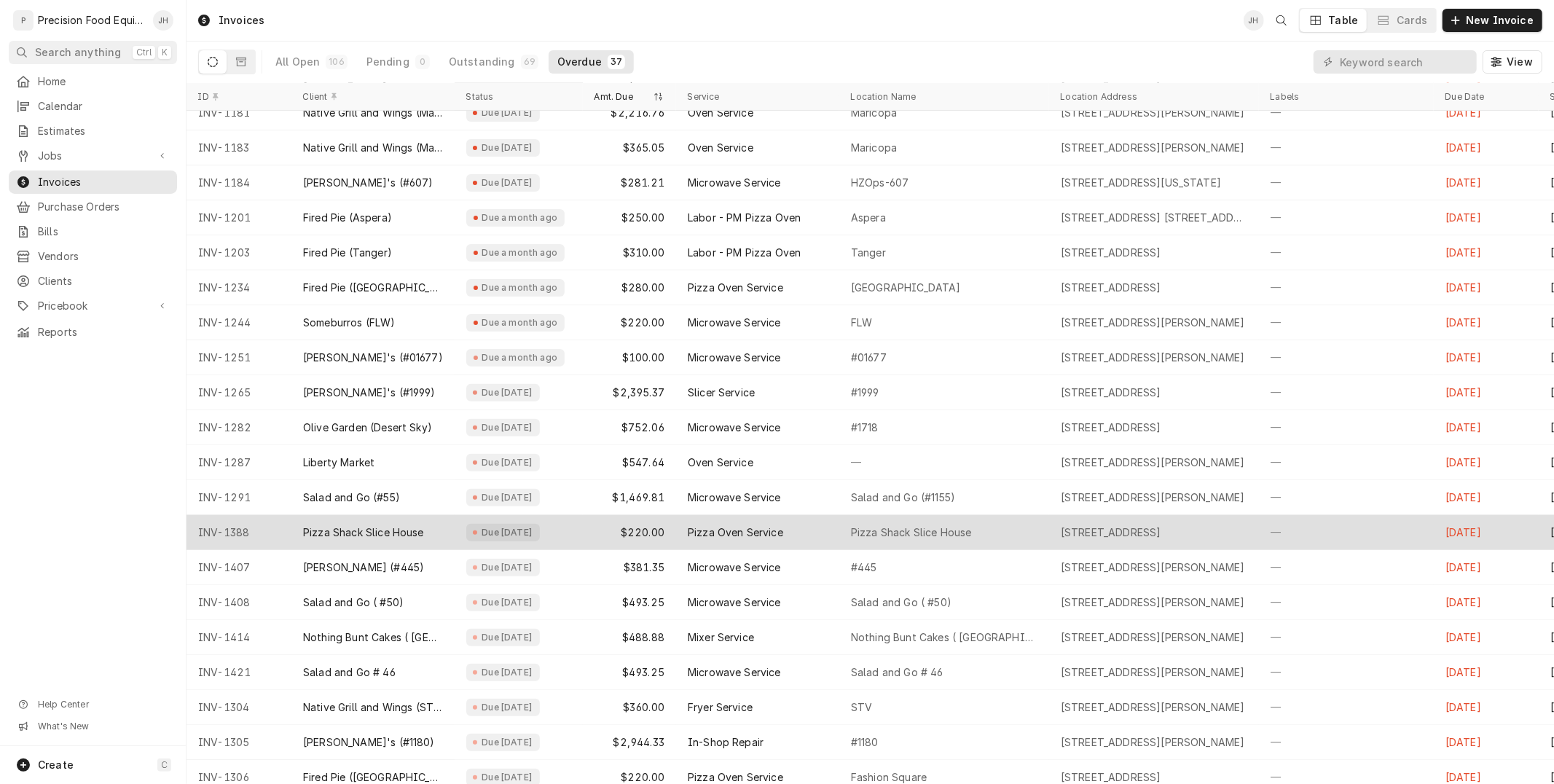
click at [725, 527] on div "Pizza Oven Service" at bounding box center [735, 532] width 95 height 14
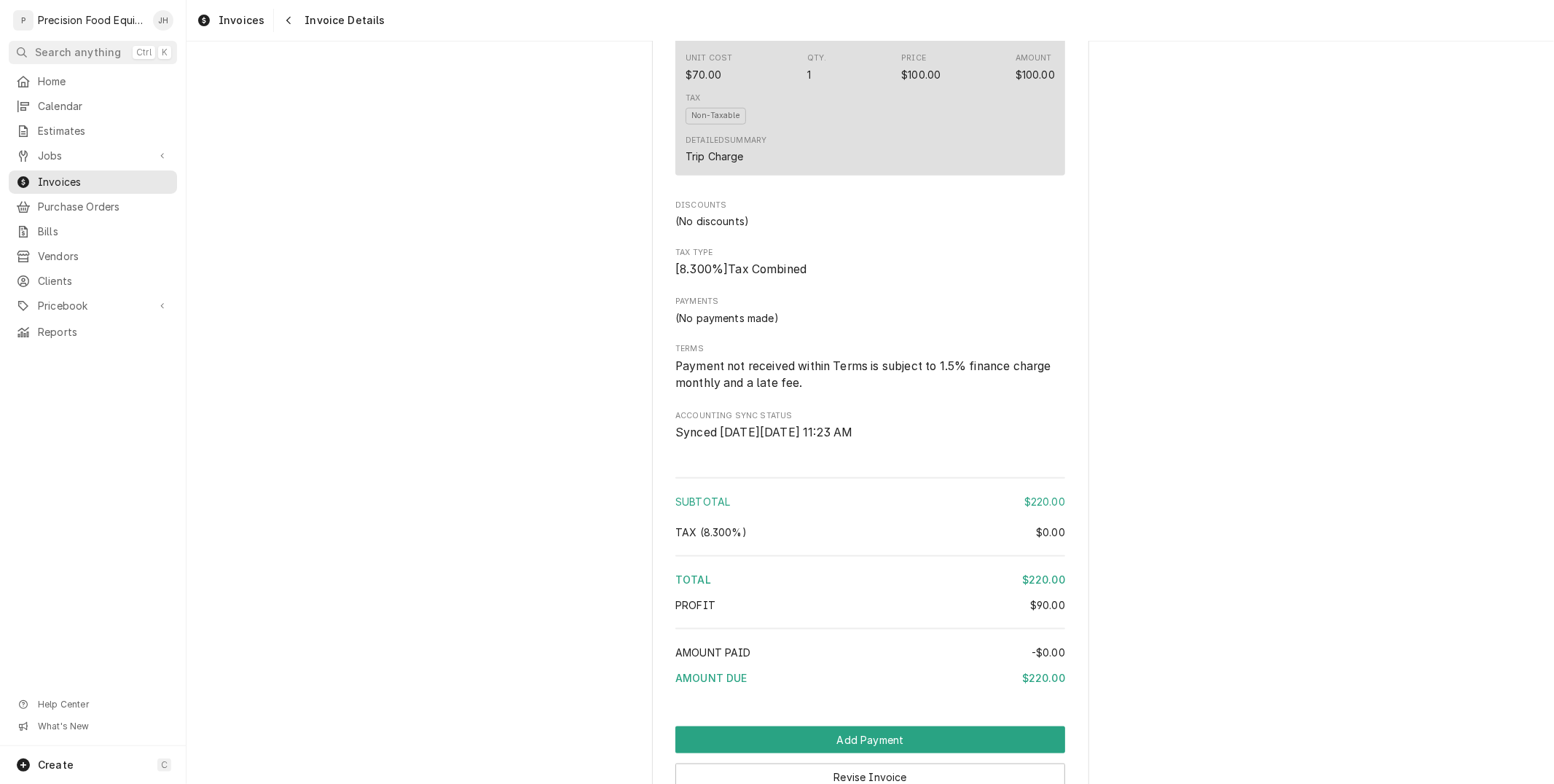
scroll to position [1415, 0]
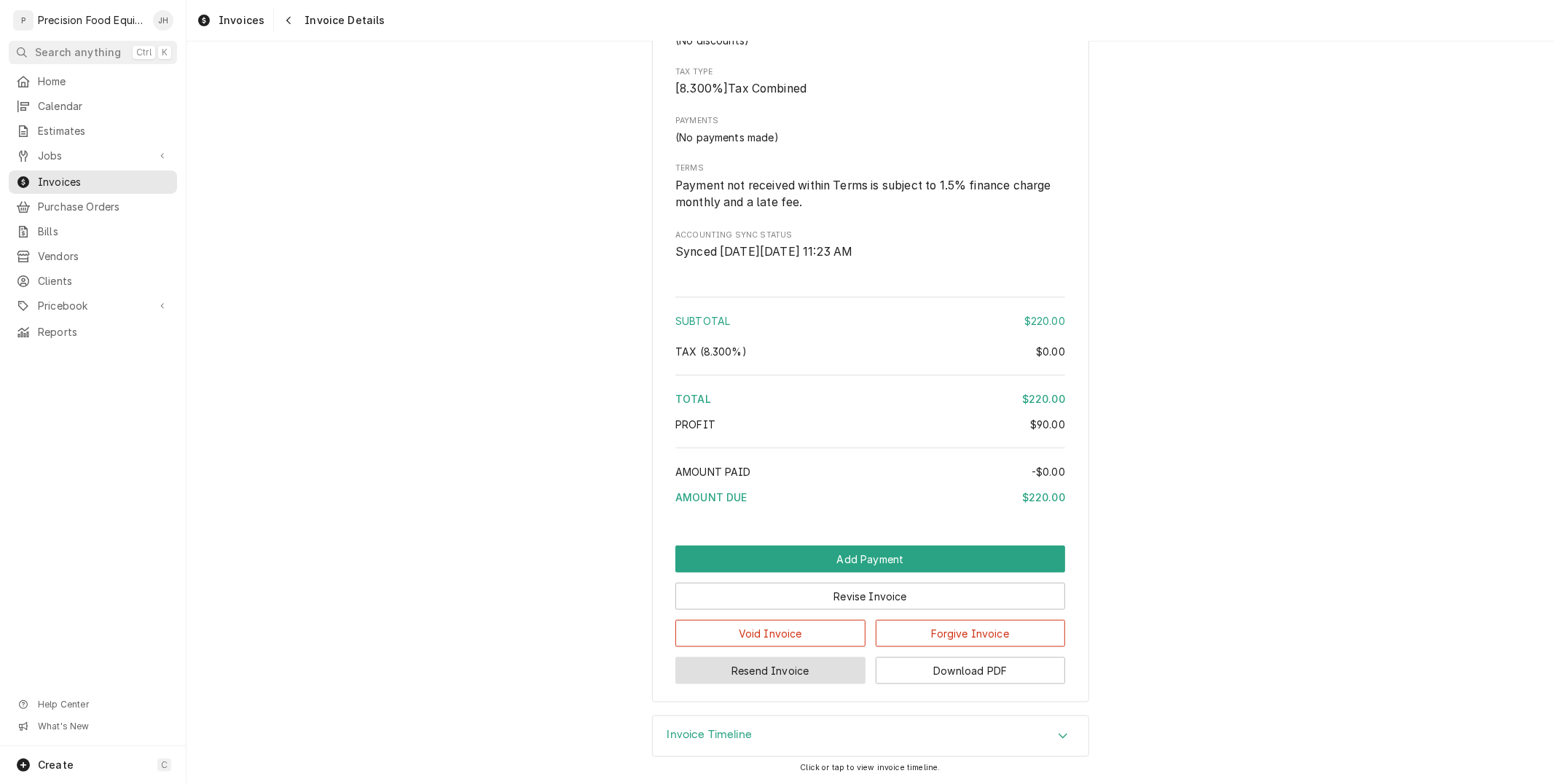
click at [809, 676] on button "Resend Invoice" at bounding box center [771, 670] width 190 height 27
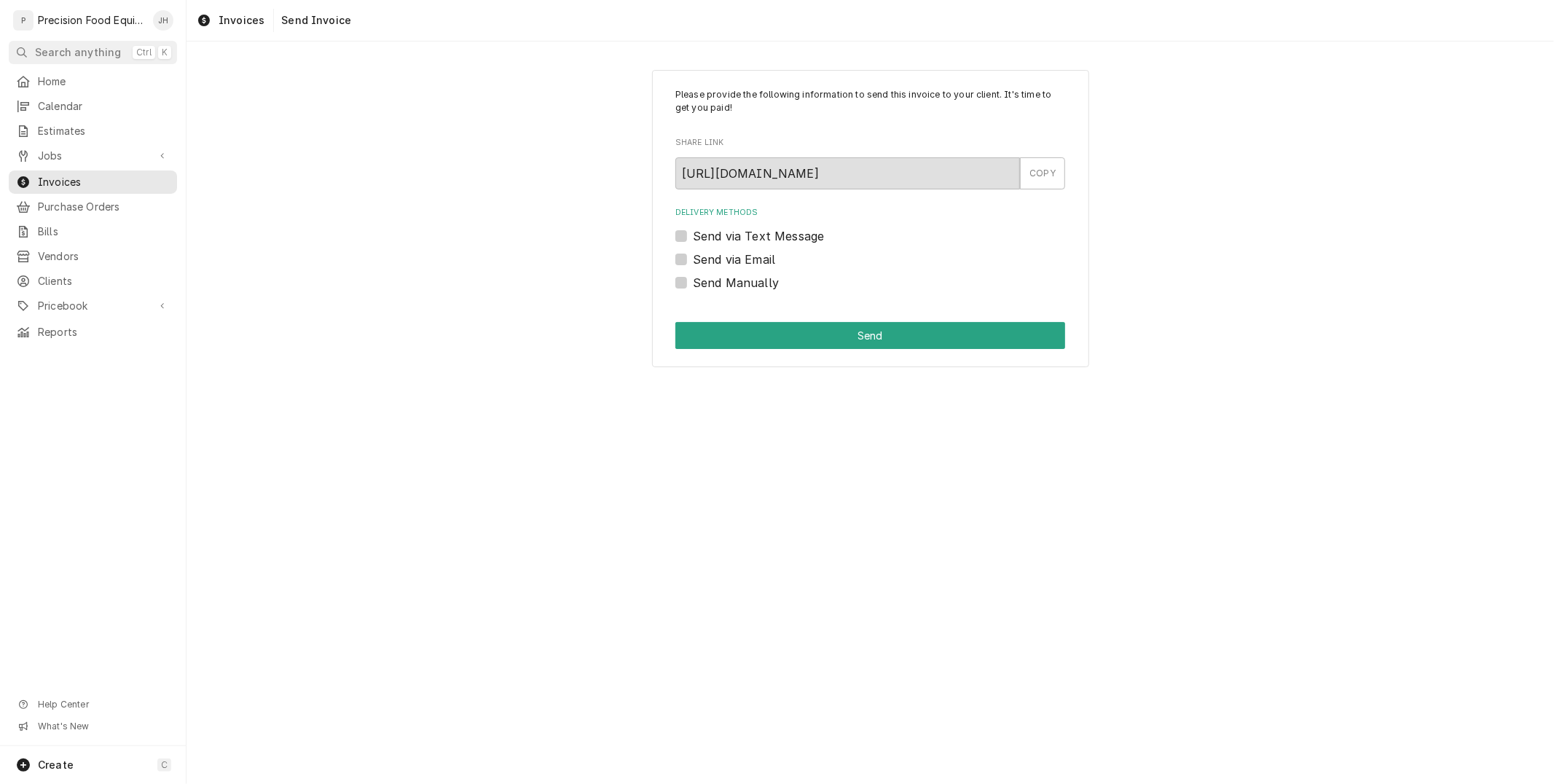
click at [693, 233] on label "Send via Text Message" at bounding box center [758, 236] width 131 height 18
click at [693, 233] on input "Send via Text Message" at bounding box center [888, 244] width 390 height 32
checkbox input "true"
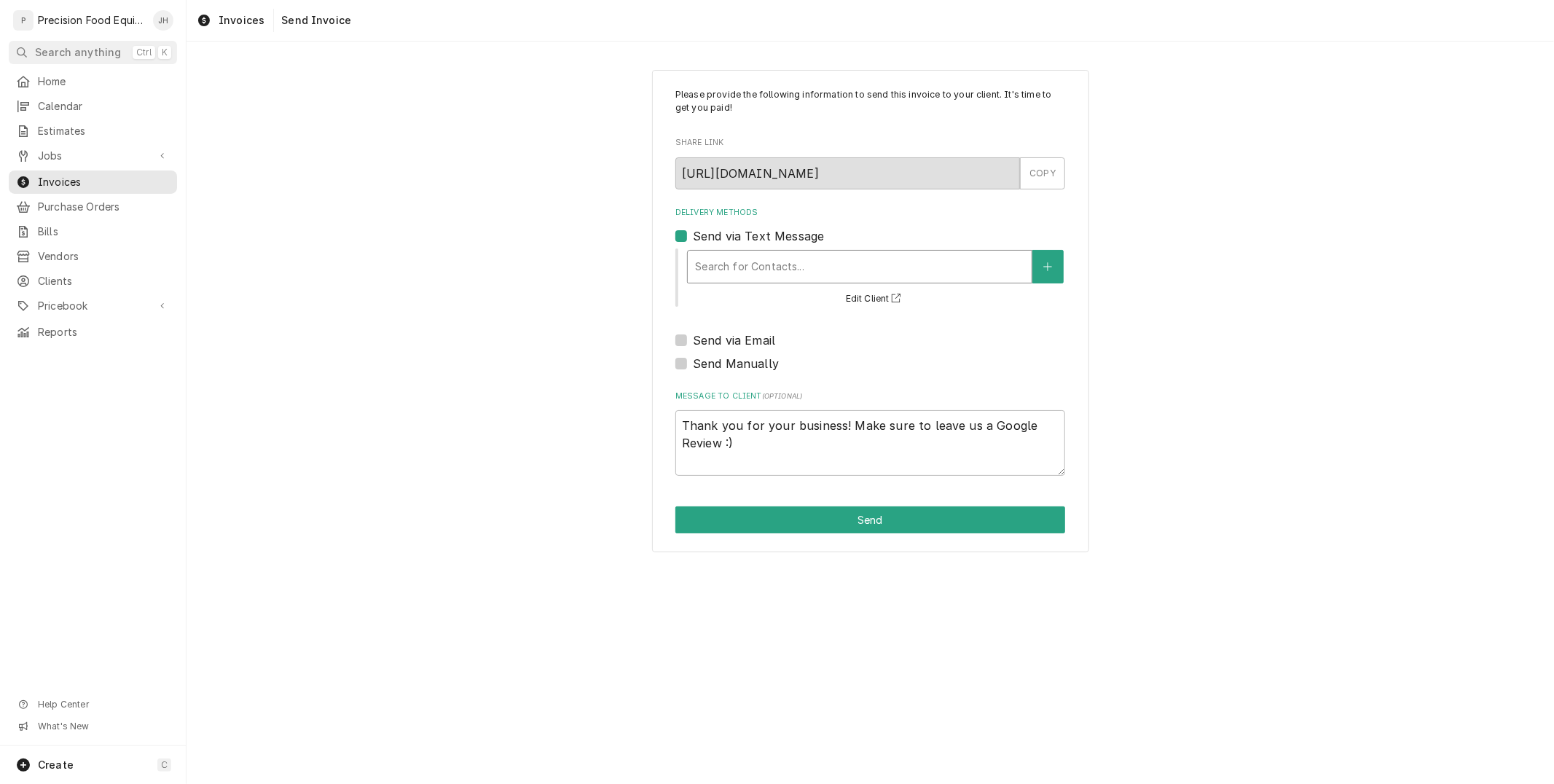
click at [761, 260] on div "Delivery Methods" at bounding box center [860, 266] width 330 height 26
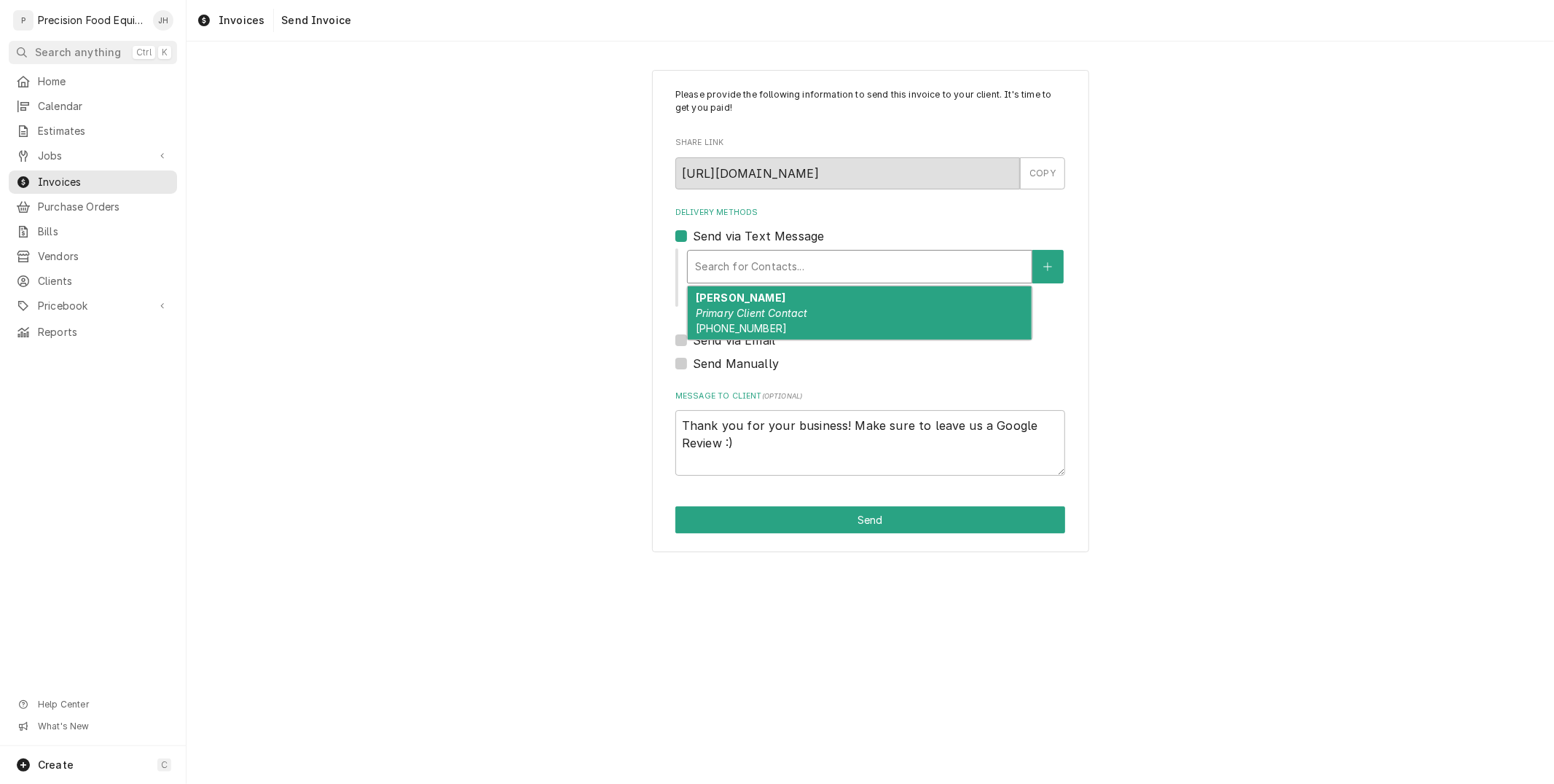
click at [764, 314] on em "Primary Client Contact" at bounding box center [751, 313] width 112 height 12
type textarea "x"
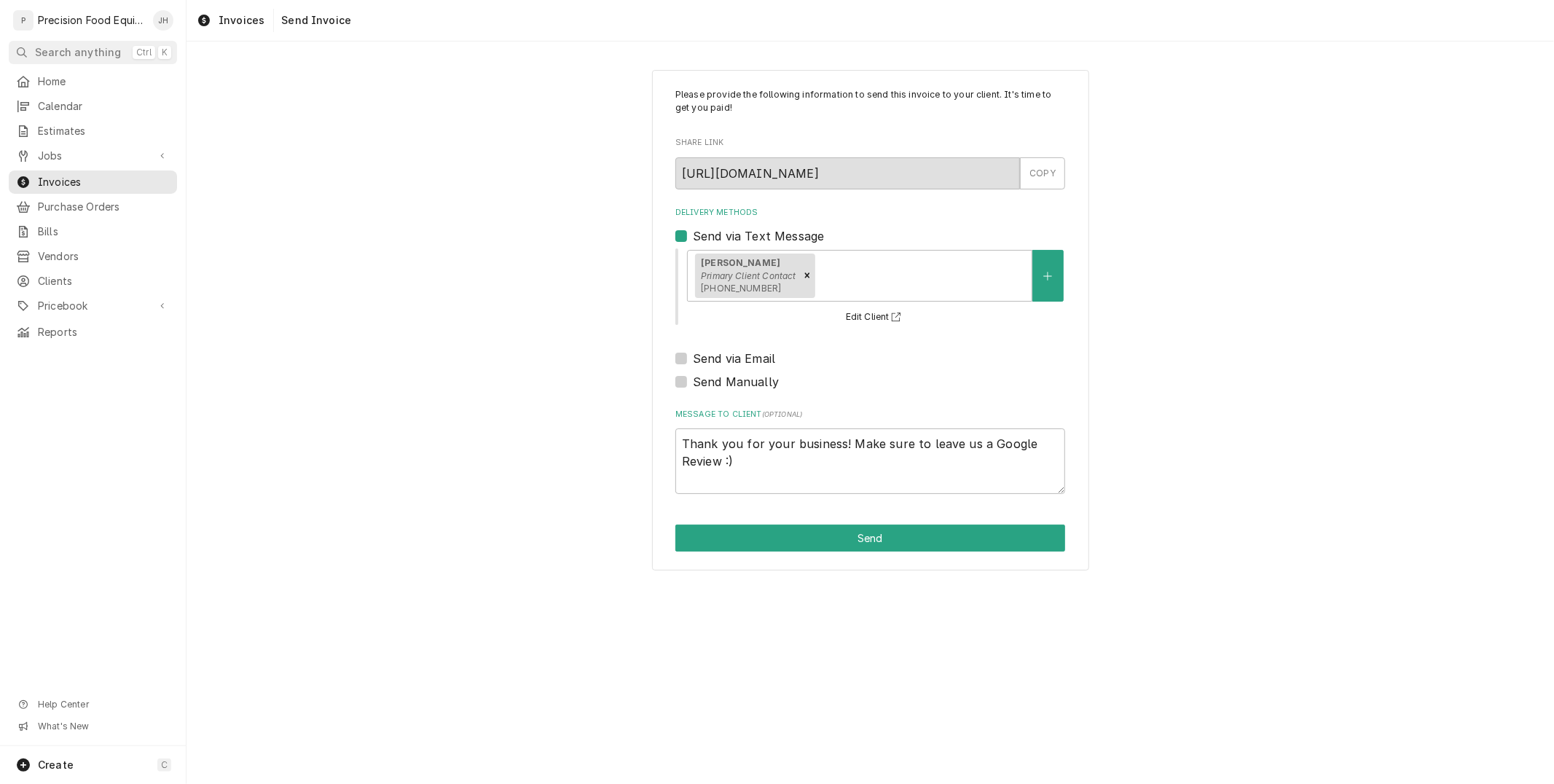
click at [678, 365] on div "Send via Email" at bounding box center [870, 358] width 390 height 18
click at [681, 350] on div "Send via Email" at bounding box center [870, 358] width 390 height 18
click at [693, 353] on label "Send via Email" at bounding box center [734, 358] width 82 height 18
click at [693, 353] on input "Send via Email" at bounding box center [888, 365] width 390 height 32
checkbox input "true"
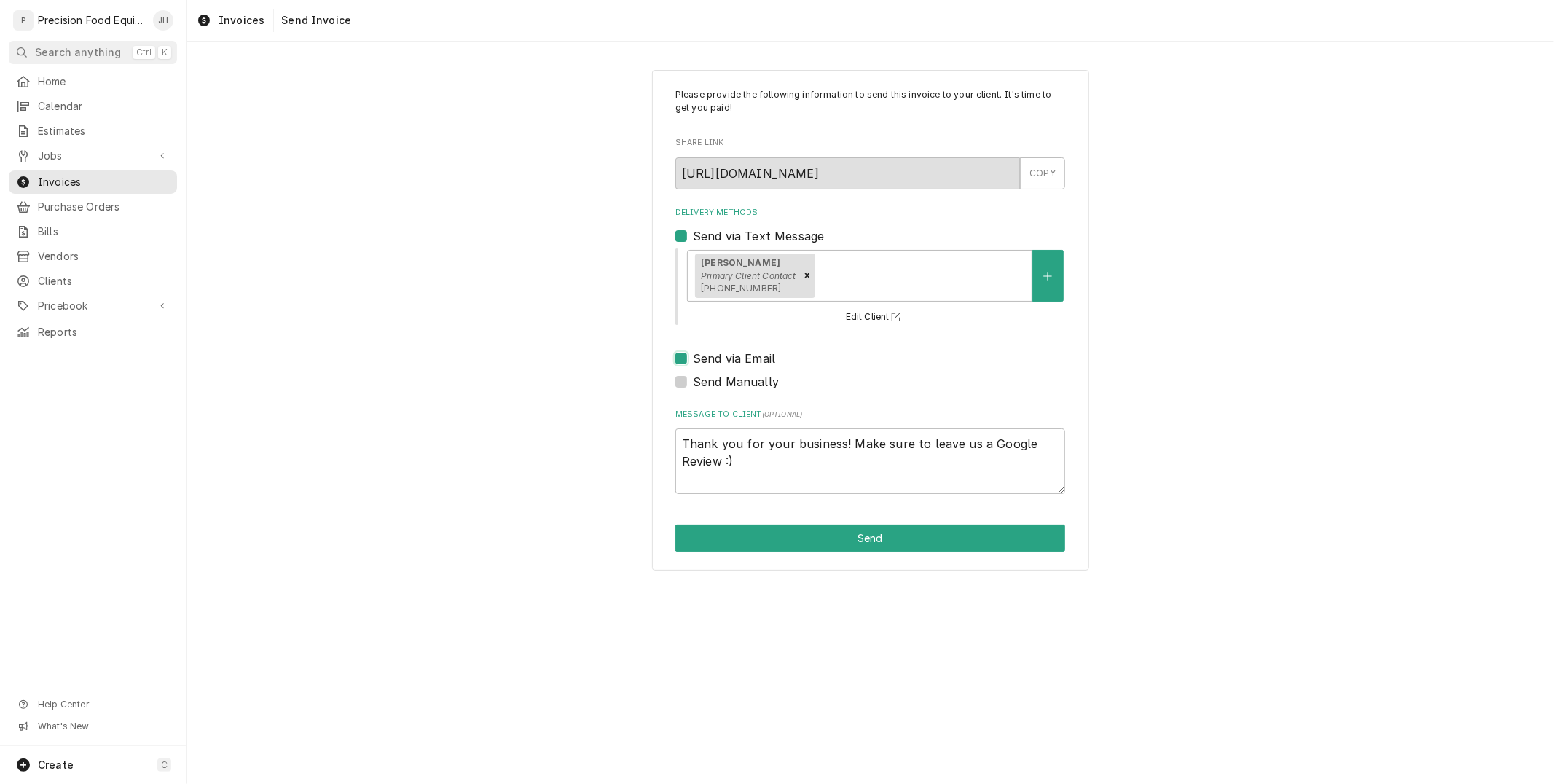
type textarea "x"
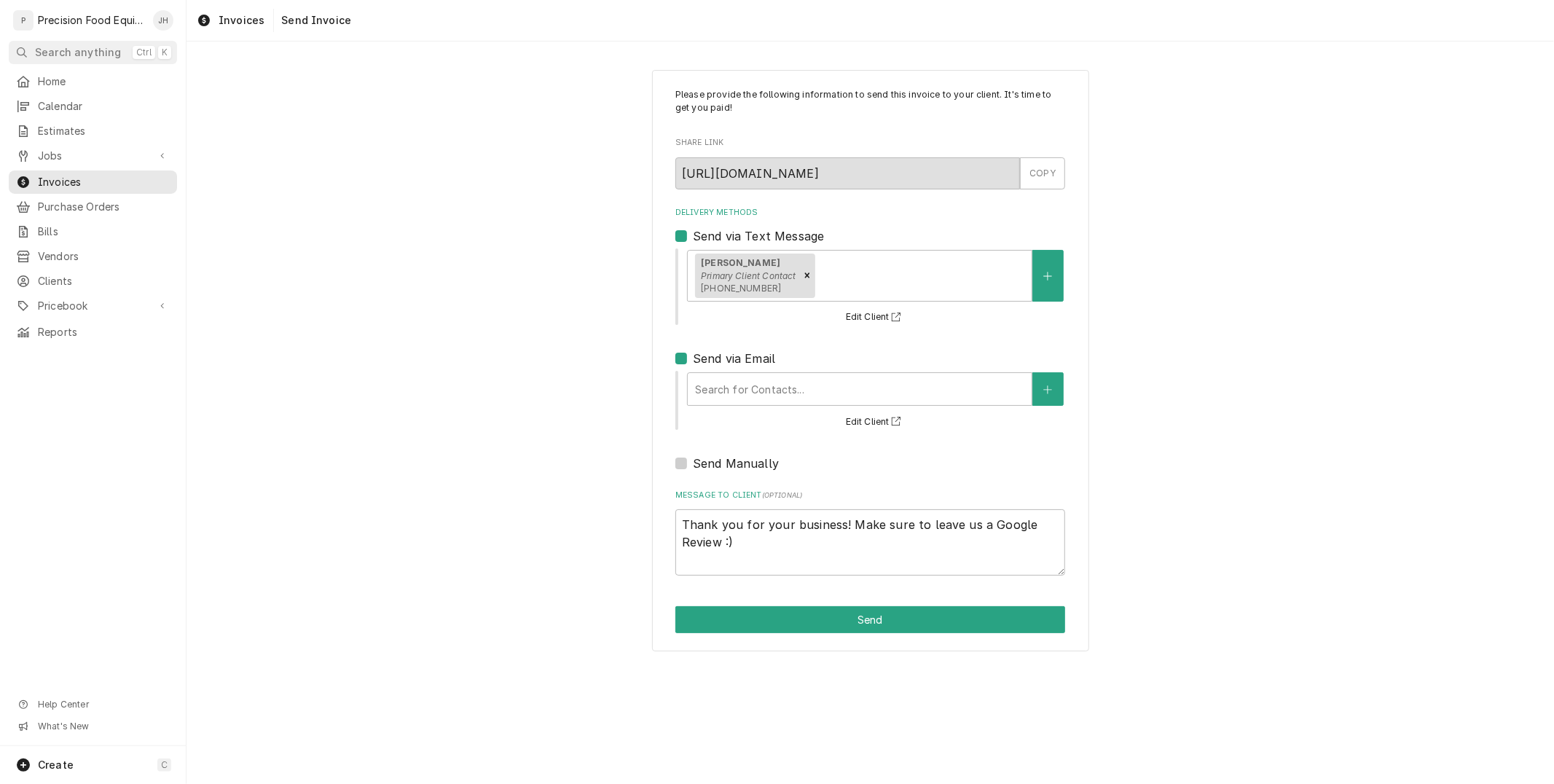
click at [800, 371] on div "Search for Contacts... Edit Client" at bounding box center [875, 400] width 380 height 60
click at [792, 383] on div "Delivery Methods" at bounding box center [860, 389] width 330 height 26
click at [672, 355] on div "Please provide the following information to send this invoice to your client. I…" at bounding box center [870, 361] width 437 height 582
click at [693, 362] on label "Send via Email" at bounding box center [734, 358] width 82 height 18
click at [693, 362] on input "Send via Email" at bounding box center [888, 365] width 390 height 32
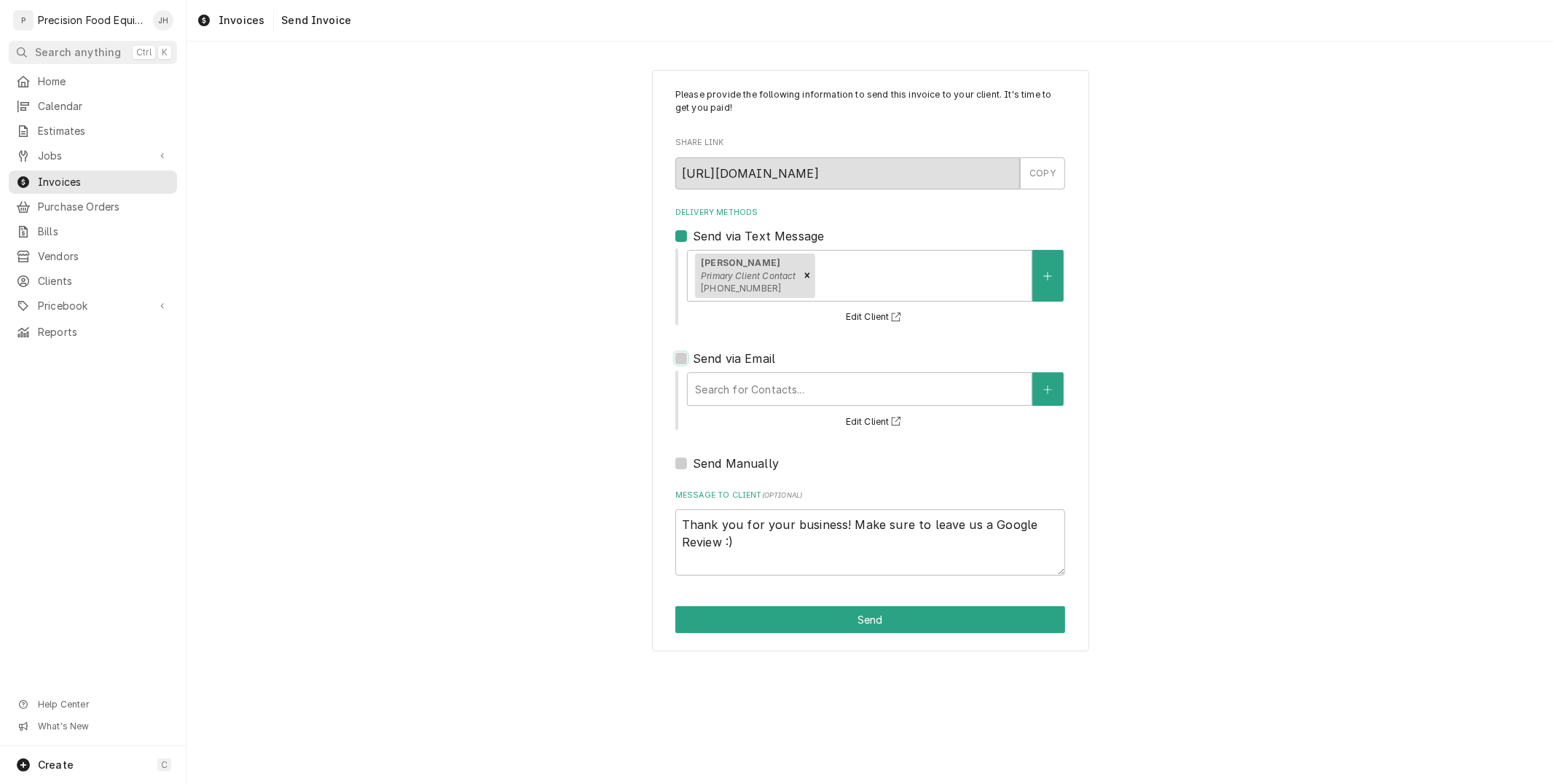
checkbox input "false"
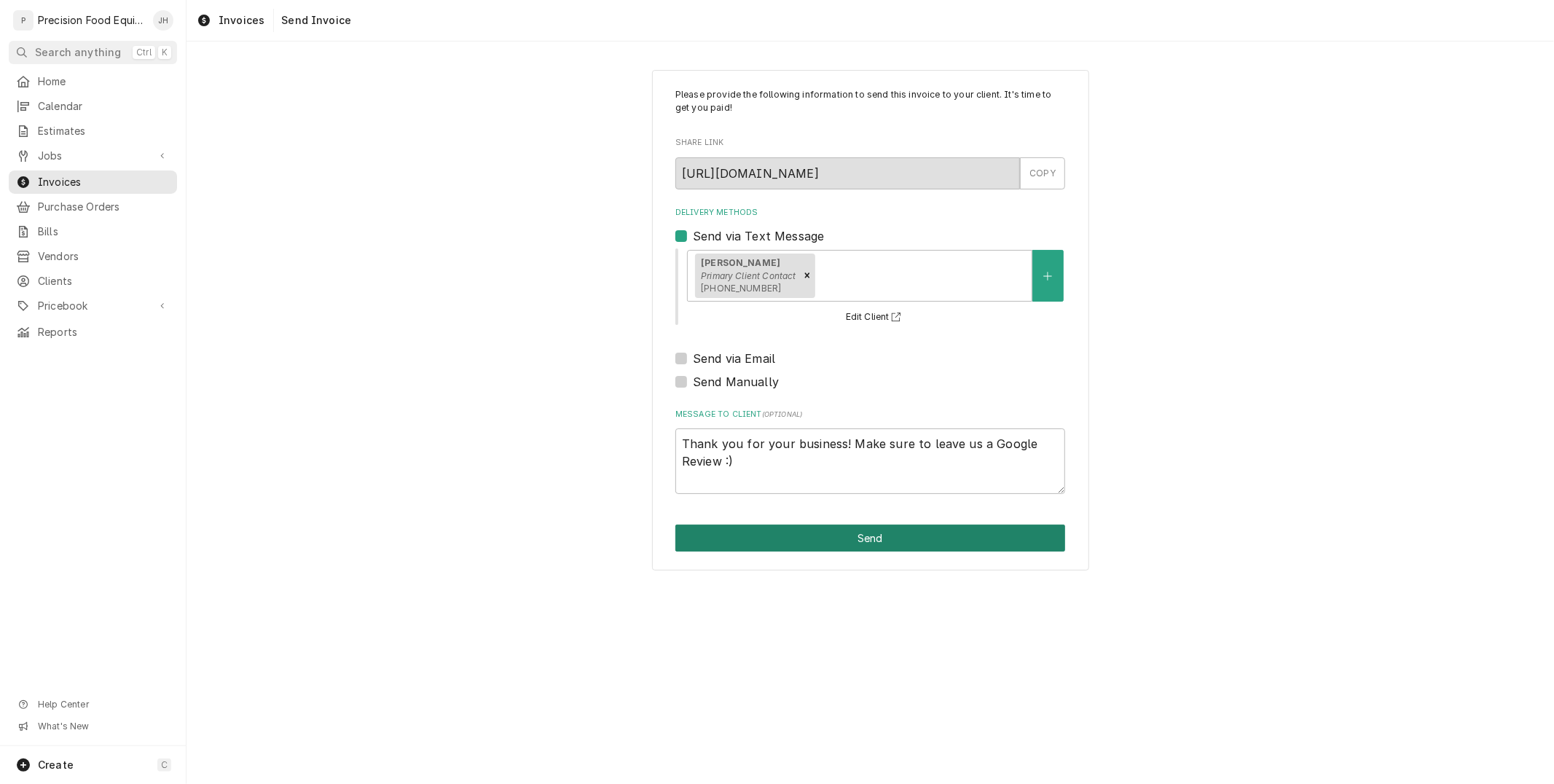
click at [812, 543] on button "Send" at bounding box center [870, 537] width 390 height 27
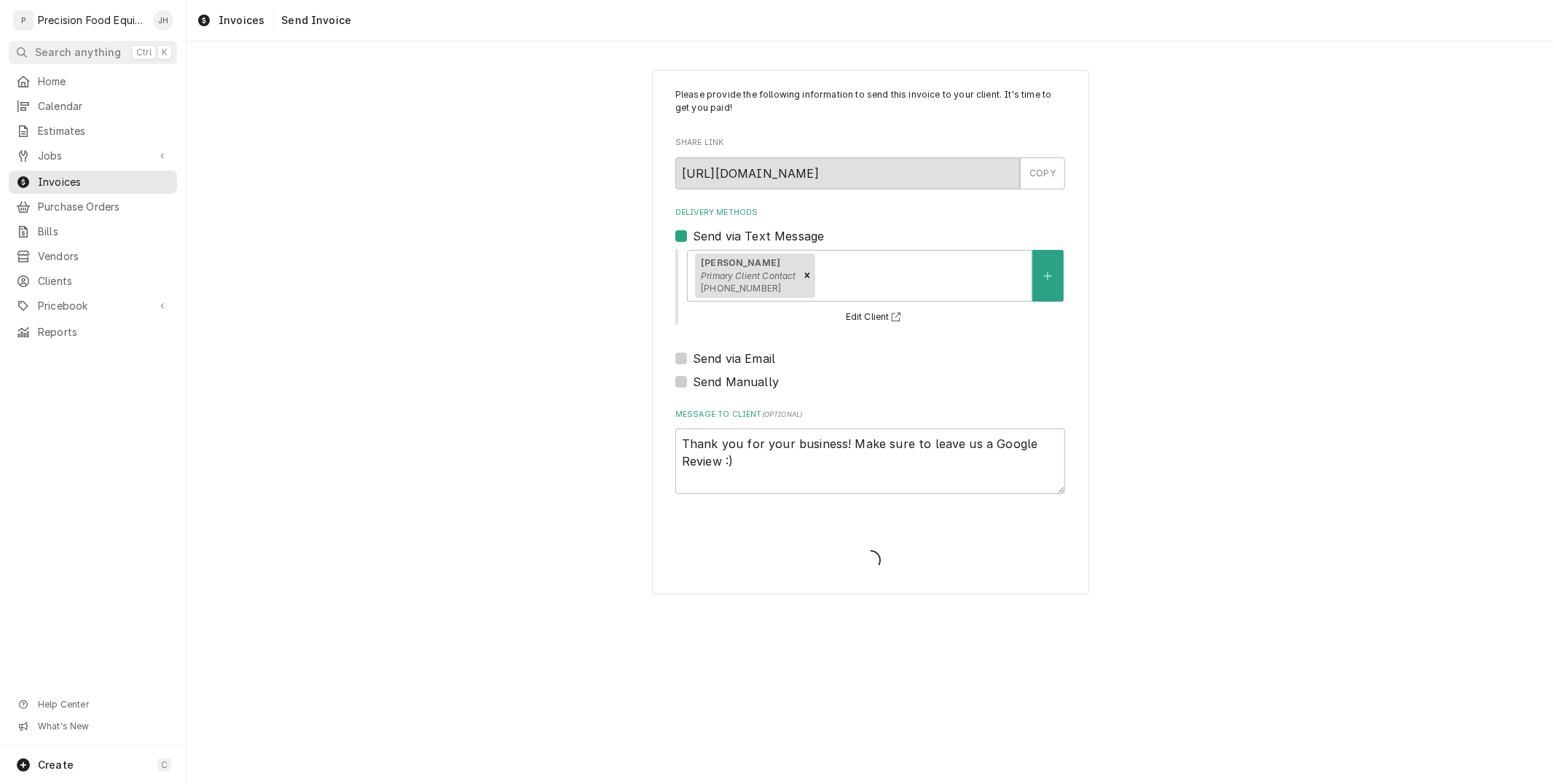
type textarea "x"
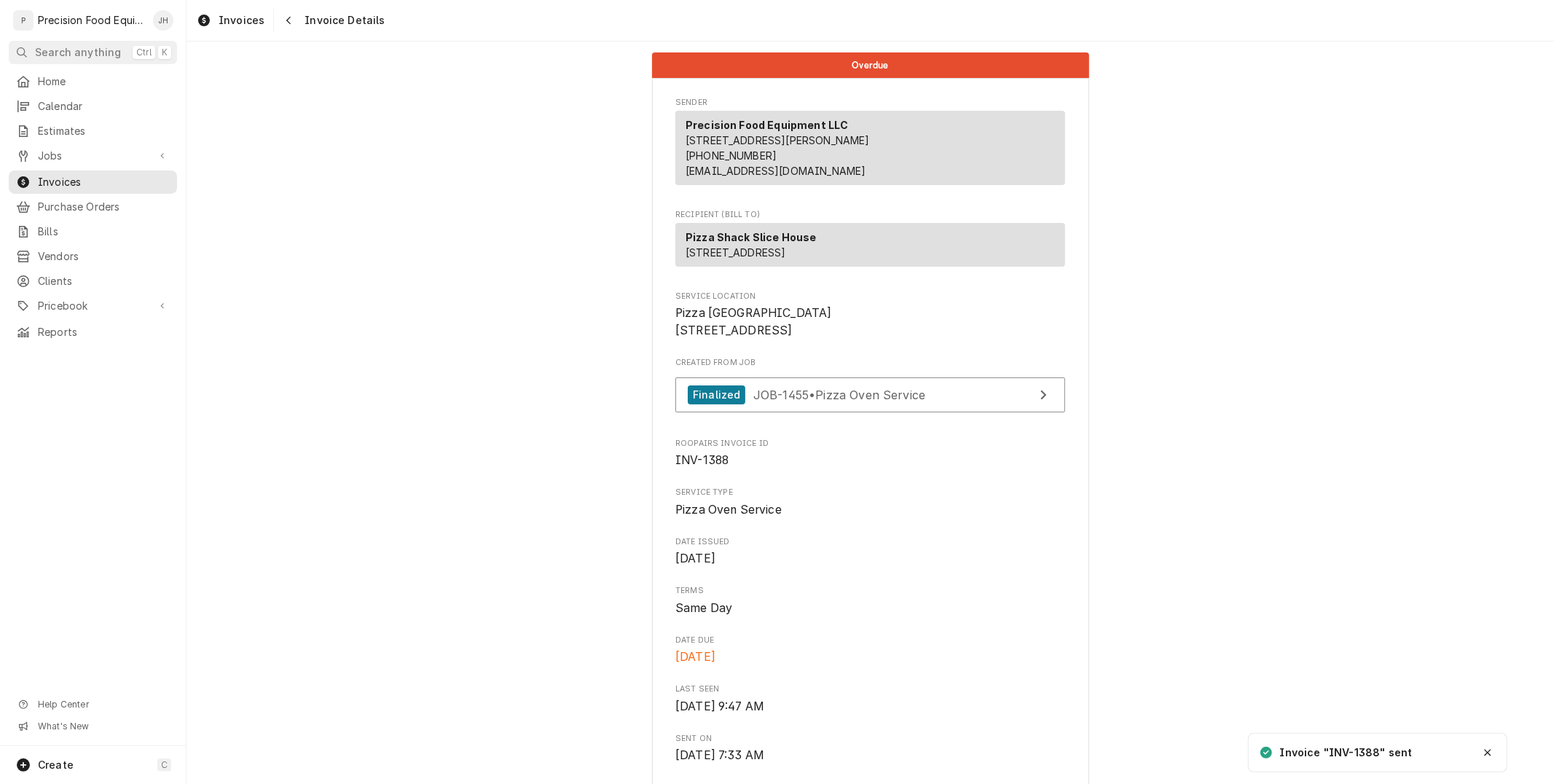
click at [272, 19] on div "Invoices Invoice Details" at bounding box center [288, 20] width 194 height 24
click at [294, 26] on button "Navigate back" at bounding box center [289, 20] width 24 height 24
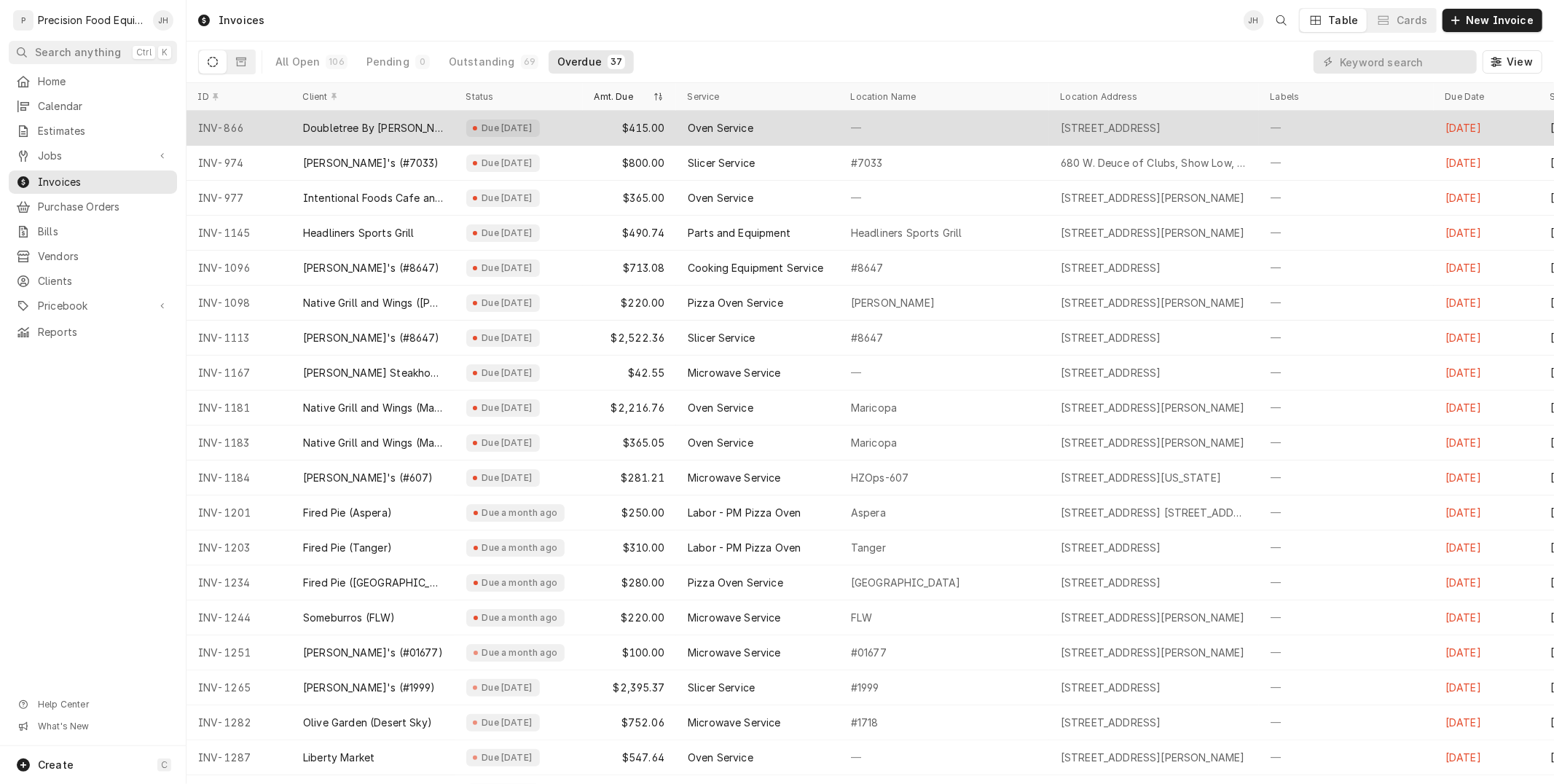
click at [651, 140] on div "$415.00" at bounding box center [630, 128] width 93 height 35
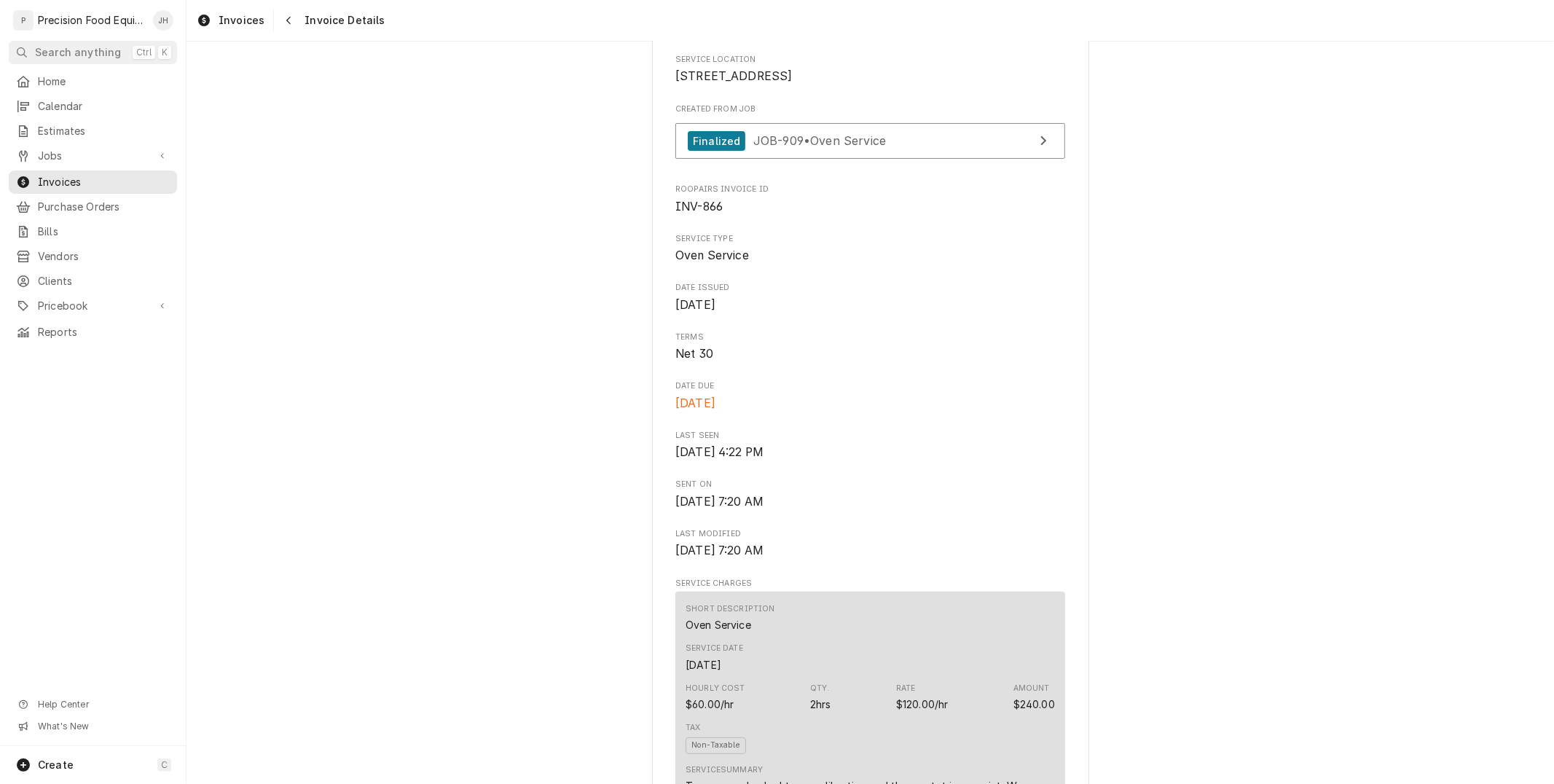
scroll to position [5, 0]
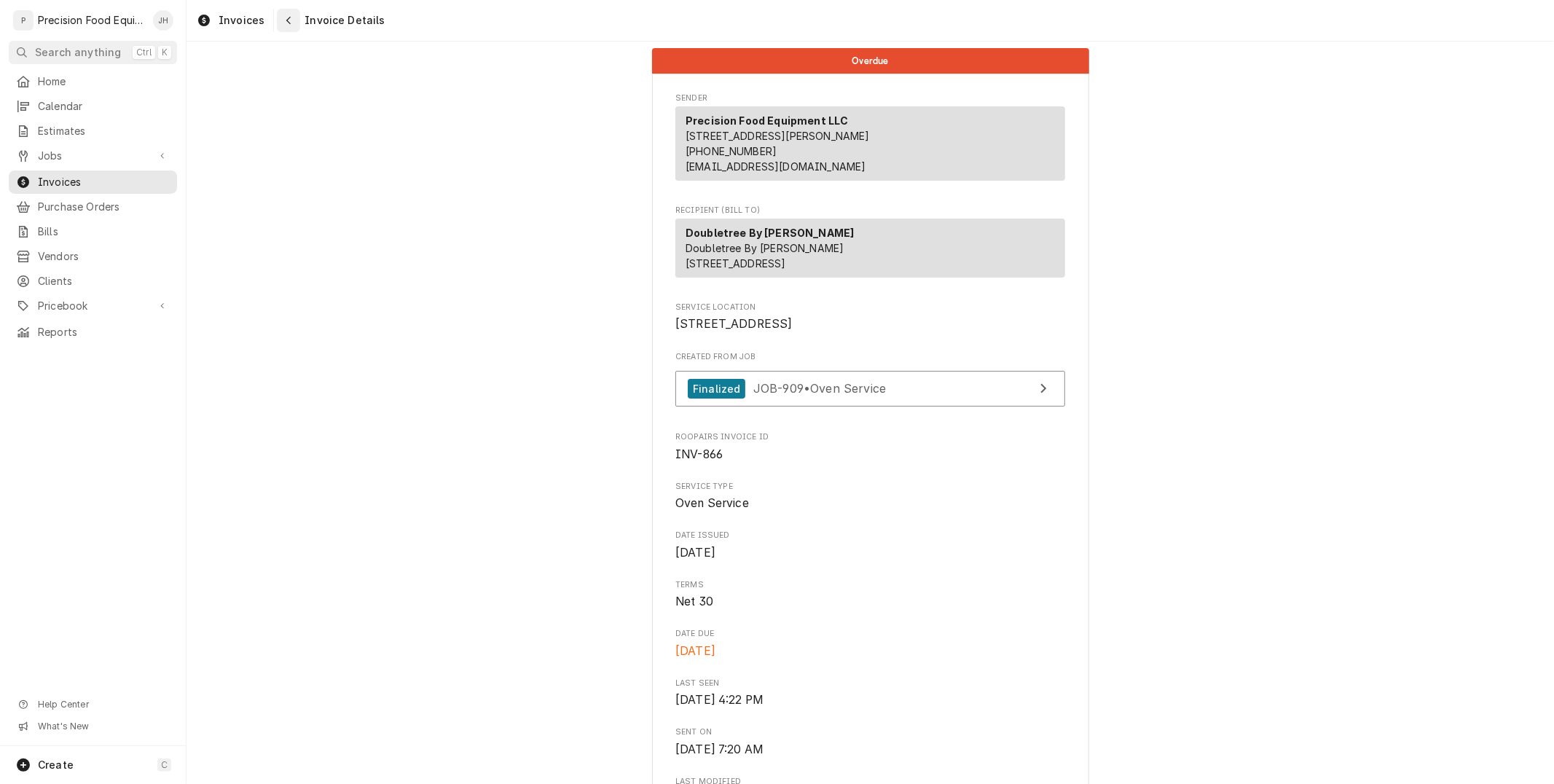
click at [286, 18] on icon "Navigate back" at bounding box center [289, 20] width 7 height 10
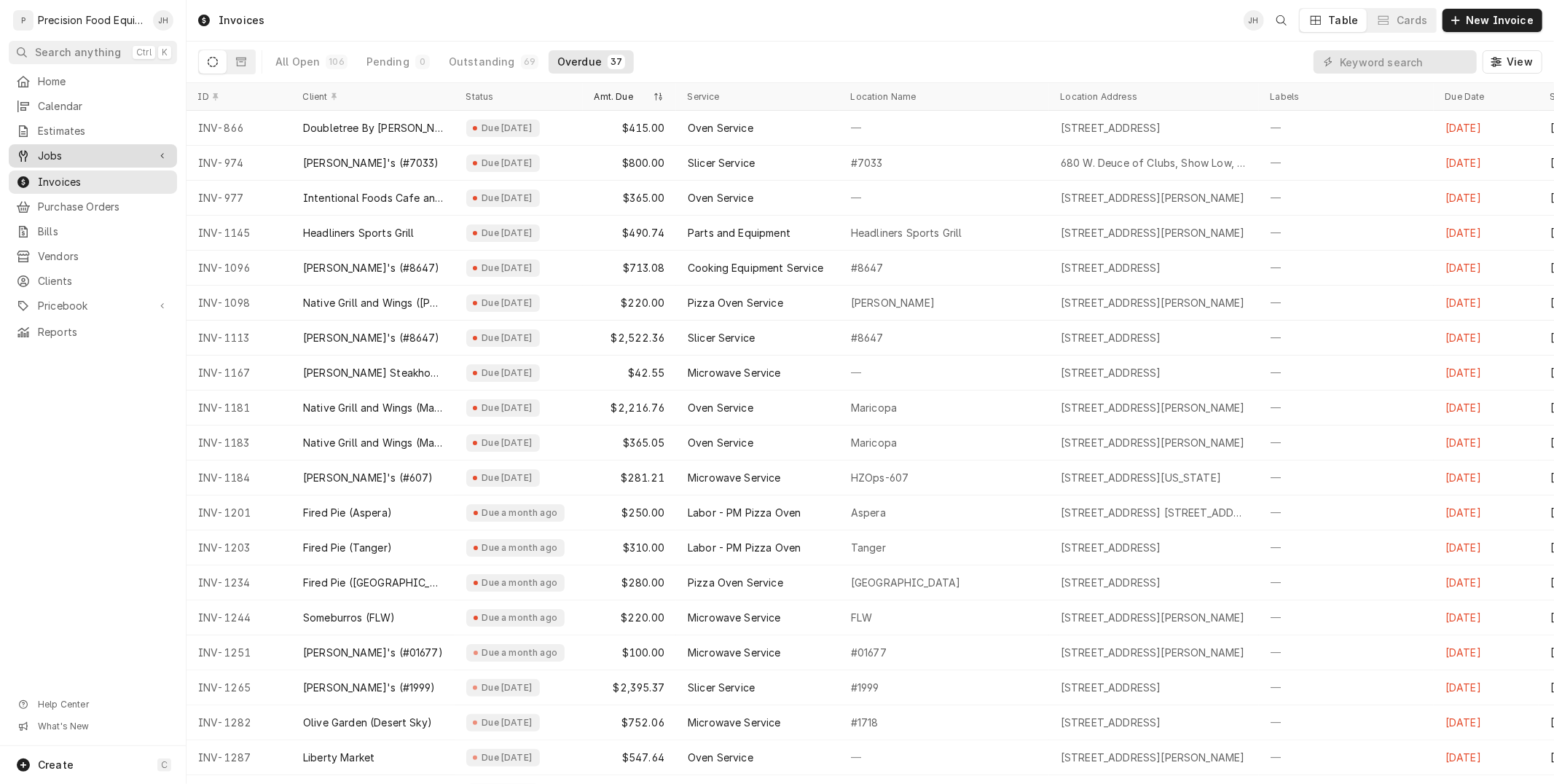
click at [81, 157] on span "Jobs" at bounding box center [93, 155] width 110 height 14
click at [76, 174] on span "Jobs" at bounding box center [104, 180] width 132 height 14
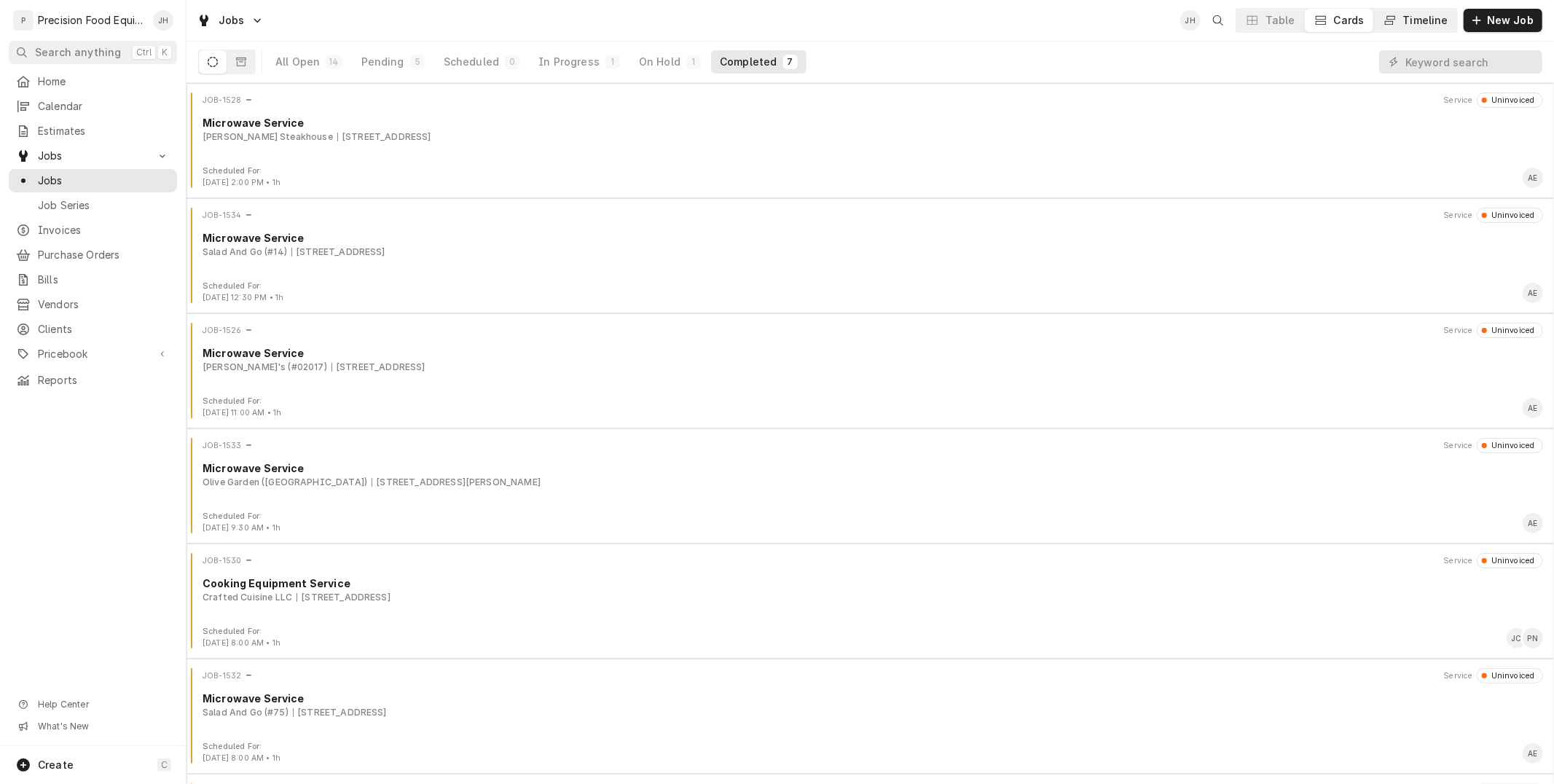
click at [1419, 24] on div "Timeline" at bounding box center [1425, 20] width 45 height 14
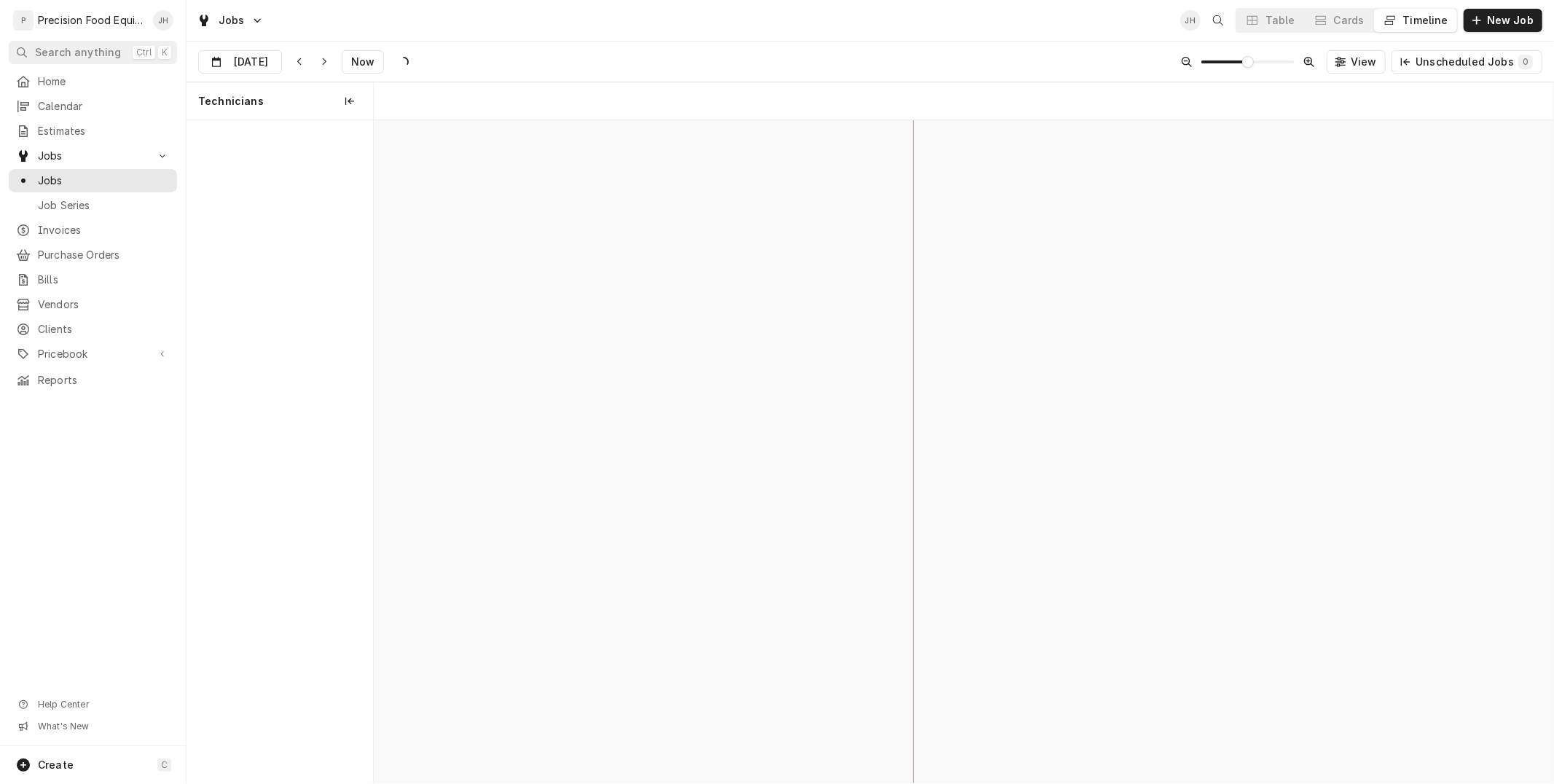
scroll to position [0, 23380]
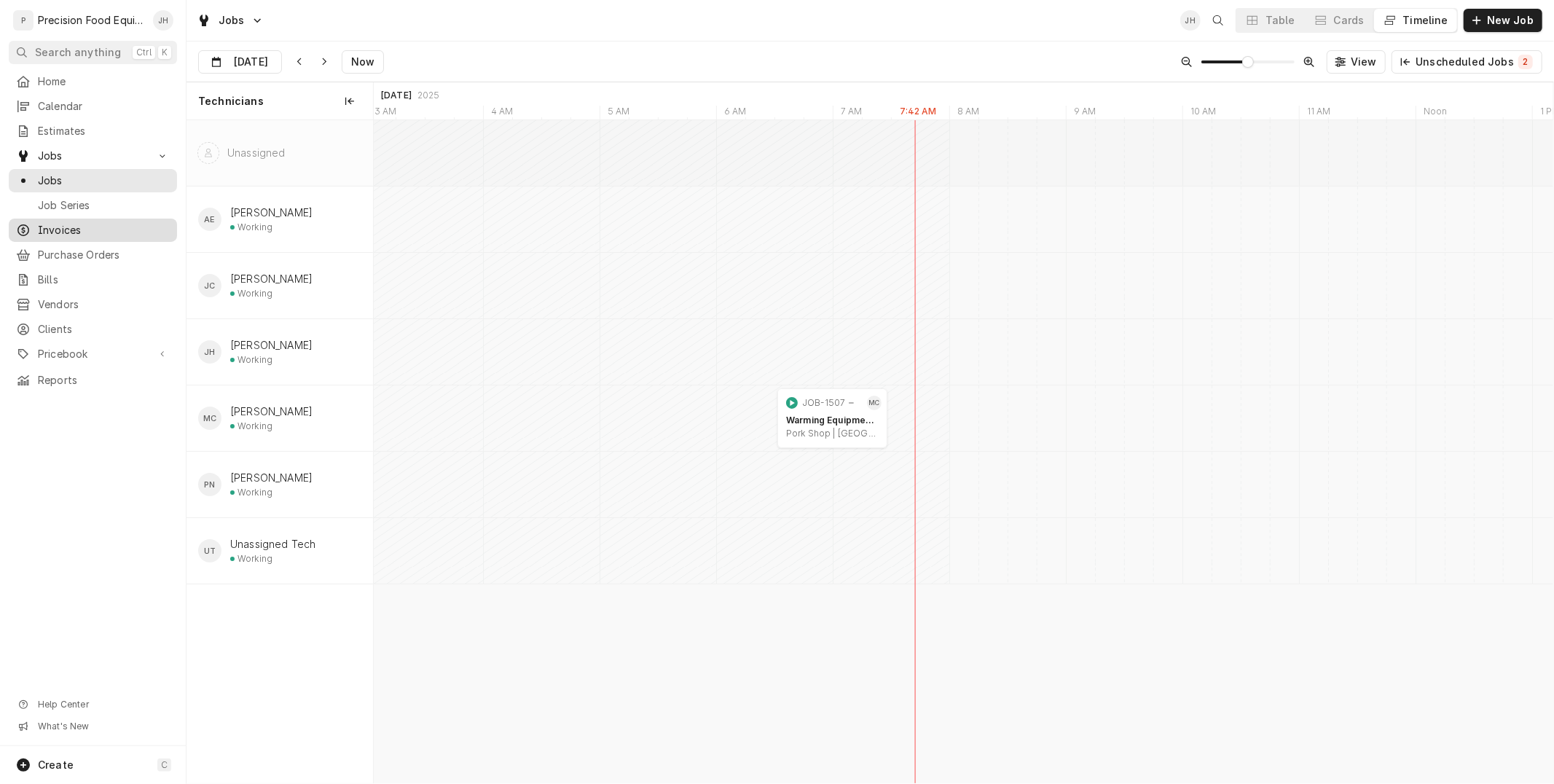
click at [81, 230] on span "Invoices" at bounding box center [104, 230] width 132 height 14
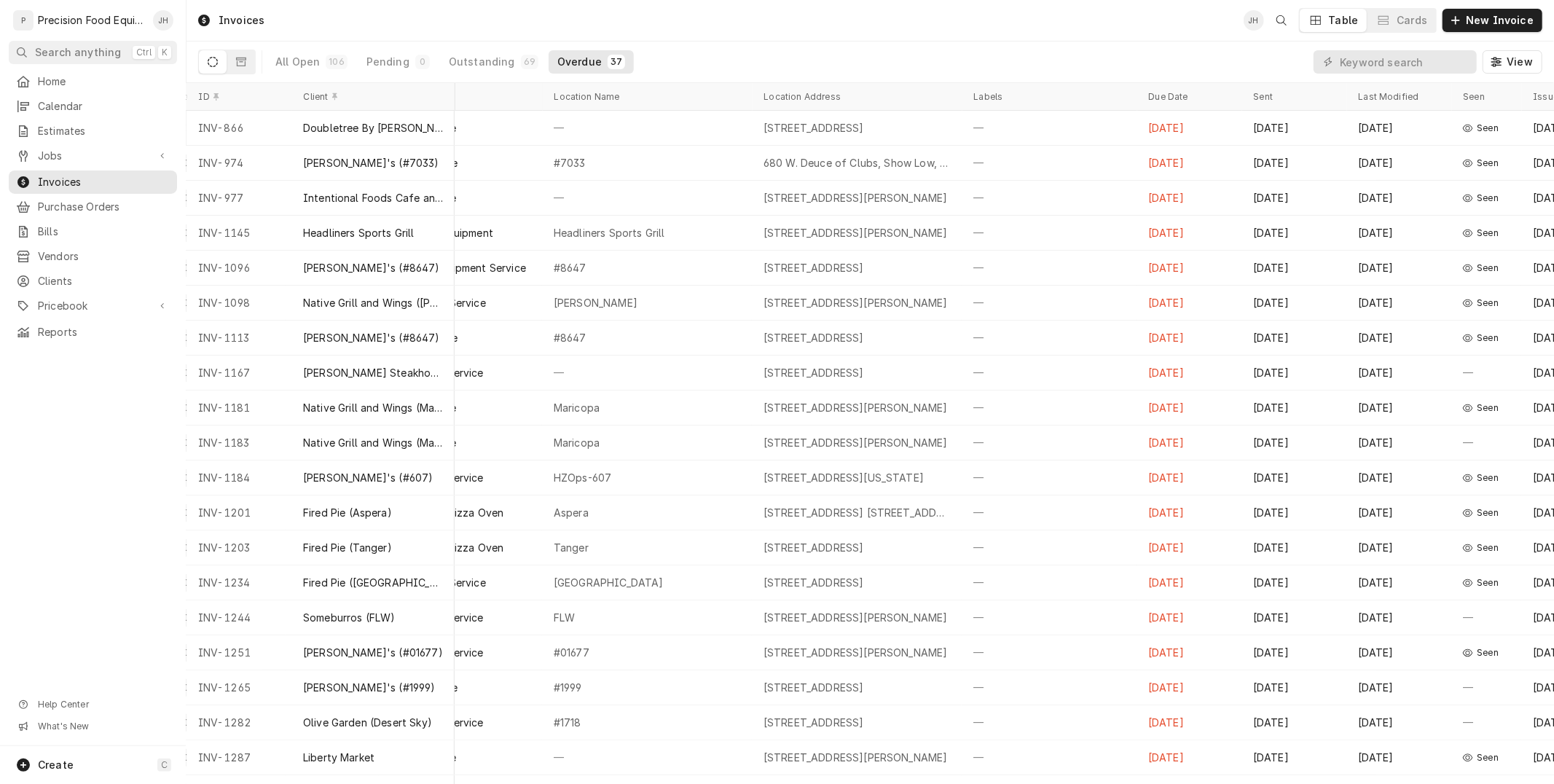
scroll to position [0, 382]
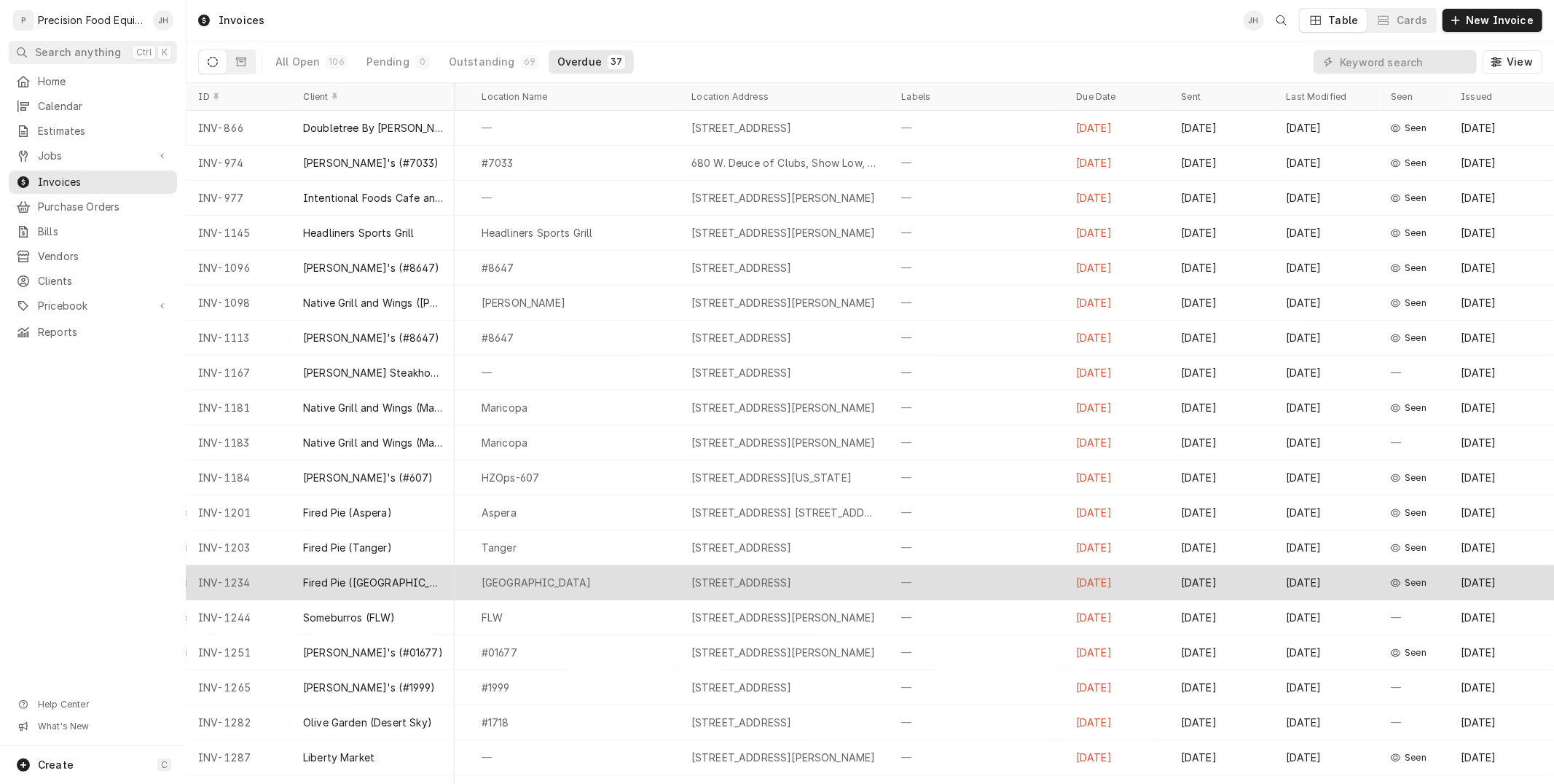
click at [1406, 578] on span "Seen" at bounding box center [1416, 582] width 22 height 11
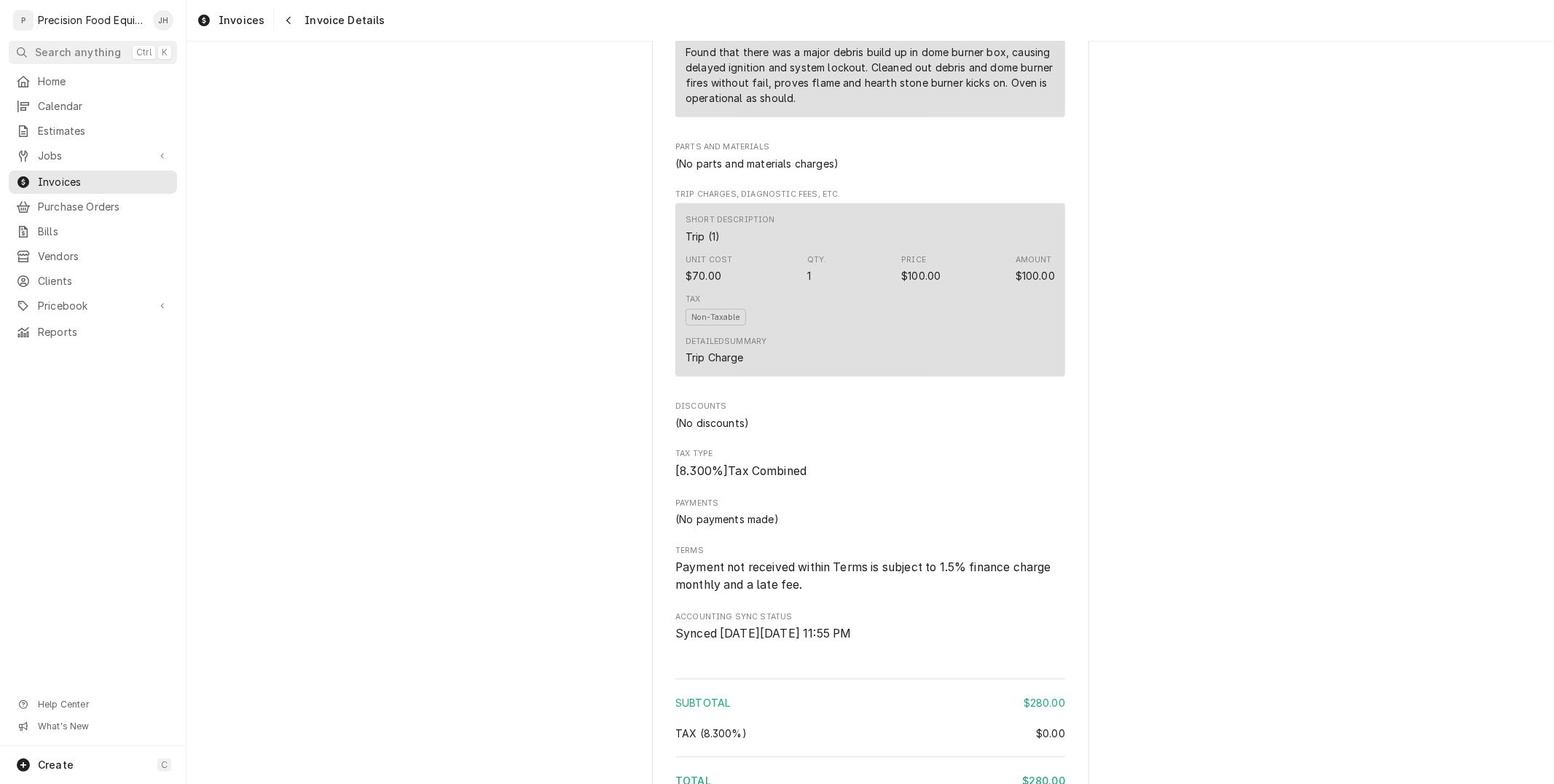
scroll to position [702, 0]
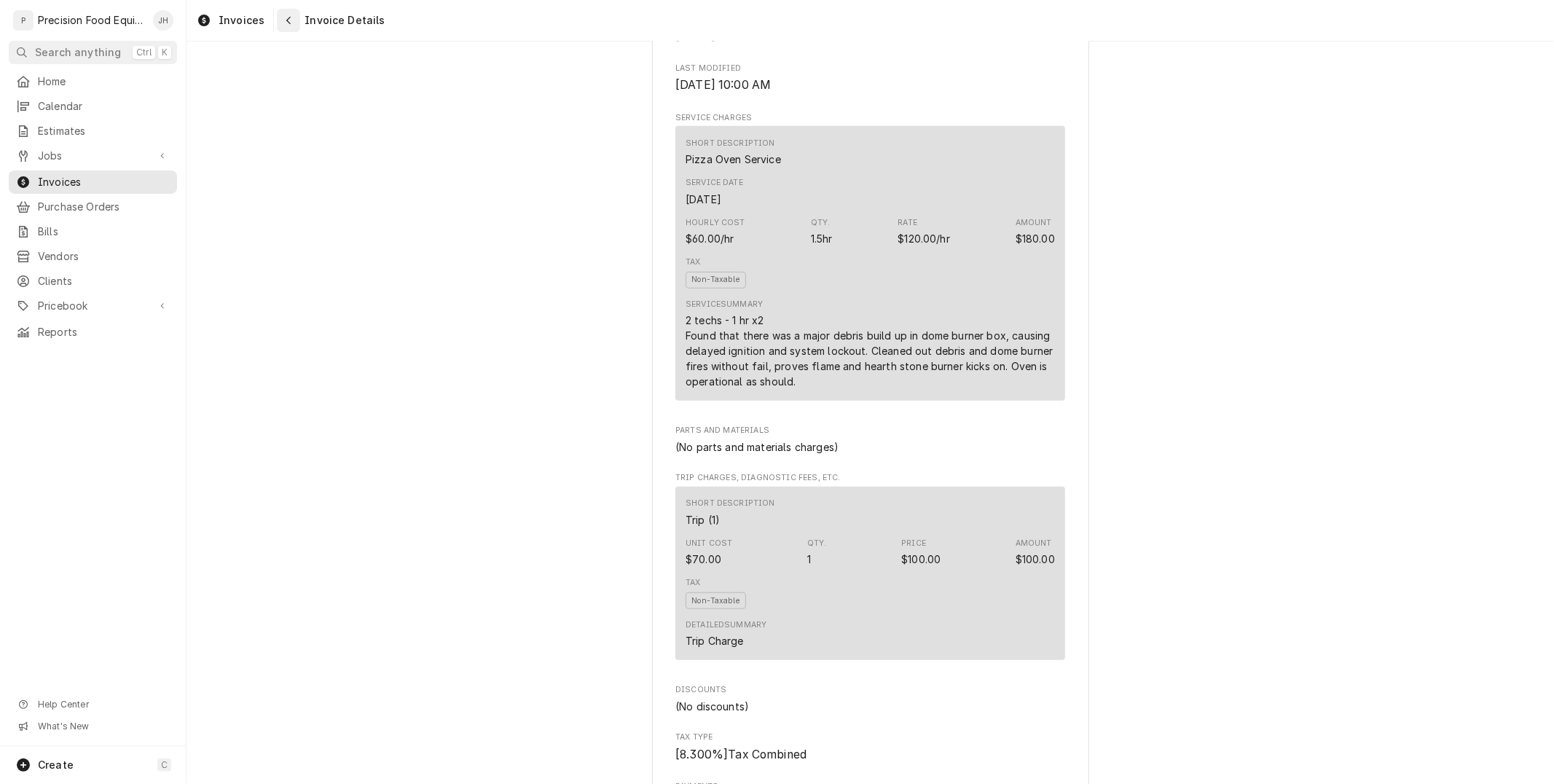
click at [281, 13] on div "Navigate back" at bounding box center [288, 20] width 14 height 14
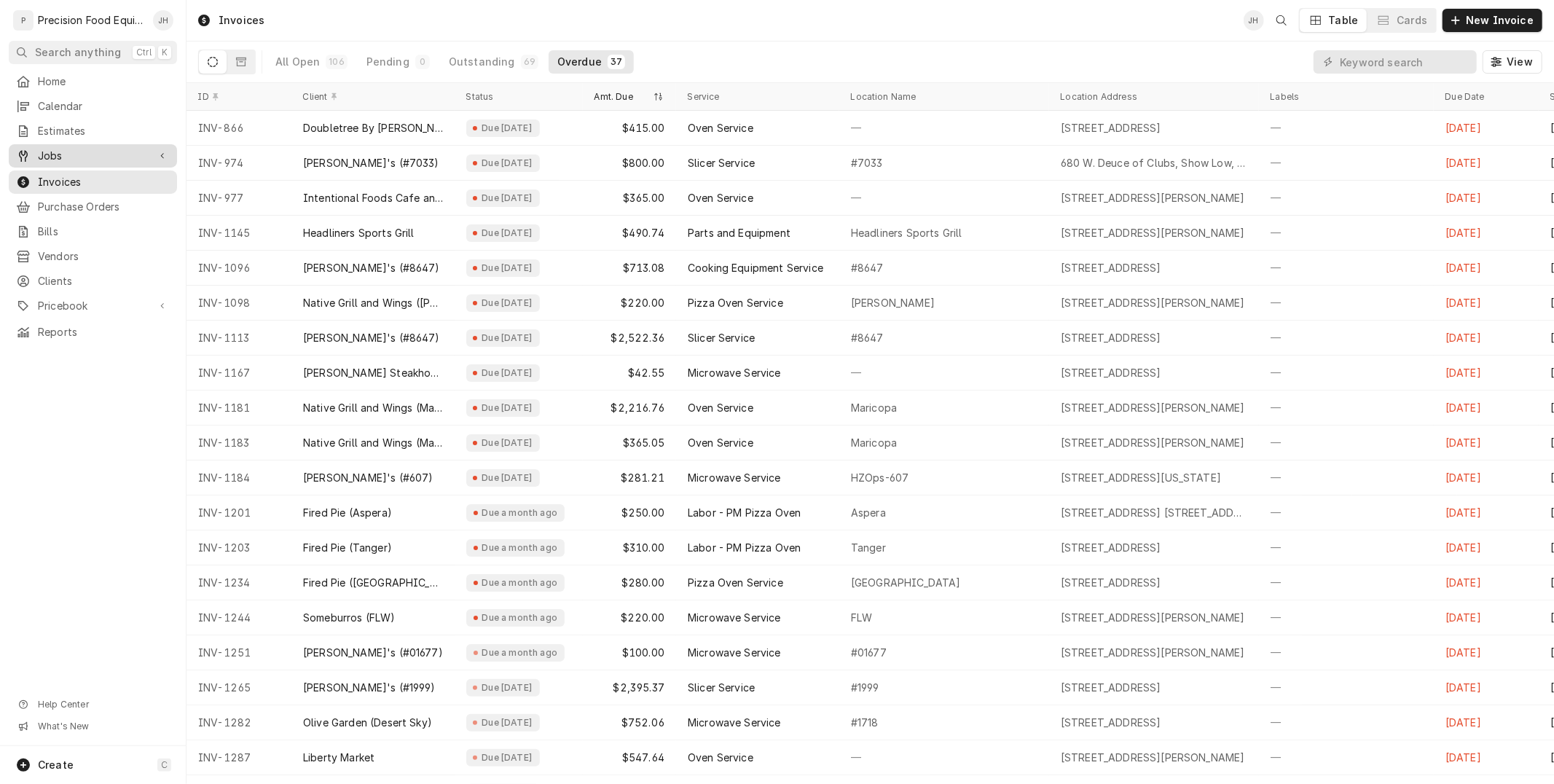
click at [72, 148] on span "Jobs" at bounding box center [93, 155] width 110 height 14
click at [69, 171] on link "Jobs" at bounding box center [92, 180] width 168 height 24
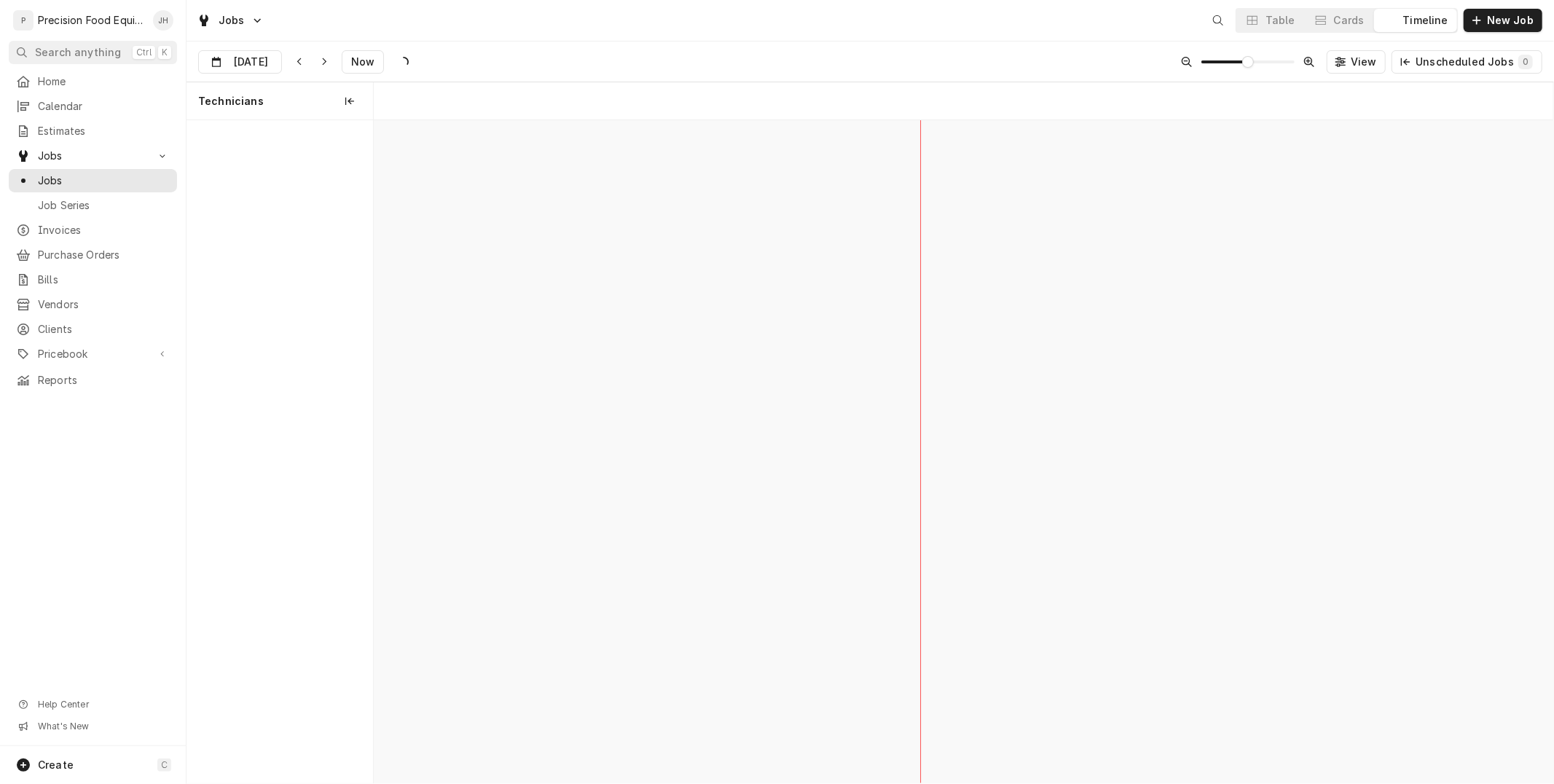
scroll to position [0, 23380]
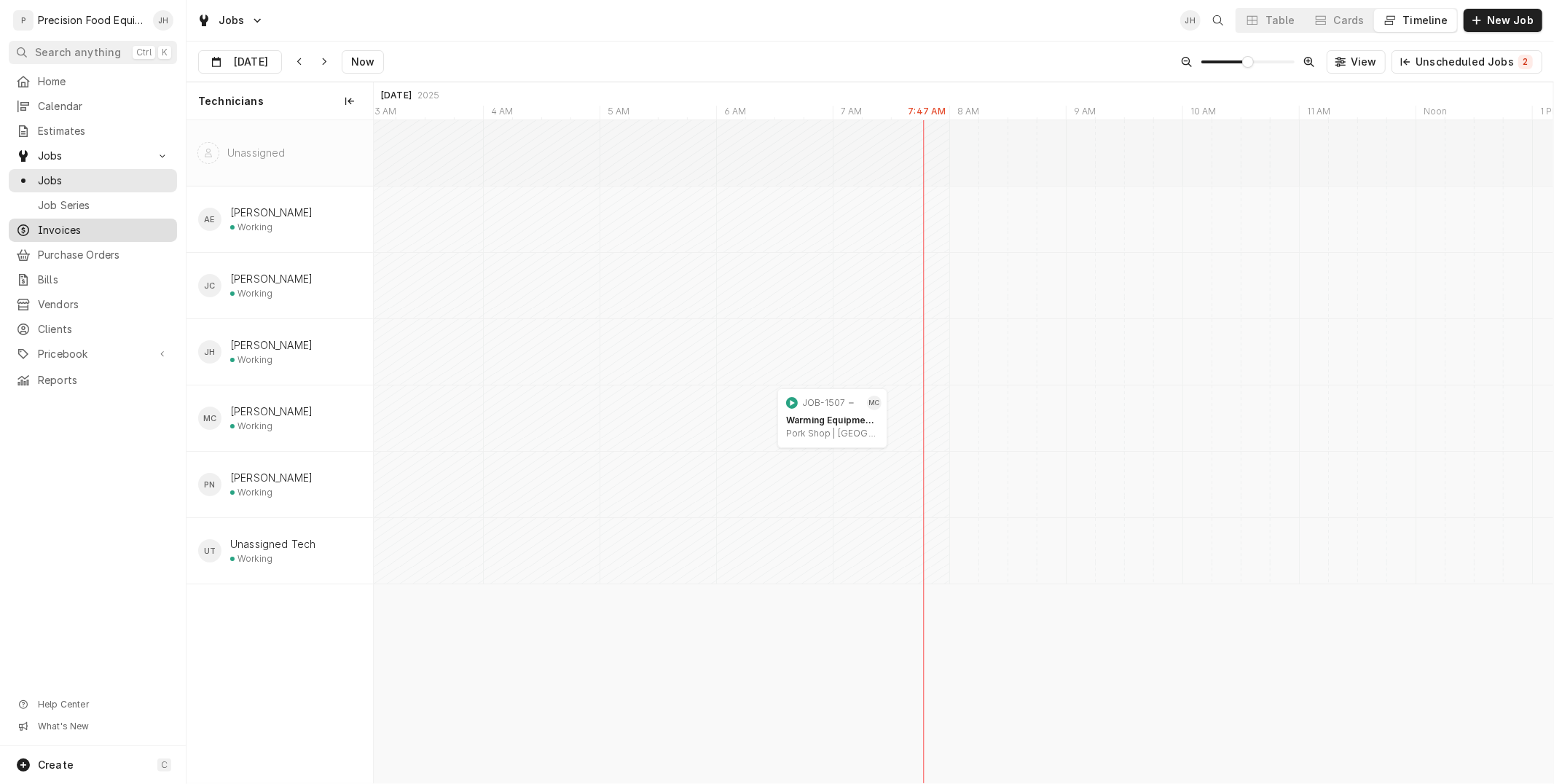
click at [39, 229] on span "Invoices" at bounding box center [104, 230] width 132 height 14
